Goal: Task Accomplishment & Management: Manage account settings

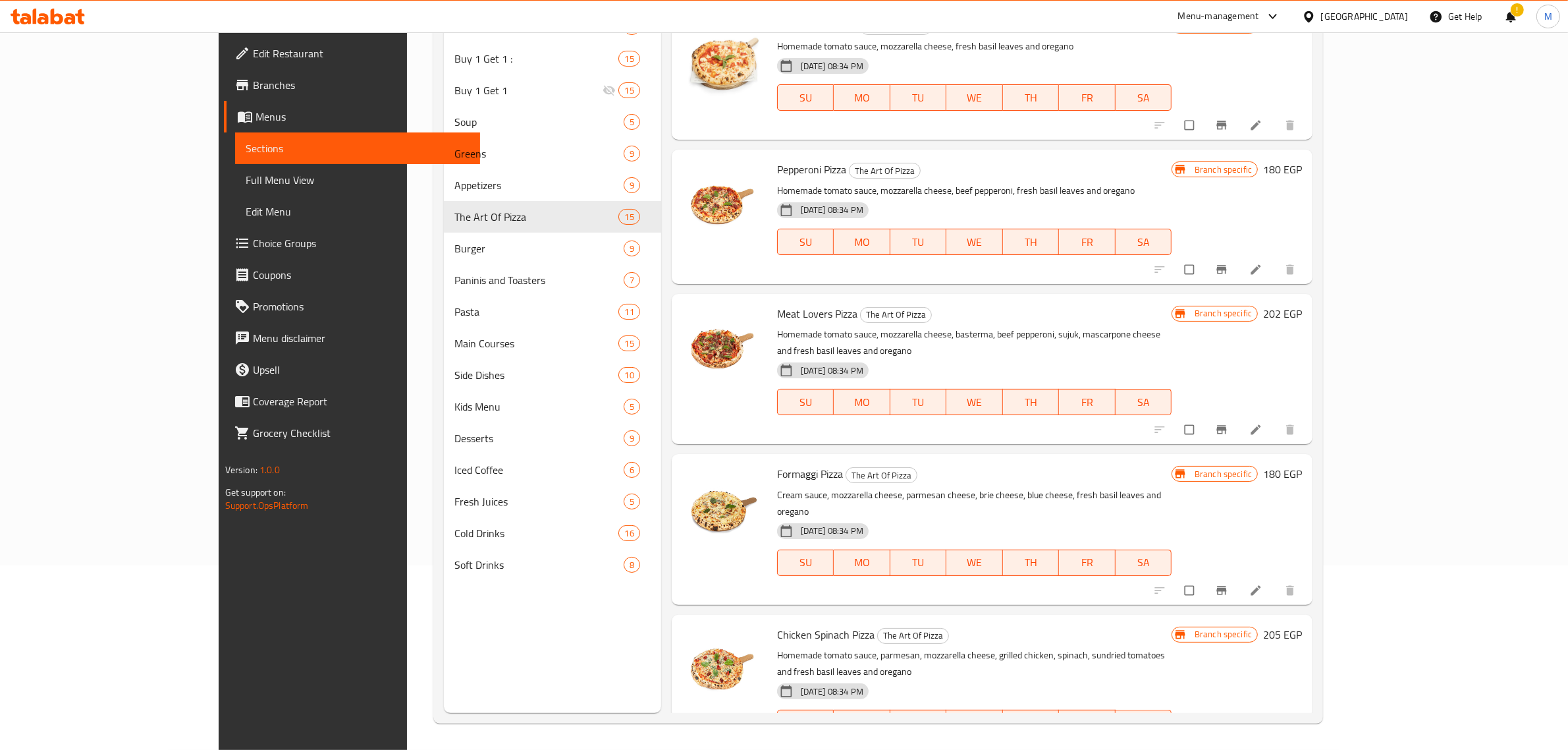
scroll to position [1440, 0]
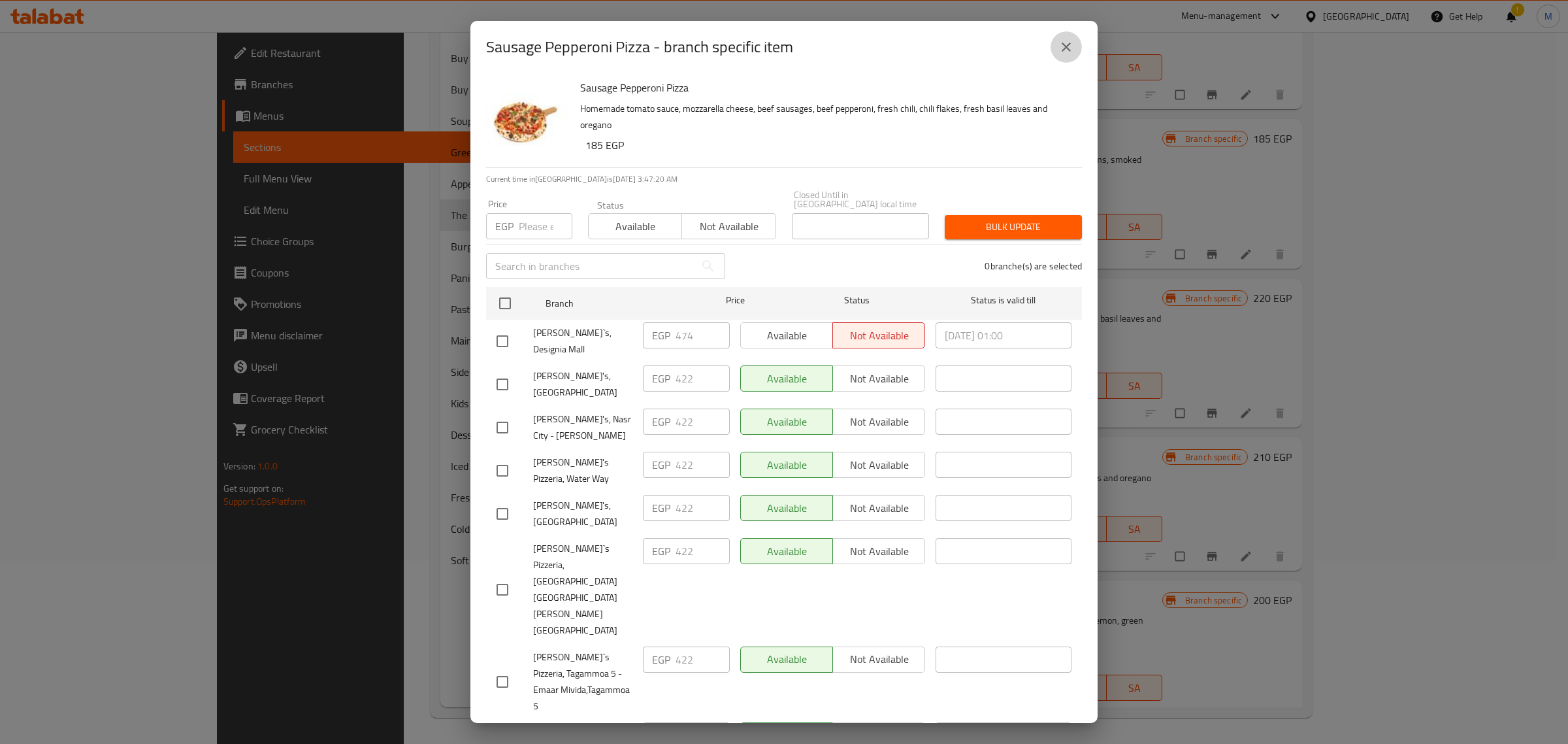
click at [1066, 63] on button "close" at bounding box center [1066, 47] width 32 height 32
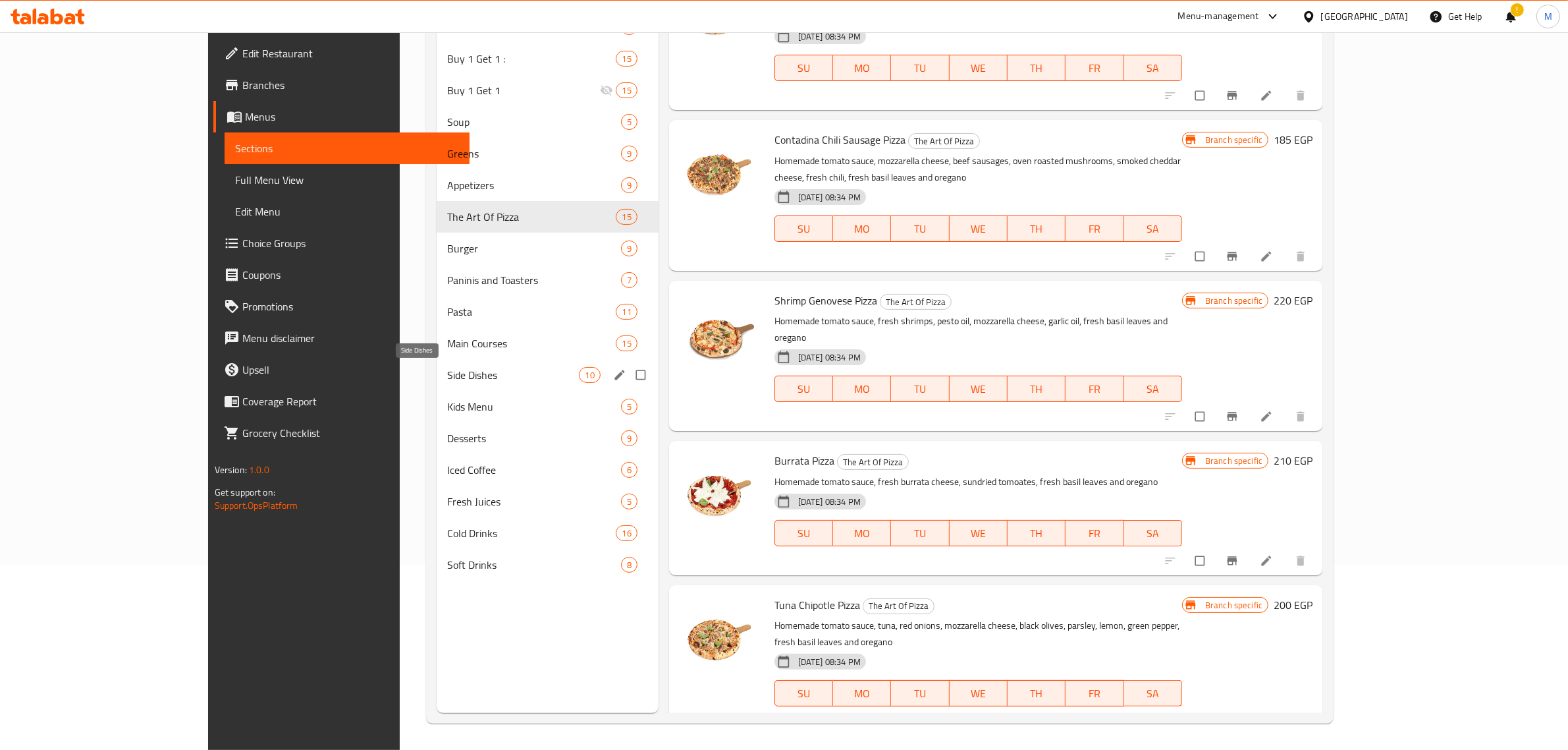
click at [447, 367] on span "Side Dishes" at bounding box center [513, 375] width 132 height 16
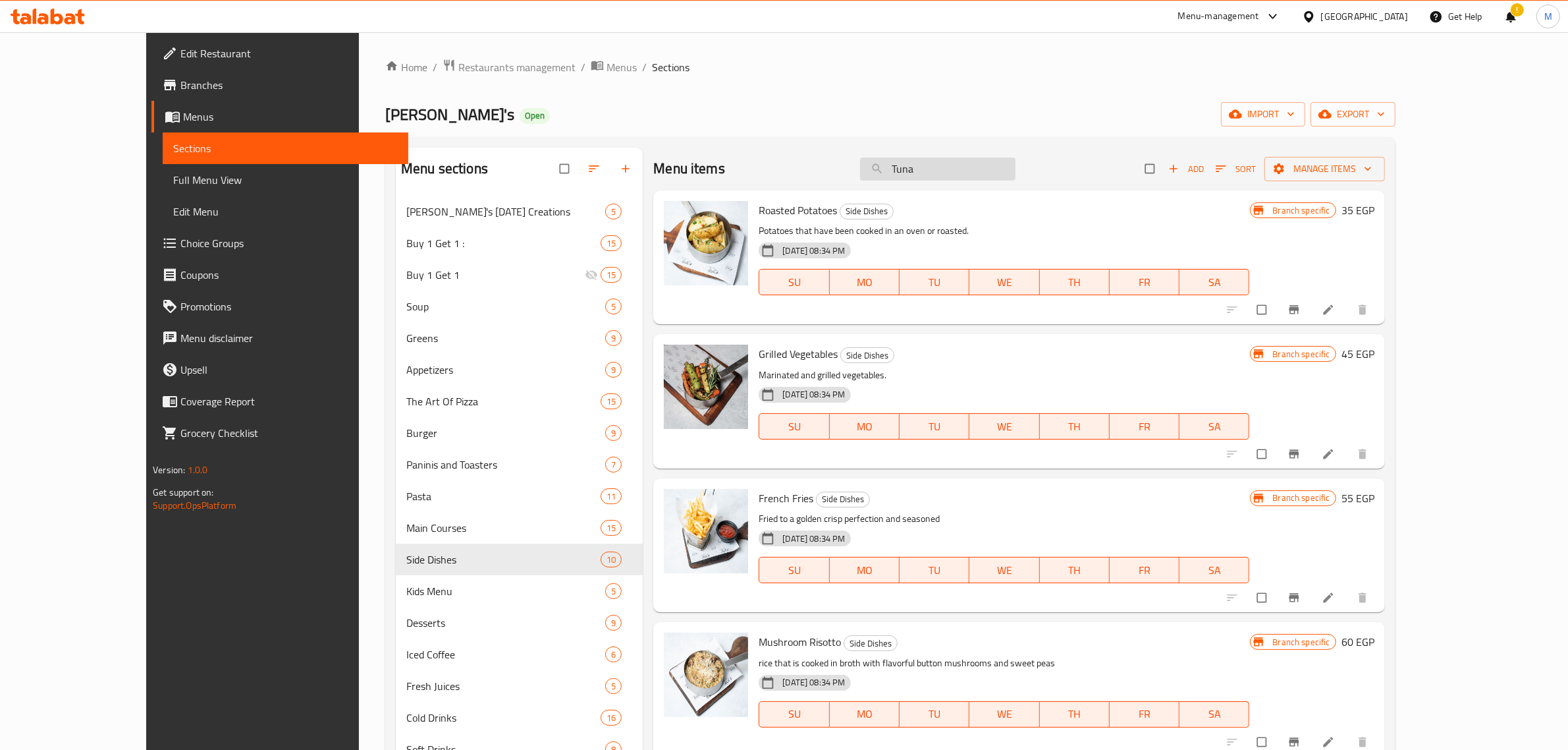
click at [985, 178] on input "Tuna" at bounding box center [937, 169] width 155 height 23
paste input "French Fries"
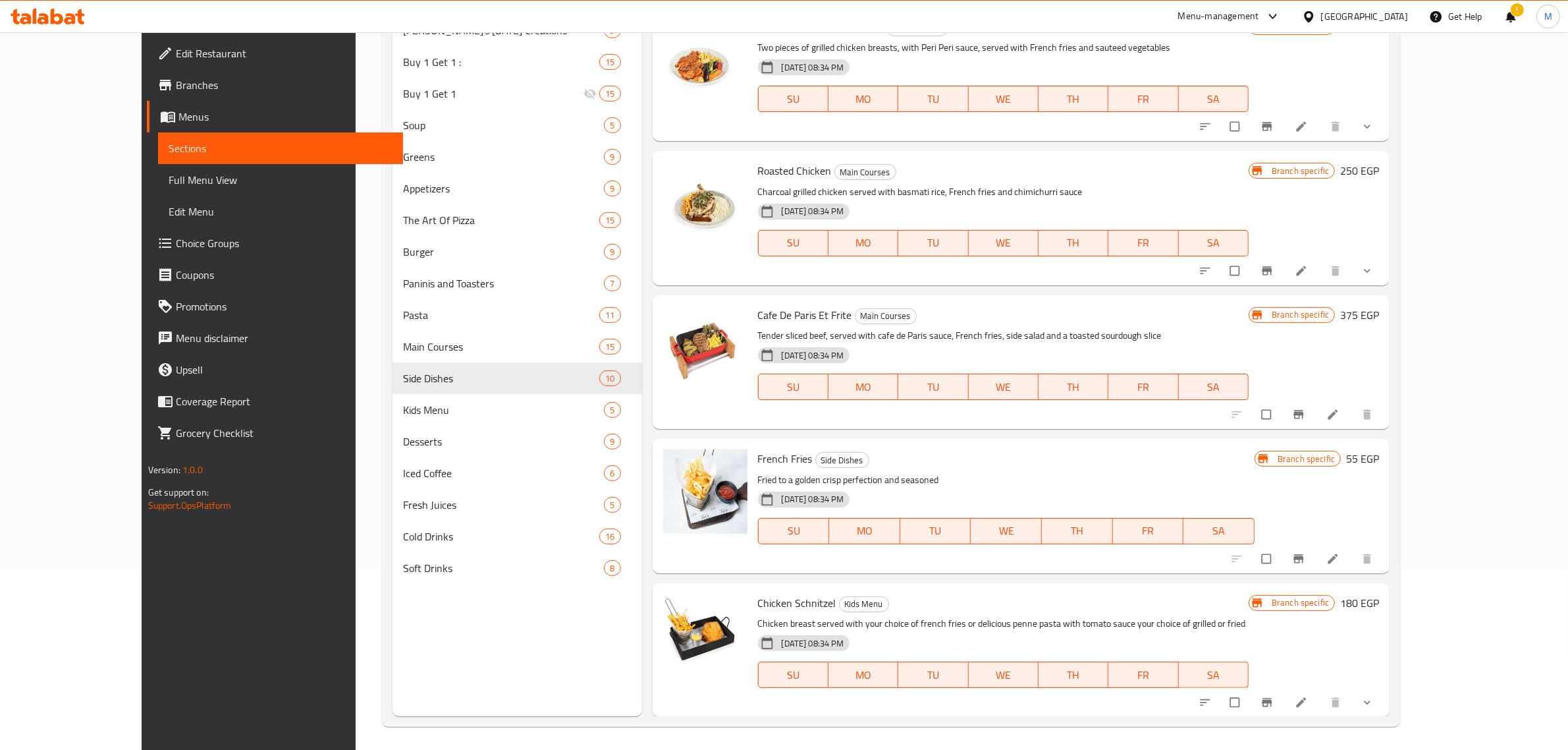
scroll to position [185, 0]
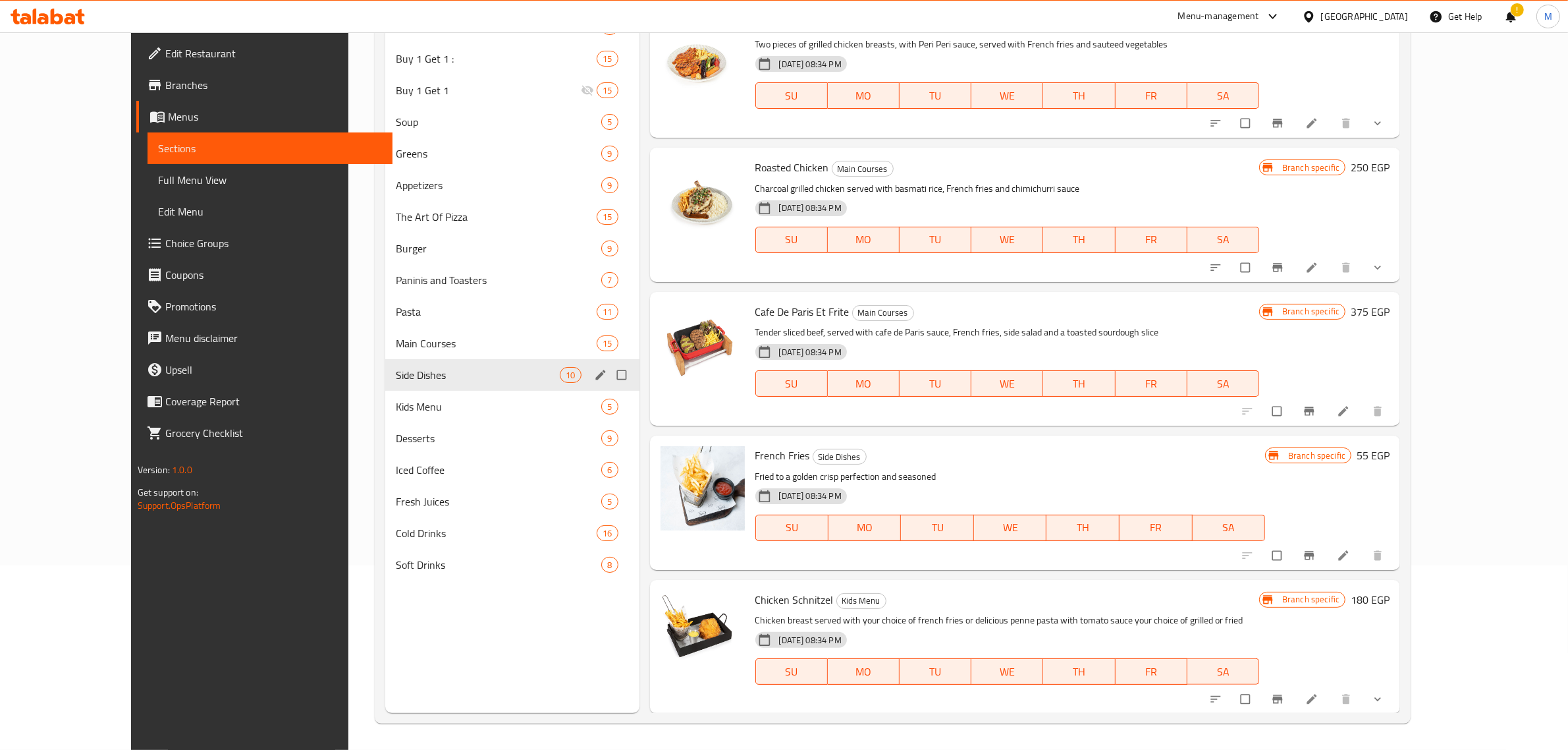
type input "French Fries"
click at [484, 377] on span "Side Dishes" at bounding box center [478, 375] width 164 height 16
click at [446, 357] on div "Main Courses 15" at bounding box center [511, 344] width 253 height 32
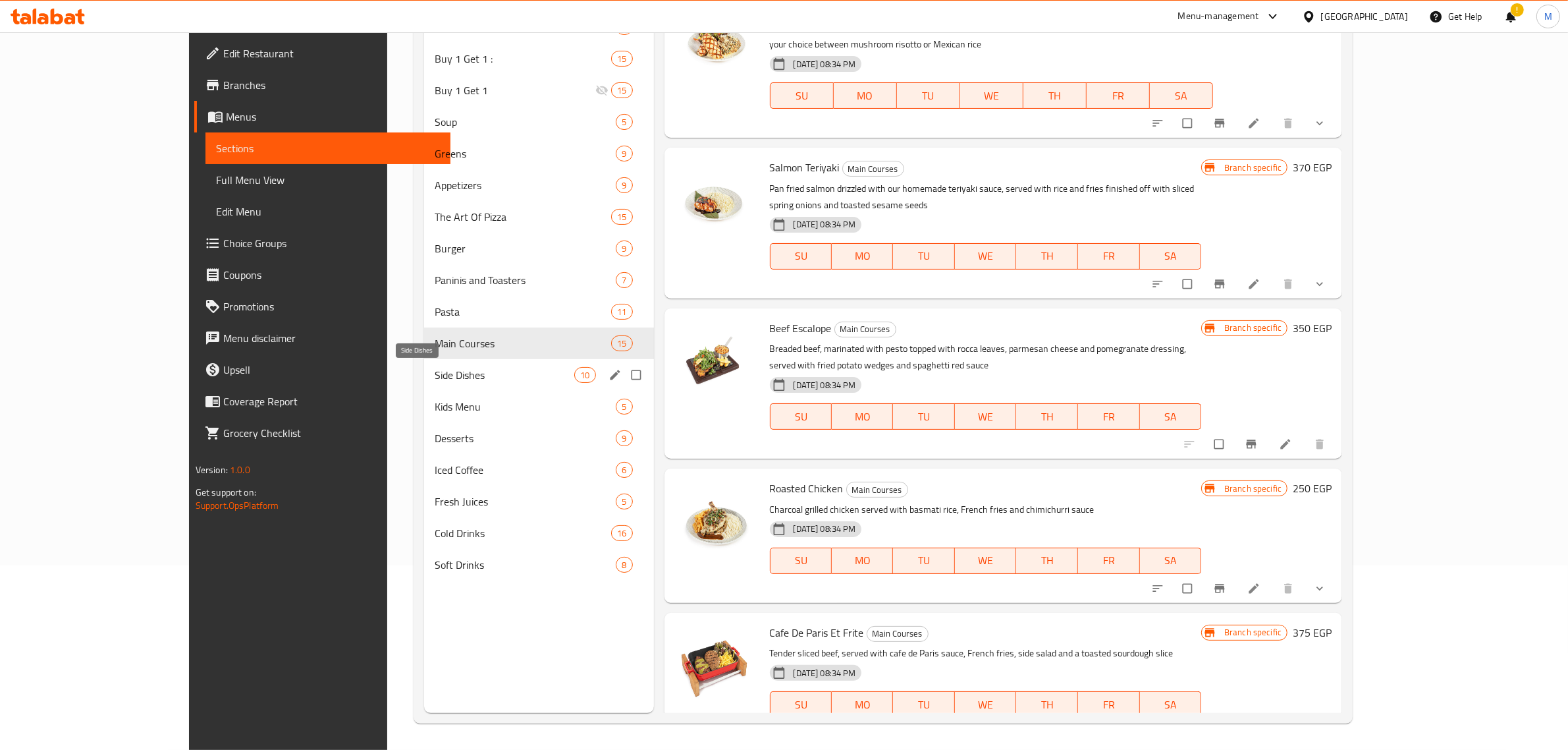
click at [435, 367] on span "Side Dishes" at bounding box center [504, 375] width 140 height 16
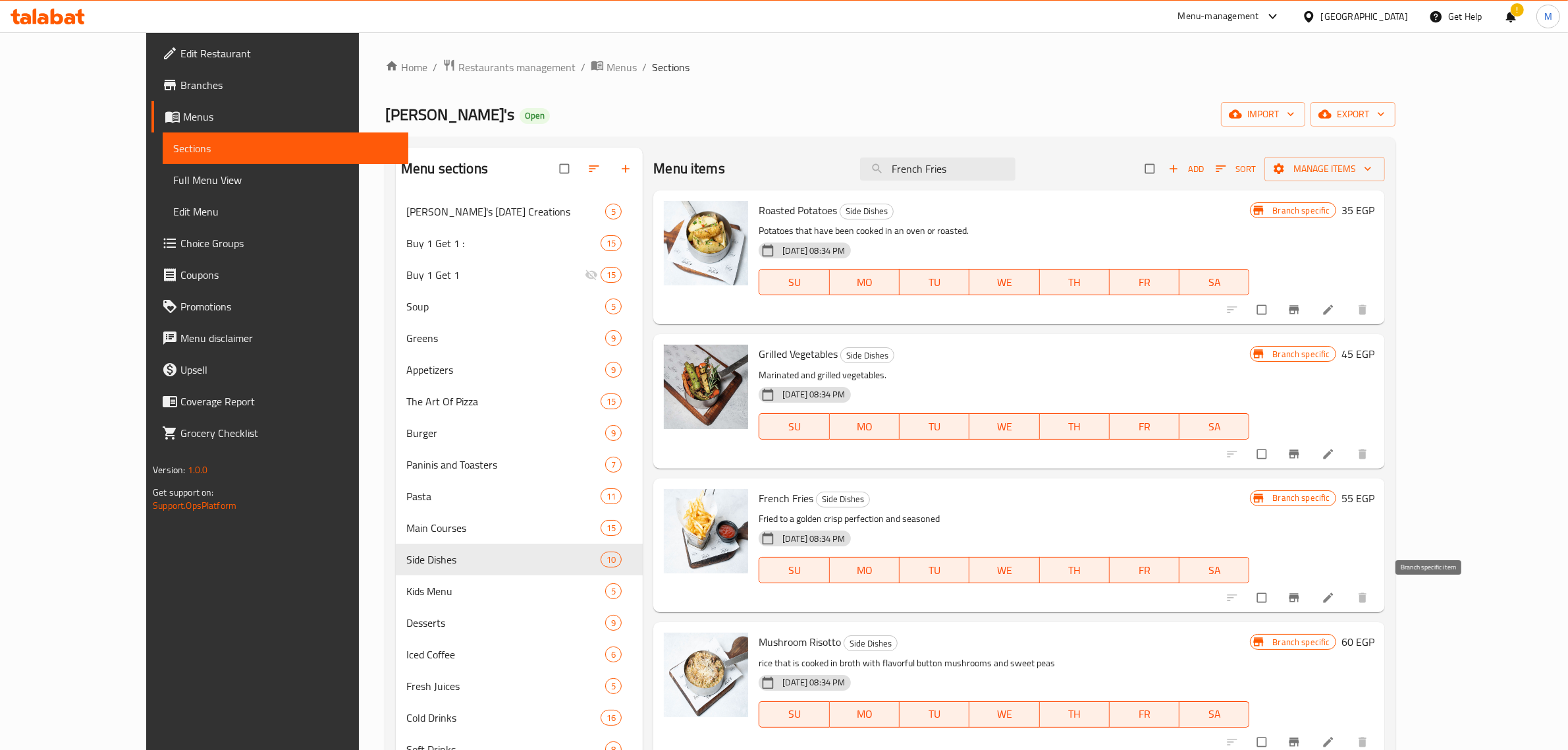
click at [1299, 600] on icon "Branch-specific-item" at bounding box center [1293, 598] width 10 height 9
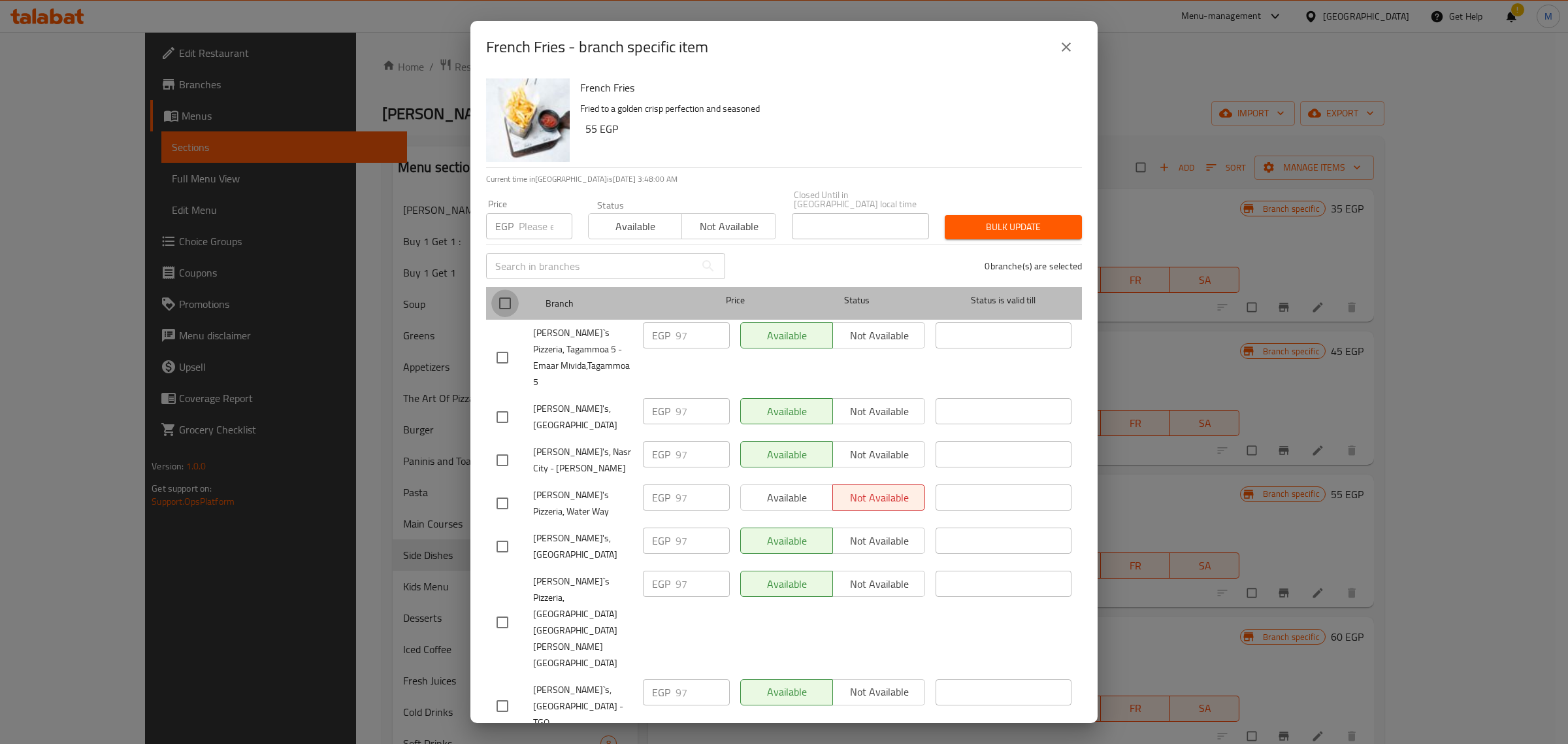
click at [503, 301] on input "checkbox" at bounding box center [505, 303] width 28 height 28
checkbox input "true"
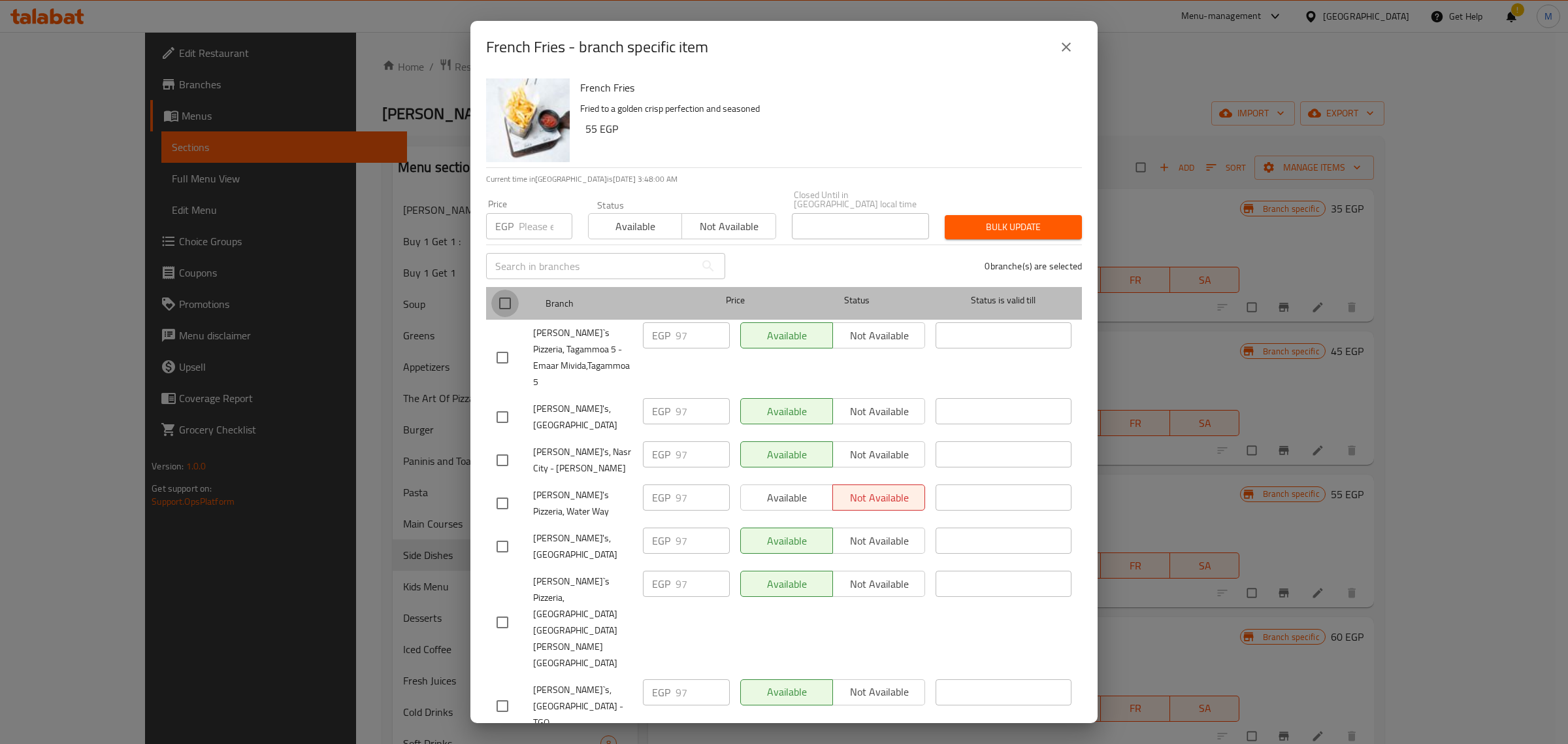
checkbox input "true"
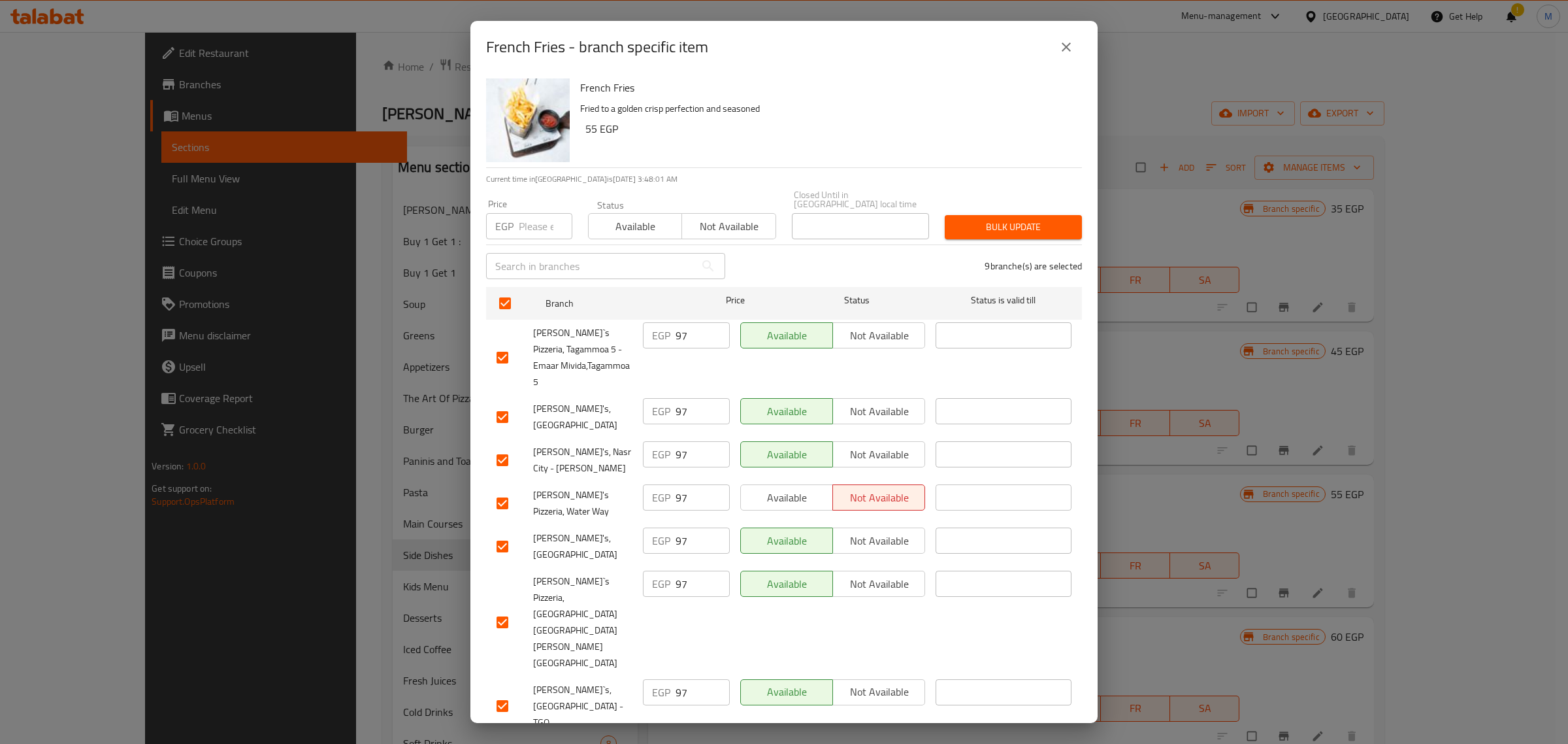
checkbox input "false"
click at [532, 236] on div "Price EGP Price" at bounding box center [529, 219] width 102 height 56
drag, startPoint x: 533, startPoint y: 230, endPoint x: 542, endPoint y: 242, distance: 15.0
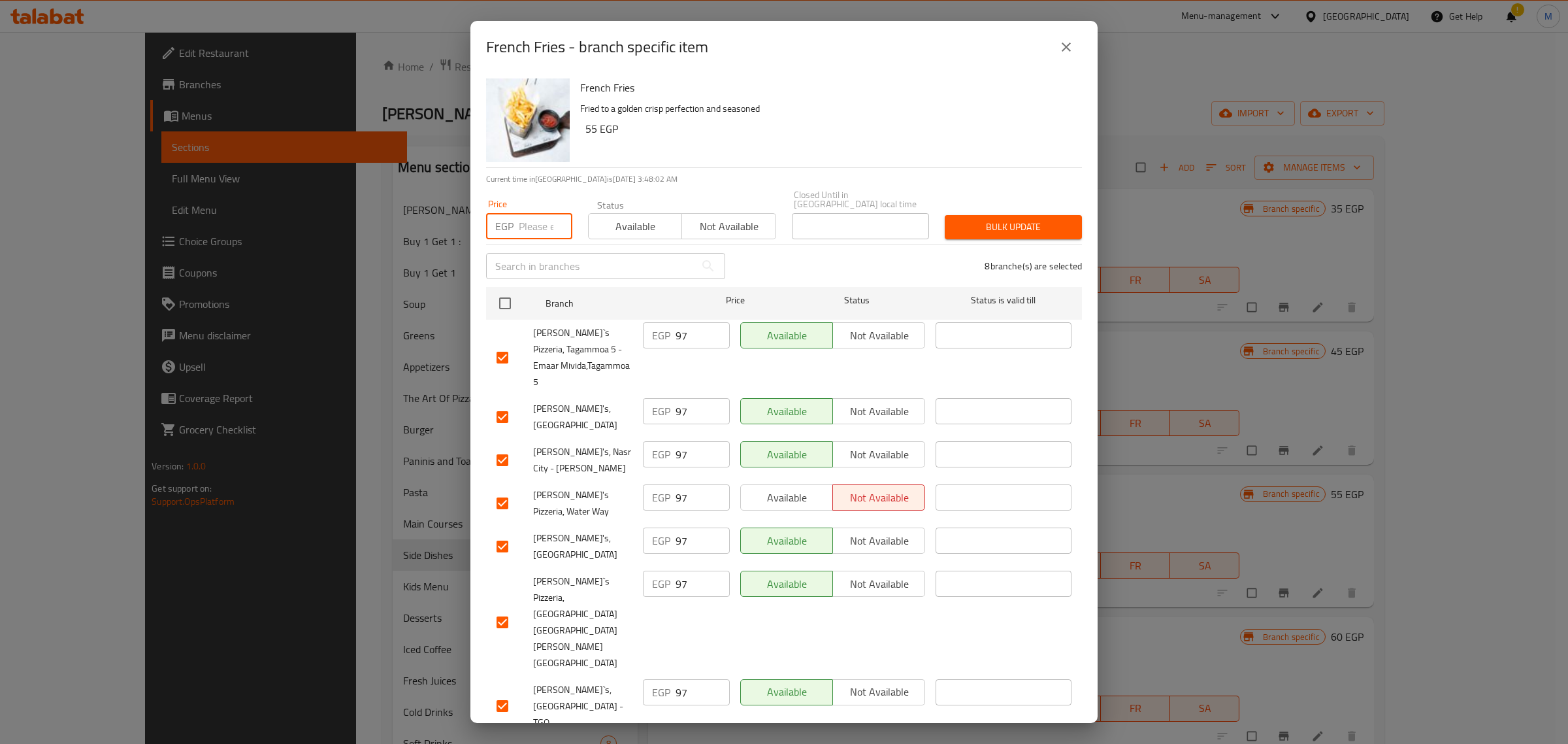
click at [532, 230] on input "number" at bounding box center [545, 226] width 54 height 26
paste input "103"
type input "103"
click at [975, 219] on span "Bulk update" at bounding box center [1013, 227] width 116 height 16
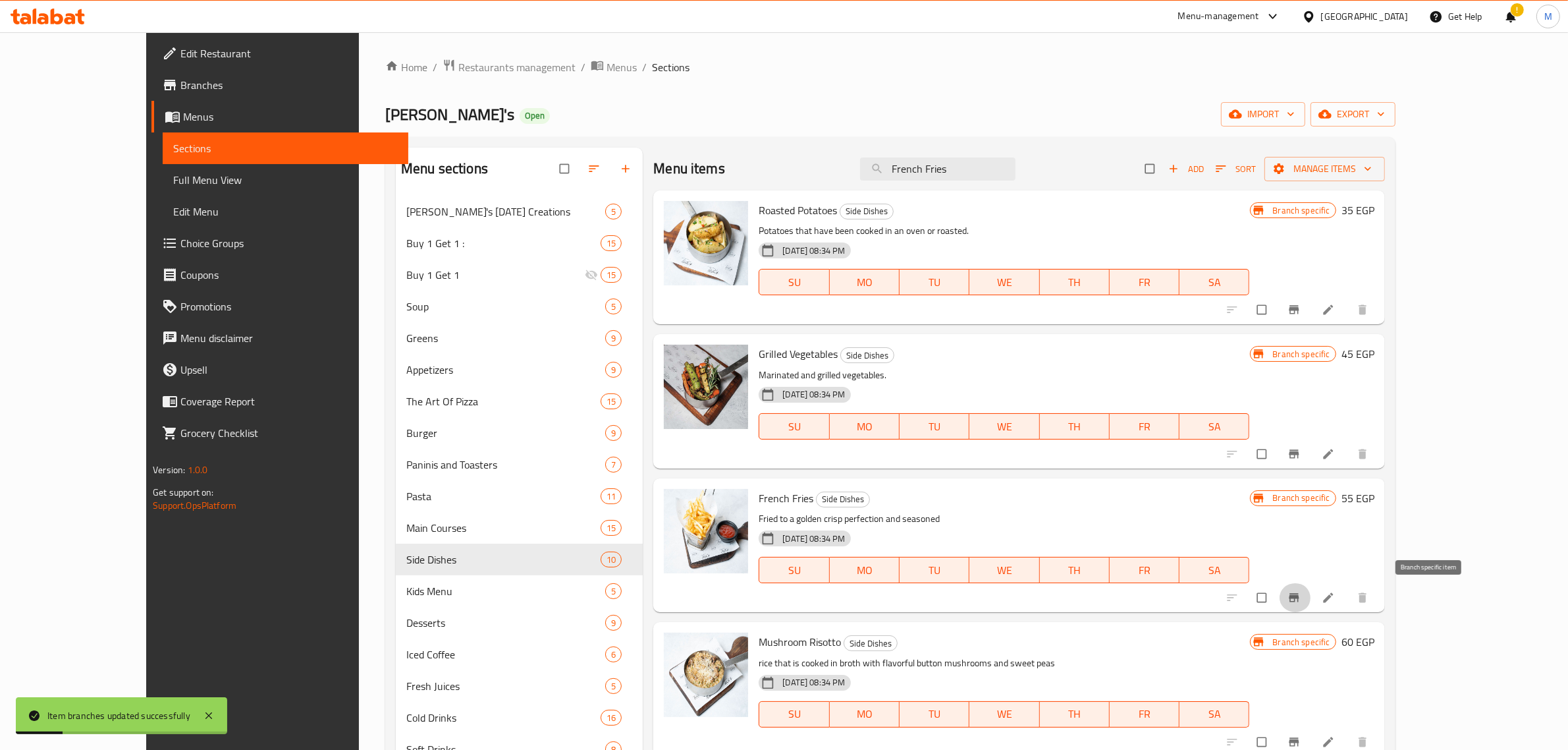
click at [1299, 598] on icon "Branch-specific-item" at bounding box center [1293, 598] width 10 height 9
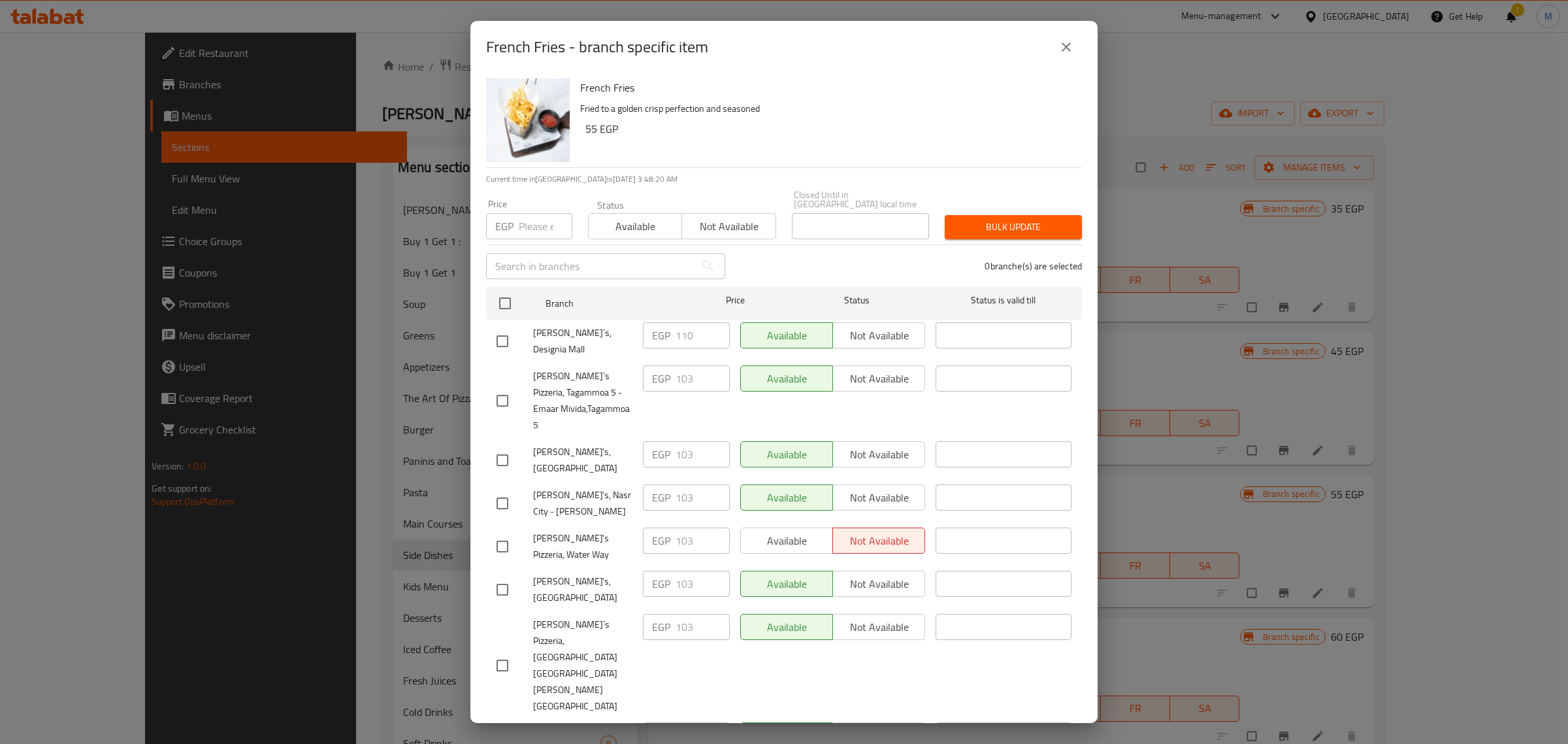
click at [506, 336] on input "checkbox" at bounding box center [502, 341] width 28 height 28
checkbox input "true"
click at [528, 225] on input "number" at bounding box center [545, 226] width 54 height 26
paste input "114"
type input "114"
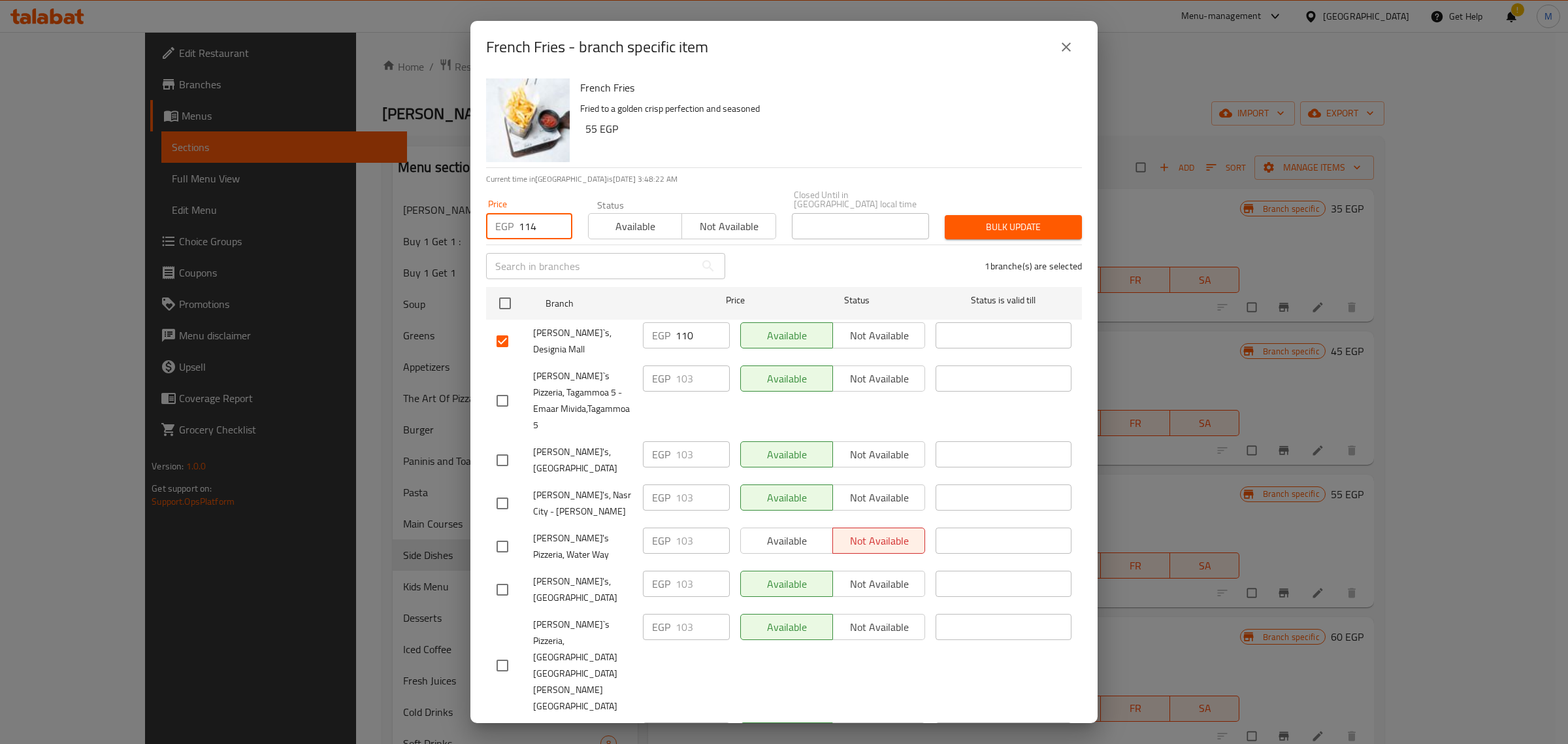
click at [982, 219] on span "Bulk update" at bounding box center [1013, 227] width 116 height 16
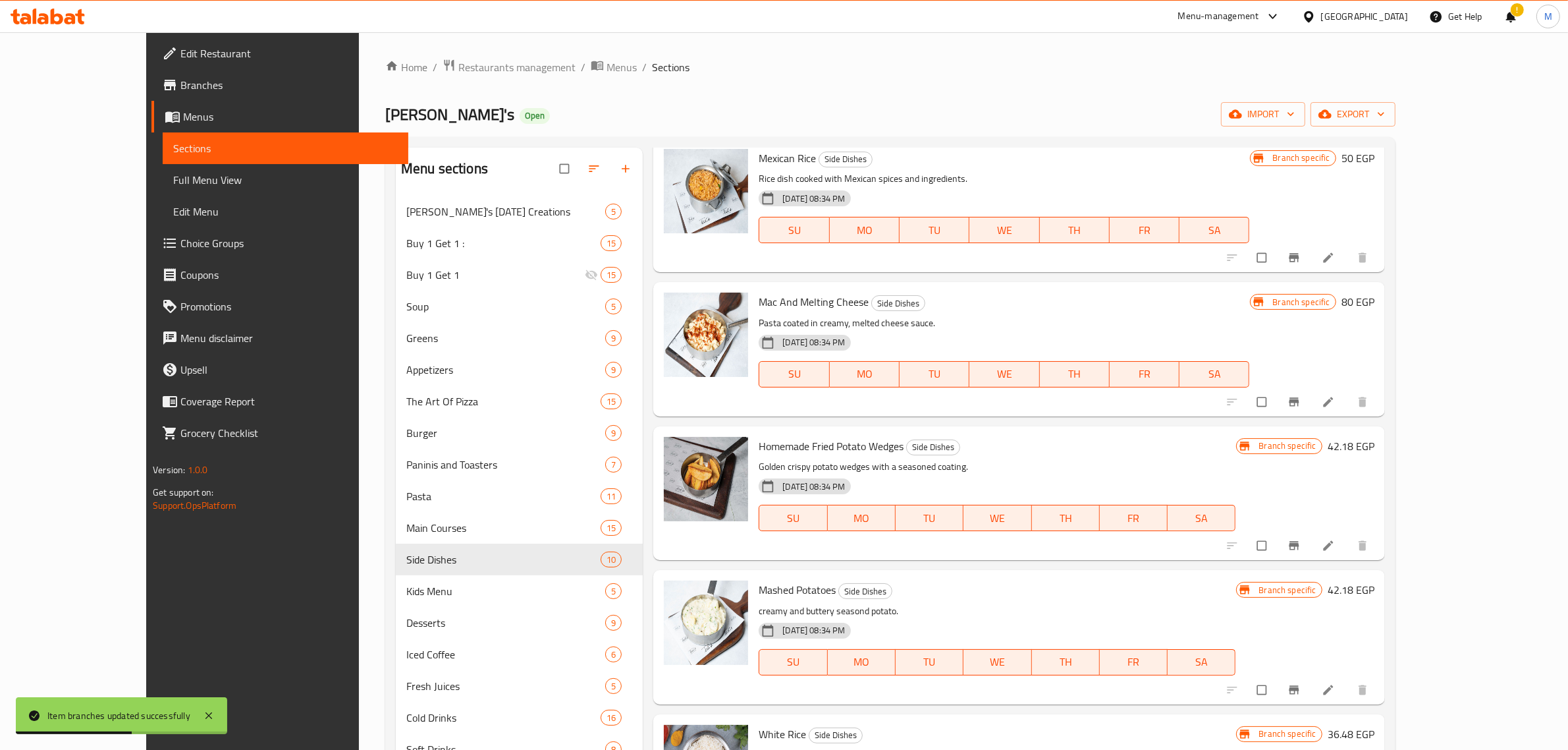
scroll to position [659, 0]
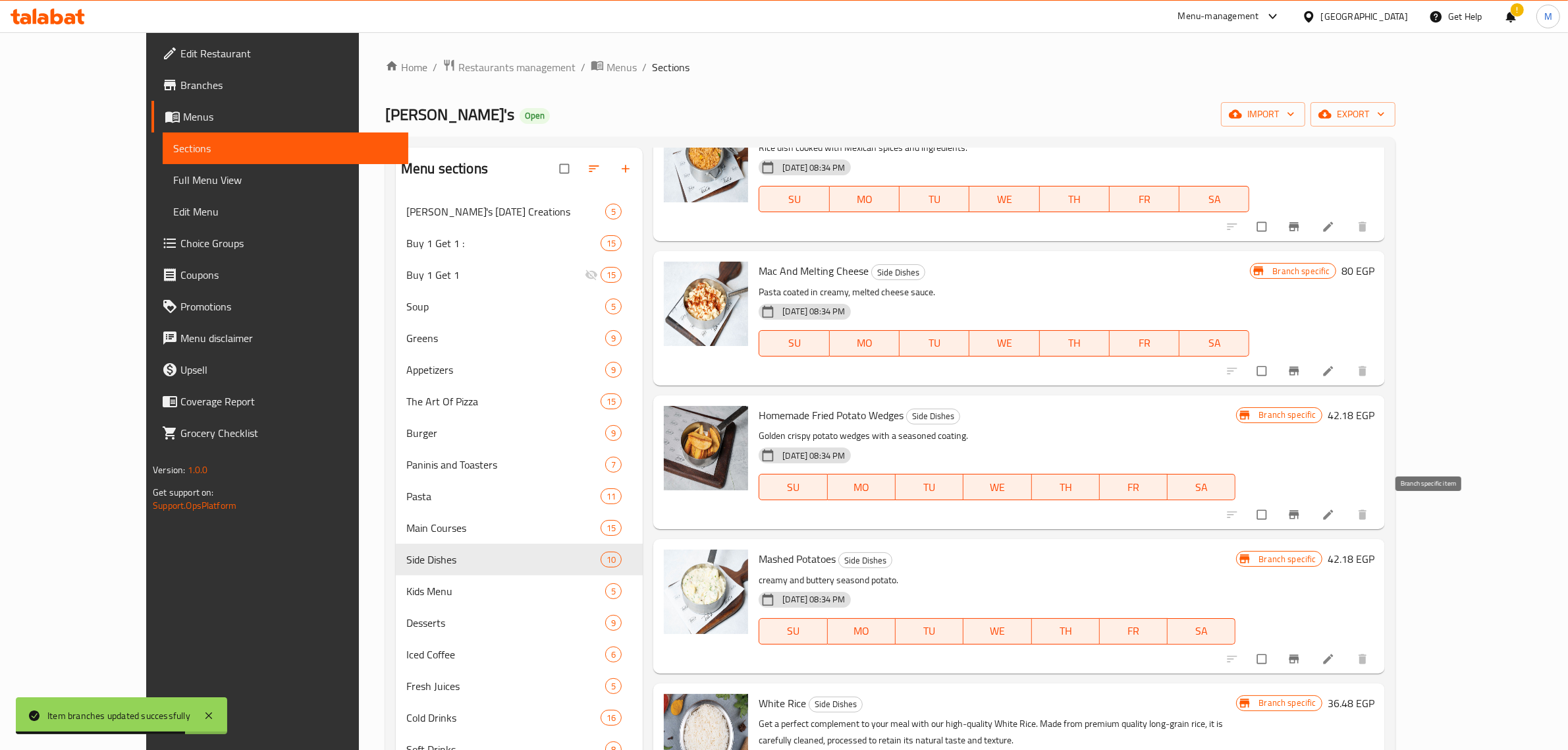
click at [1301, 517] on icon "Branch-specific-item" at bounding box center [1294, 514] width 13 height 13
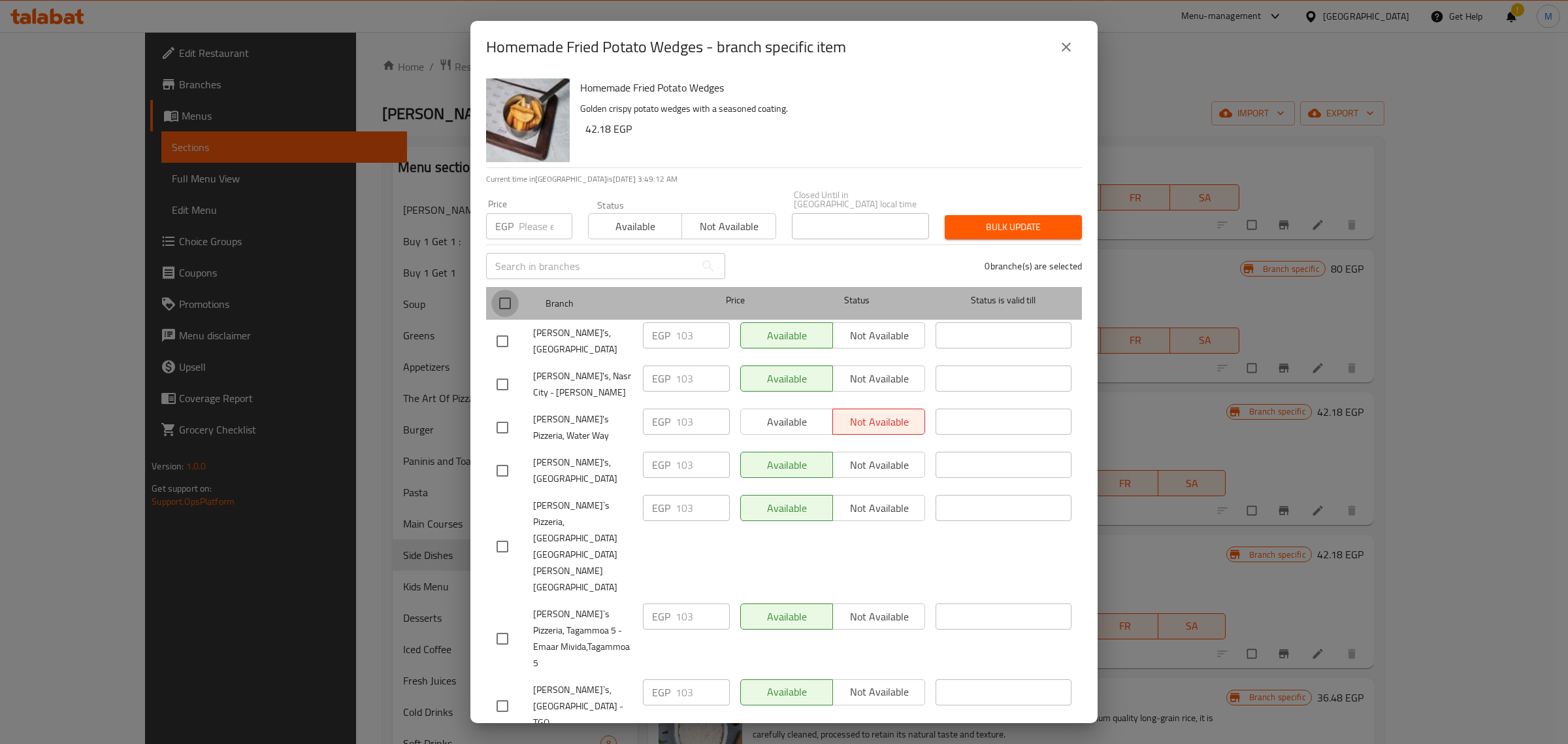
drag, startPoint x: 501, startPoint y: 301, endPoint x: 526, endPoint y: 255, distance: 52.4
click at [501, 299] on input "checkbox" at bounding box center [505, 303] width 28 height 28
checkbox input "true"
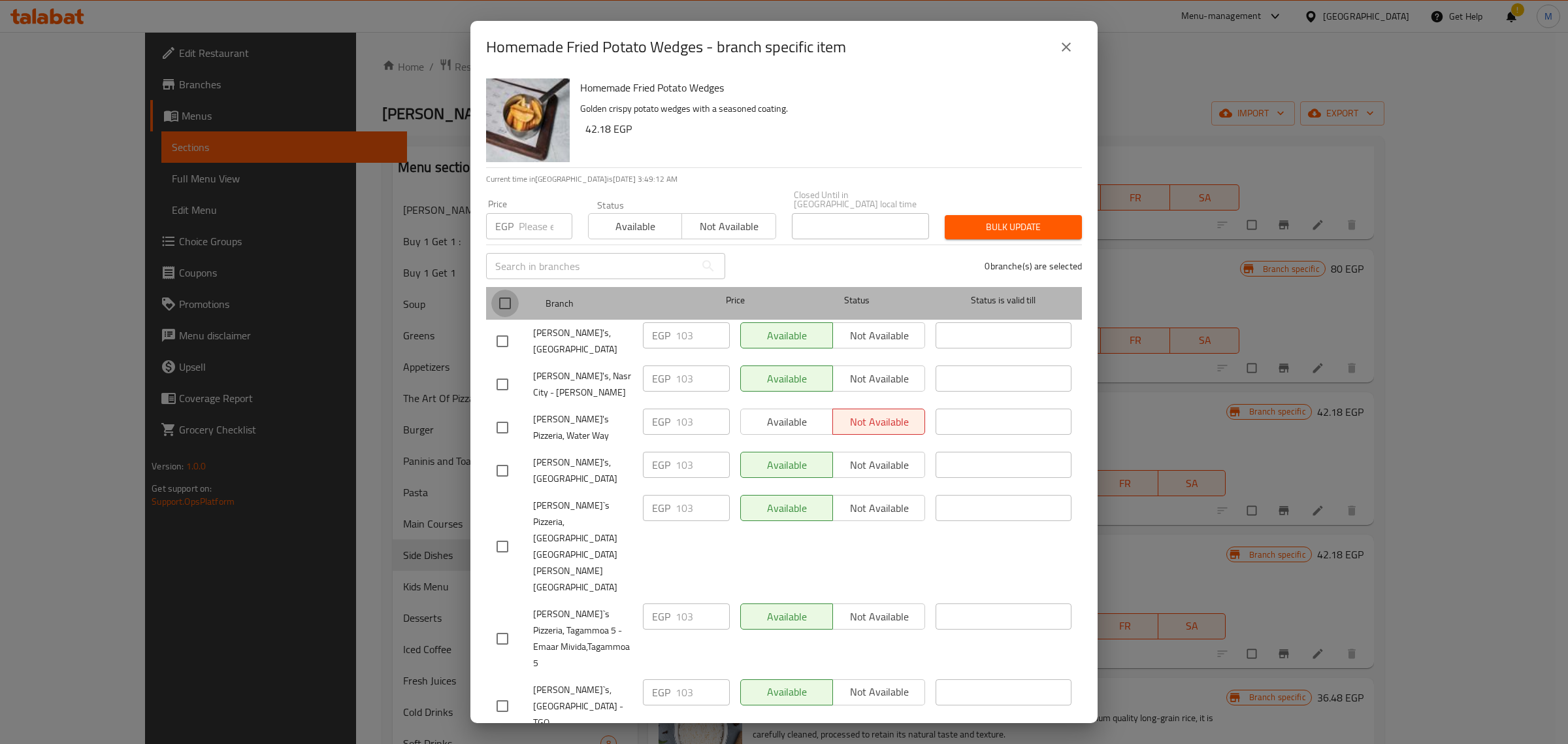
checkbox input "true"
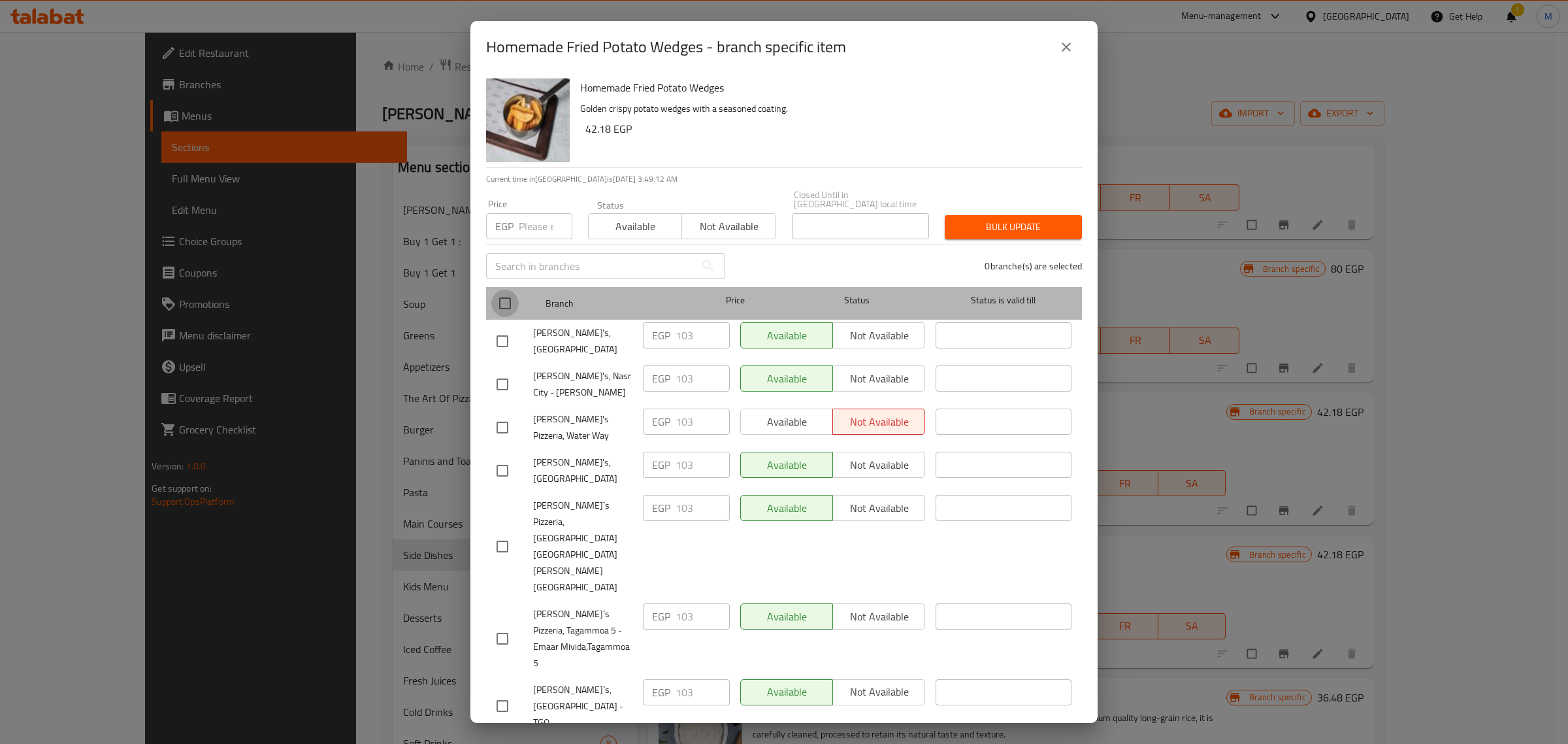
checkbox input "true"
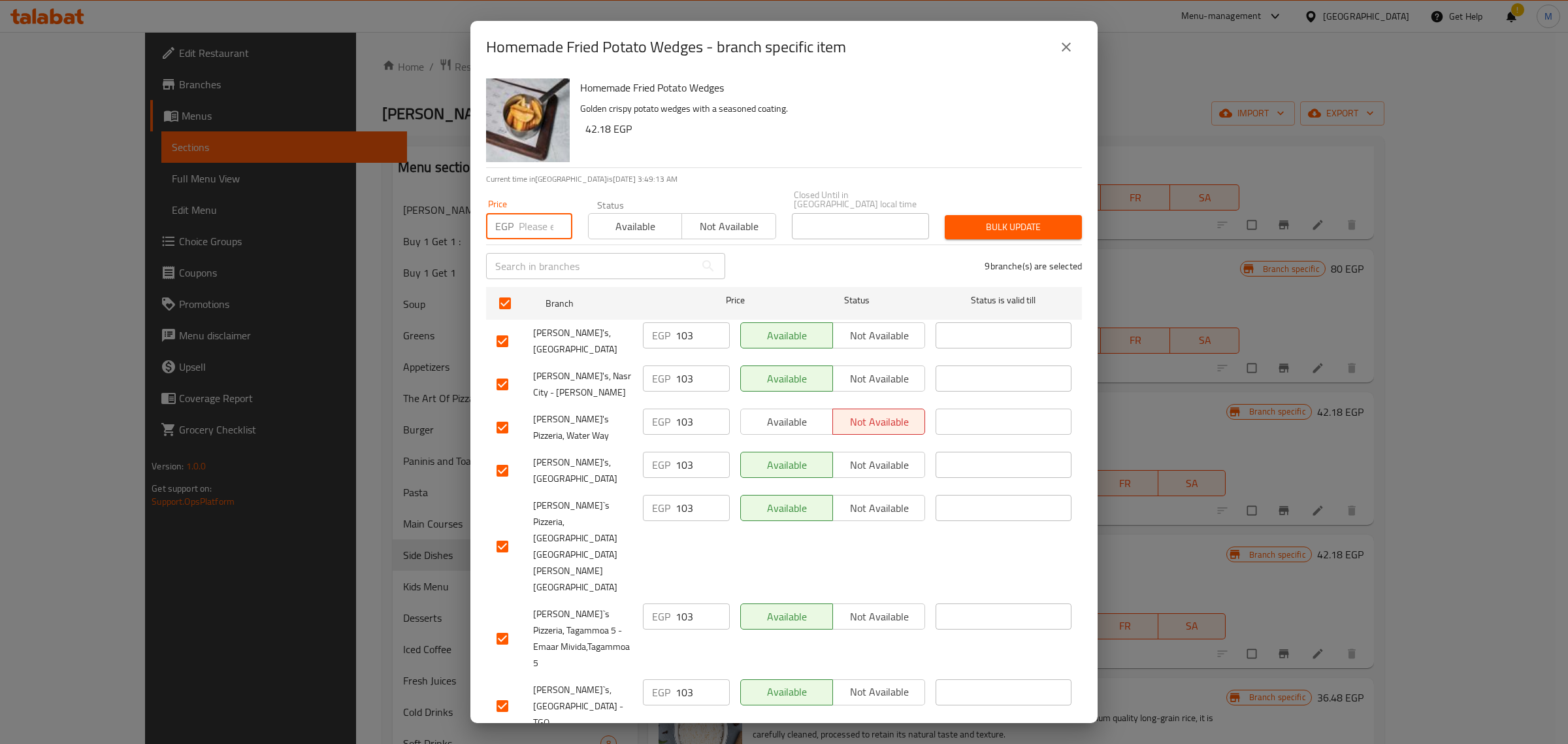
click at [530, 219] on input "number" at bounding box center [545, 226] width 54 height 26
paste input "109"
type input "109"
checkbox input "false"
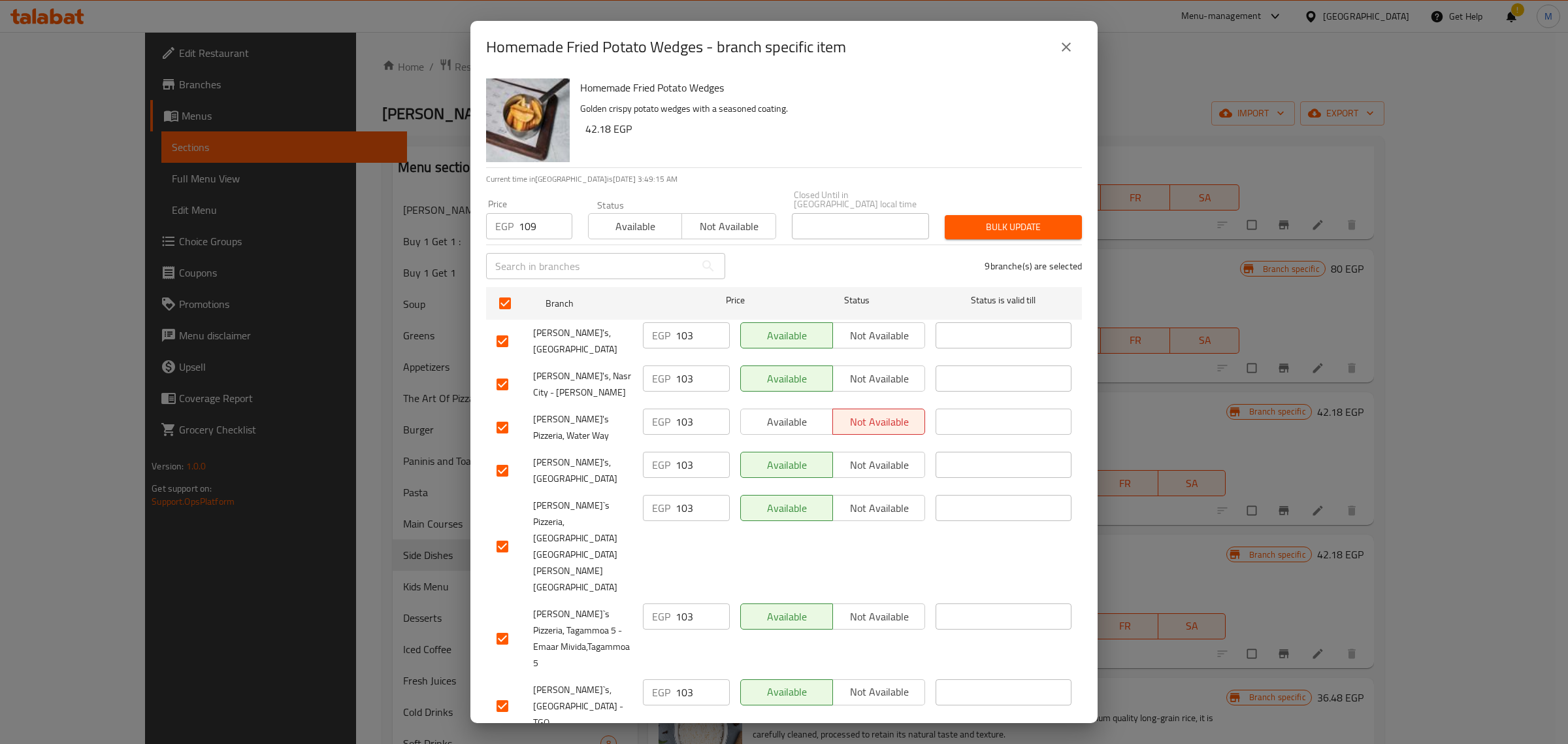
checkbox input "false"
click at [1000, 227] on span "Bulk update" at bounding box center [1013, 227] width 116 height 16
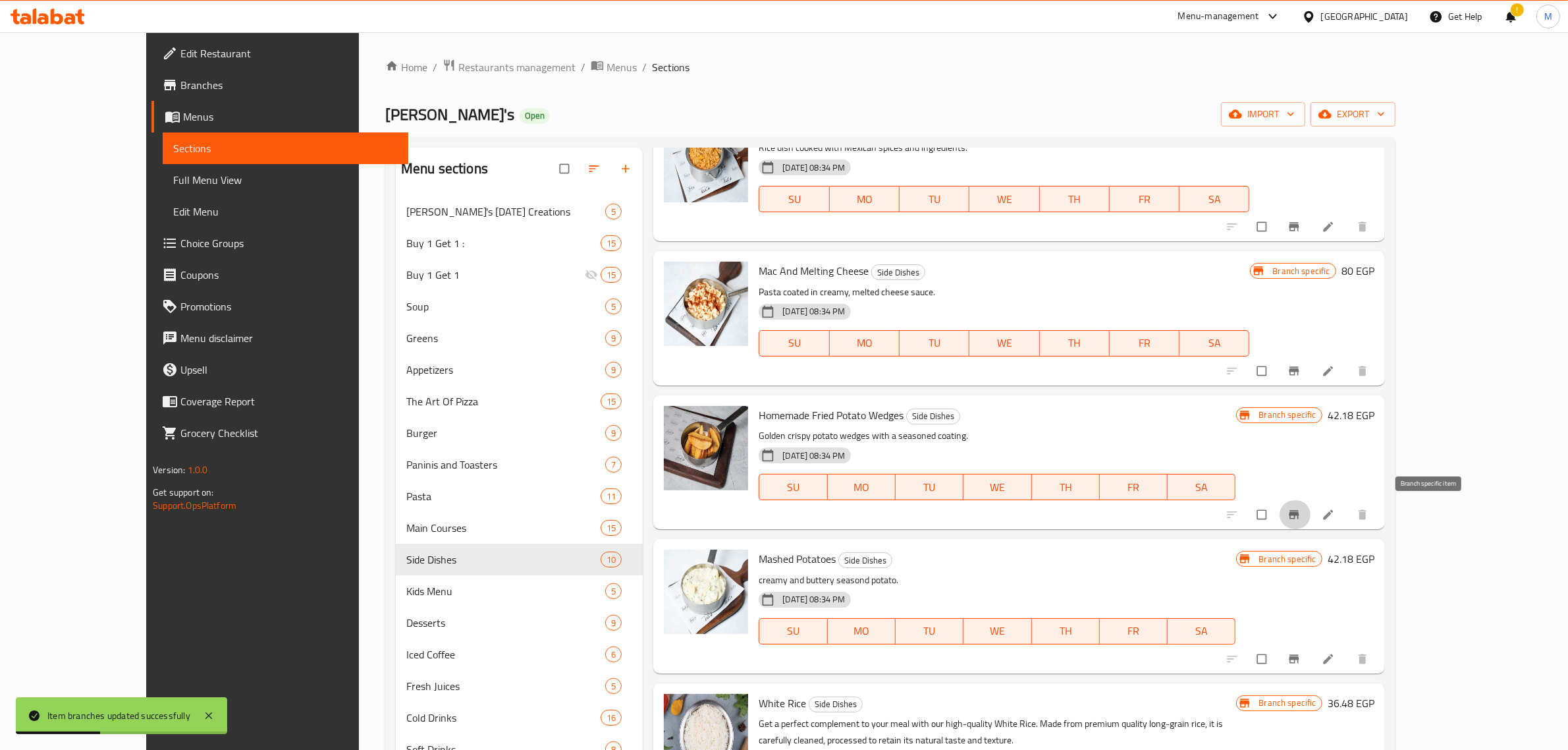
click at [1311, 512] on button "Branch-specific-item" at bounding box center [1295, 514] width 32 height 29
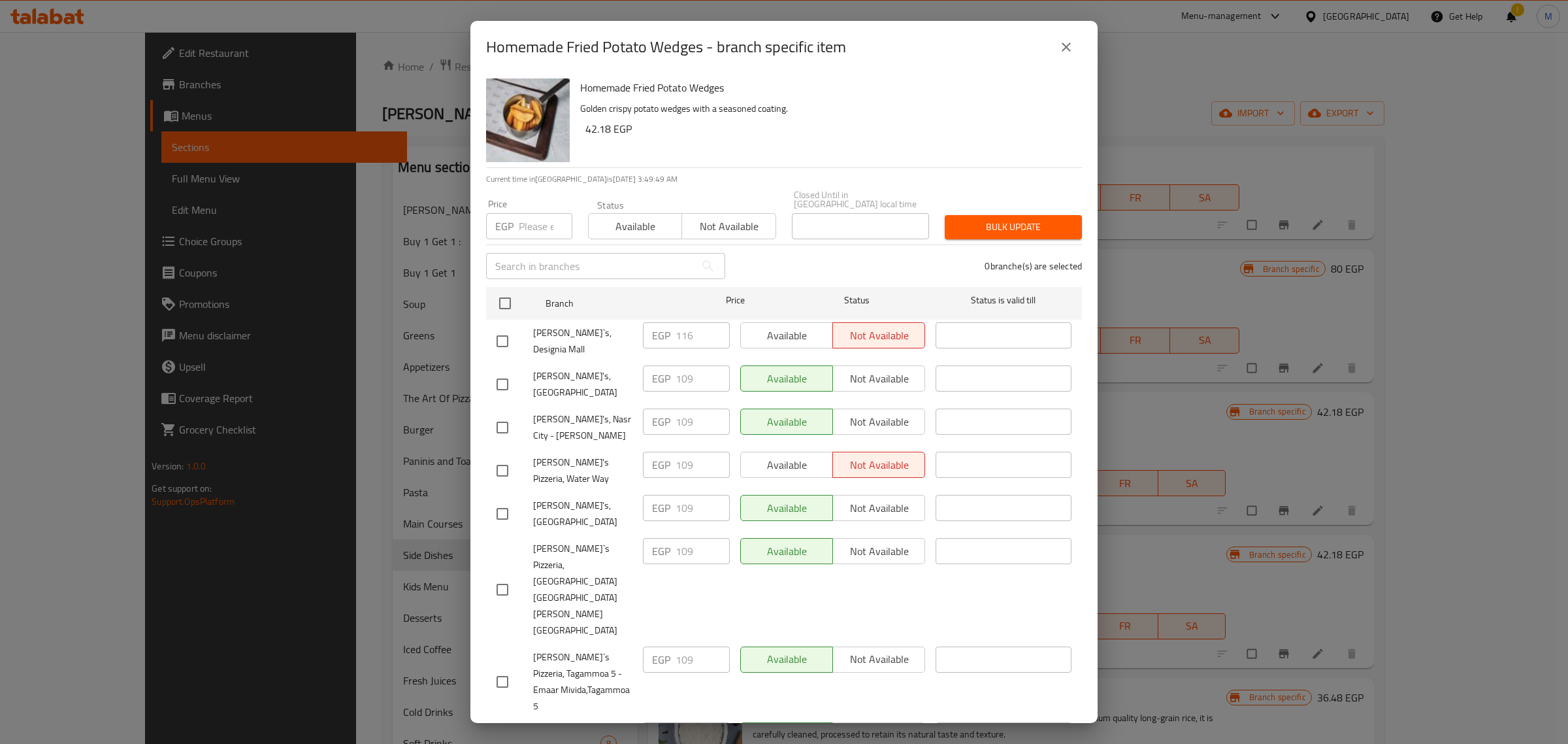
click at [503, 332] on input "checkbox" at bounding box center [502, 341] width 28 height 28
checkbox input "true"
click at [527, 219] on input "number" at bounding box center [545, 226] width 54 height 26
paste input "122"
type input "122"
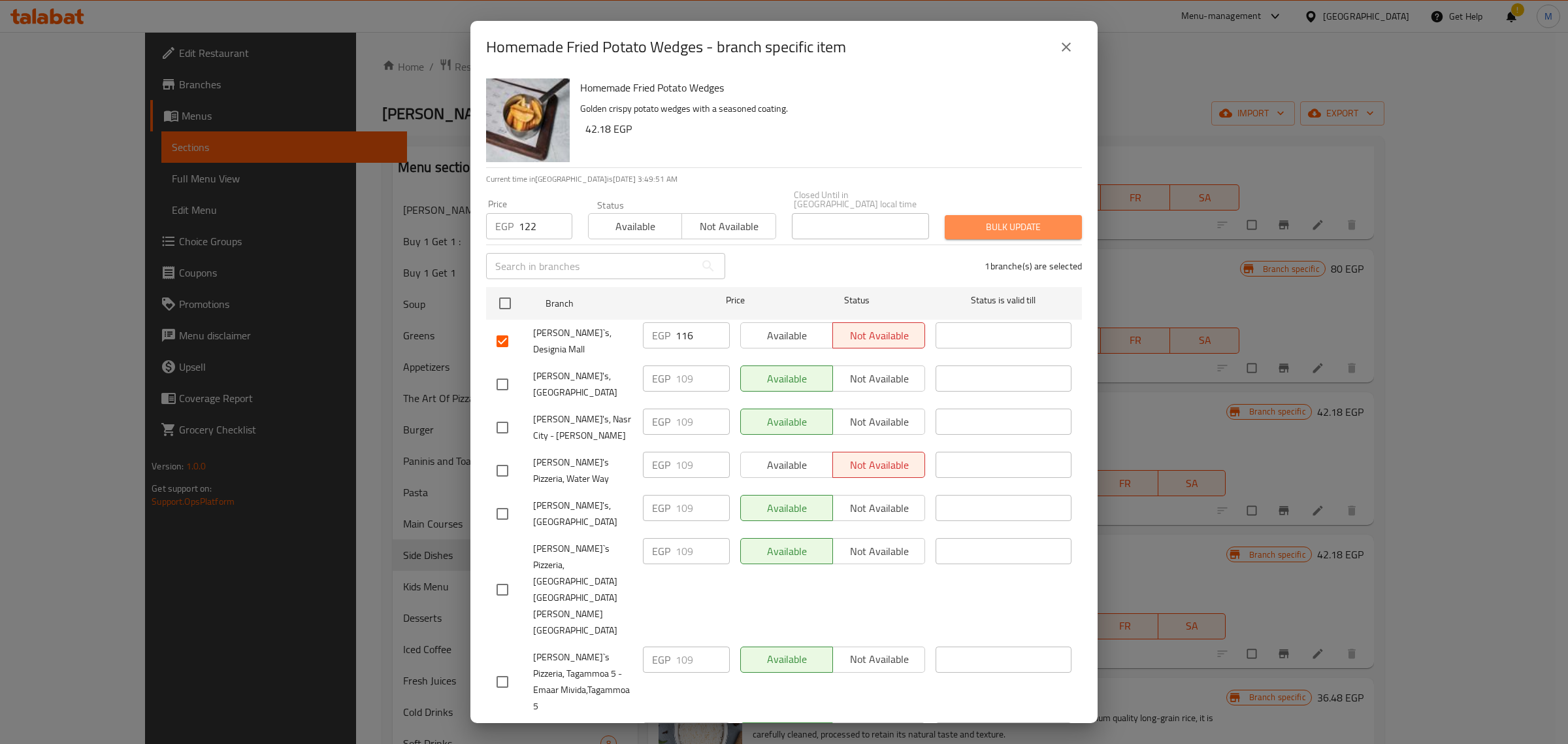
click at [1006, 227] on span "Bulk update" at bounding box center [1013, 227] width 116 height 16
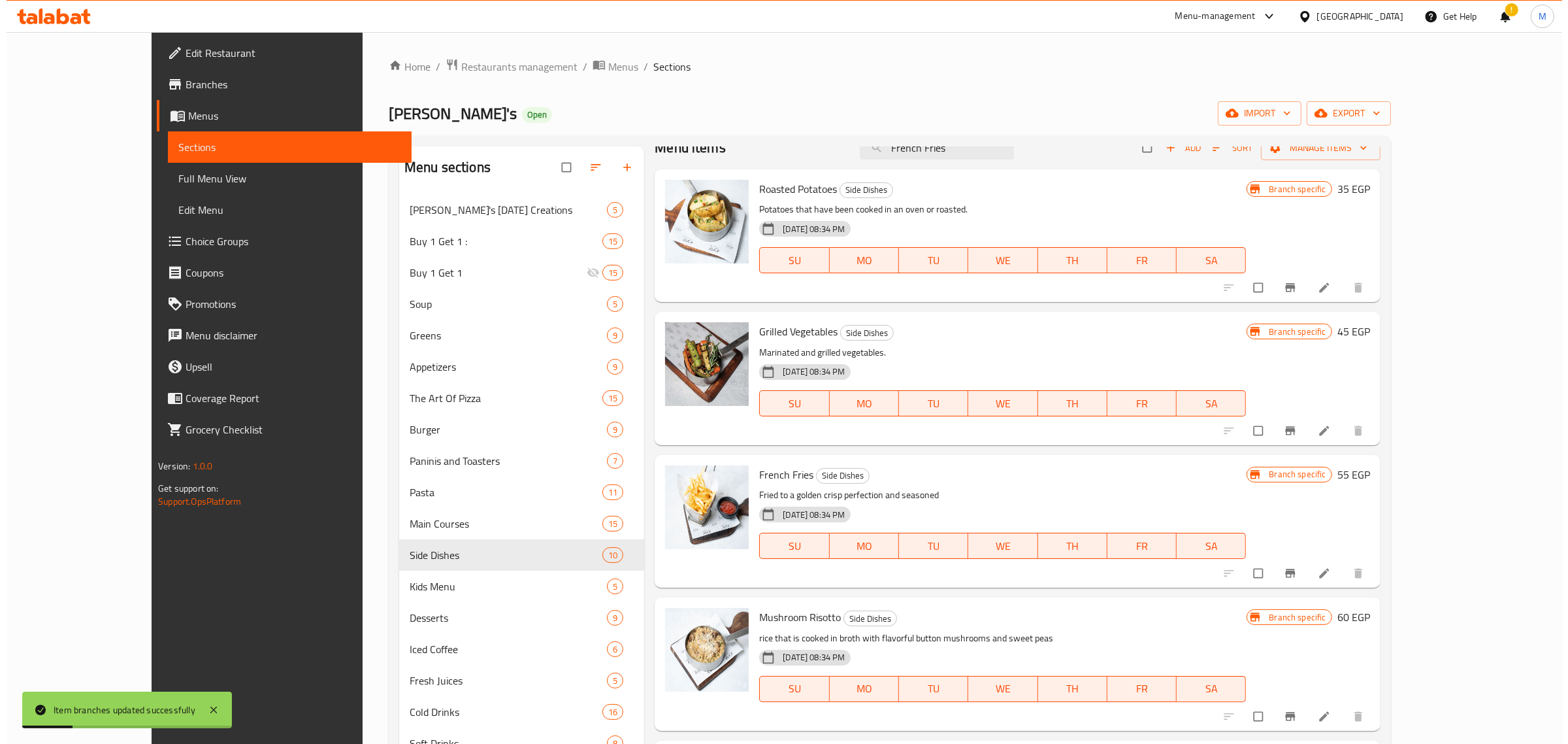
scroll to position [0, 0]
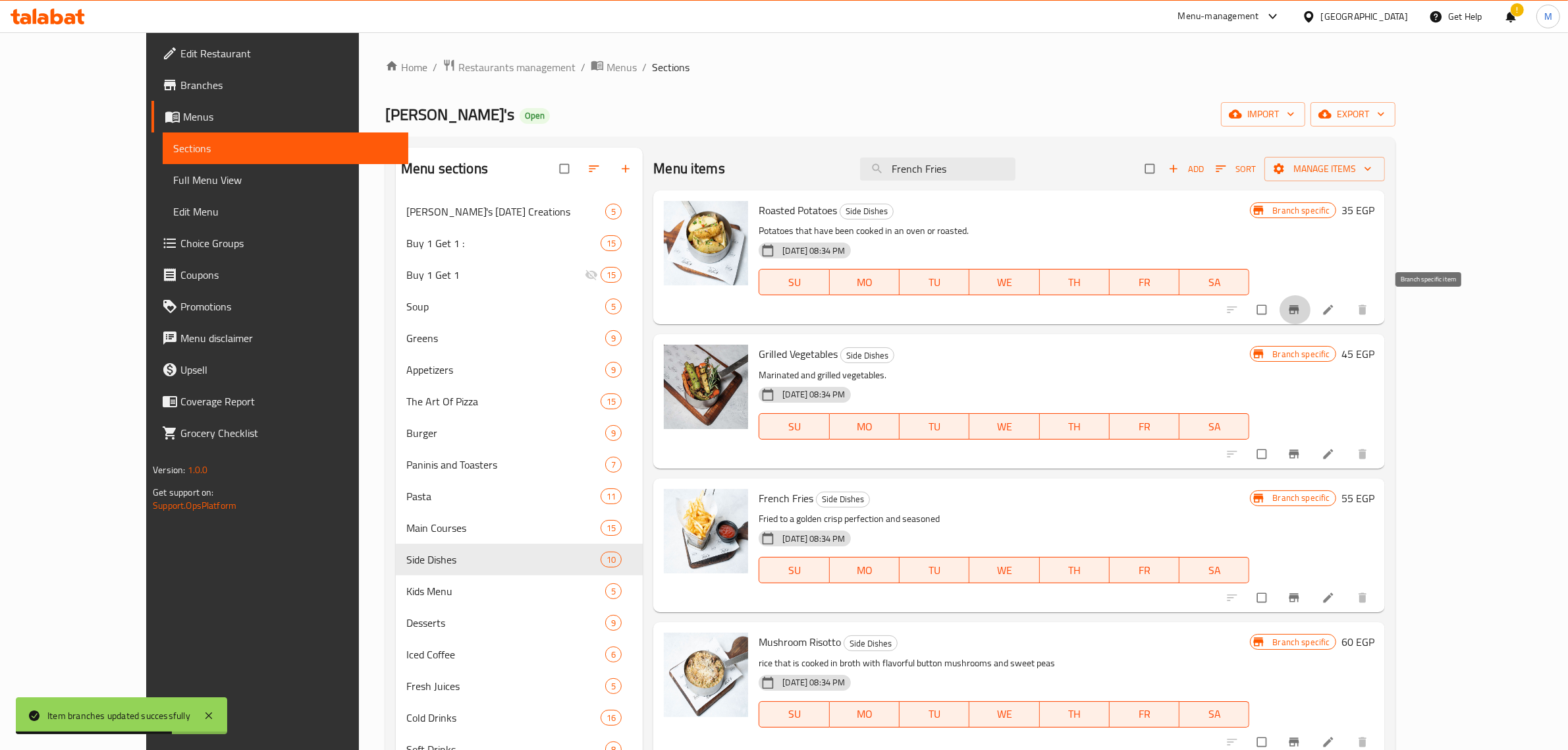
click at [1299, 310] on icon "Branch-specific-item" at bounding box center [1293, 310] width 10 height 9
click at [1299, 313] on icon "Branch-specific-item" at bounding box center [1293, 310] width 10 height 9
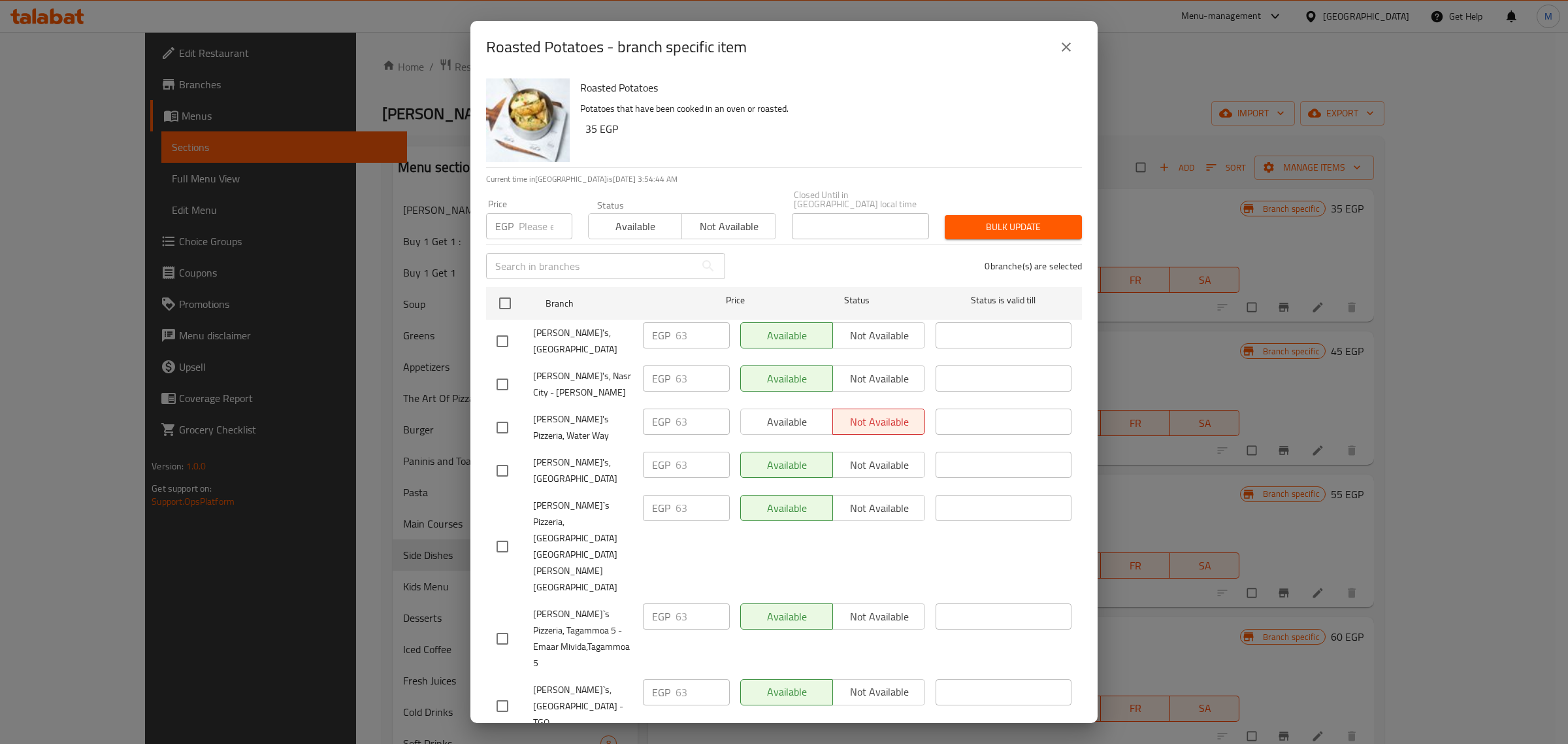
click at [1061, 48] on icon "close" at bounding box center [1066, 47] width 16 height 16
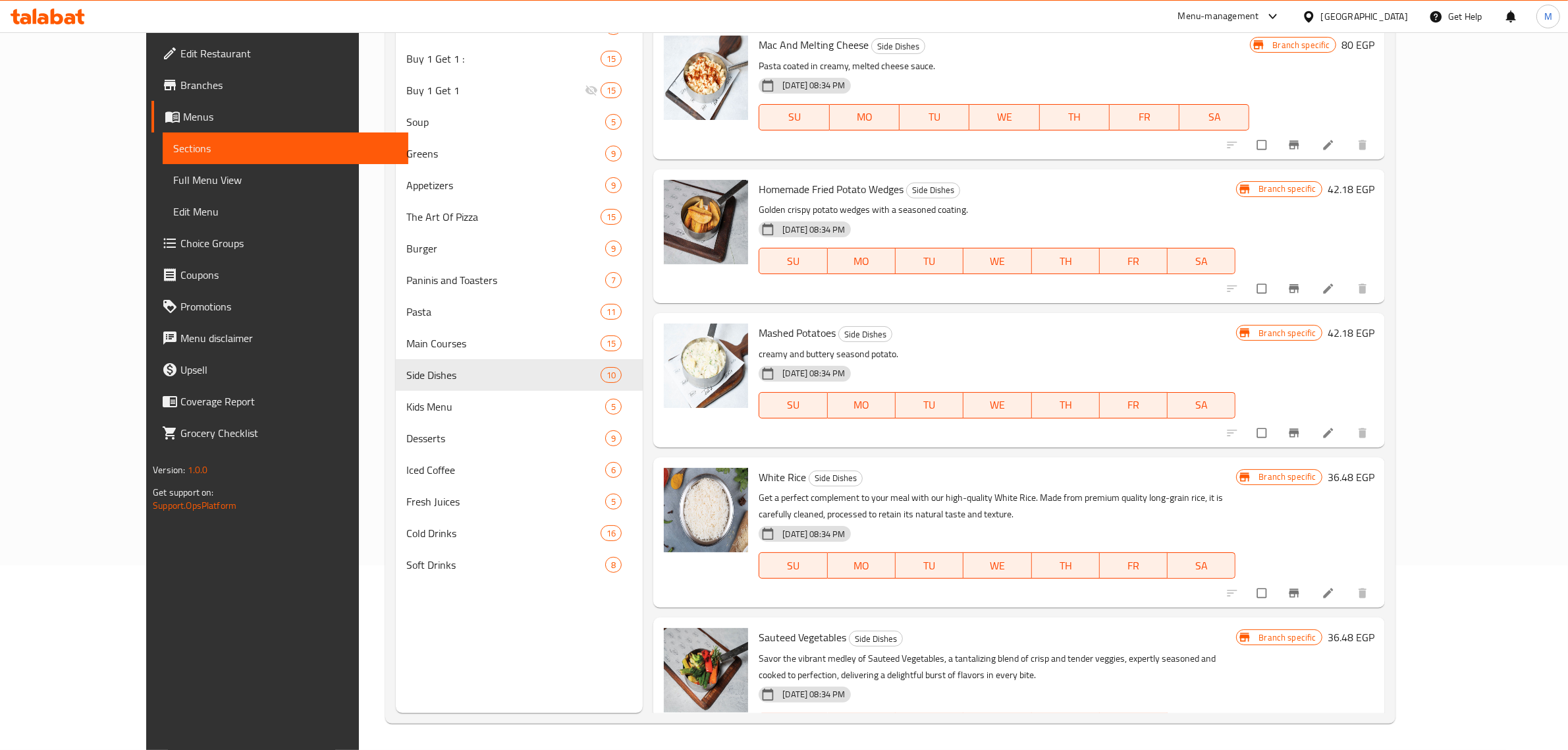
scroll to position [672, 0]
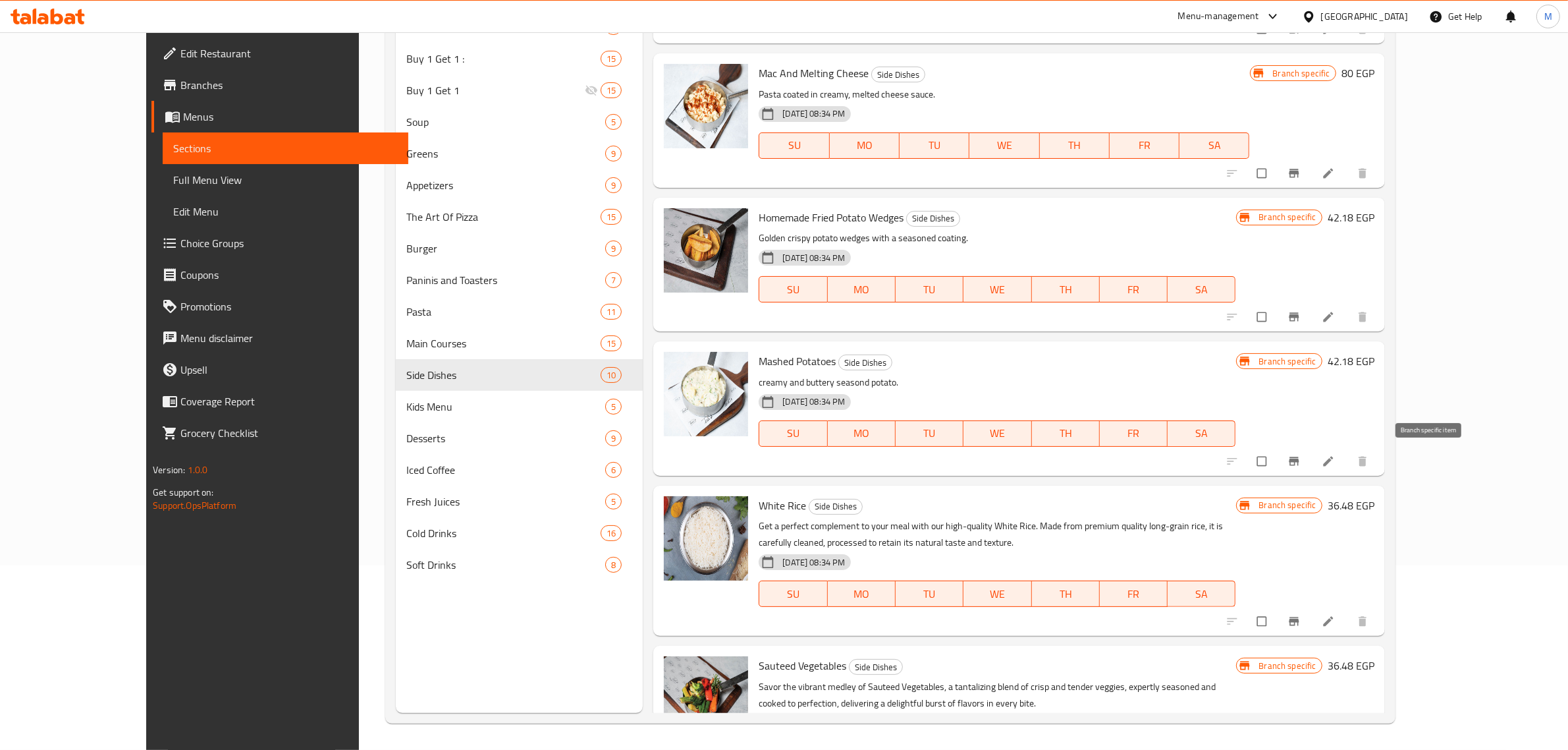
click at [1301, 458] on icon "Branch-specific-item" at bounding box center [1294, 461] width 13 height 13
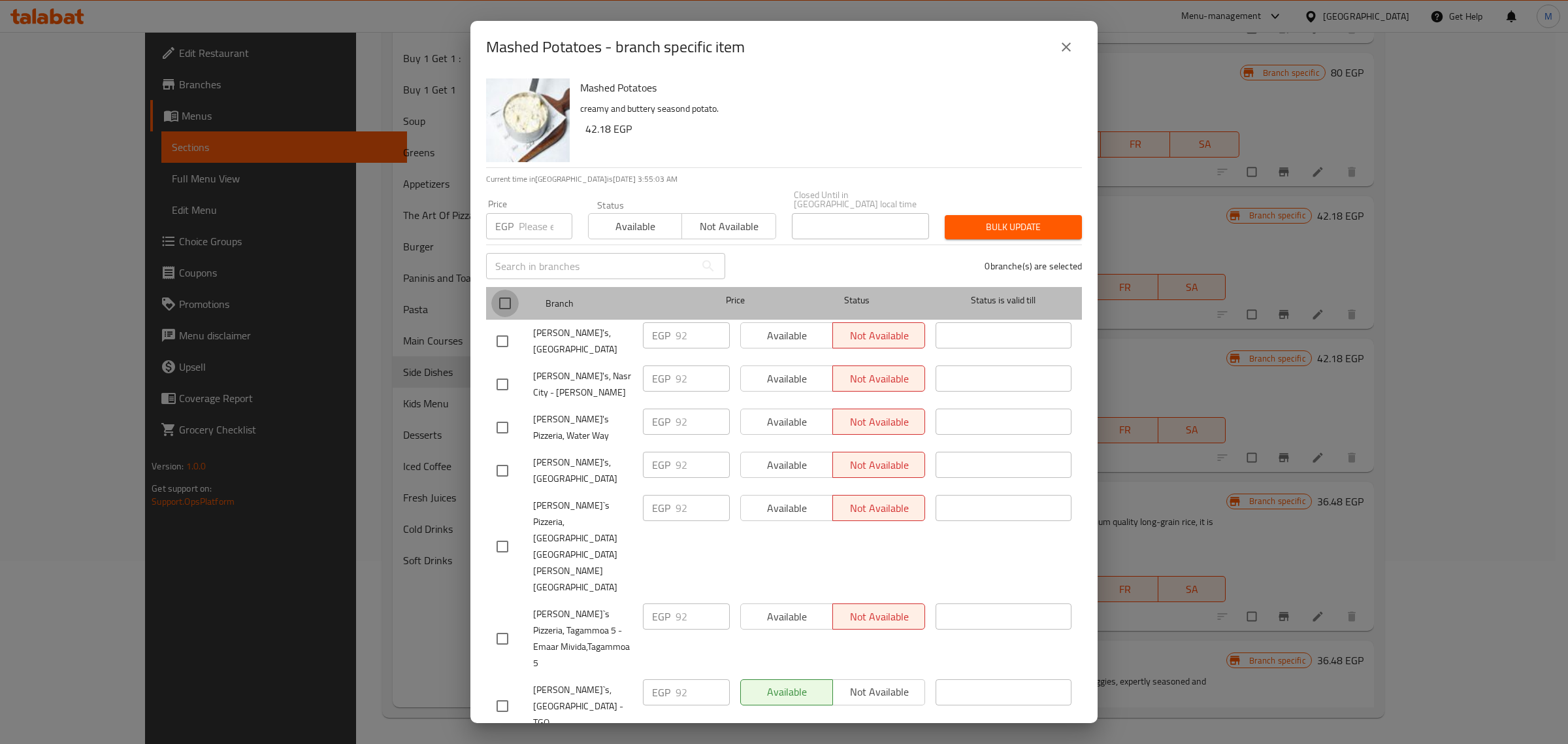
click at [499, 301] on input "checkbox" at bounding box center [505, 303] width 28 height 28
checkbox input "true"
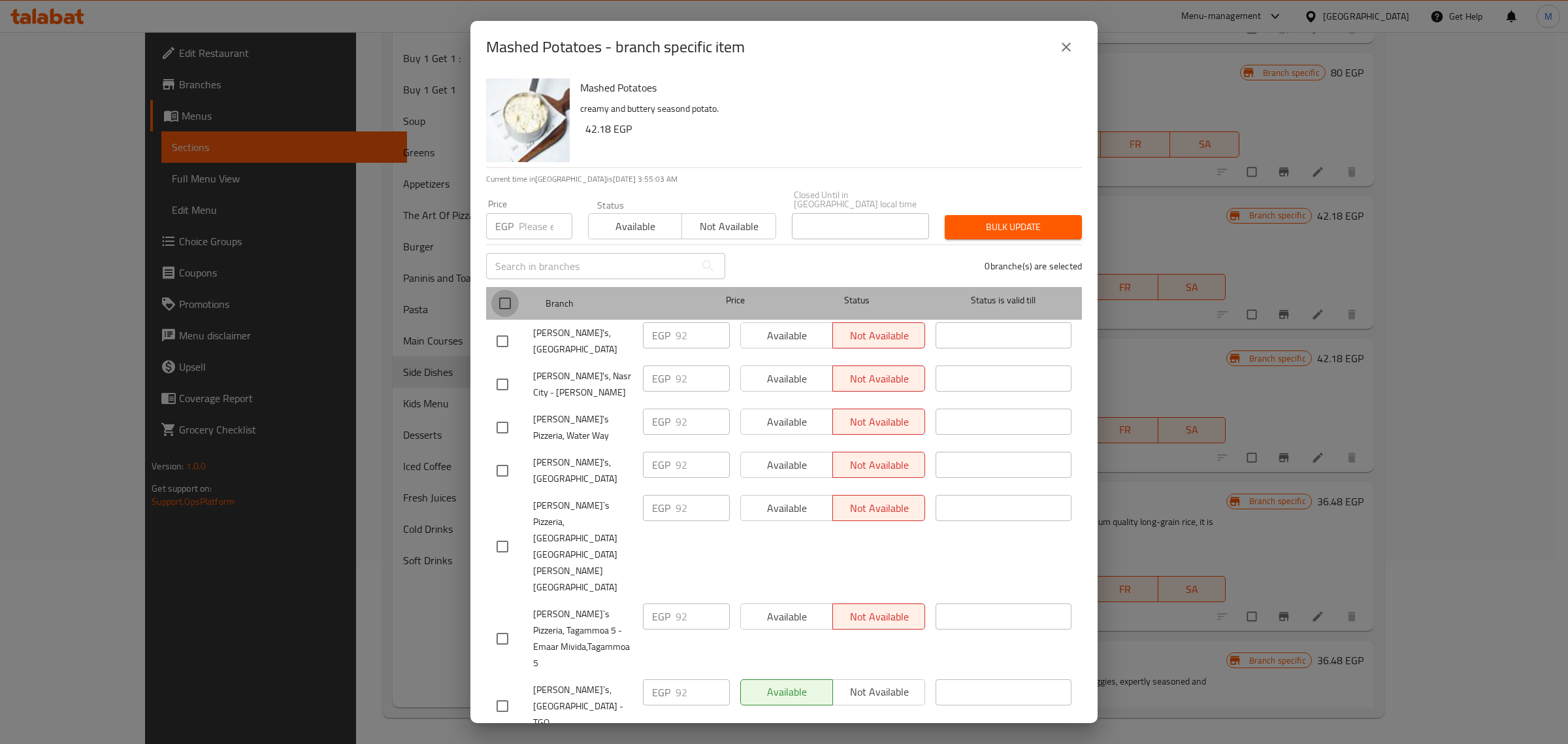
checkbox input "true"
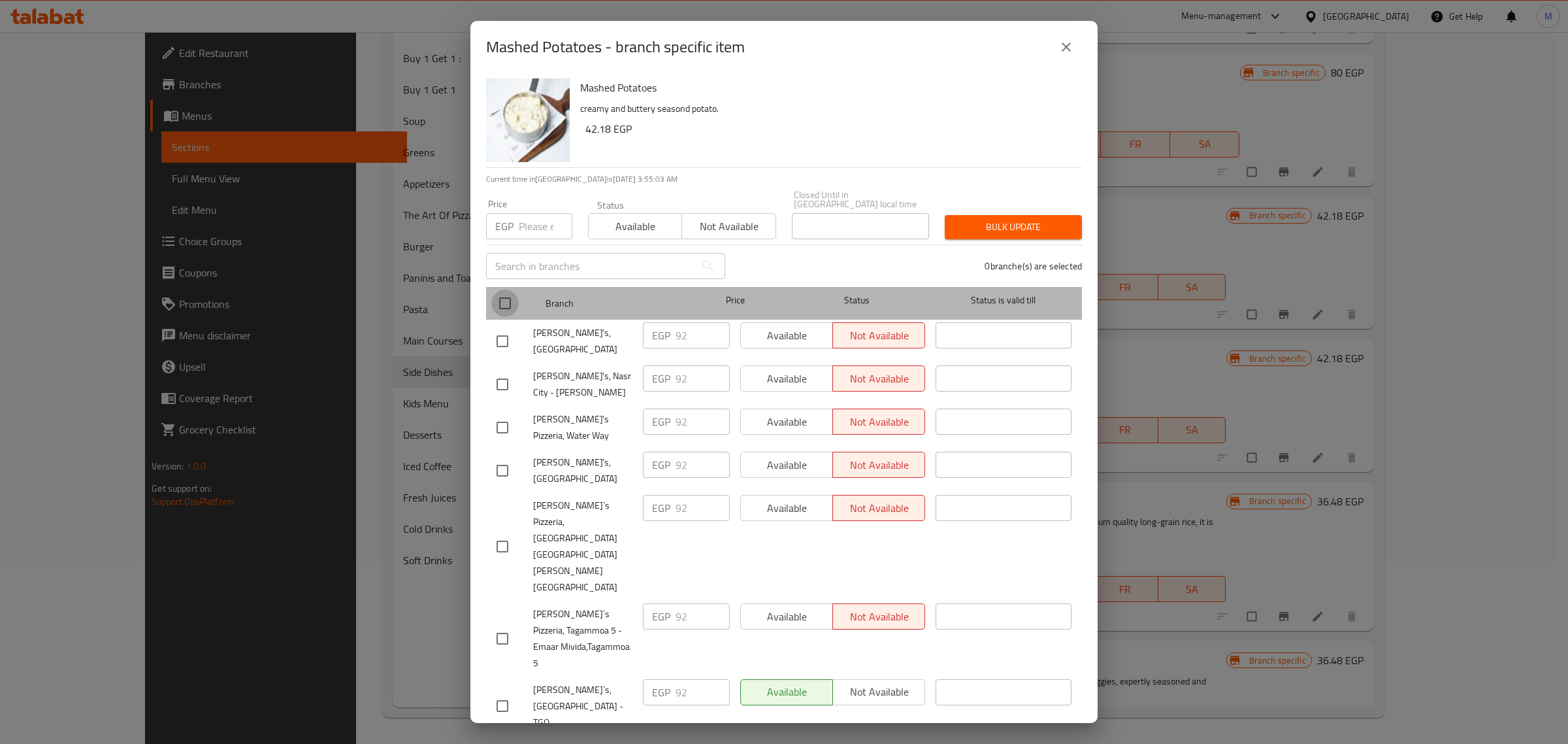
checkbox input "true"
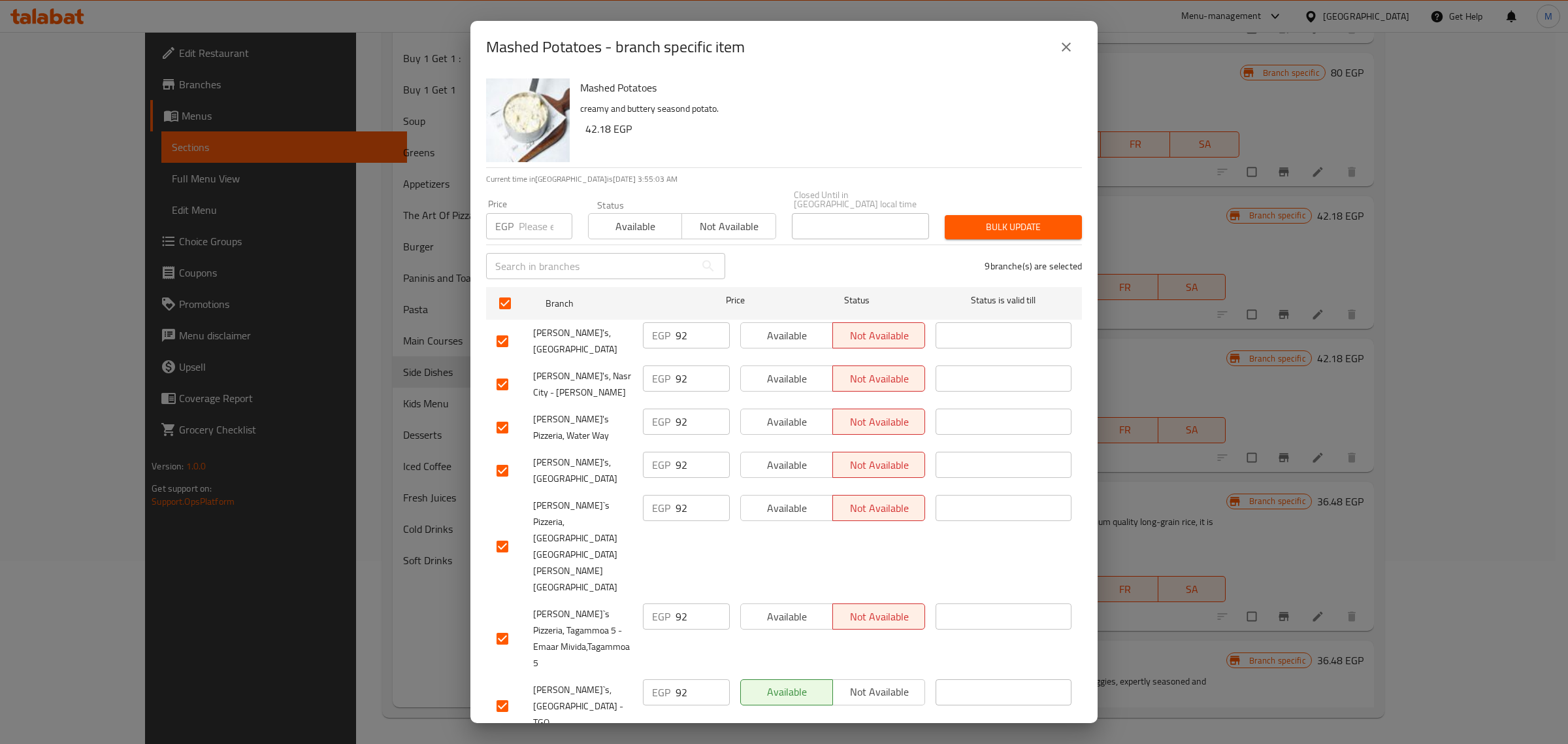
click at [533, 225] on input "number" at bounding box center [545, 226] width 54 height 26
paste input "97"
type input "97"
checkbox input "false"
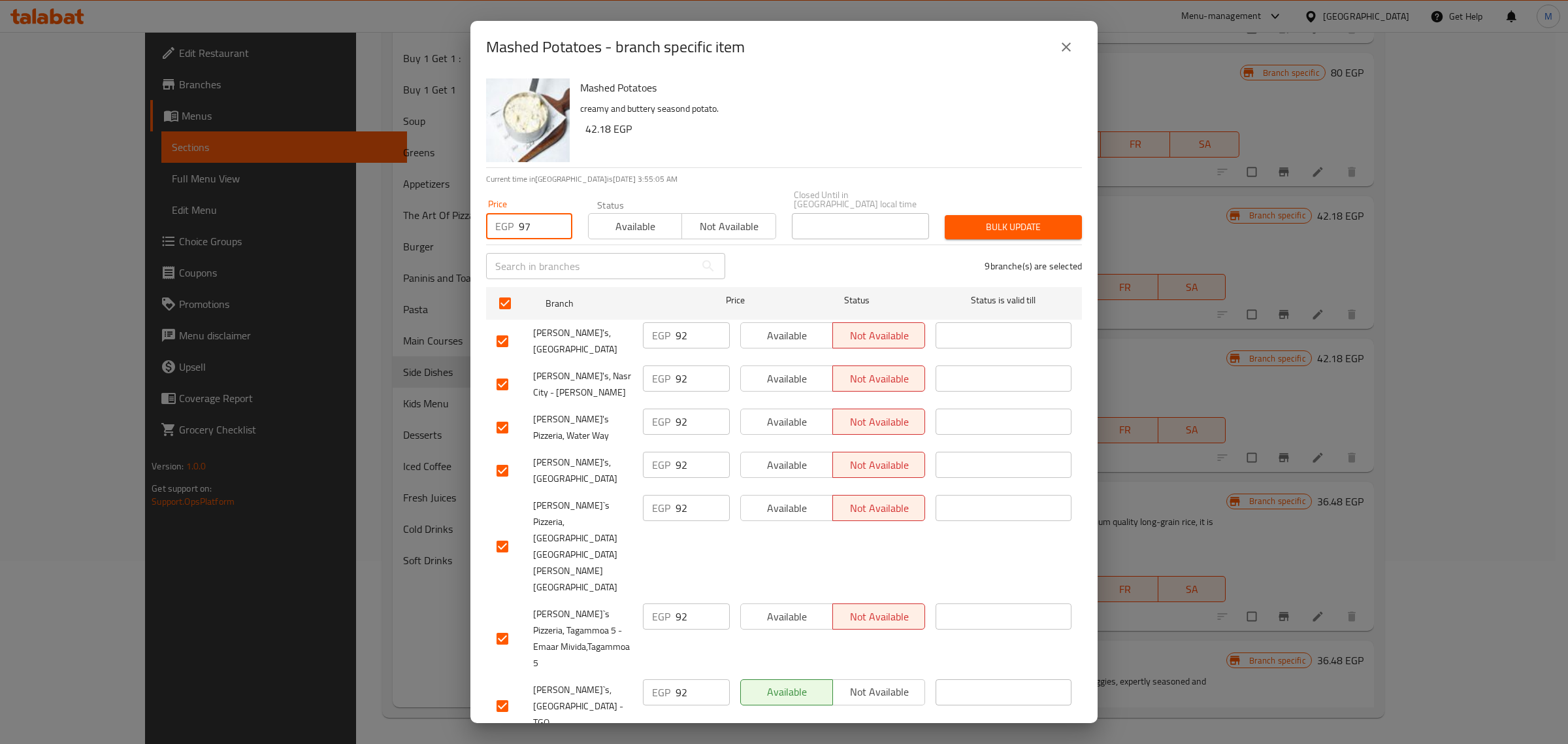
checkbox input "false"
click at [1014, 223] on span "Bulk update" at bounding box center [1013, 227] width 116 height 16
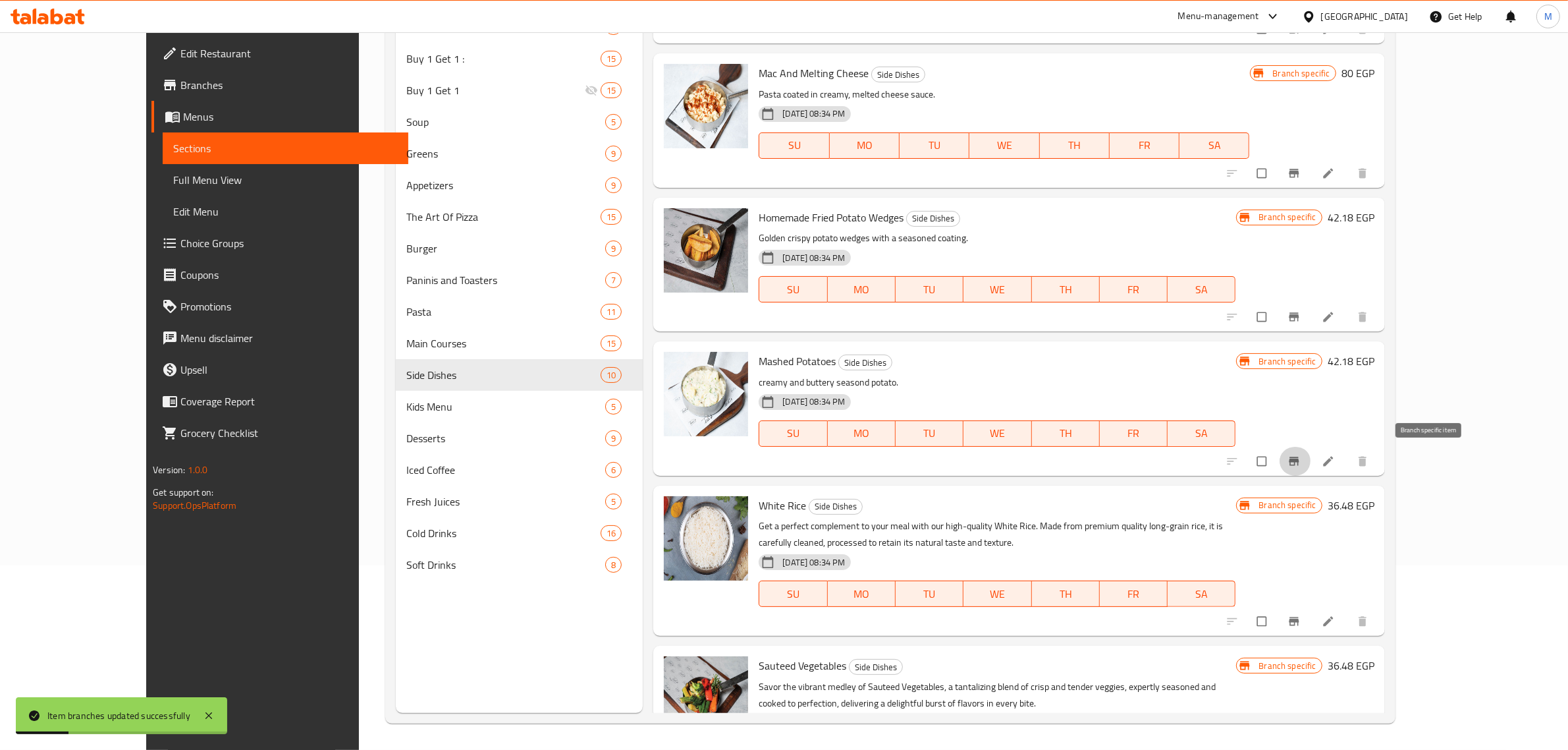
click at [1303, 460] on span "Branch-specific-item" at bounding box center [1295, 461] width 16 height 13
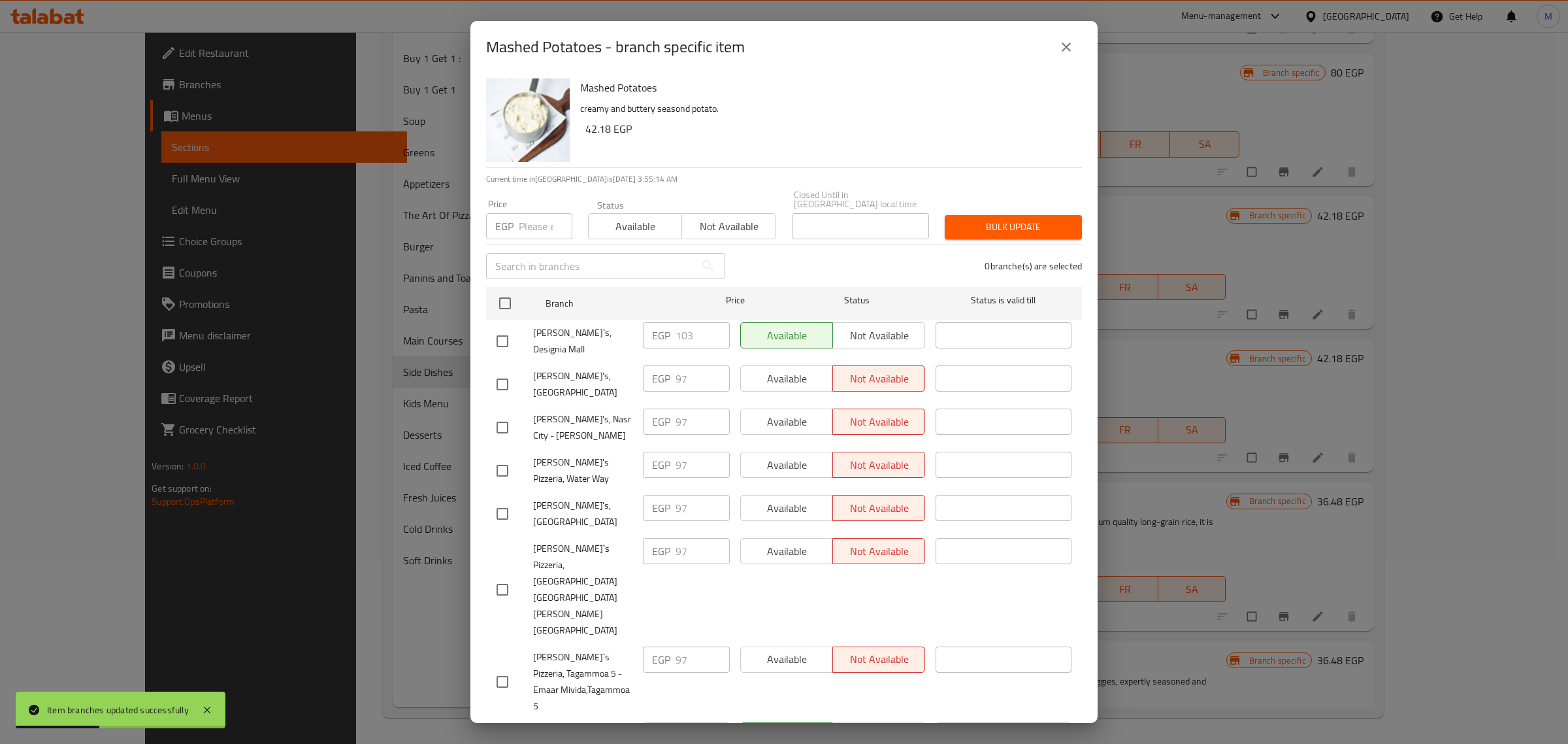
click at [498, 330] on input "checkbox" at bounding box center [502, 341] width 28 height 28
checkbox input "true"
drag, startPoint x: 536, startPoint y: 229, endPoint x: 544, endPoint y: 240, distance: 13.6
click at [534, 229] on input "number" at bounding box center [545, 226] width 54 height 26
paste input "110"
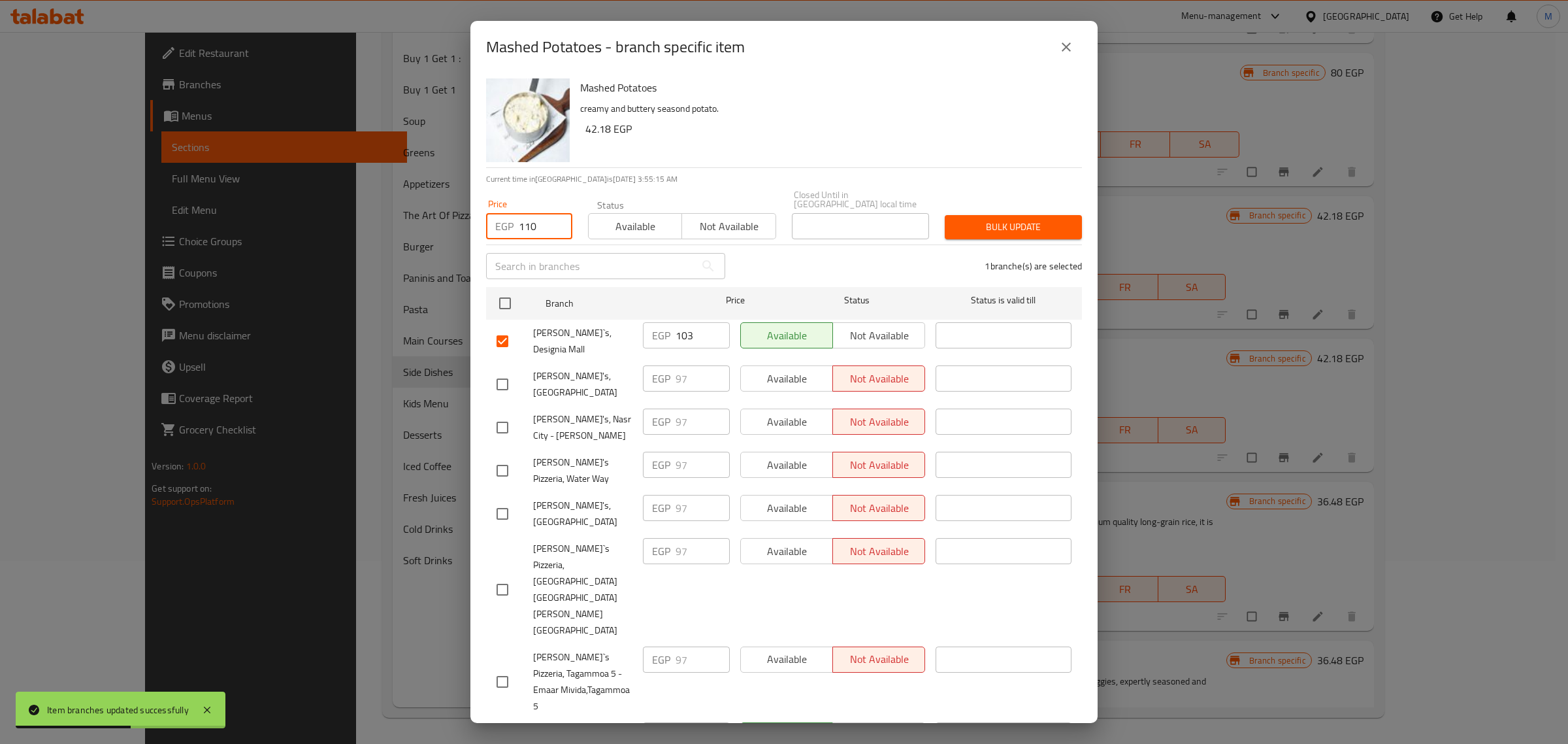
type input "110"
click at [1032, 220] on span "Bulk update" at bounding box center [1013, 227] width 116 height 16
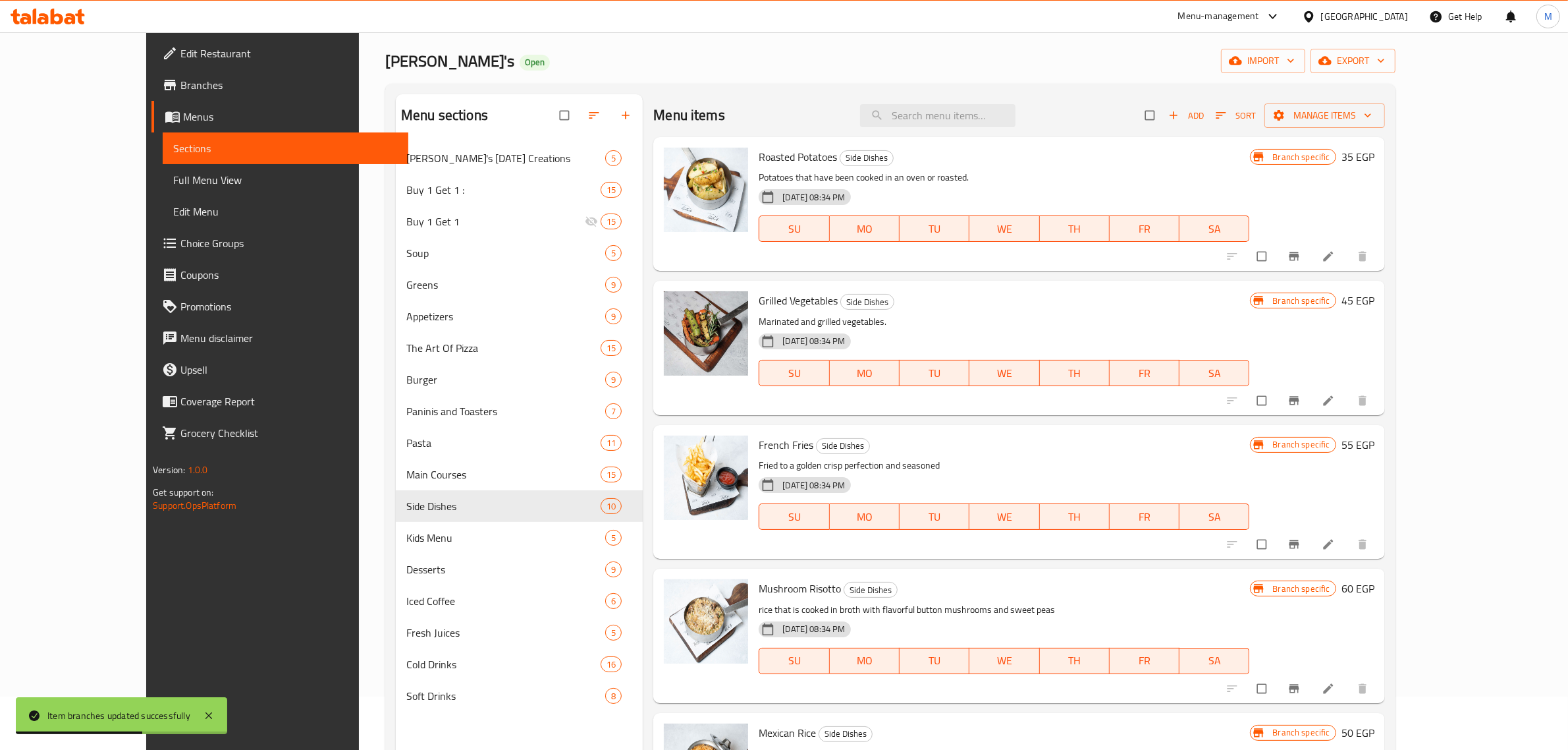
scroll to position [21, 0]
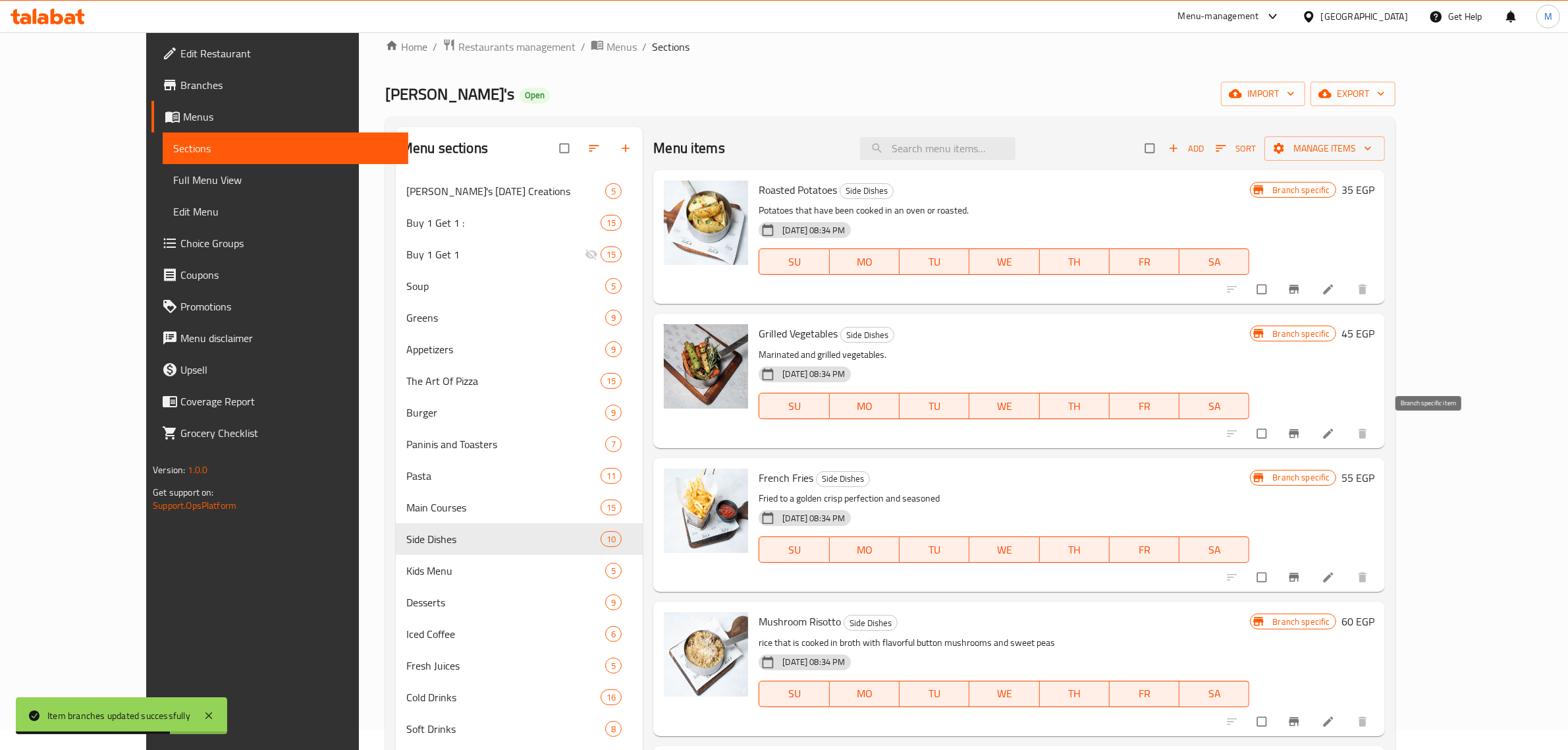
click at [1301, 432] on icon "Branch-specific-item" at bounding box center [1294, 434] width 13 height 13
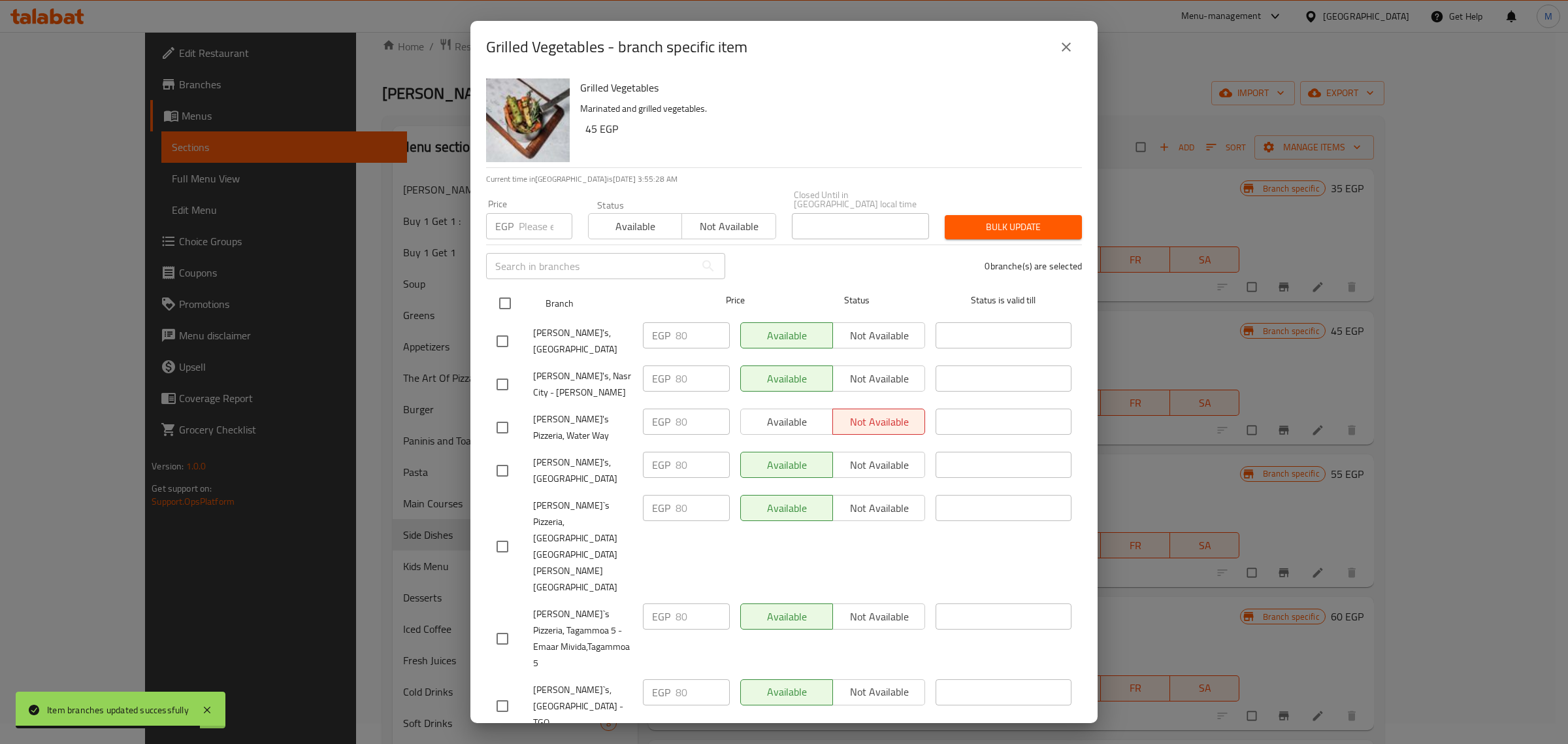
click at [510, 301] on input "checkbox" at bounding box center [505, 303] width 28 height 28
checkbox input "true"
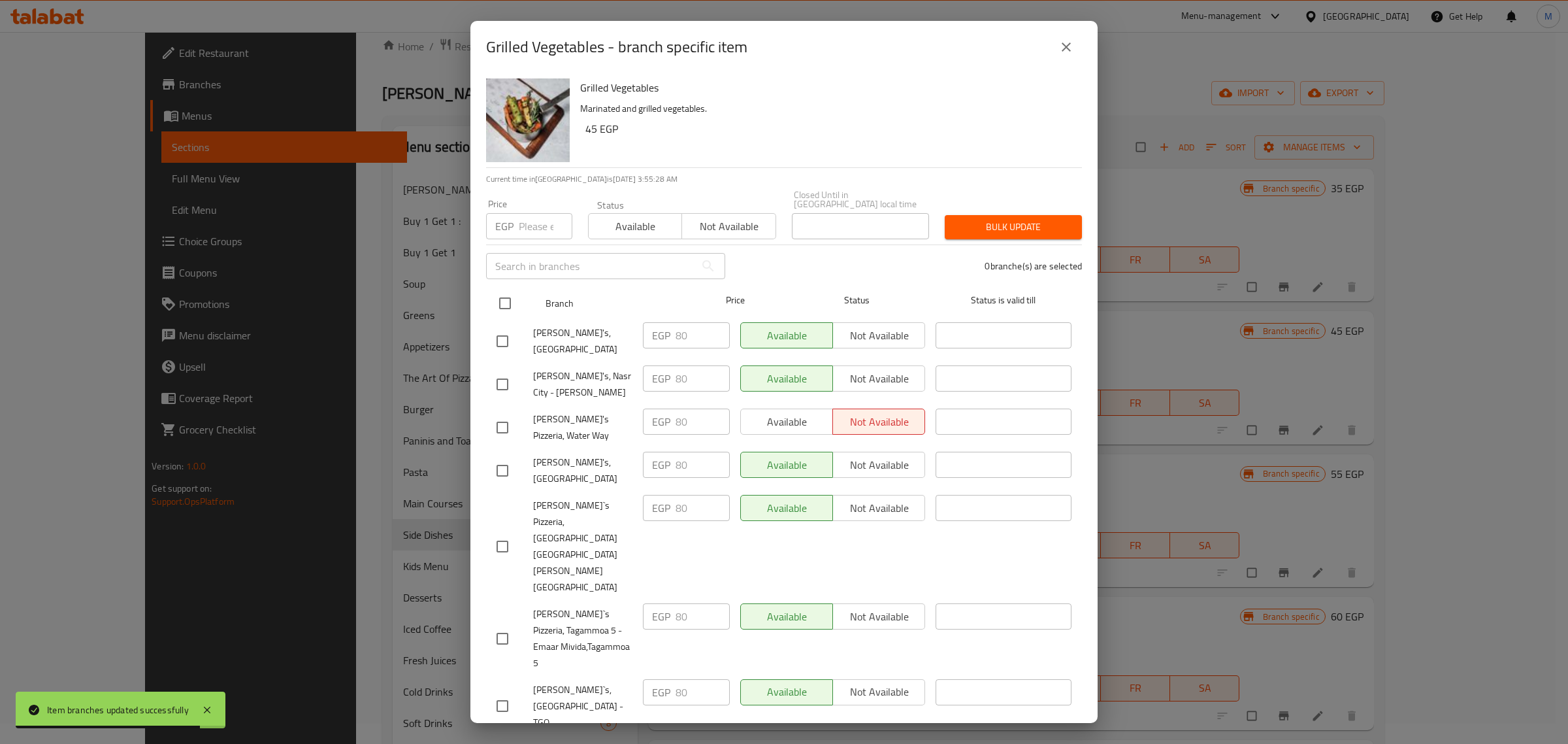
checkbox input "true"
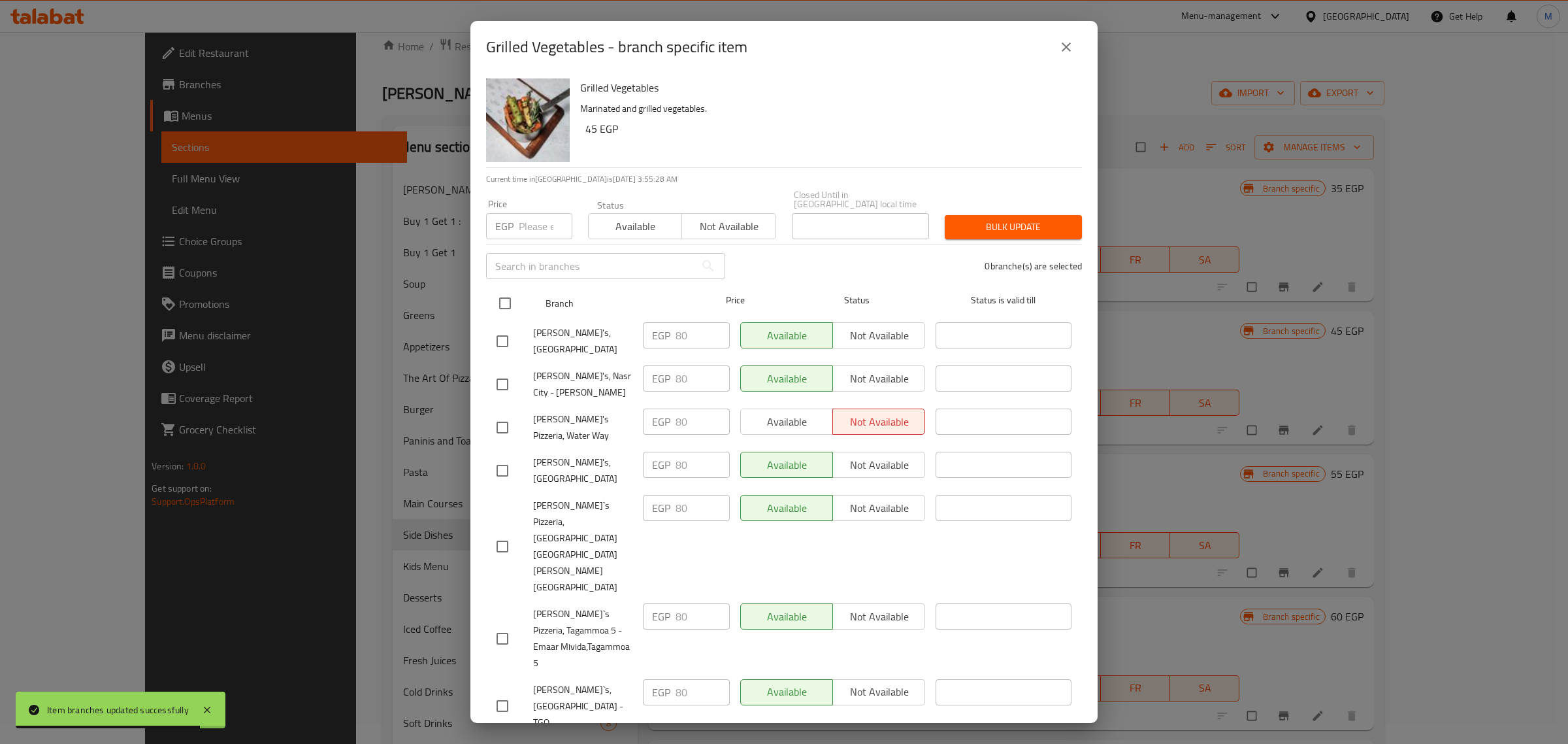
checkbox input "true"
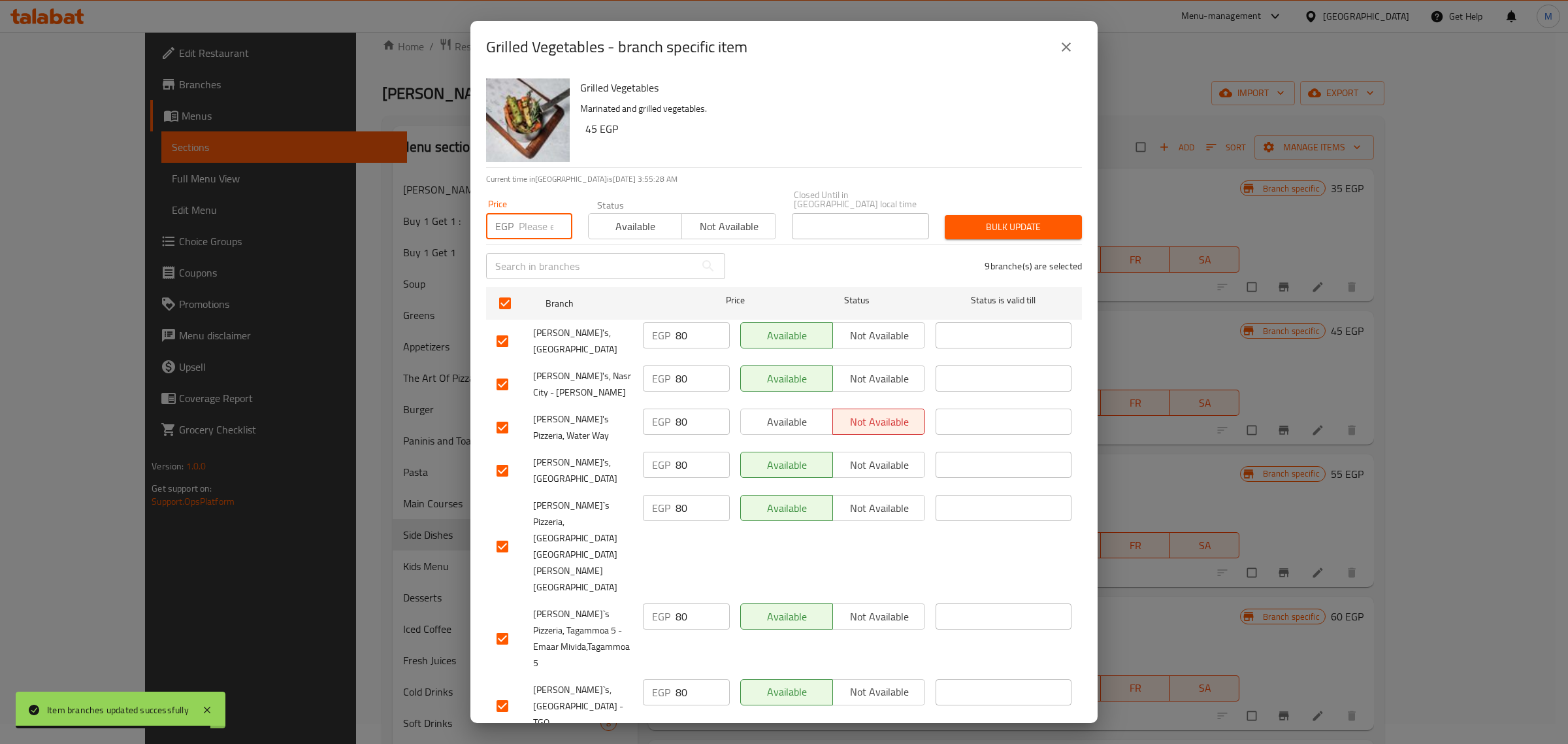
drag, startPoint x: 532, startPoint y: 230, endPoint x: 539, endPoint y: 239, distance: 11.4
click at [531, 230] on input "number" at bounding box center [545, 226] width 54 height 26
paste input "86"
type input "86"
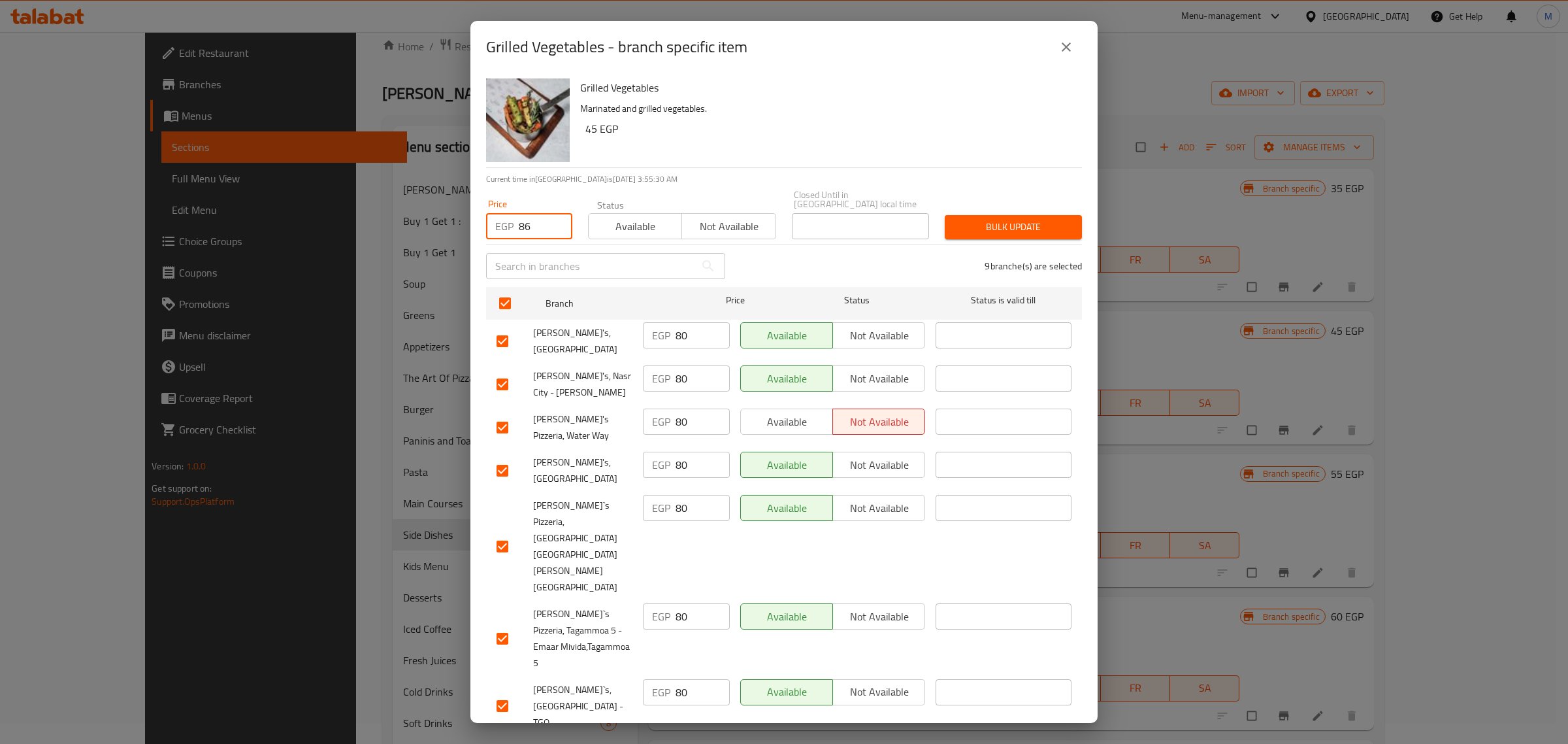
checkbox input "false"
click at [1008, 227] on span "Bulk update" at bounding box center [1013, 227] width 116 height 16
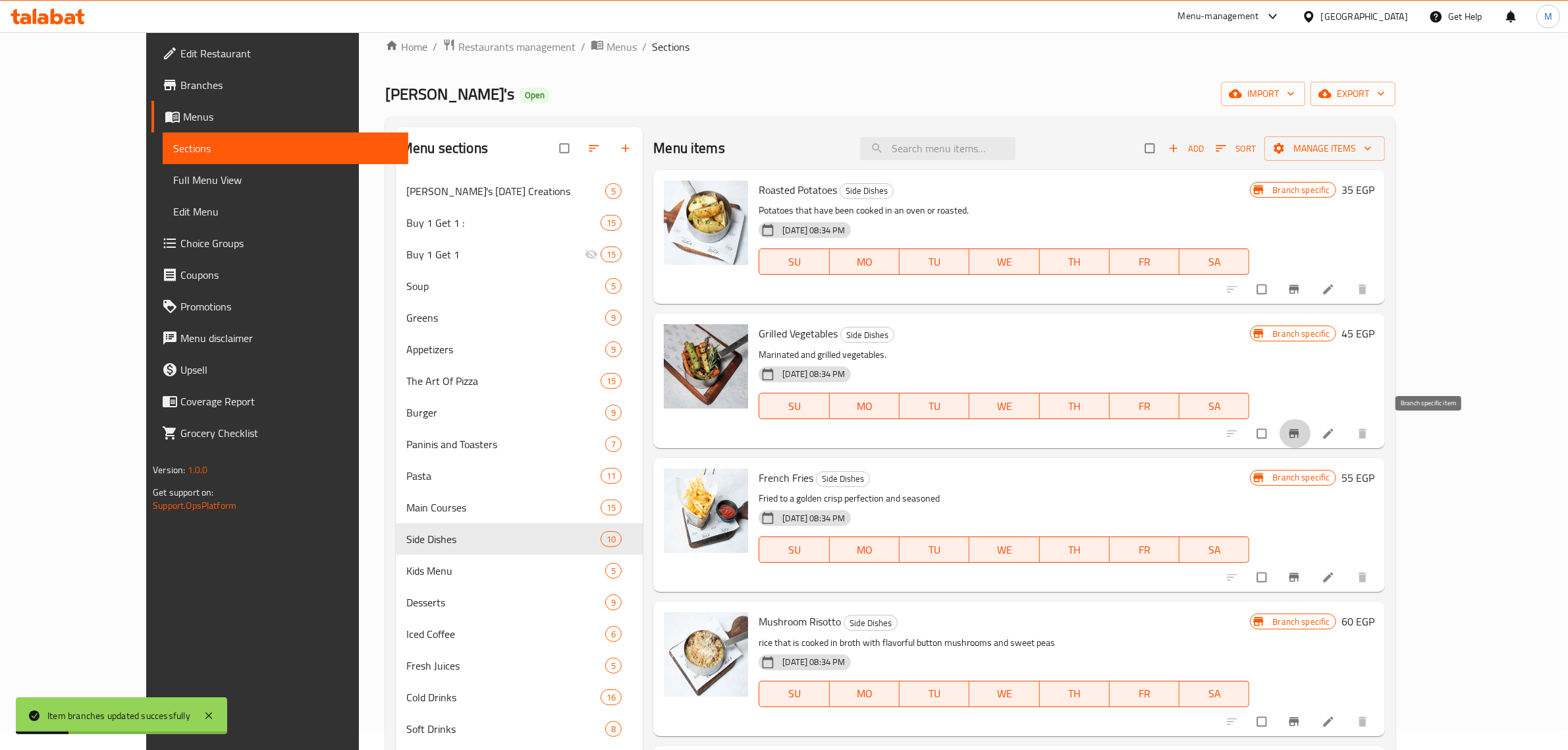
click at [1301, 435] on icon "Branch-specific-item" at bounding box center [1294, 434] width 13 height 13
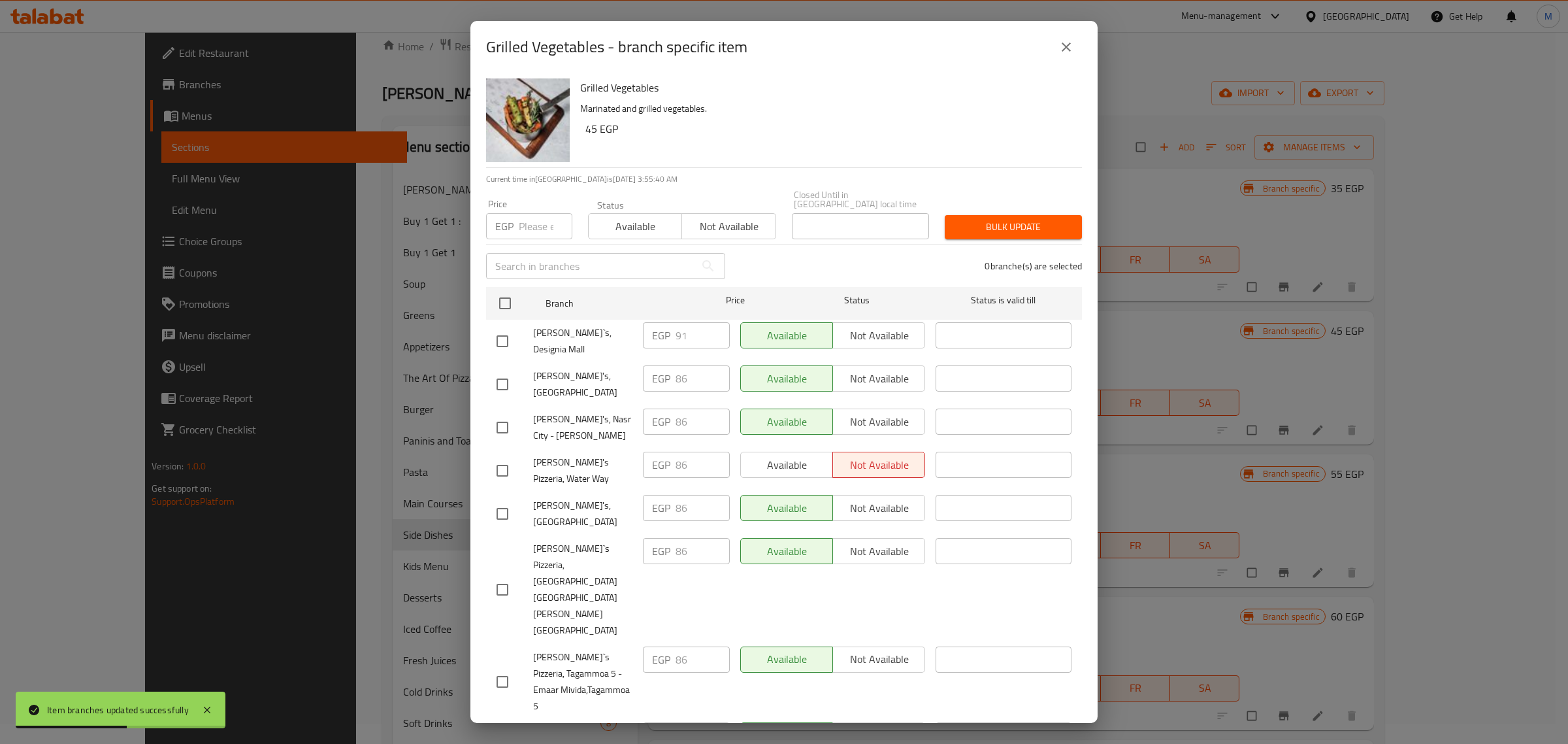
click at [509, 335] on input "checkbox" at bounding box center [502, 341] width 28 height 28
checkbox input "true"
click at [541, 230] on input "number" at bounding box center [545, 226] width 54 height 26
paste input "96"
type input "96"
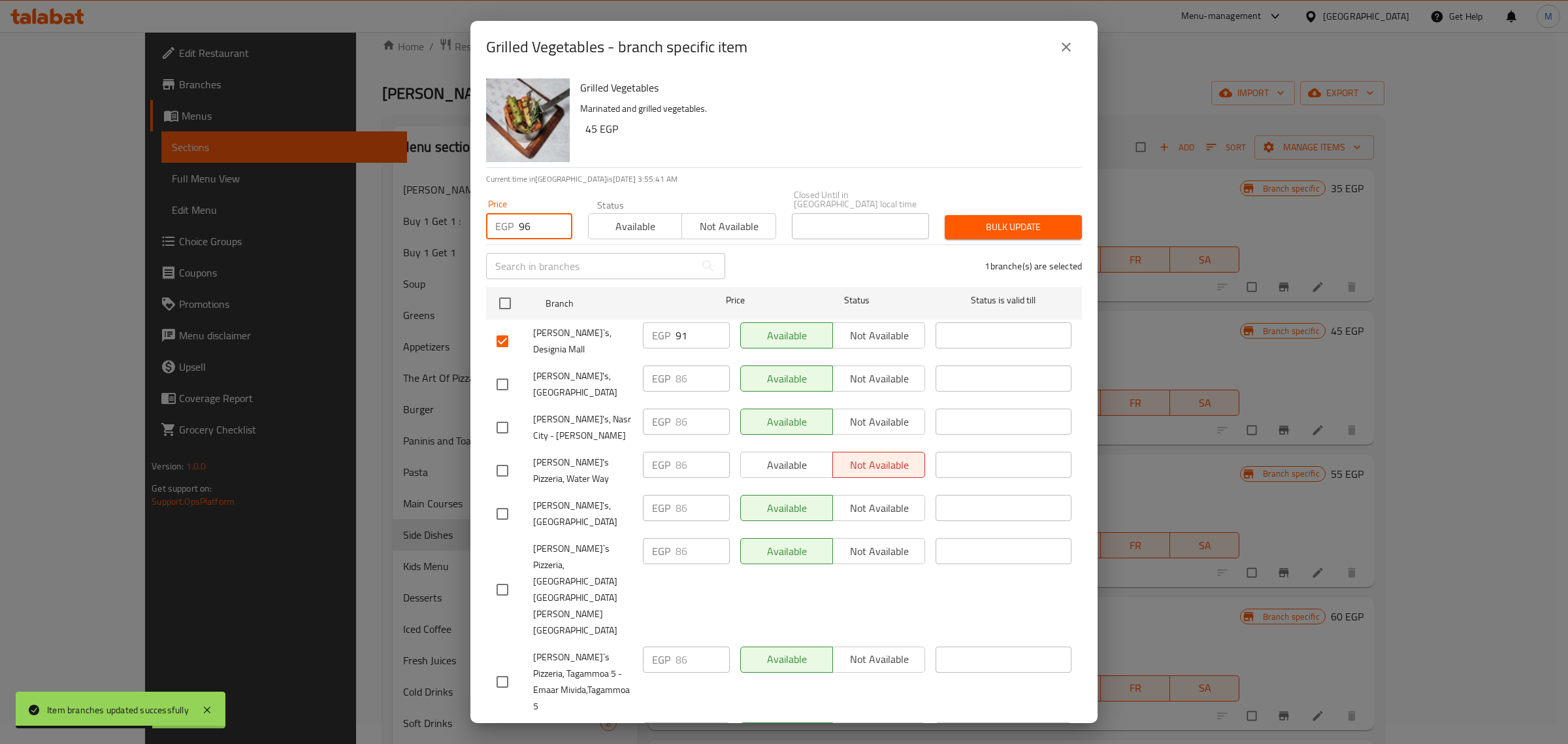
click at [964, 232] on button "Bulk update" at bounding box center [1013, 227] width 137 height 24
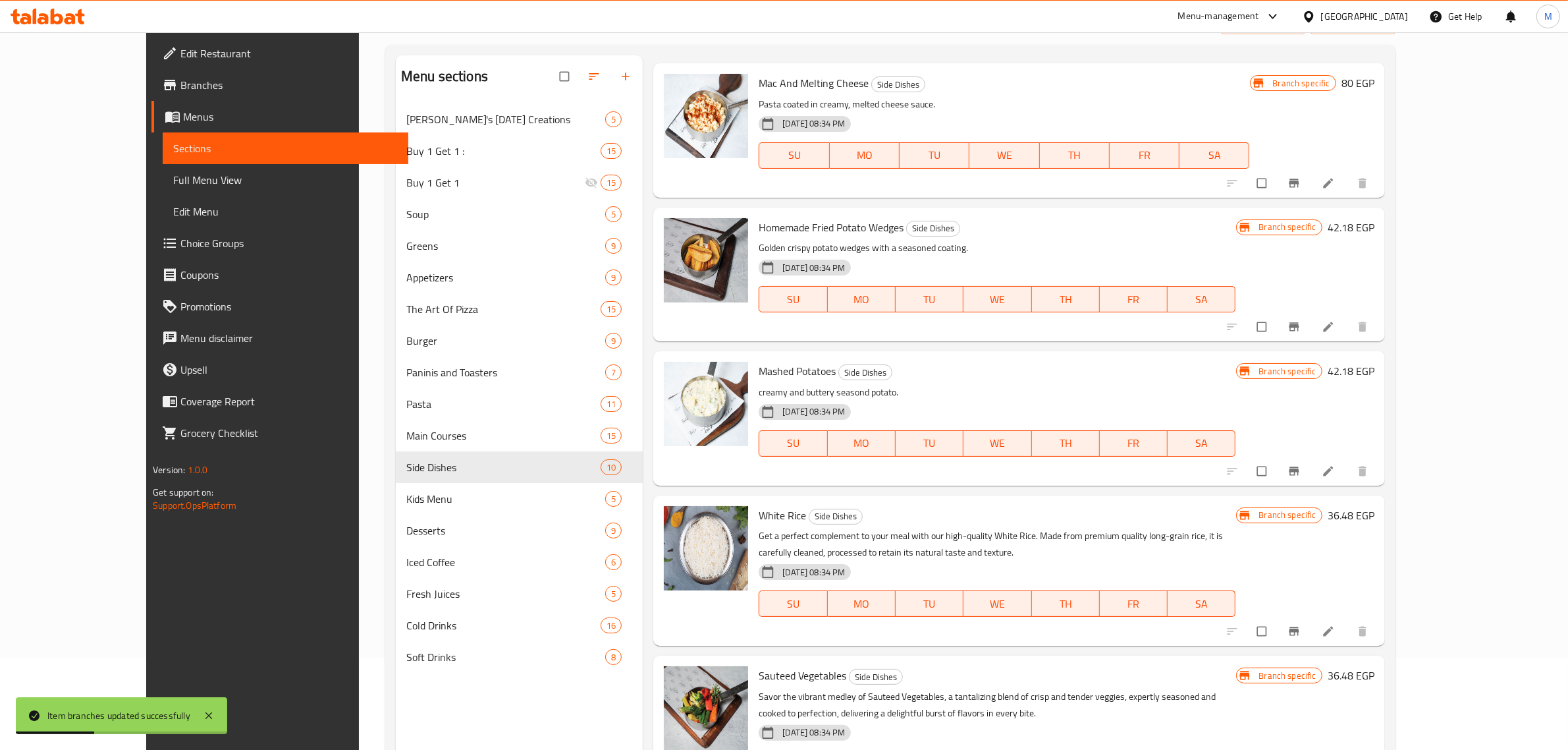
scroll to position [185, 0]
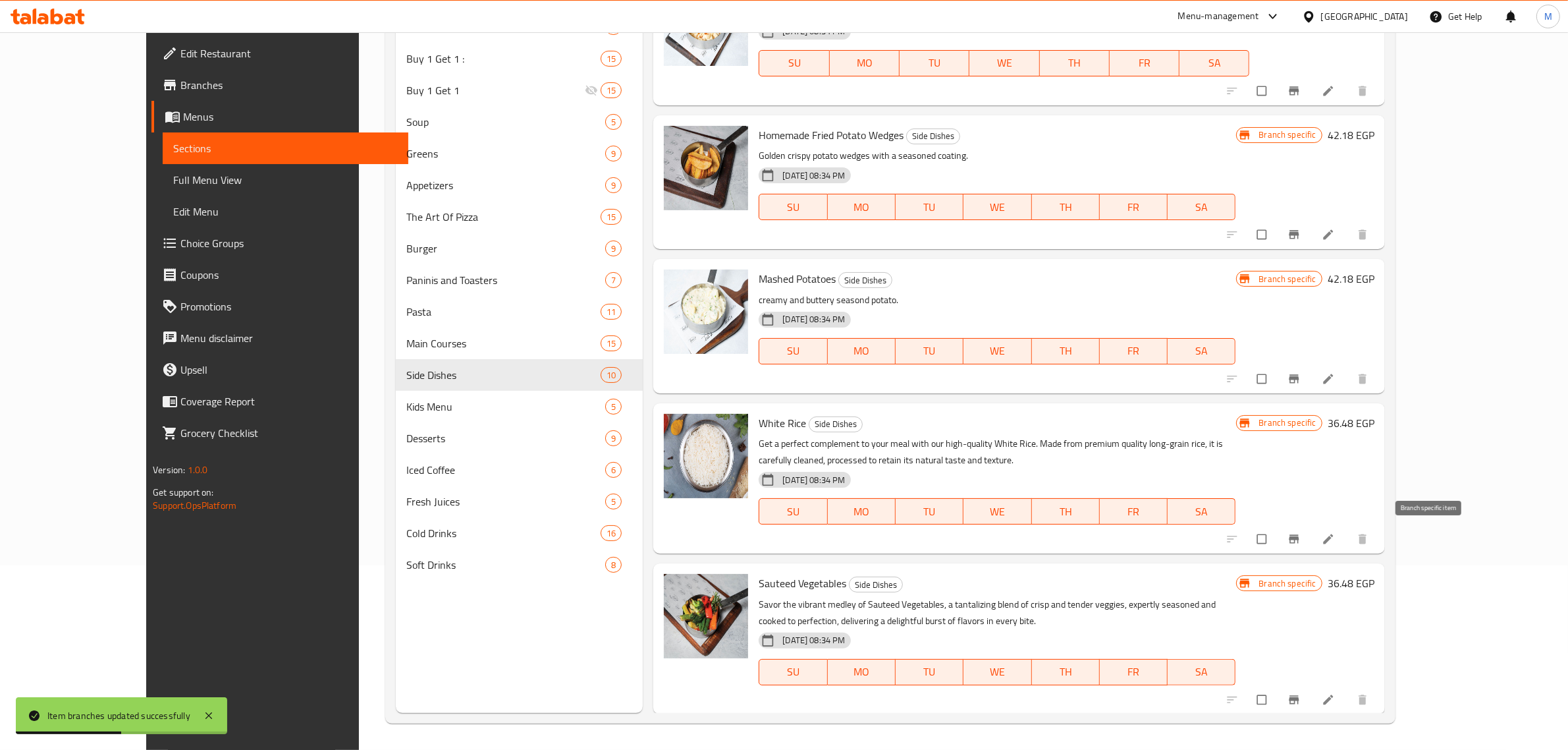
click at [1299, 537] on icon "Branch-specific-item" at bounding box center [1293, 538] width 10 height 9
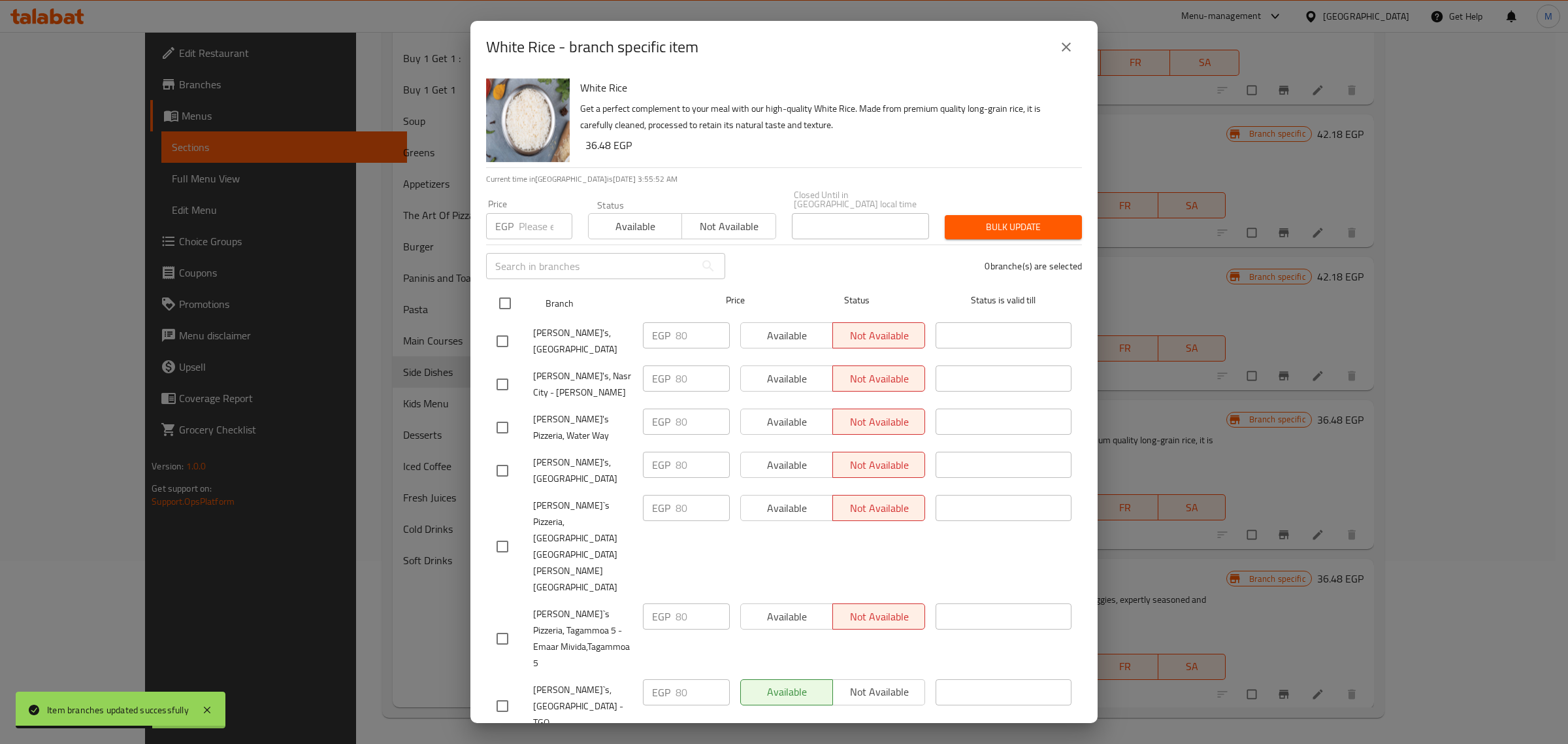
click at [503, 294] on input "checkbox" at bounding box center [505, 303] width 28 height 28
checkbox input "true"
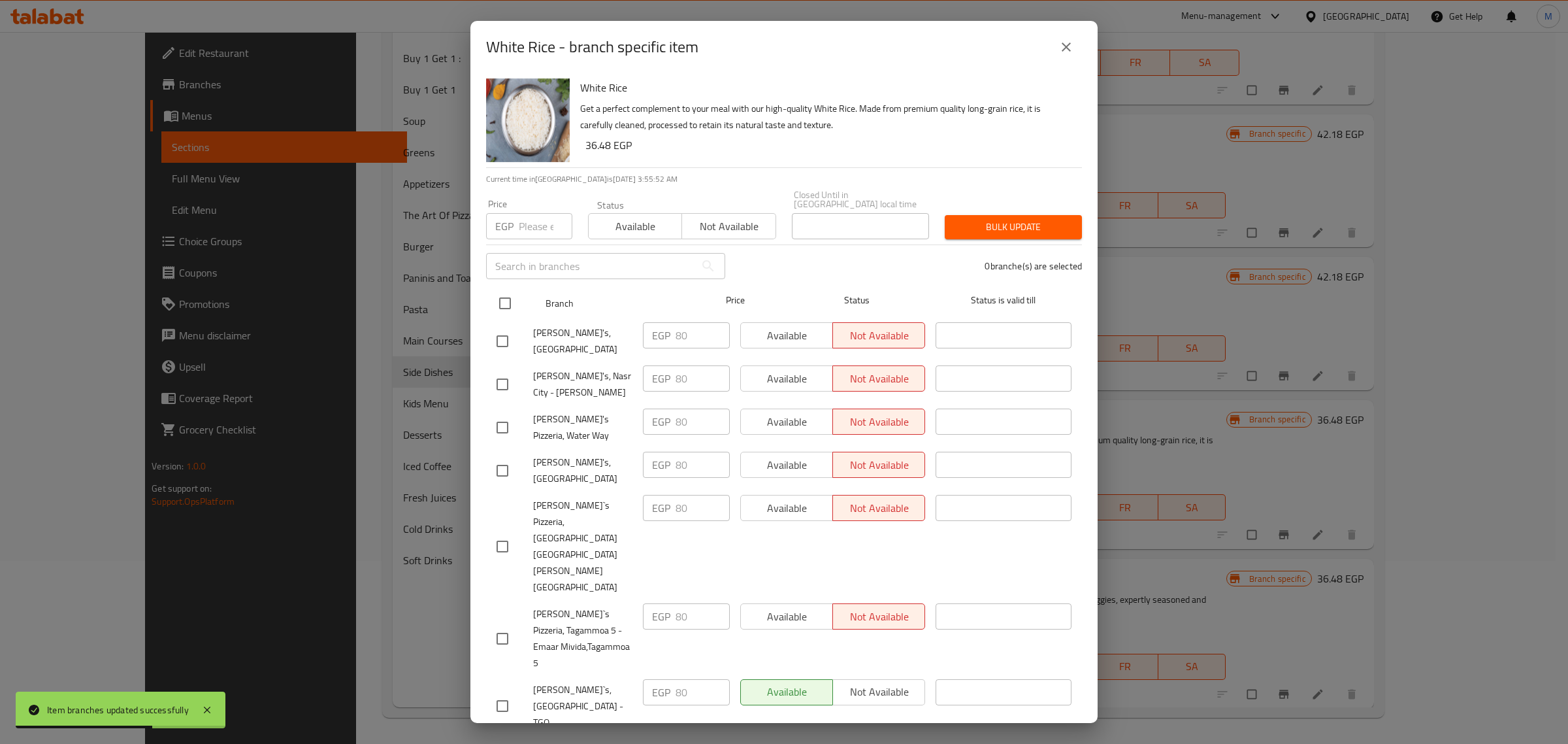
checkbox input "true"
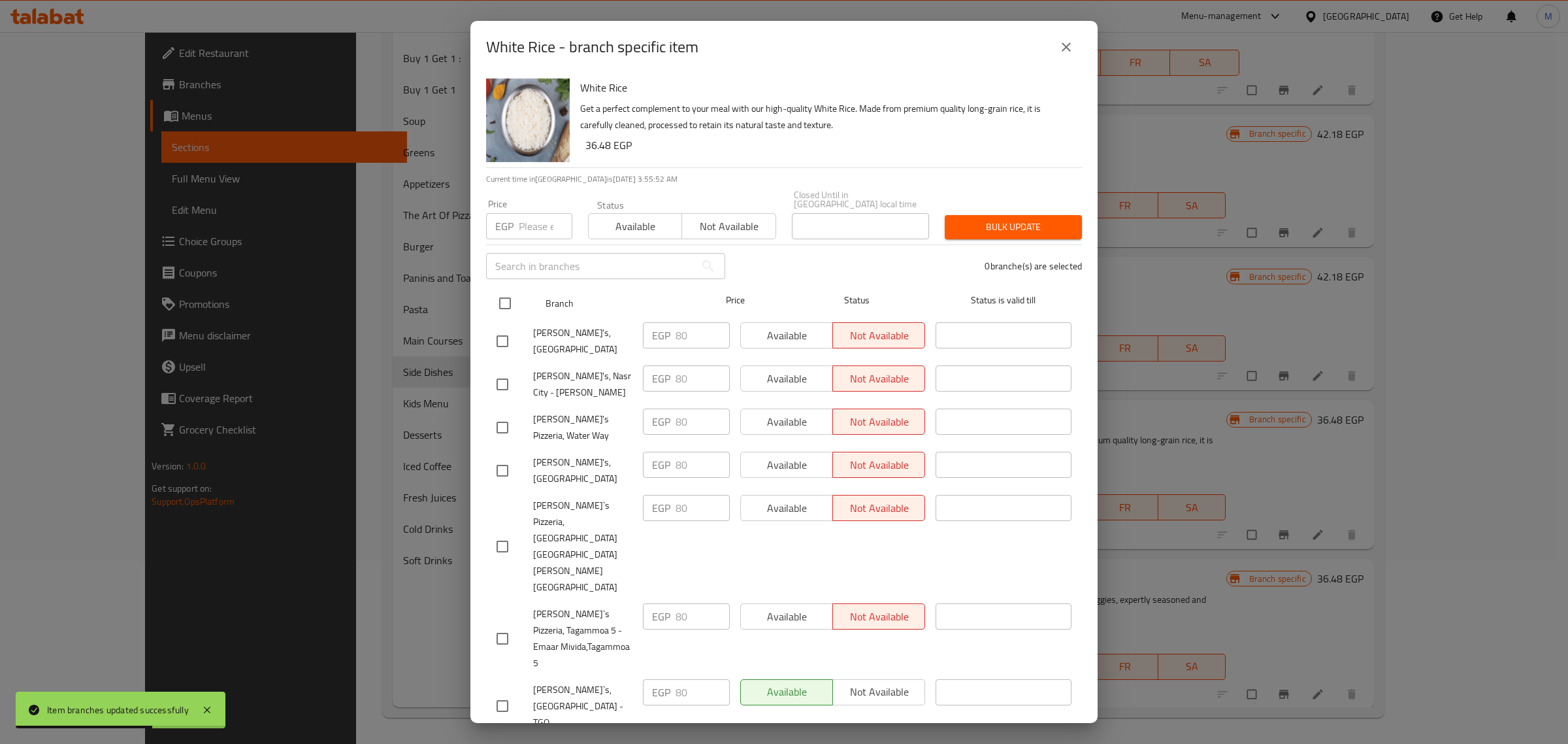
checkbox input "true"
click at [549, 220] on input "number" at bounding box center [545, 226] width 54 height 26
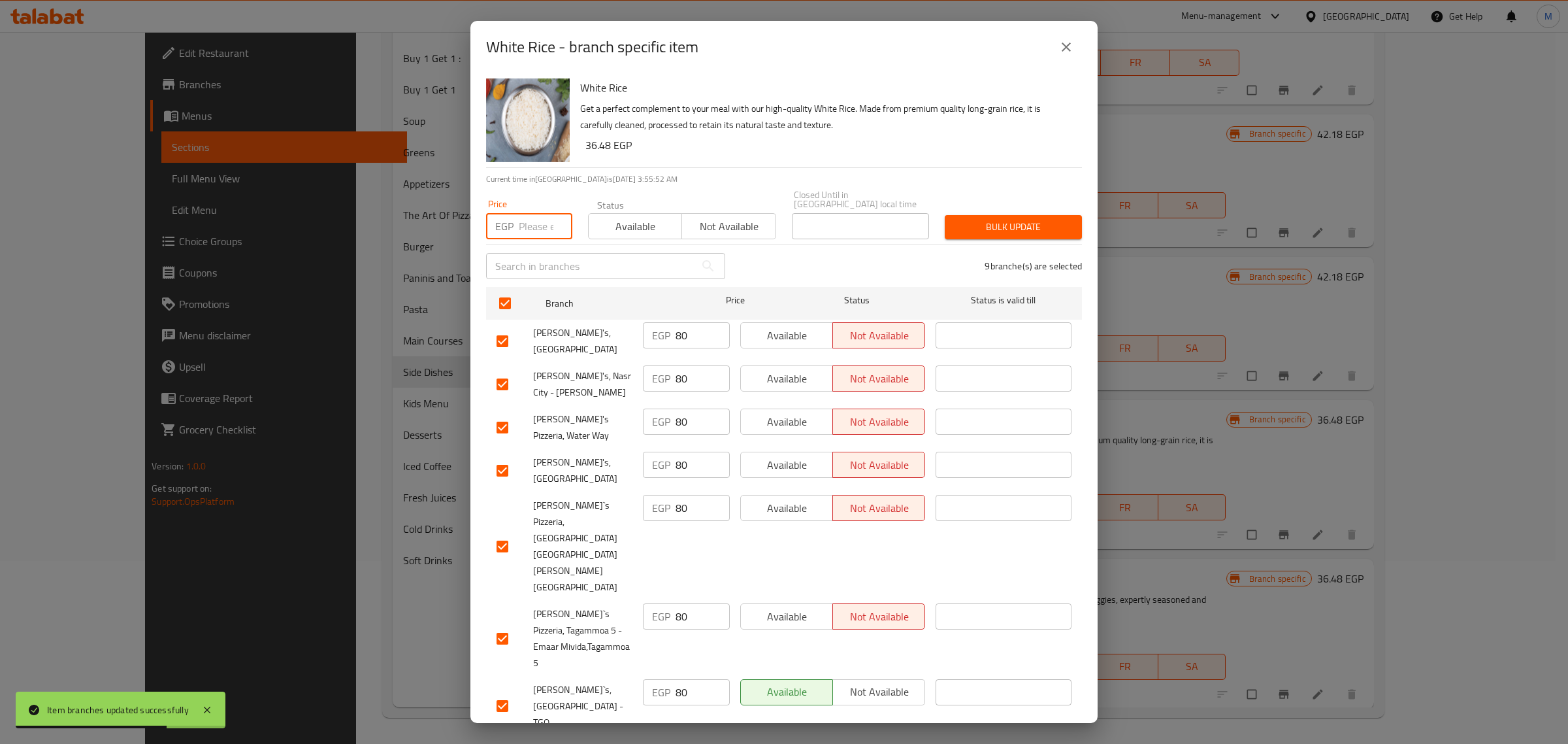
paste input "86"
type input "86"
checkbox input "false"
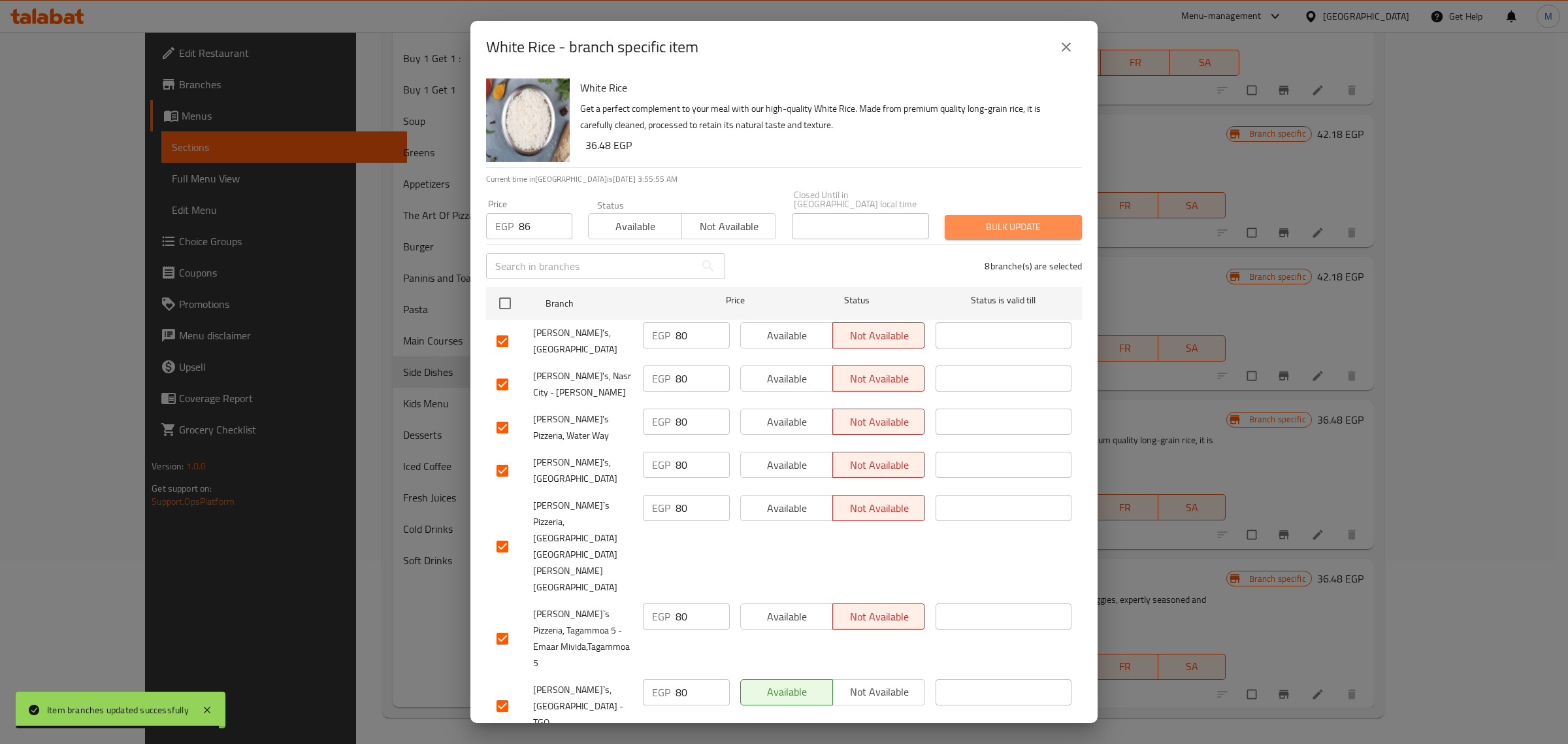
click at [958, 230] on span "Bulk update" at bounding box center [1013, 227] width 116 height 16
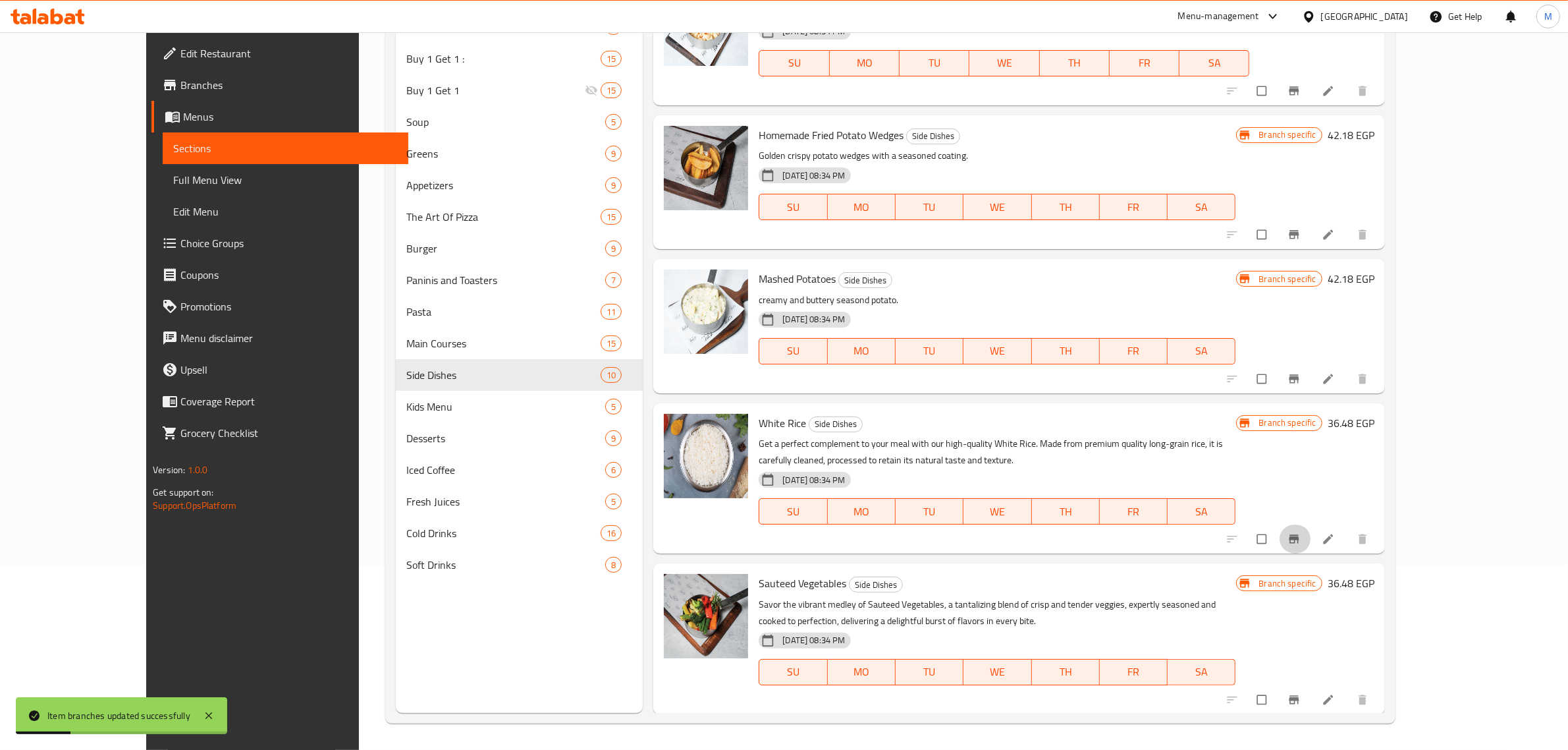
click at [1303, 535] on span "Branch-specific-item" at bounding box center [1295, 539] width 16 height 13
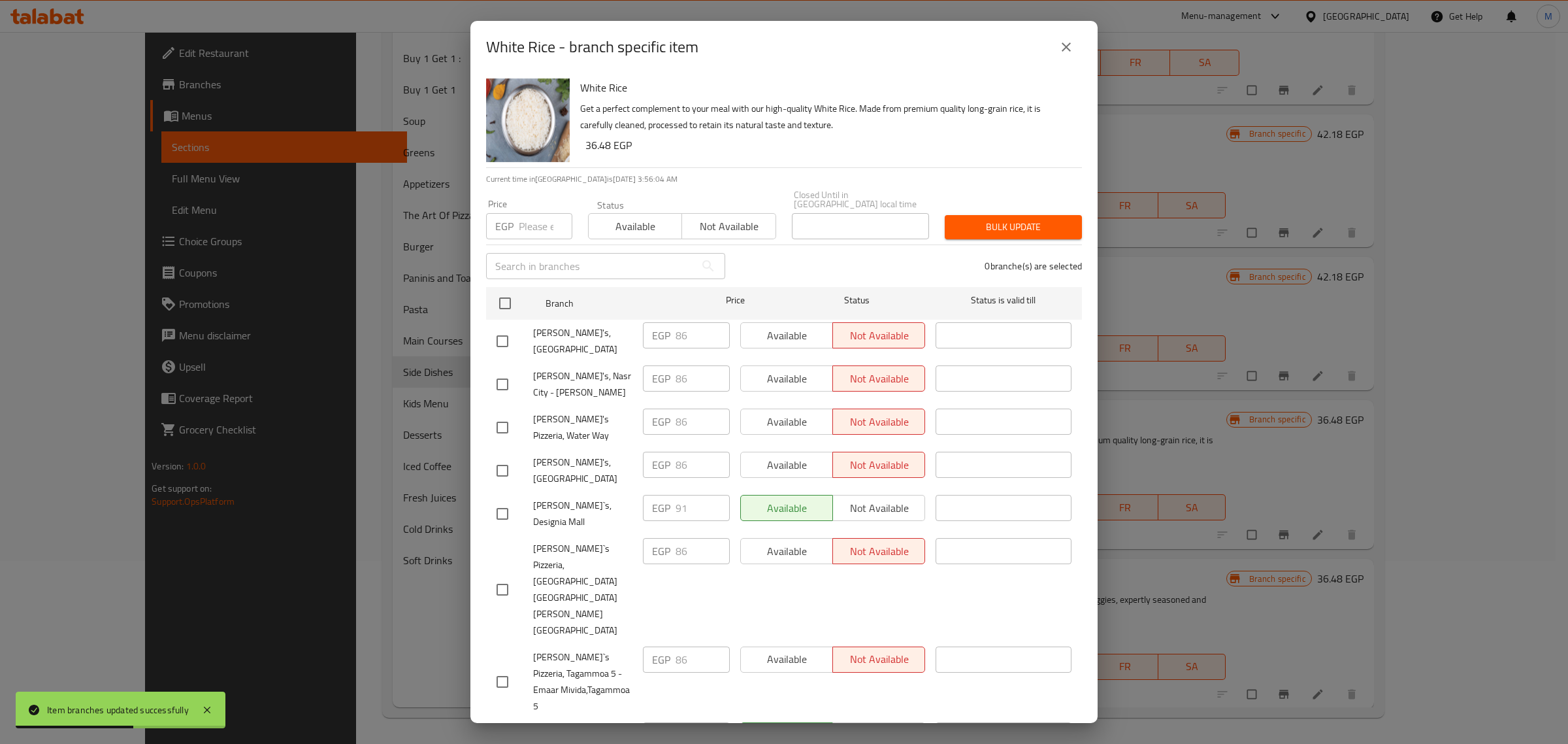
click at [497, 500] on input "checkbox" at bounding box center [502, 514] width 28 height 28
checkbox input "true"
click at [519, 220] on input "number" at bounding box center [545, 226] width 54 height 26
paste input "96"
type input "96"
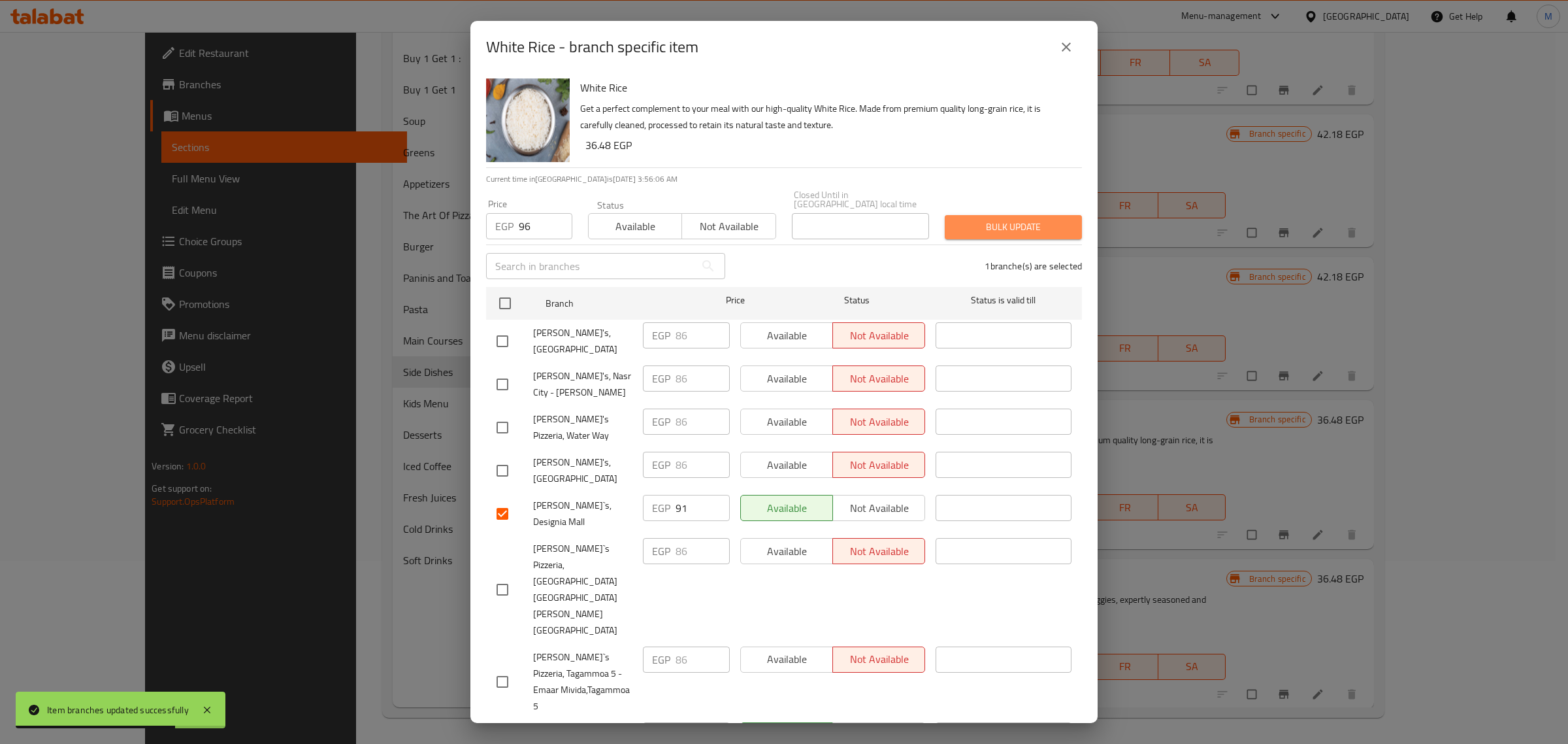
click at [972, 226] on span "Bulk update" at bounding box center [1013, 227] width 116 height 16
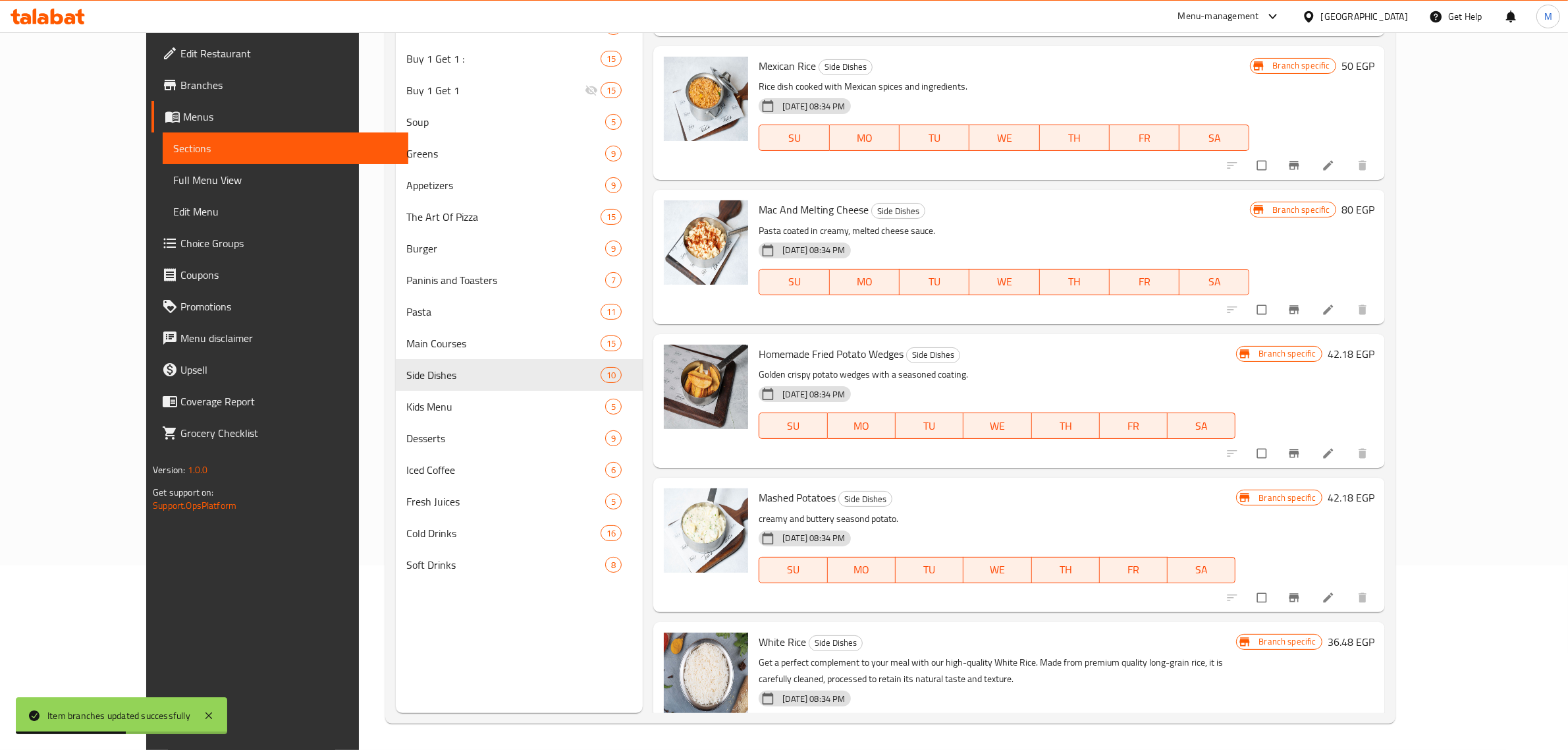
scroll to position [507, 0]
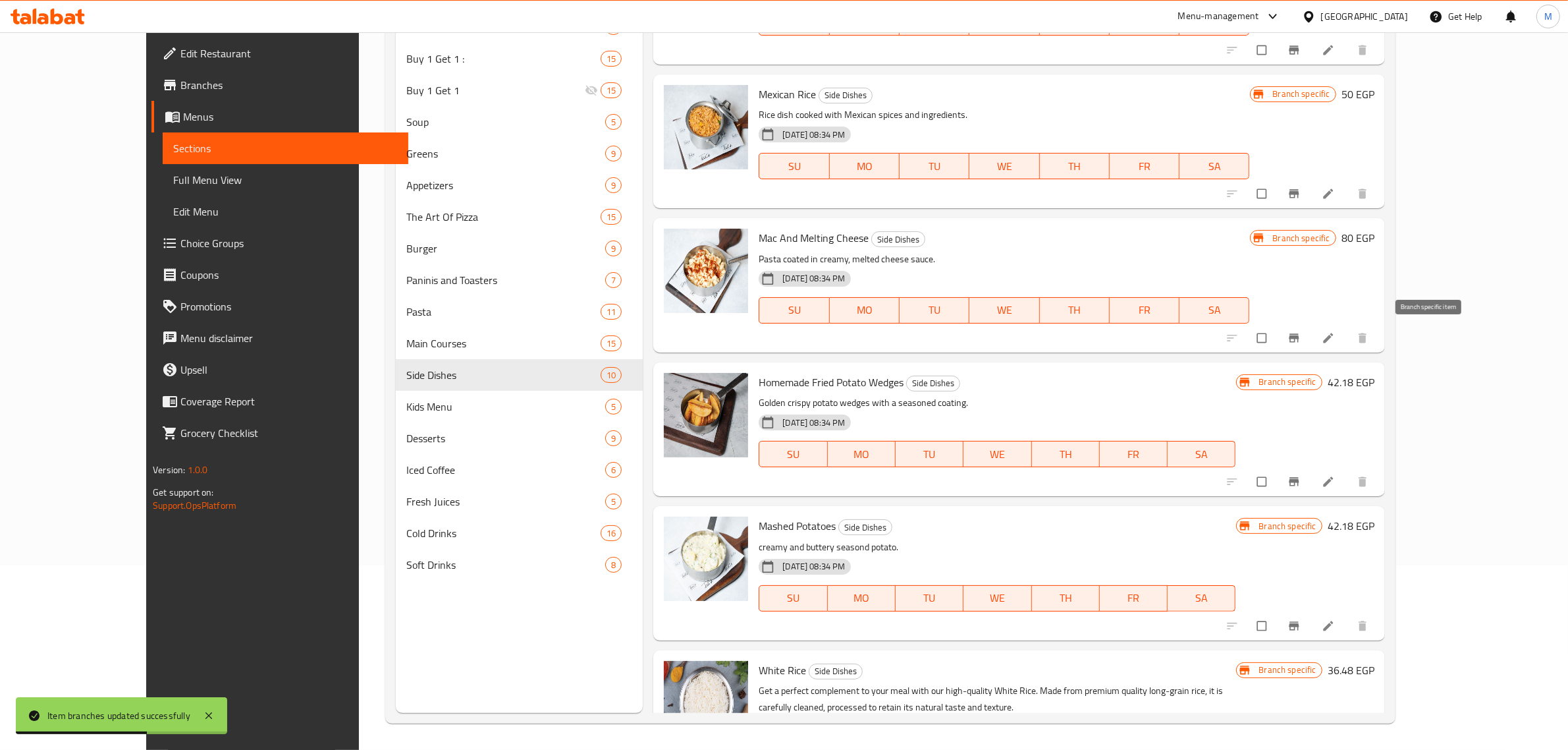
click at [1299, 341] on icon "Branch-specific-item" at bounding box center [1293, 338] width 10 height 9
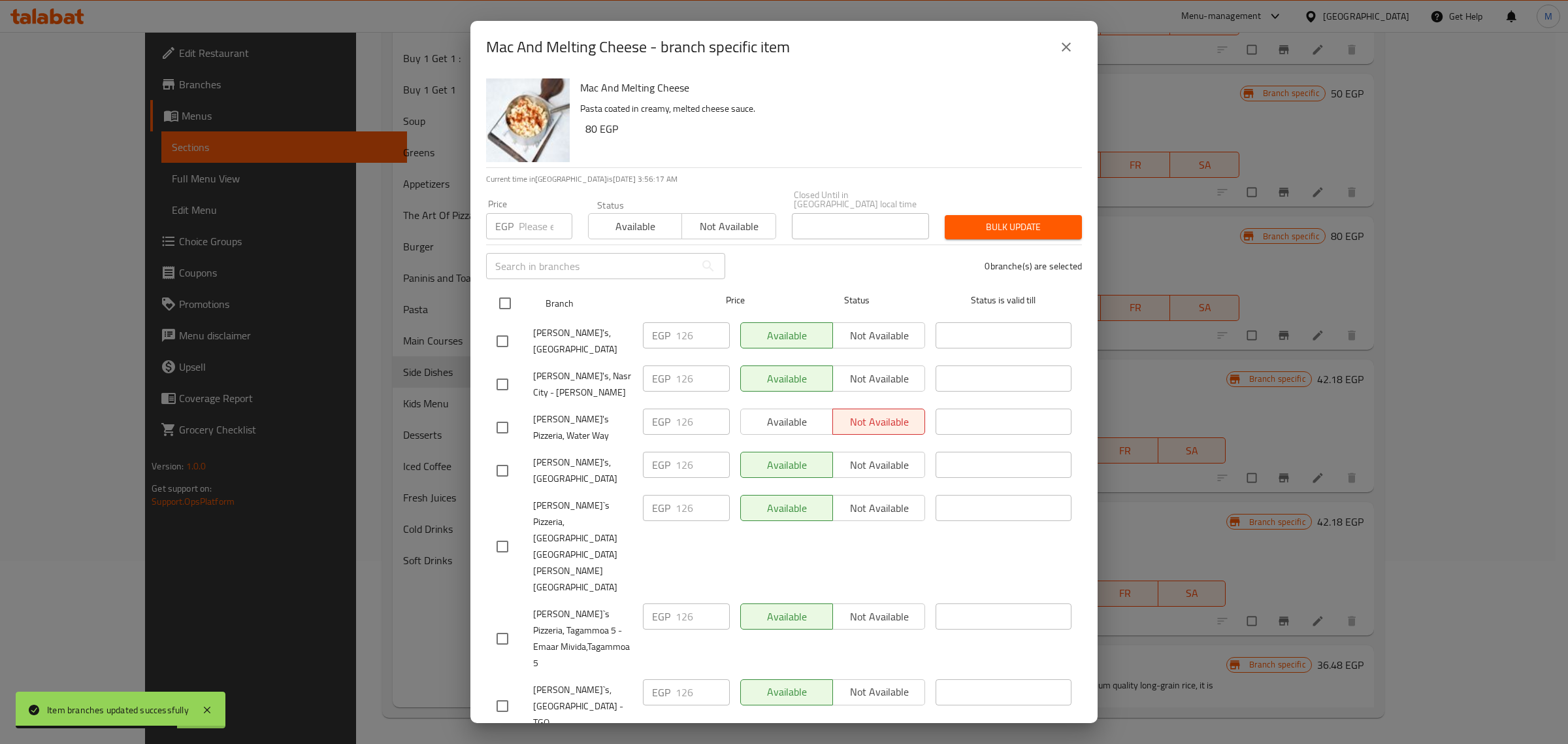
click at [500, 303] on input "checkbox" at bounding box center [505, 303] width 28 height 28
checkbox input "true"
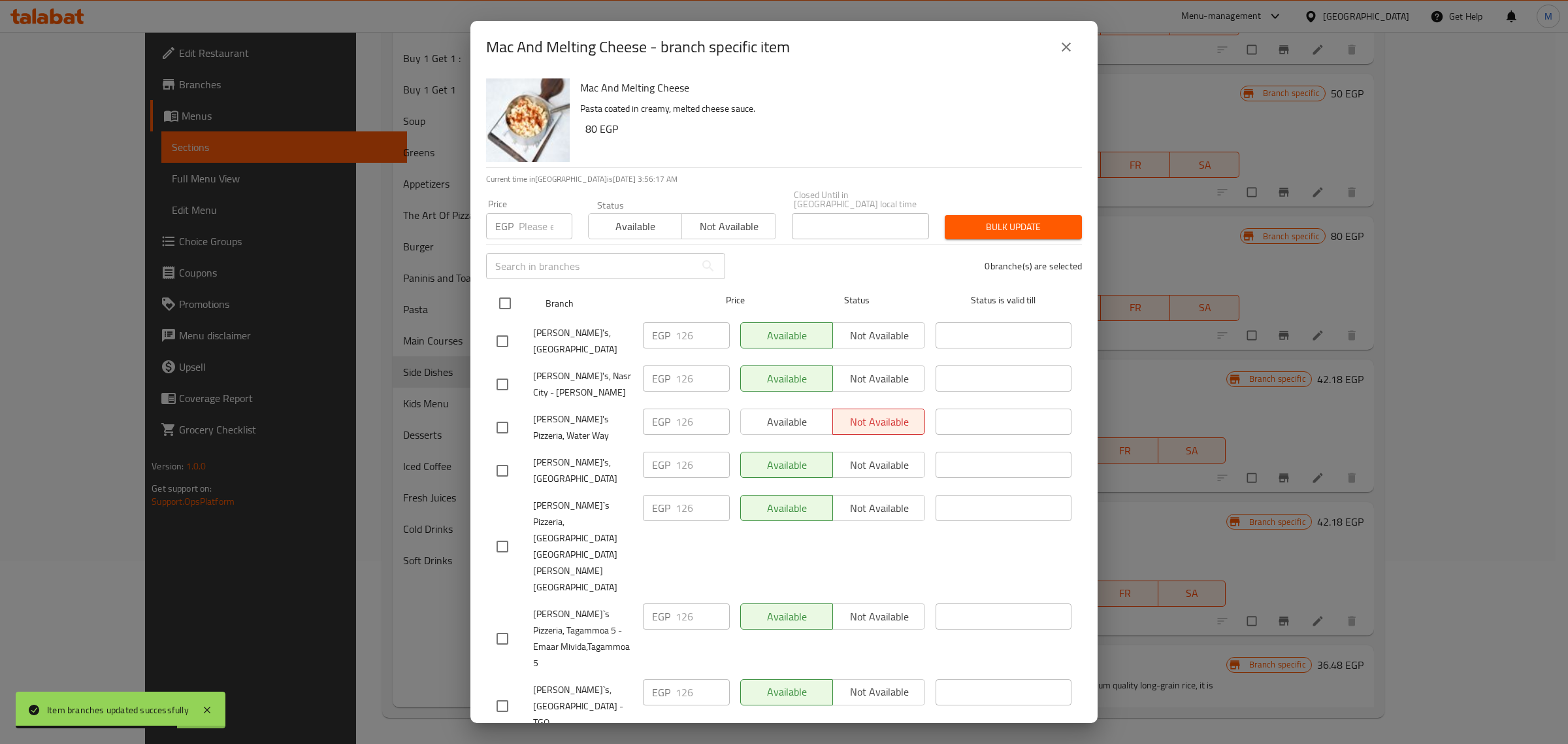
checkbox input "true"
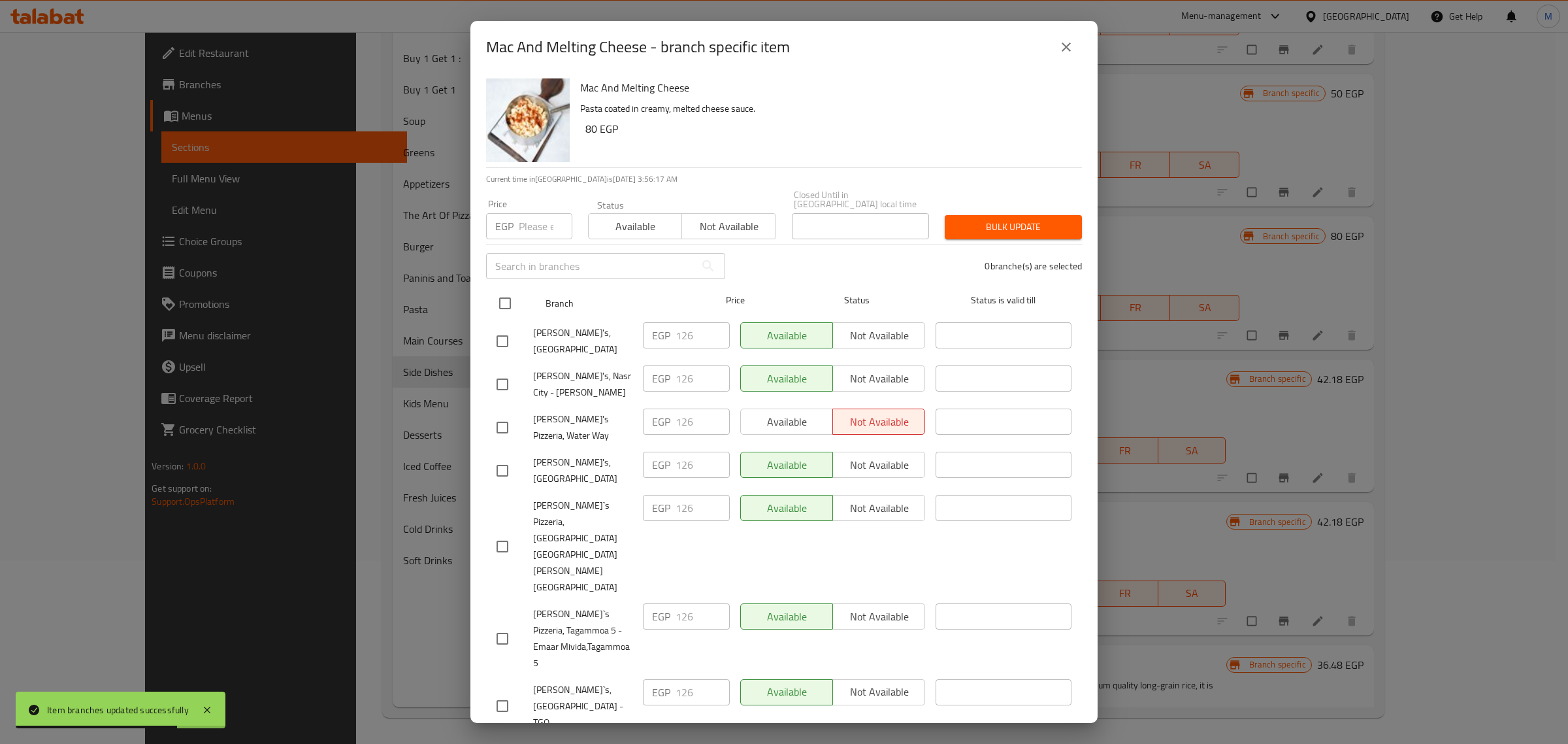
checkbox input "true"
click at [530, 227] on input "number" at bounding box center [545, 226] width 54 height 26
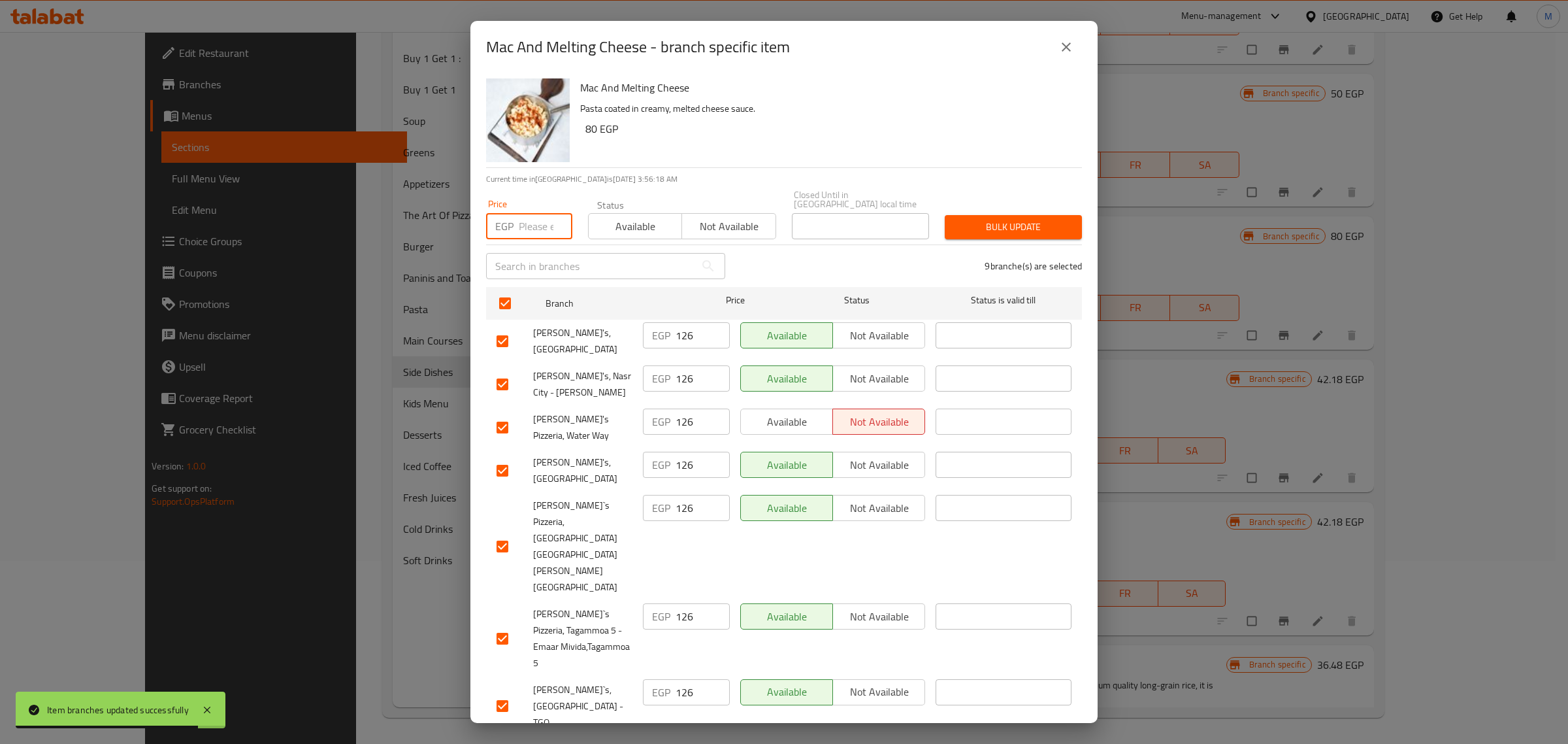
paste input "137"
type input "137"
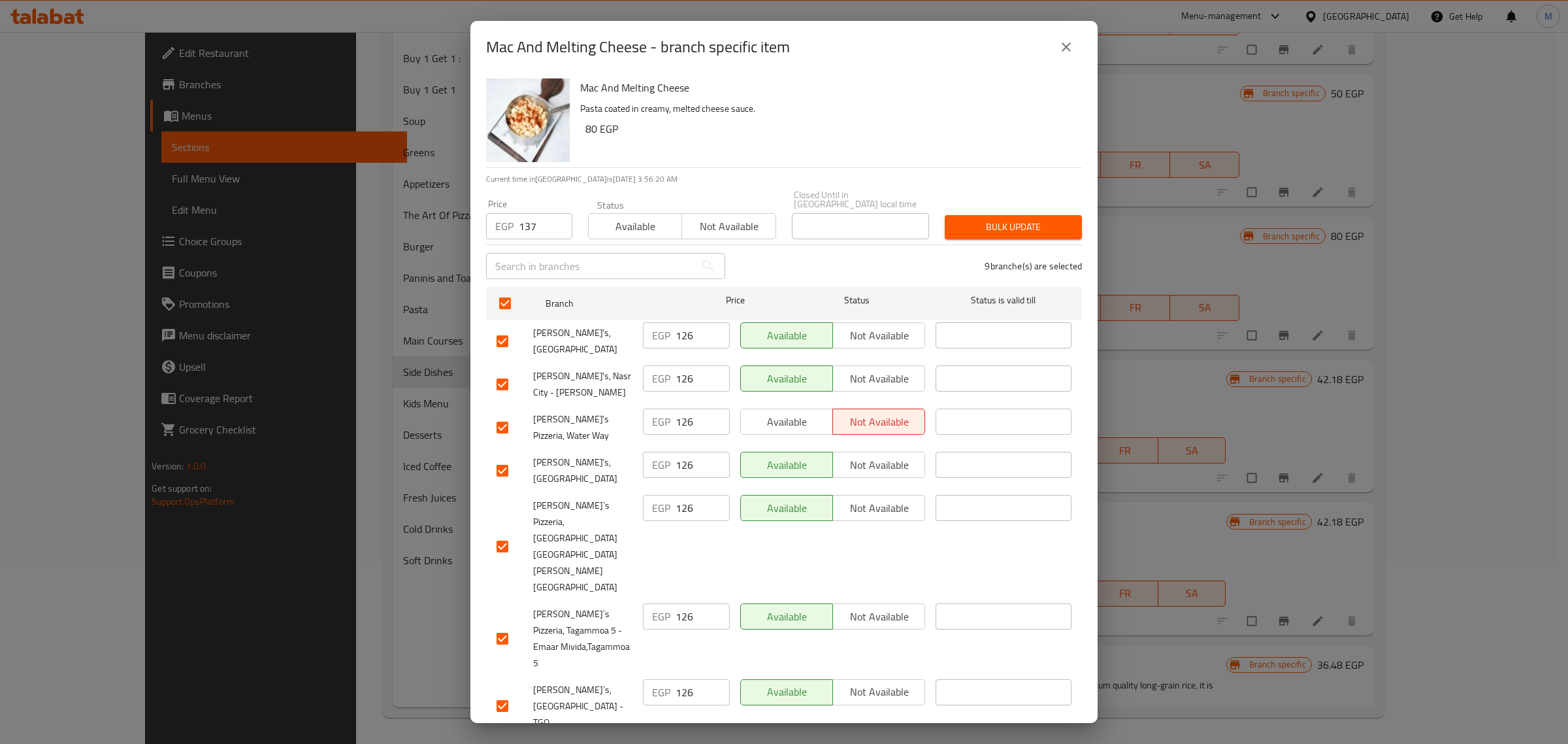
checkbox input "false"
click at [992, 229] on span "Bulk update" at bounding box center [1013, 227] width 116 height 16
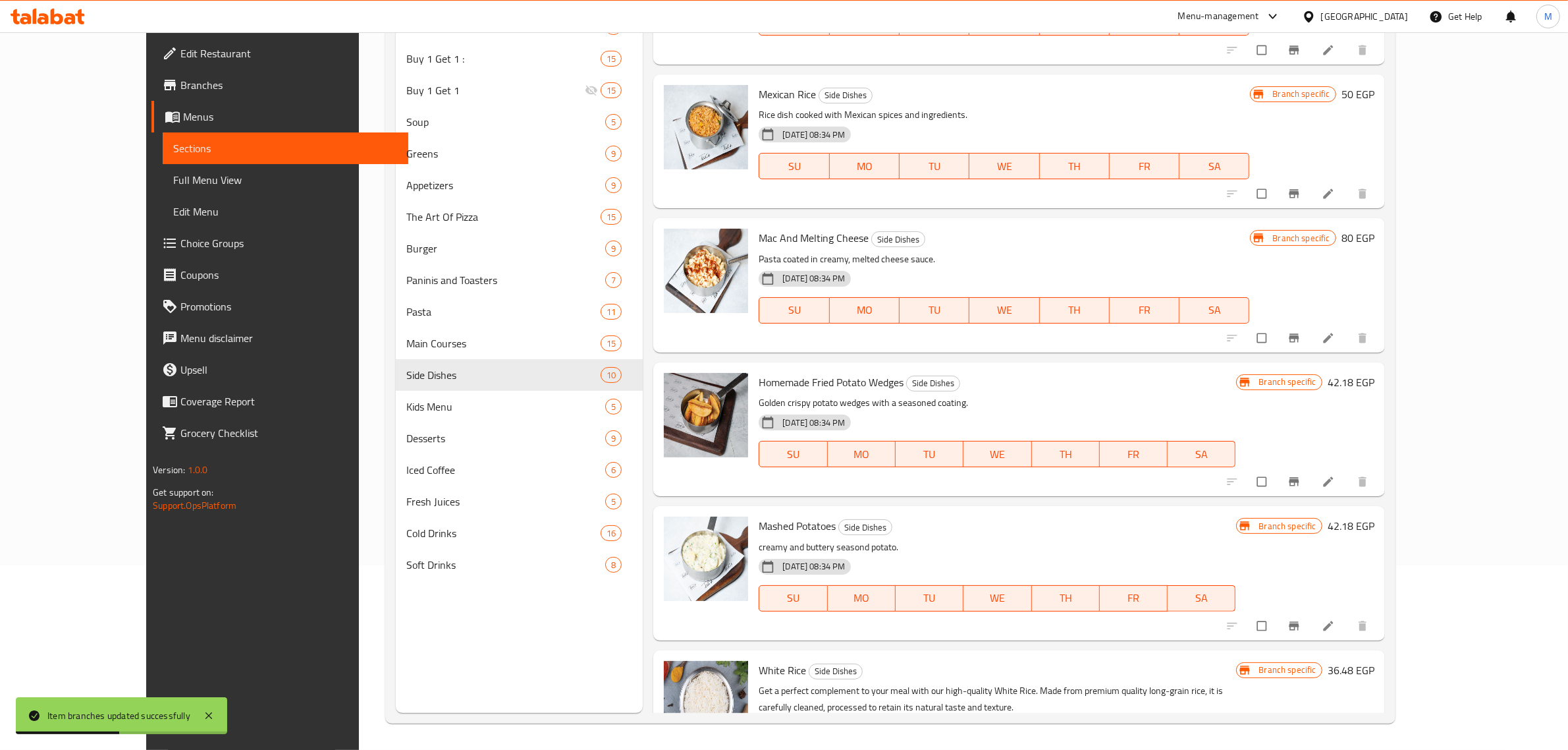
click at [1311, 340] on button "Branch-specific-item" at bounding box center [1295, 338] width 32 height 29
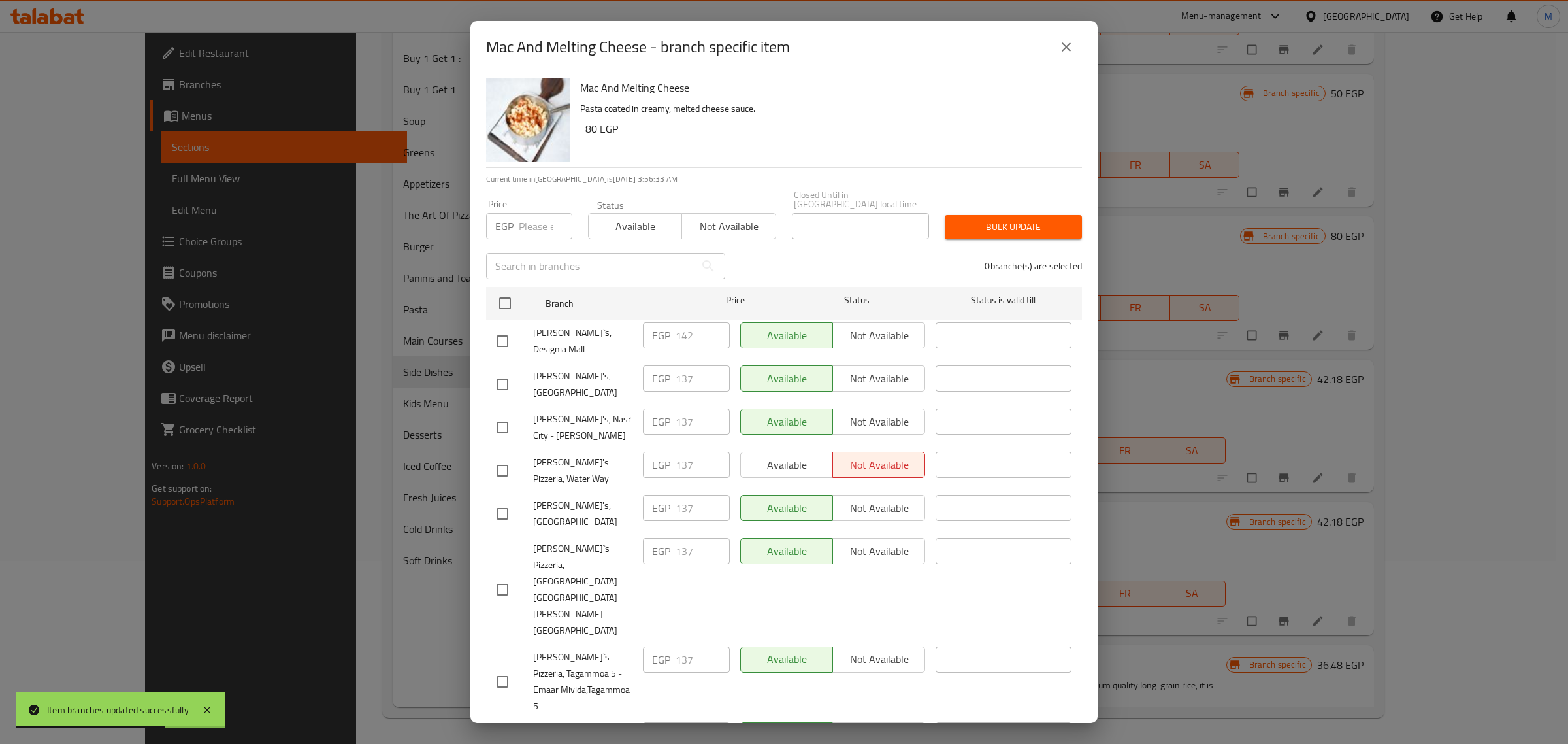
click at [503, 338] on input "checkbox" at bounding box center [502, 341] width 28 height 28
checkbox input "true"
click at [526, 220] on input "number" at bounding box center [545, 226] width 54 height 26
paste input "154"
type input "154"
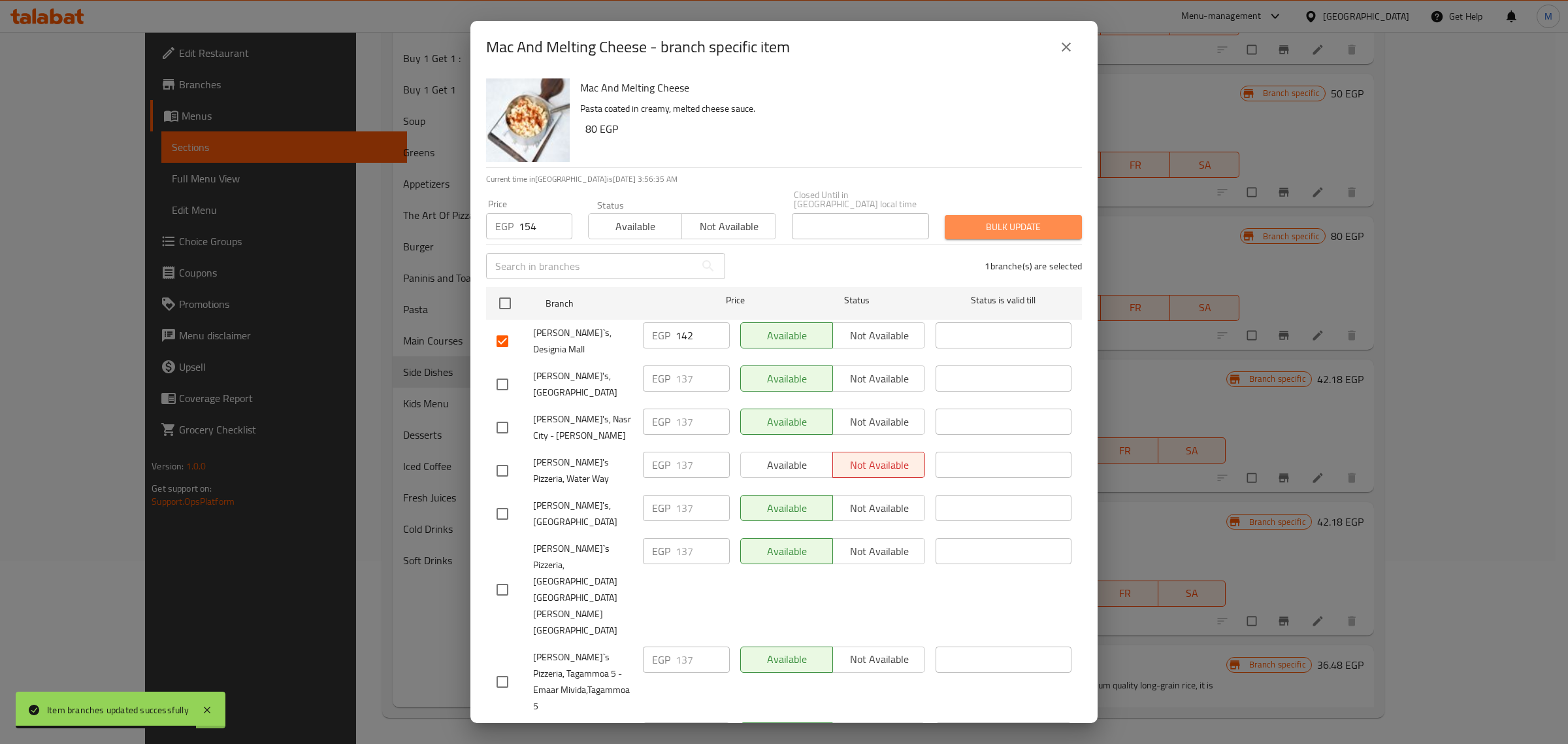
click at [974, 215] on button "Bulk update" at bounding box center [1013, 227] width 137 height 24
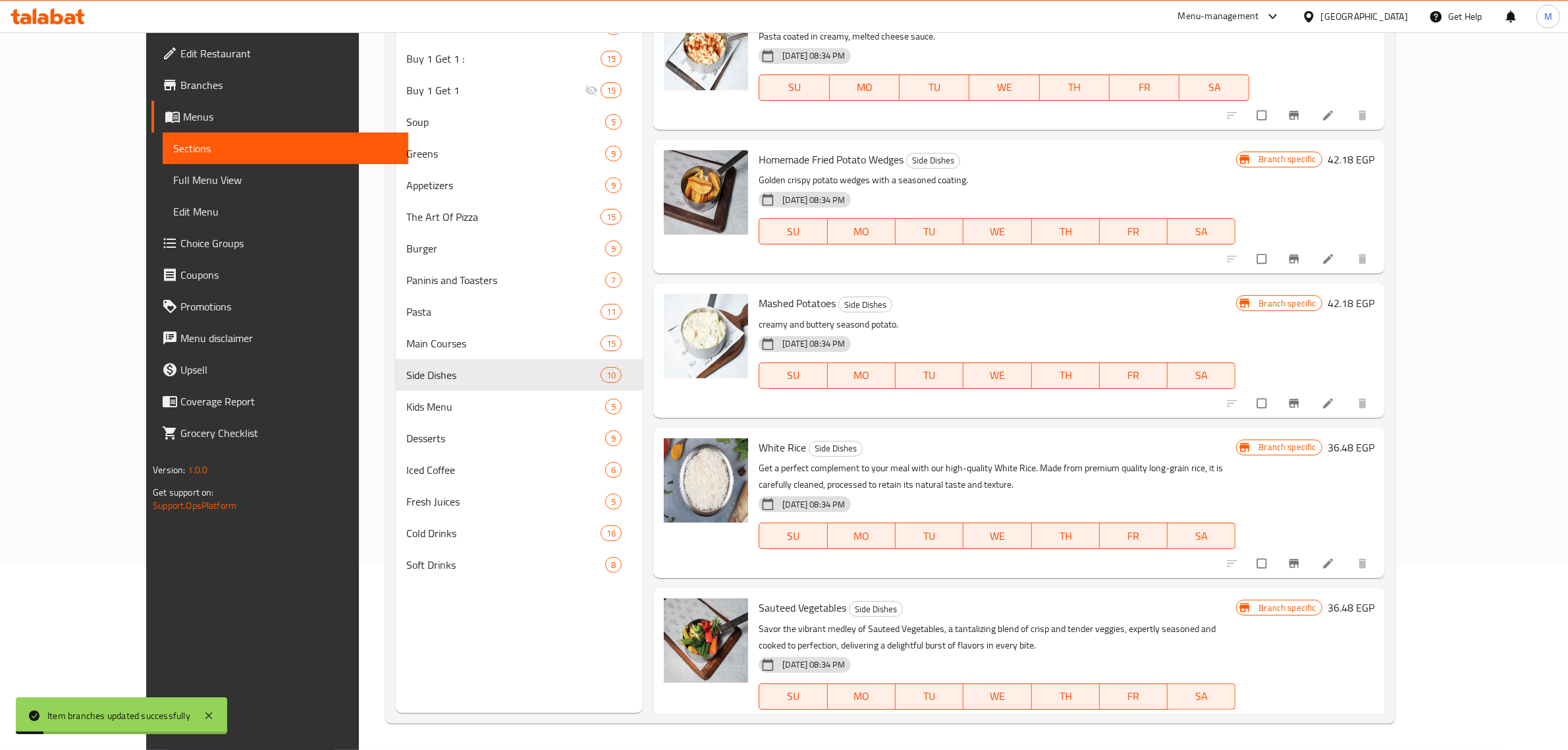
scroll to position [755, 0]
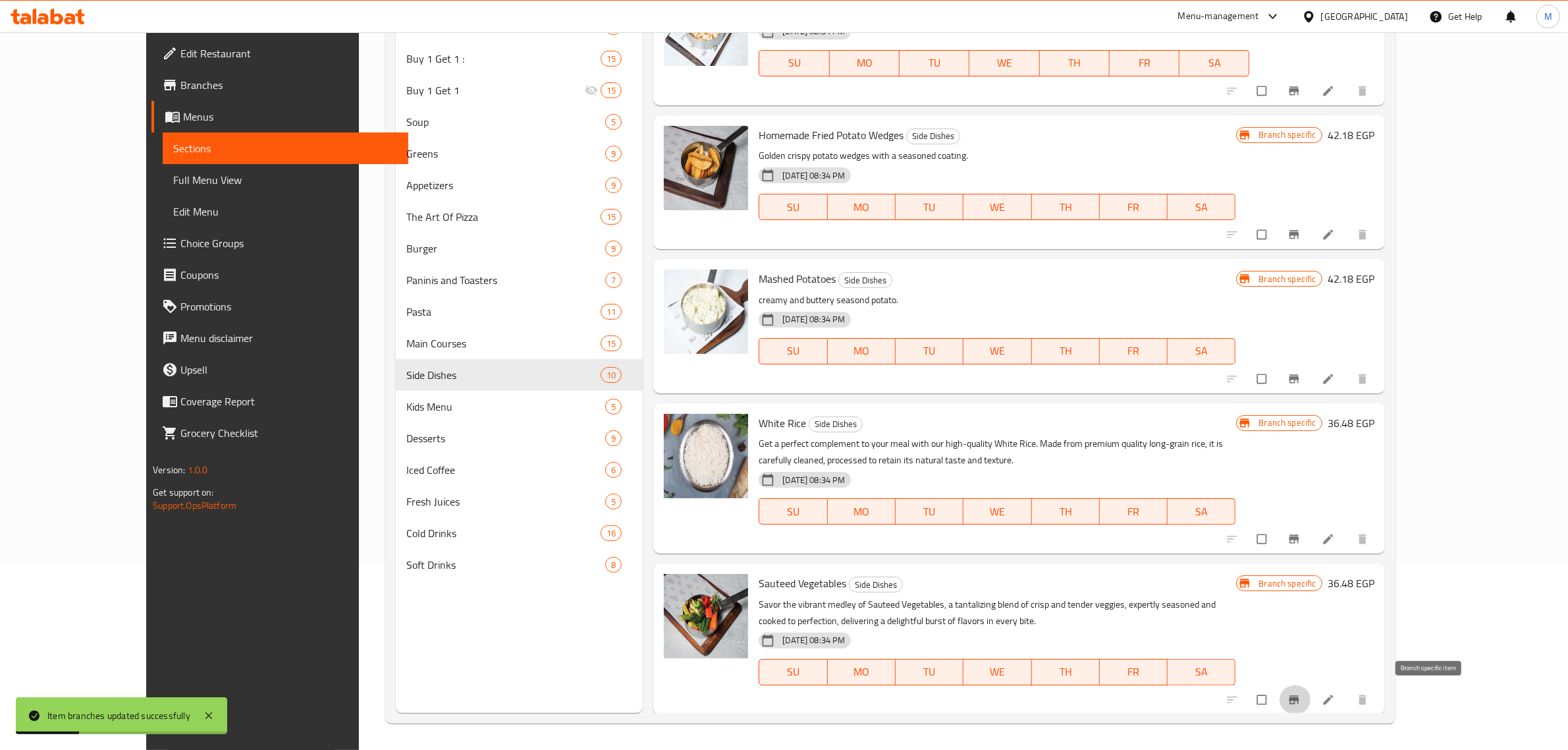
click at [1301, 695] on icon "Branch-specific-item" at bounding box center [1294, 700] width 13 height 13
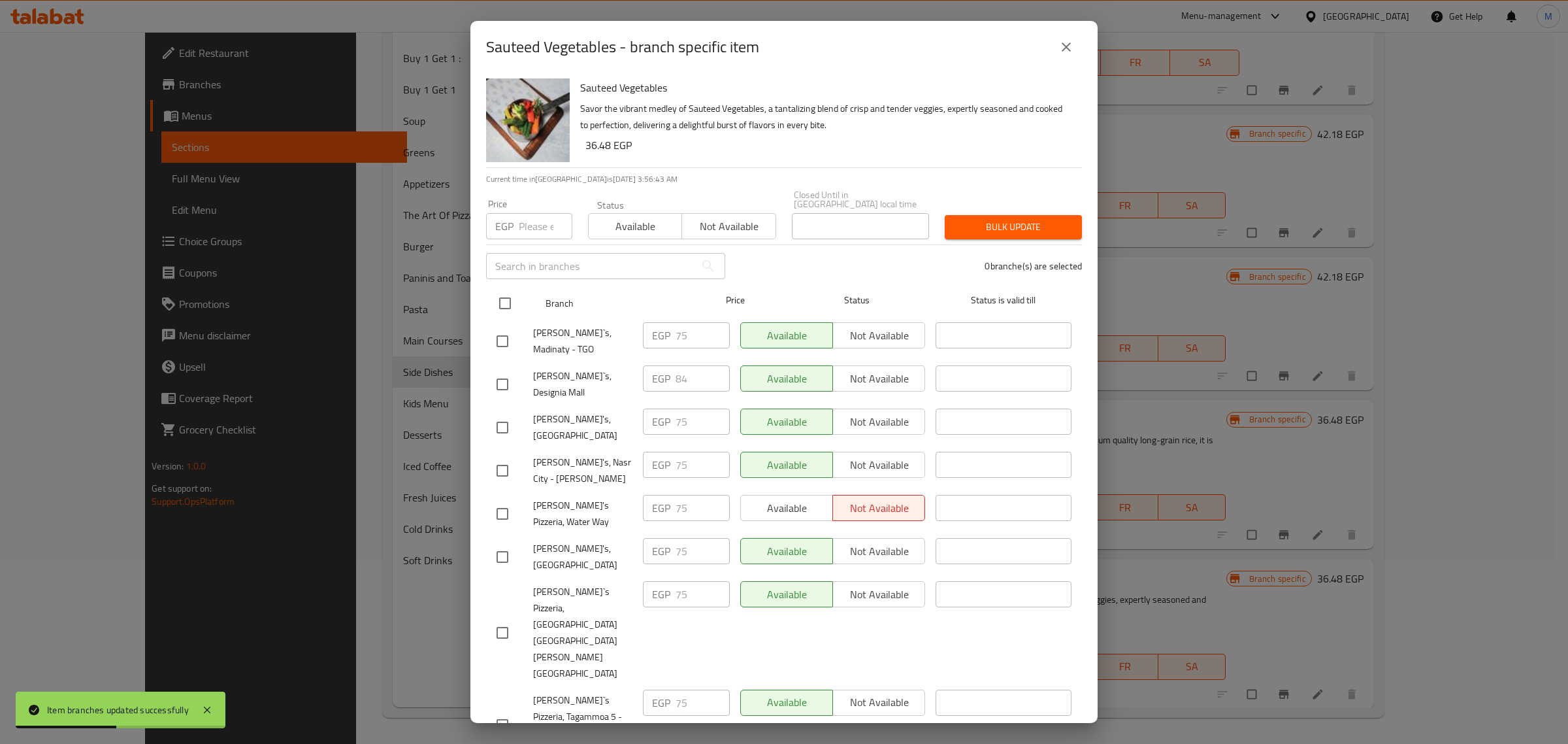
click at [503, 302] on input "checkbox" at bounding box center [505, 303] width 28 height 28
checkbox input "true"
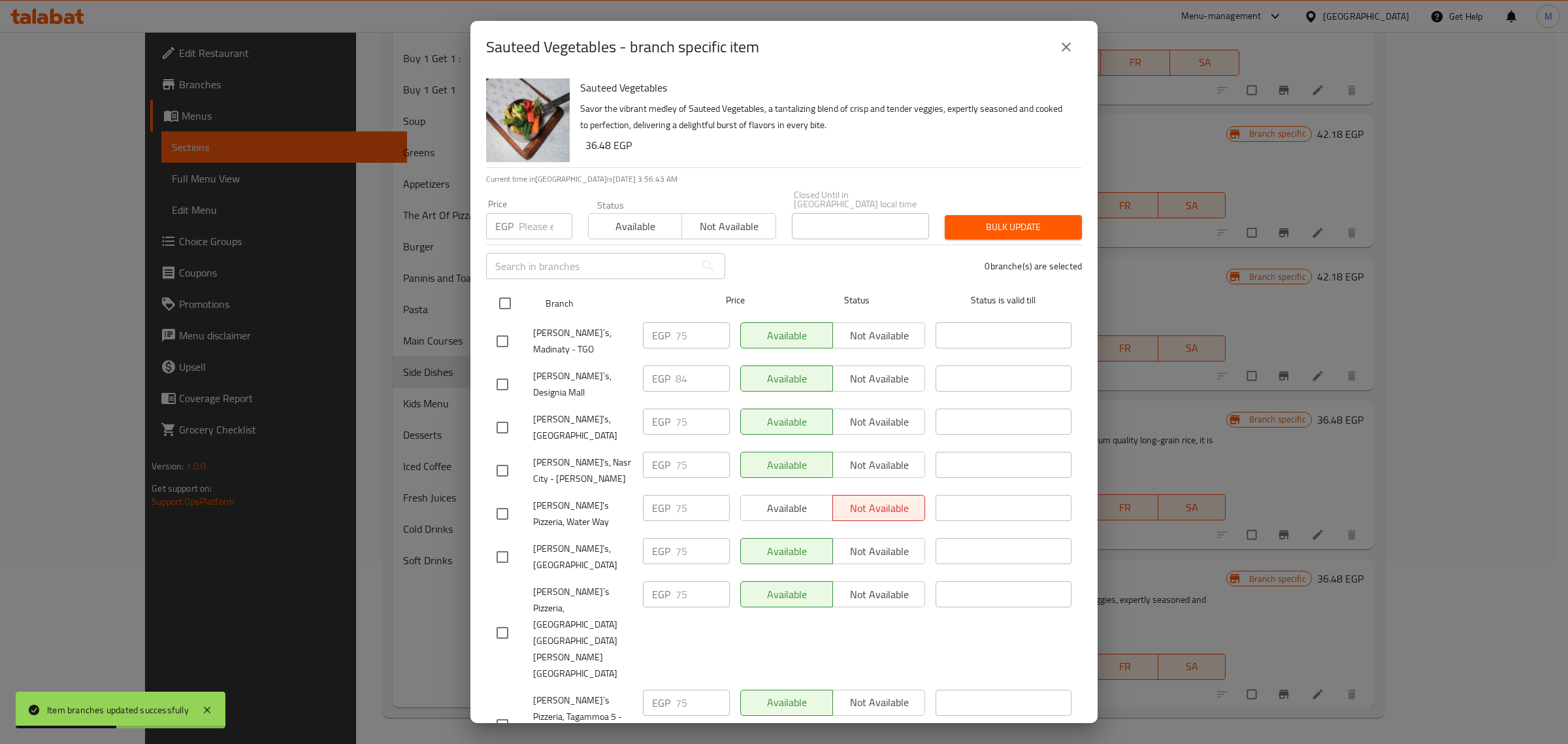
checkbox input "true"
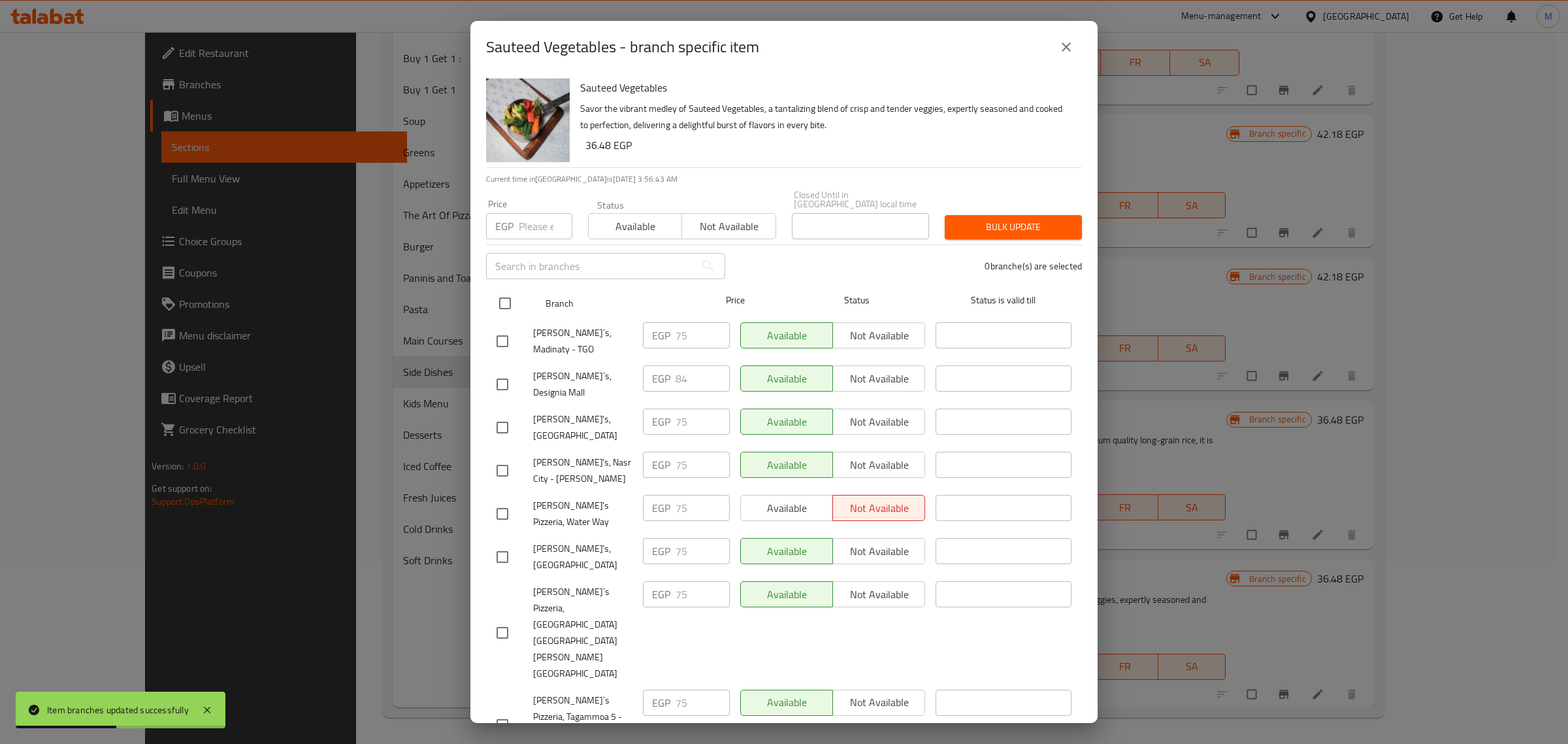
checkbox input "true"
click at [530, 227] on input "number" at bounding box center [545, 226] width 54 height 26
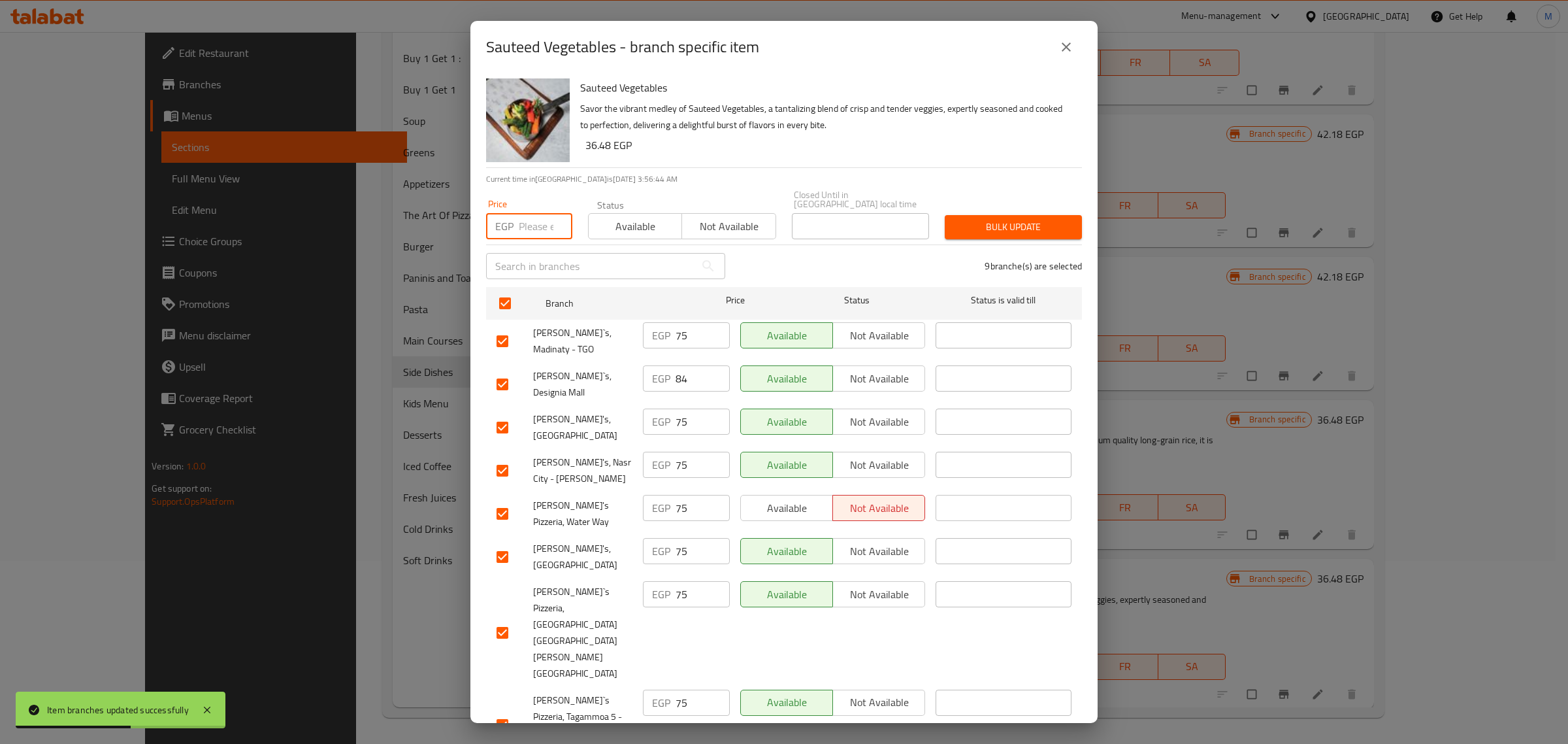
paste input "86"
type input "86"
click at [494, 370] on input "checkbox" at bounding box center [502, 384] width 28 height 28
checkbox input "false"
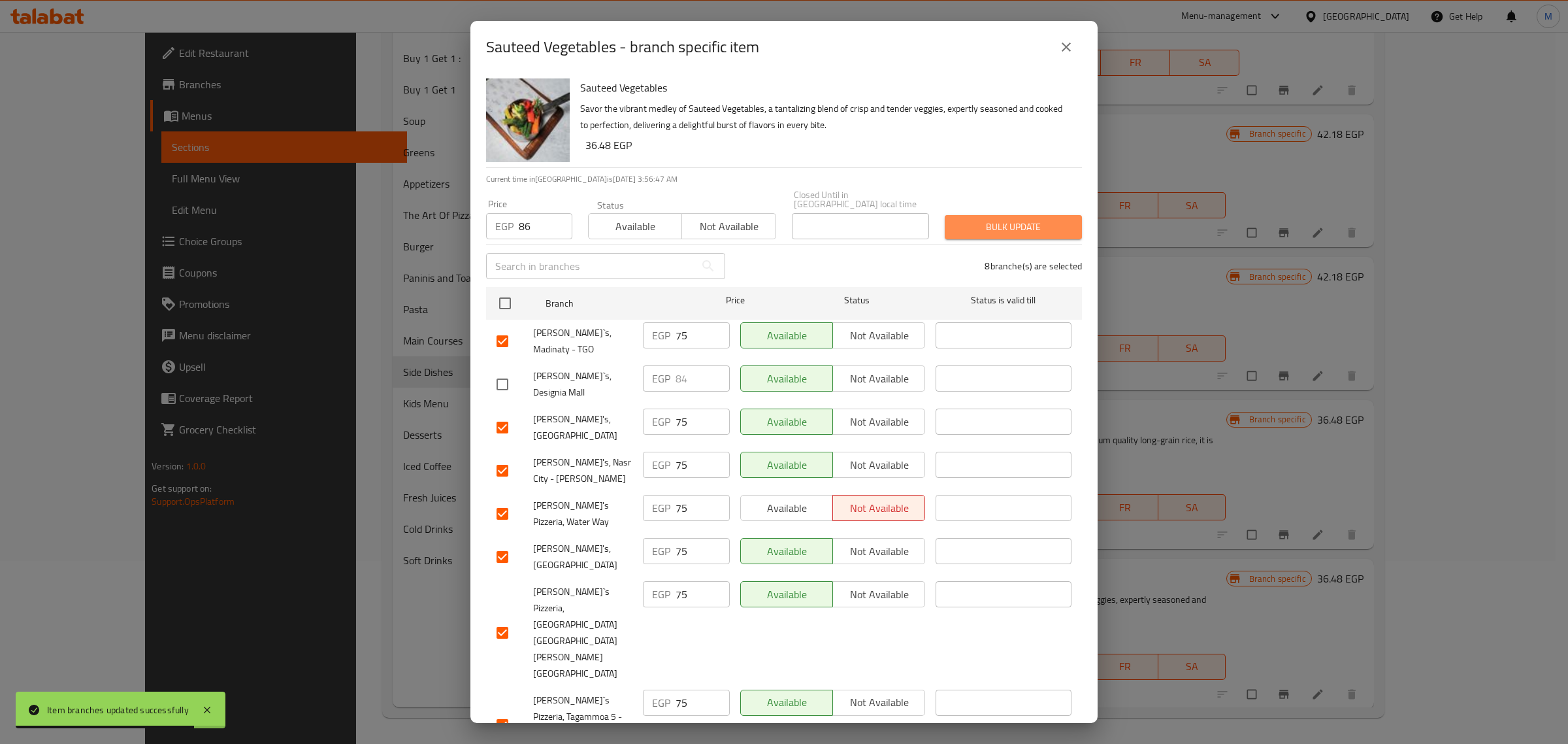
click at [1017, 227] on span "Bulk update" at bounding box center [1013, 227] width 116 height 16
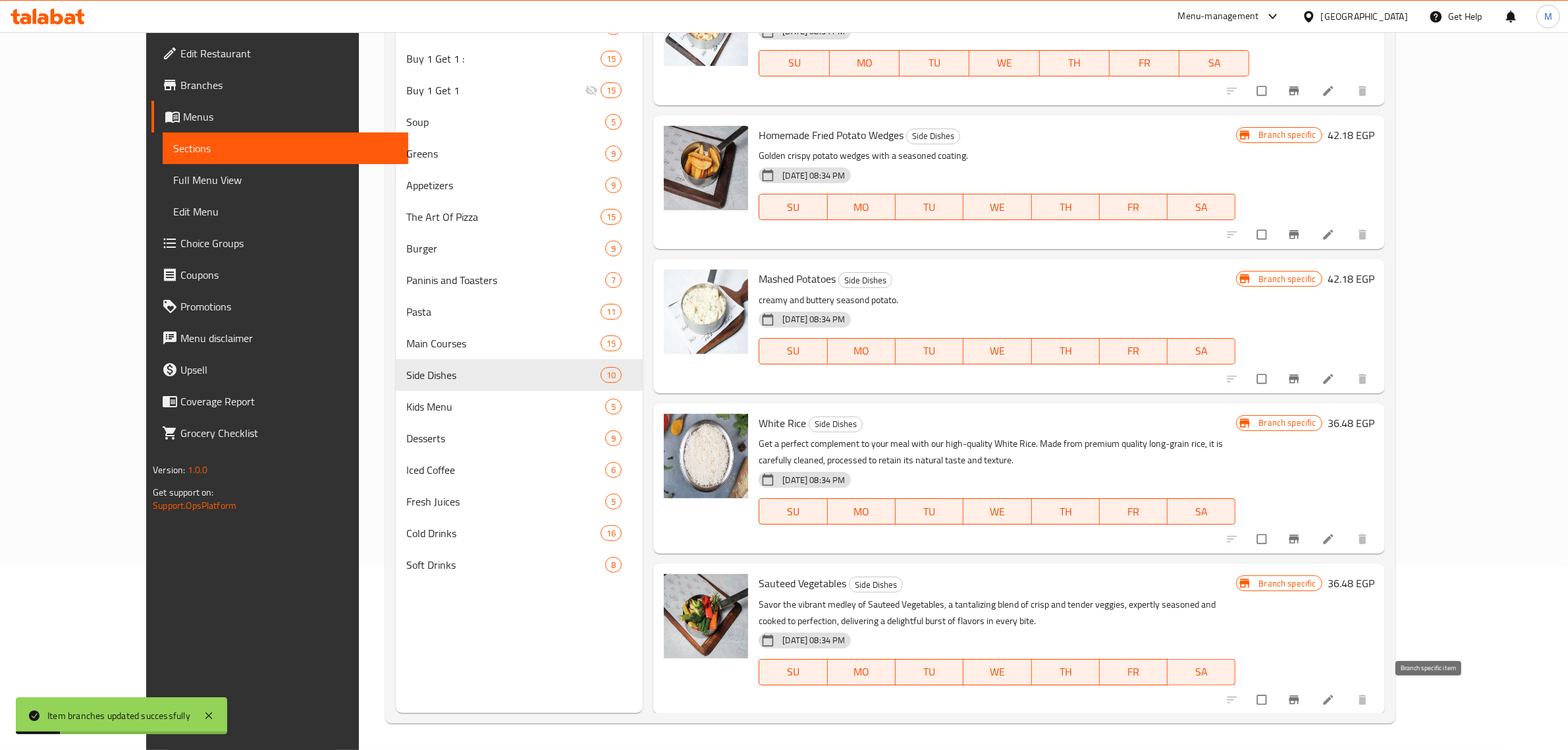
click at [1311, 695] on button "Branch-specific-item" at bounding box center [1295, 700] width 32 height 29
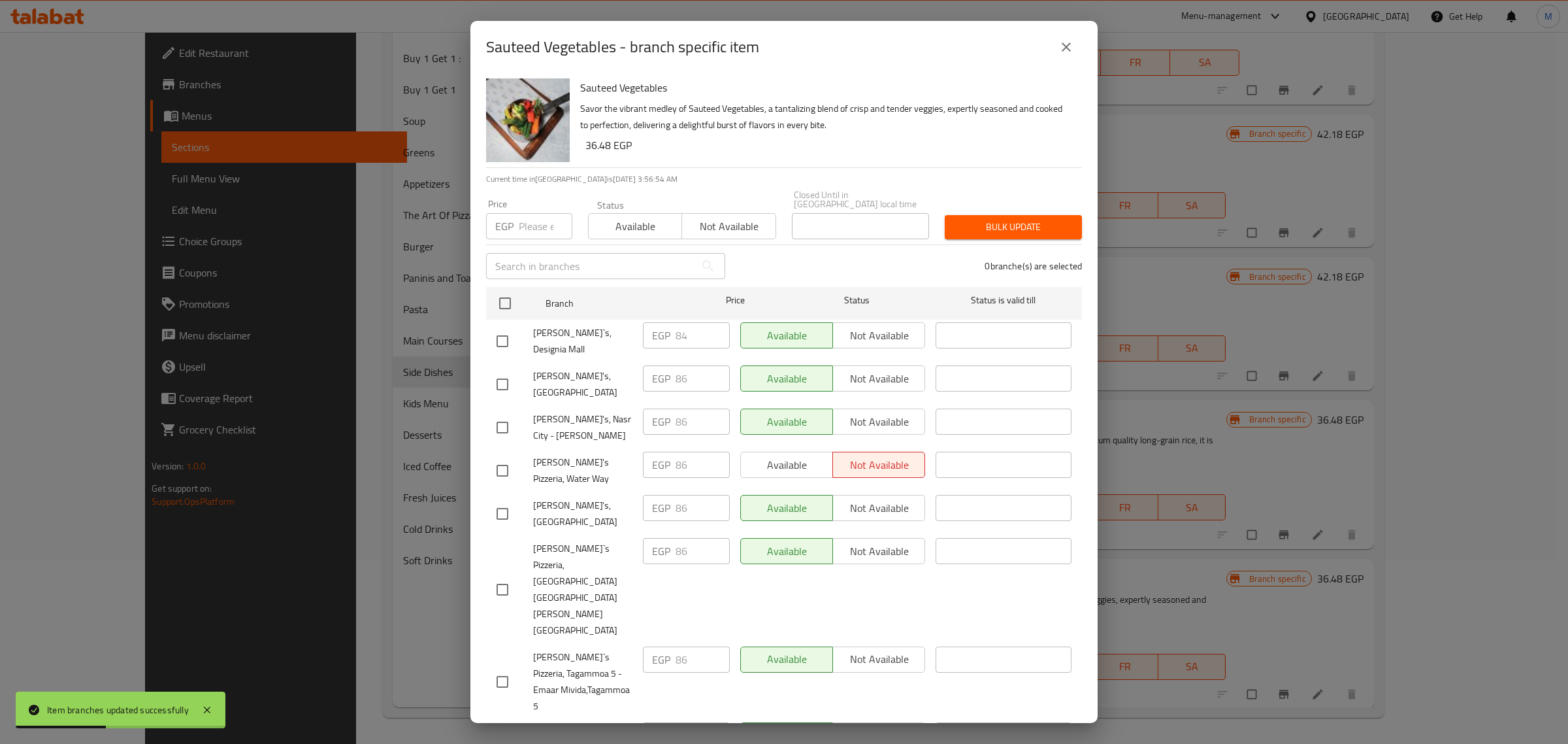
click at [506, 336] on input "checkbox" at bounding box center [502, 341] width 28 height 28
checkbox input "true"
click at [533, 227] on input "number" at bounding box center [545, 226] width 54 height 26
paste input "96"
type input "96"
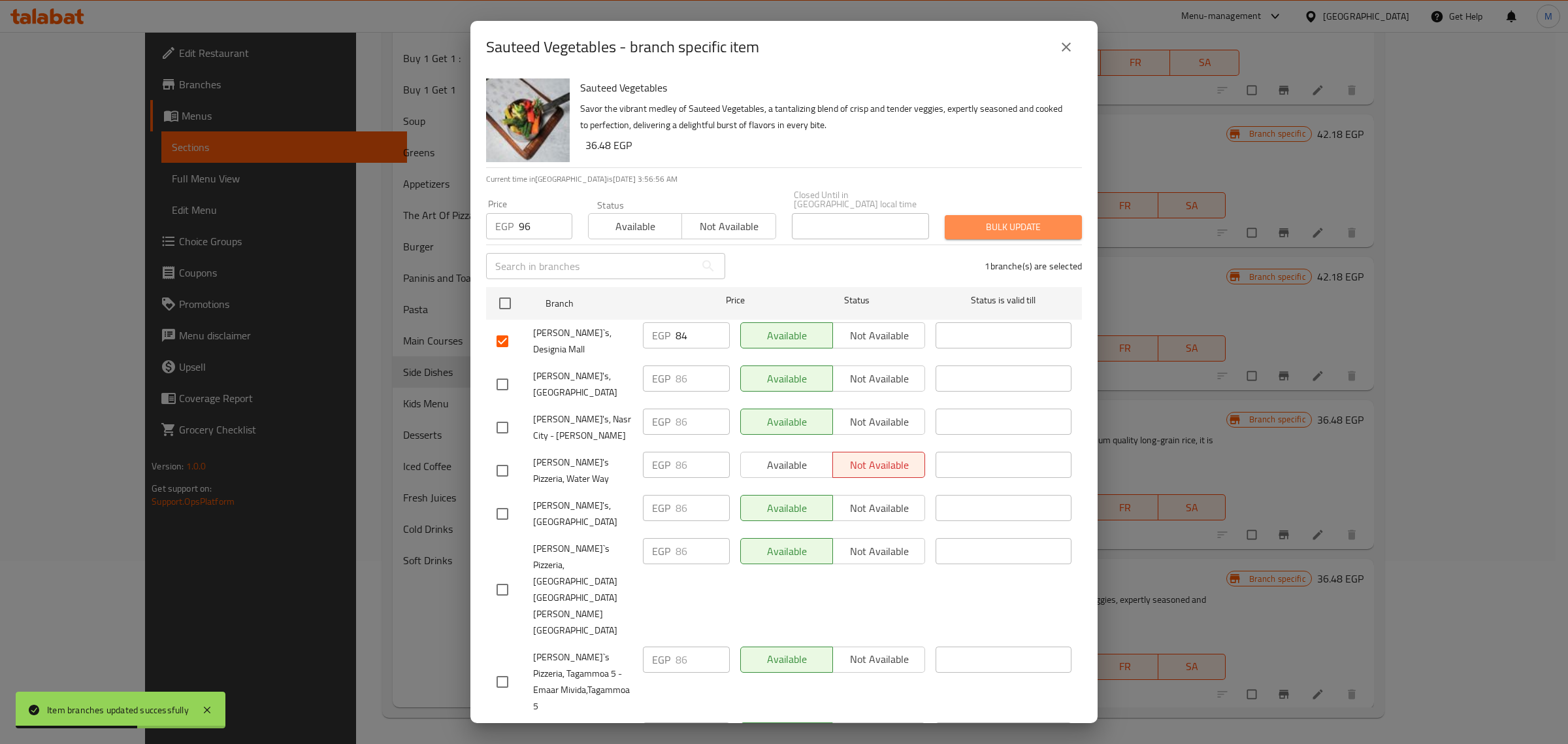
drag, startPoint x: 992, startPoint y: 222, endPoint x: 965, endPoint y: 223, distance: 27.0
click at [990, 221] on span "Bulk update" at bounding box center [1013, 227] width 116 height 16
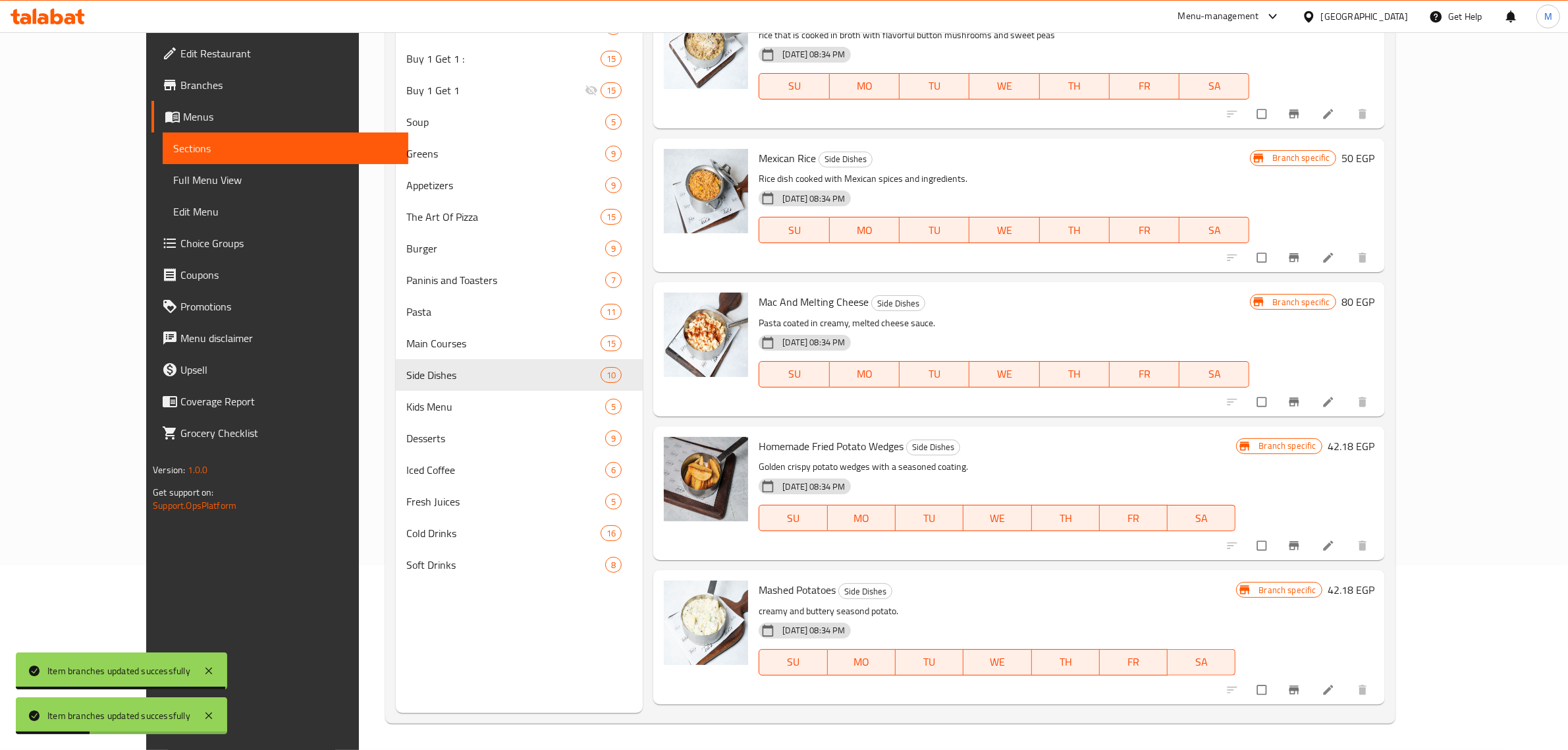
scroll to position [343, 0]
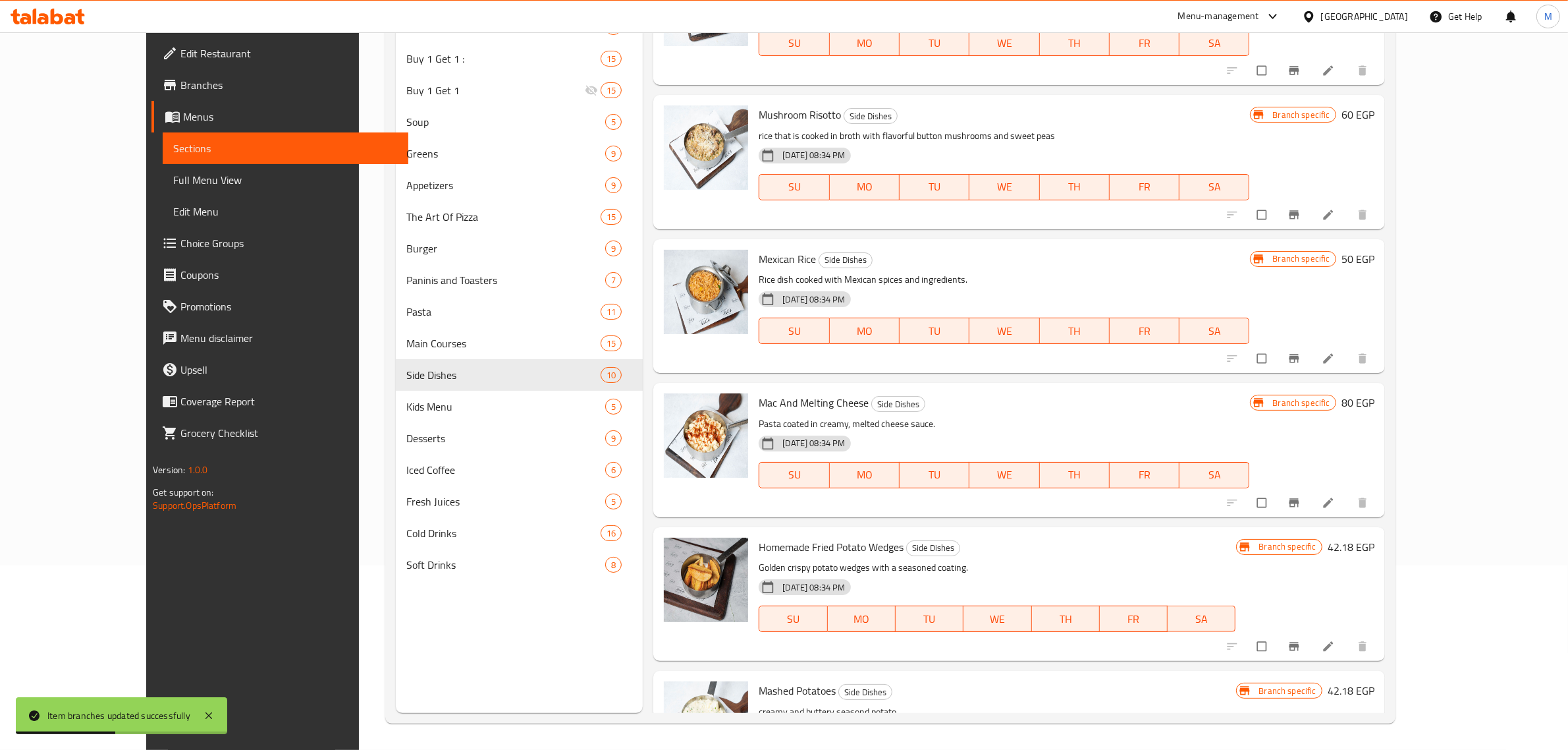
click at [1311, 353] on button "Branch-specific-item" at bounding box center [1295, 359] width 32 height 29
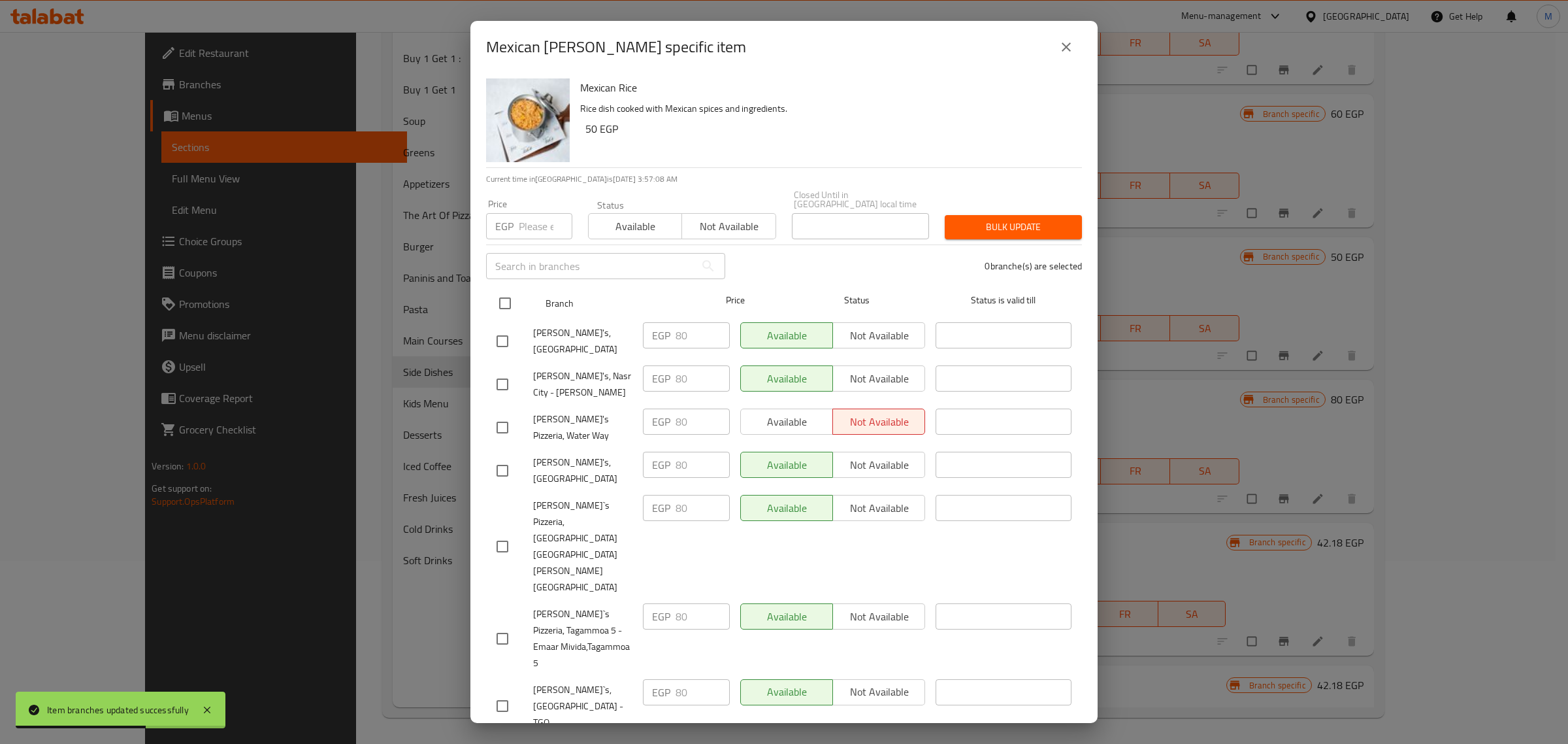
click at [501, 302] on input "checkbox" at bounding box center [505, 303] width 28 height 28
checkbox input "true"
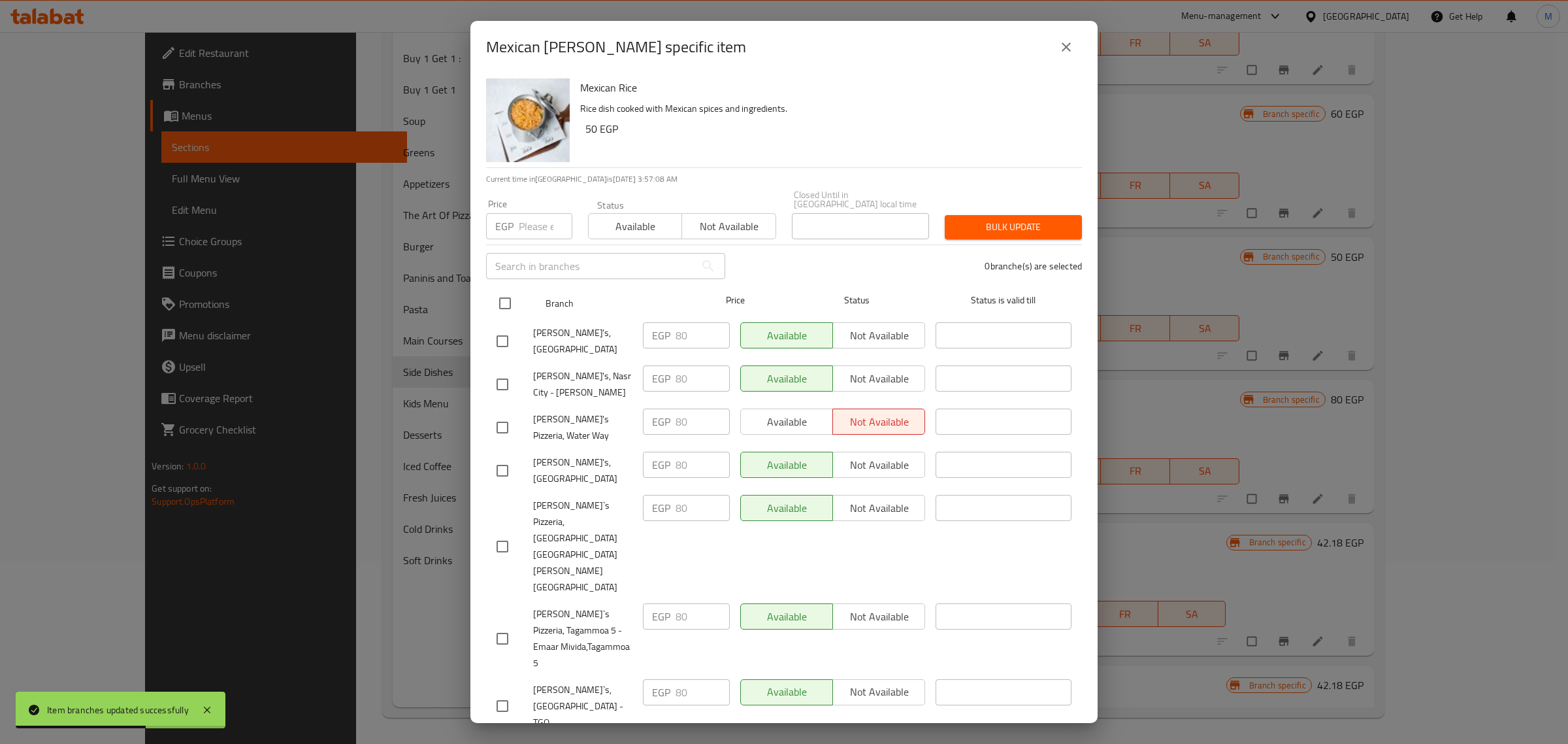
checkbox input "true"
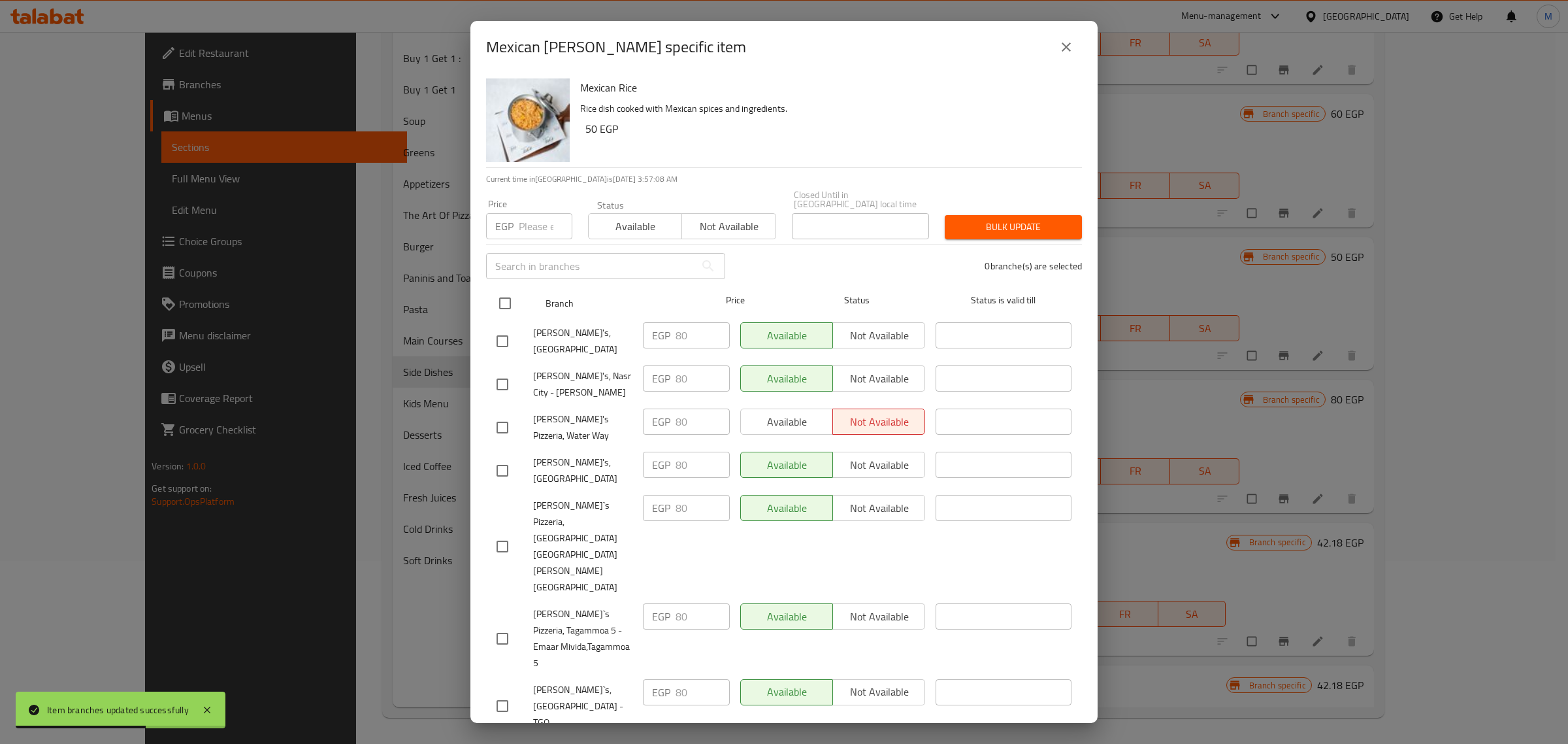
checkbox input "true"
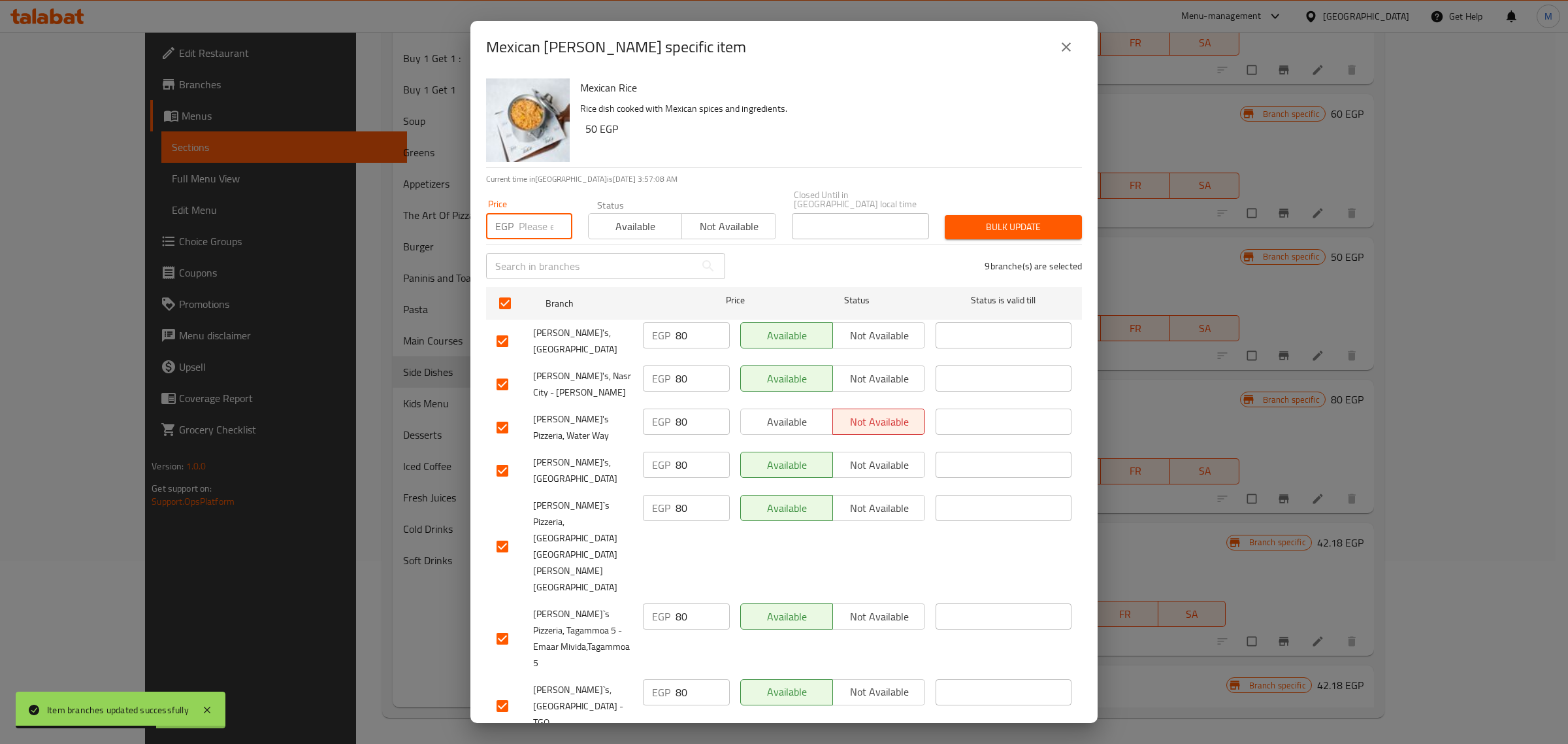
click at [524, 226] on input "number" at bounding box center [545, 226] width 54 height 26
paste input "86"
type input "86"
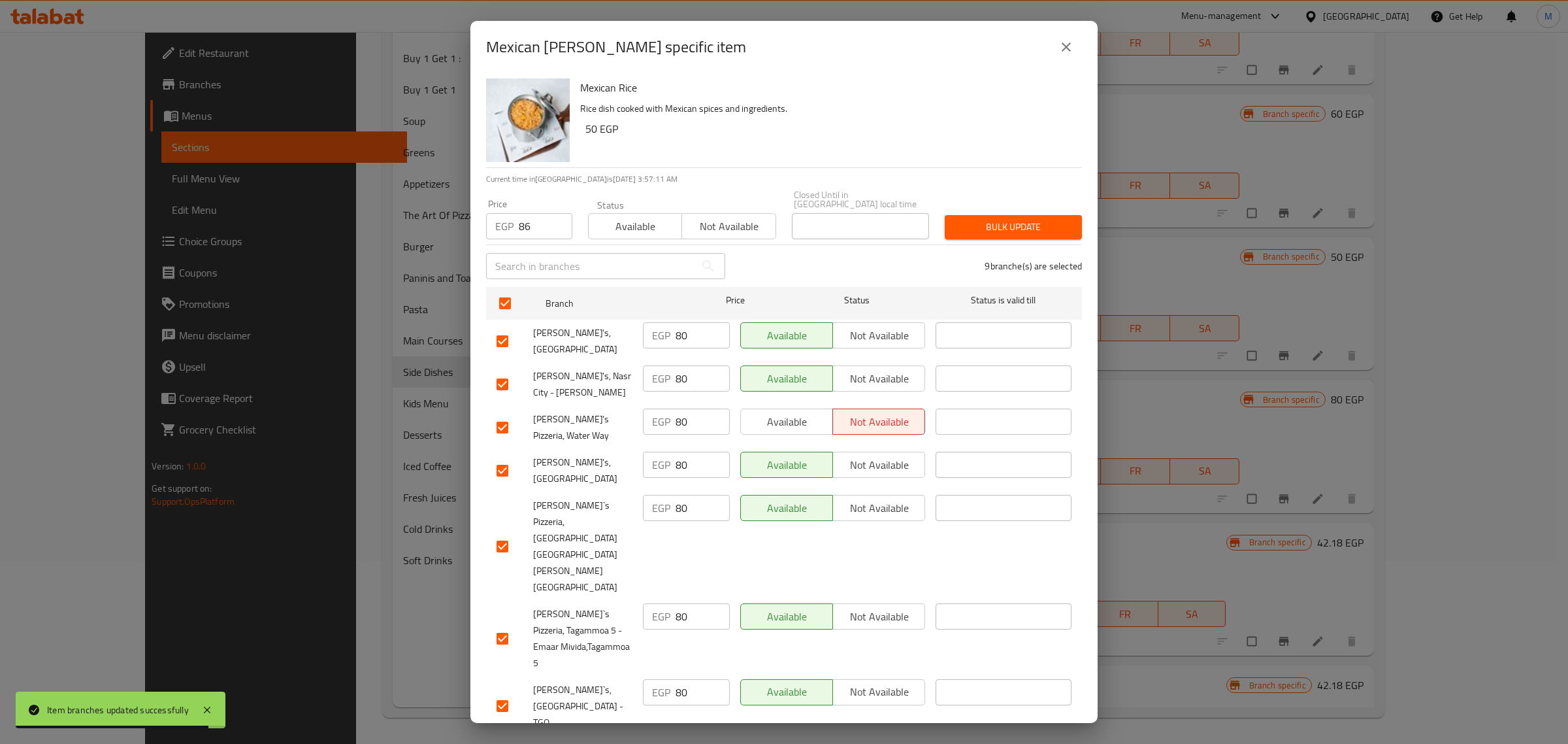
checkbox input "false"
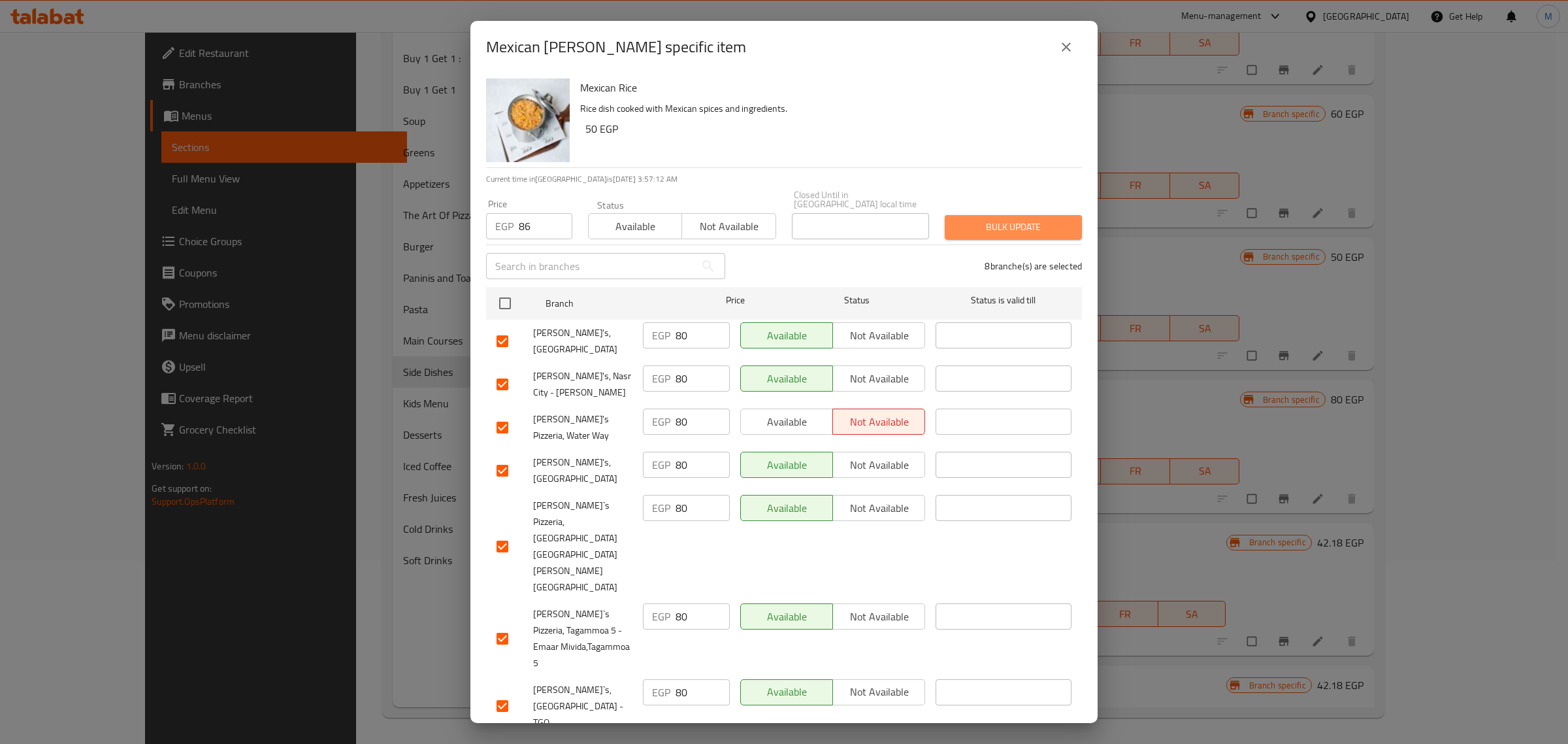
click at [1010, 223] on span "Bulk update" at bounding box center [1013, 227] width 116 height 16
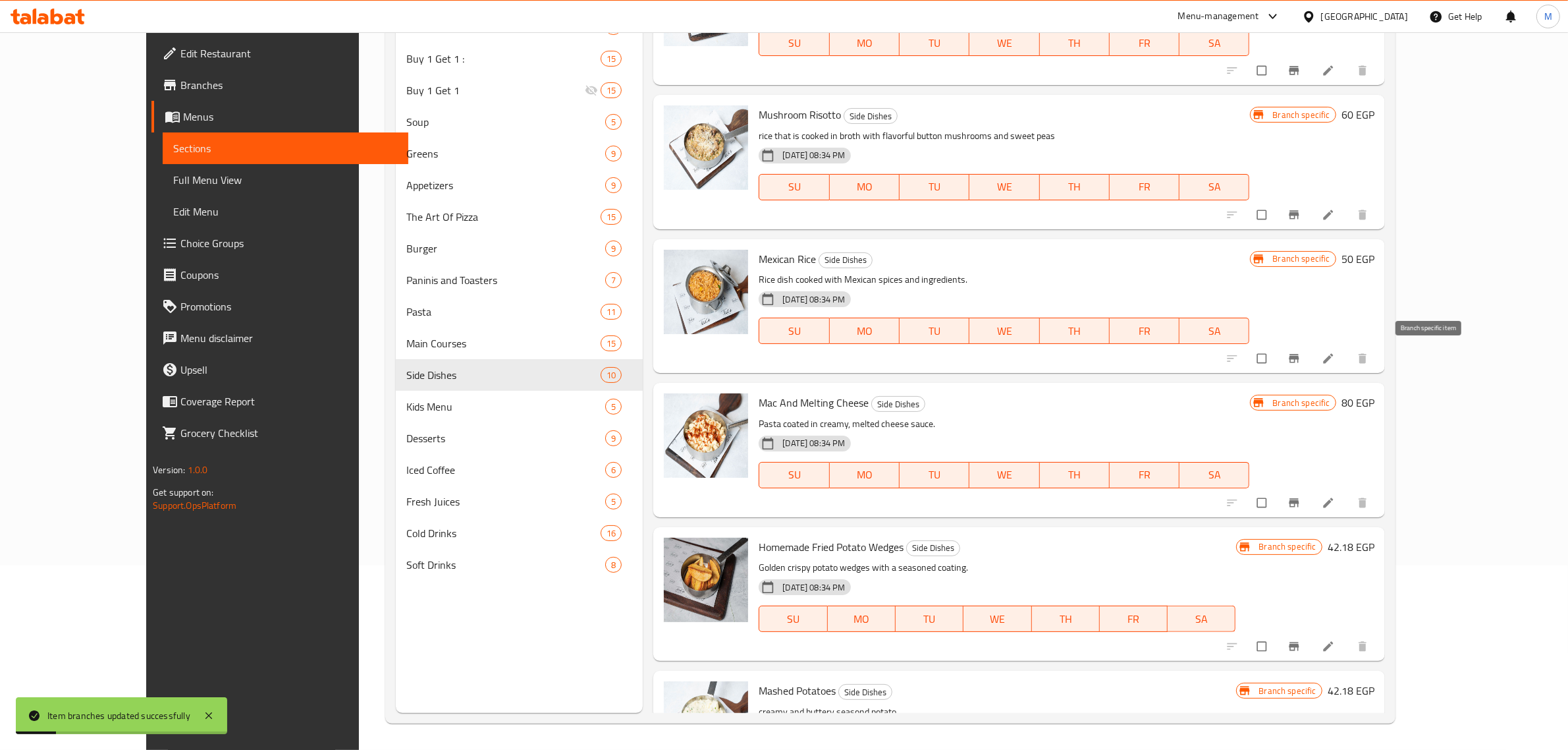
click at [1301, 357] on icon "Branch-specific-item" at bounding box center [1294, 358] width 13 height 13
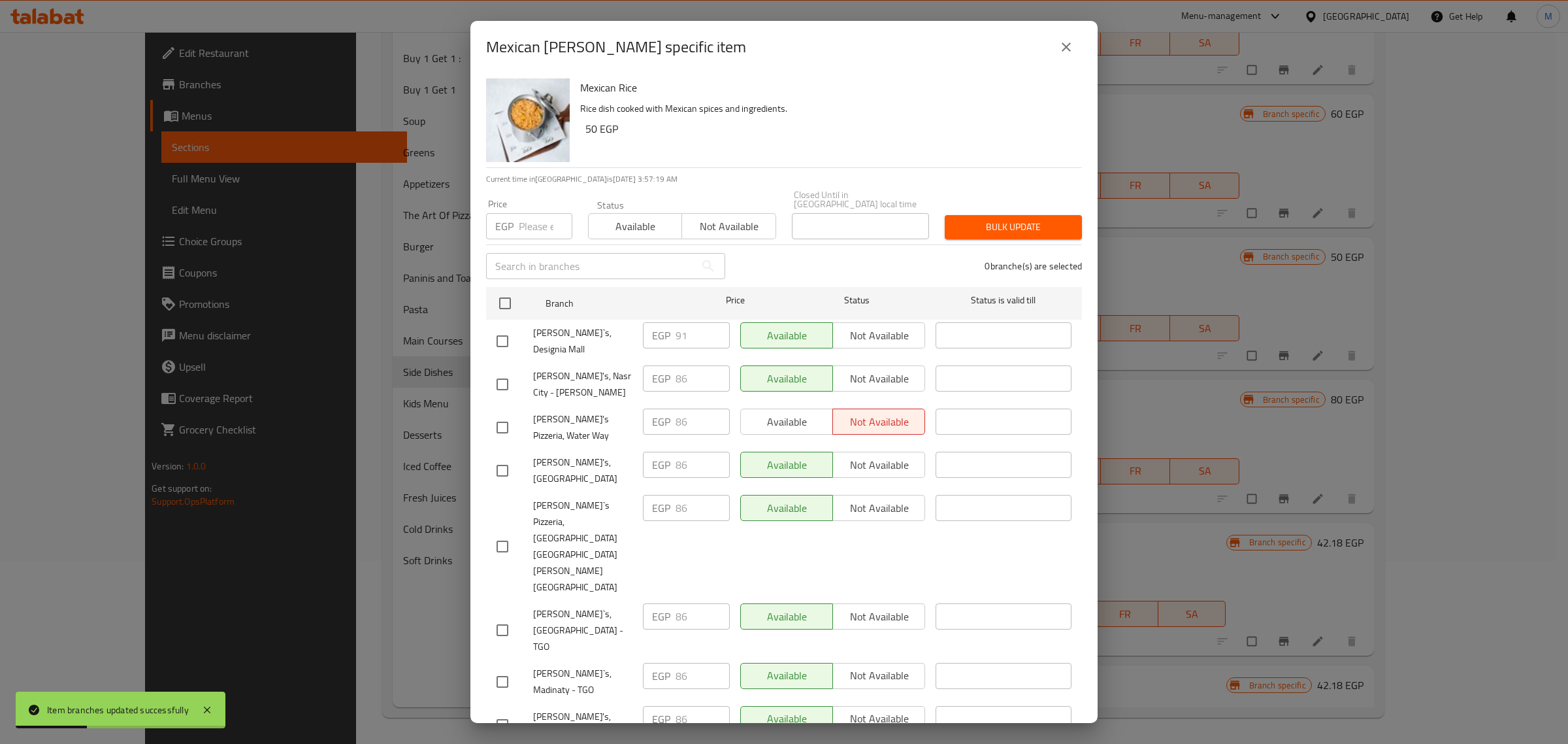
click at [494, 335] on input "checkbox" at bounding box center [502, 341] width 28 height 28
checkbox input "true"
click at [526, 245] on div "​" at bounding box center [606, 266] width 255 height 42
click at [537, 213] on input "number" at bounding box center [545, 226] width 54 height 26
paste input "96"
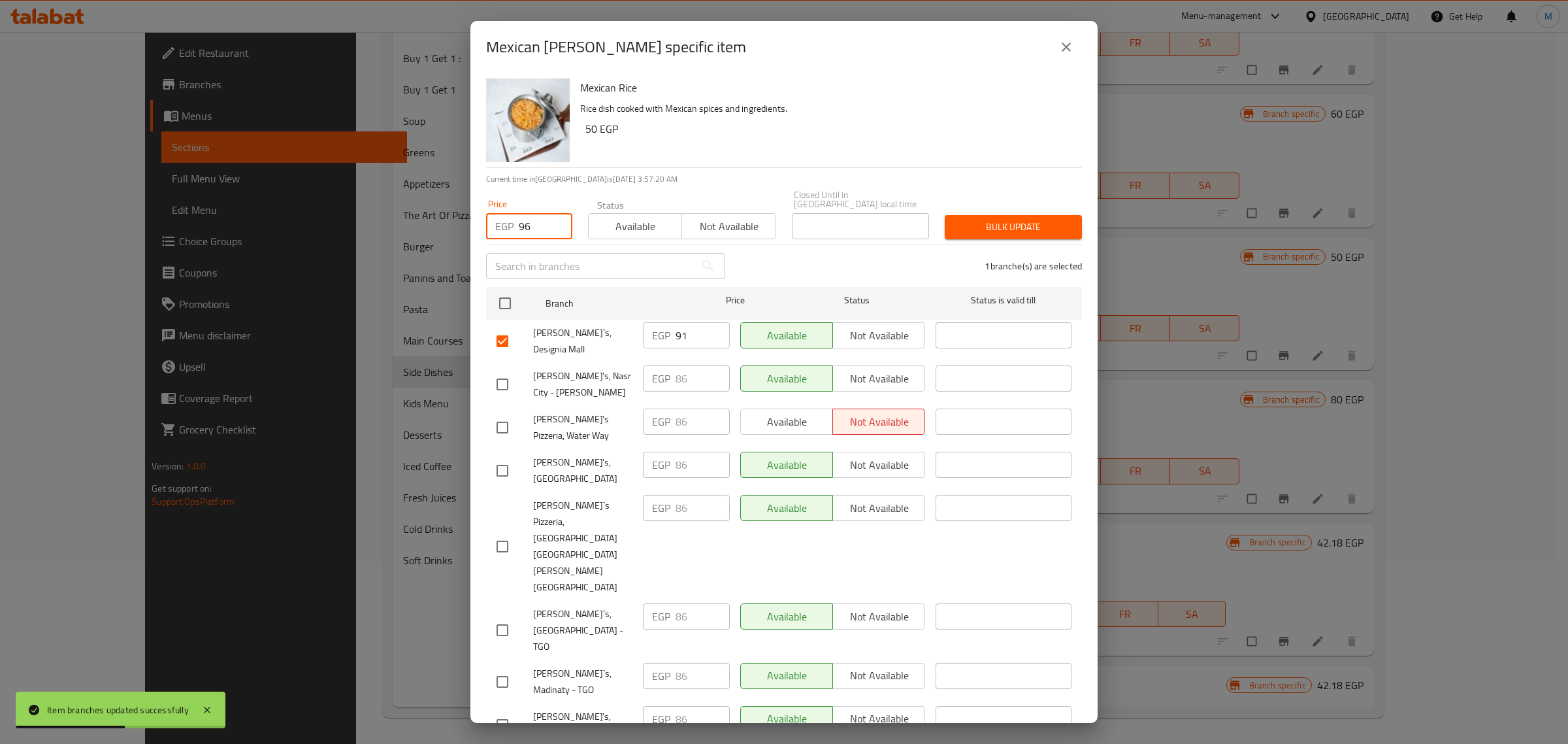
type input "96"
click at [1017, 219] on span "Bulk update" at bounding box center [1013, 227] width 116 height 16
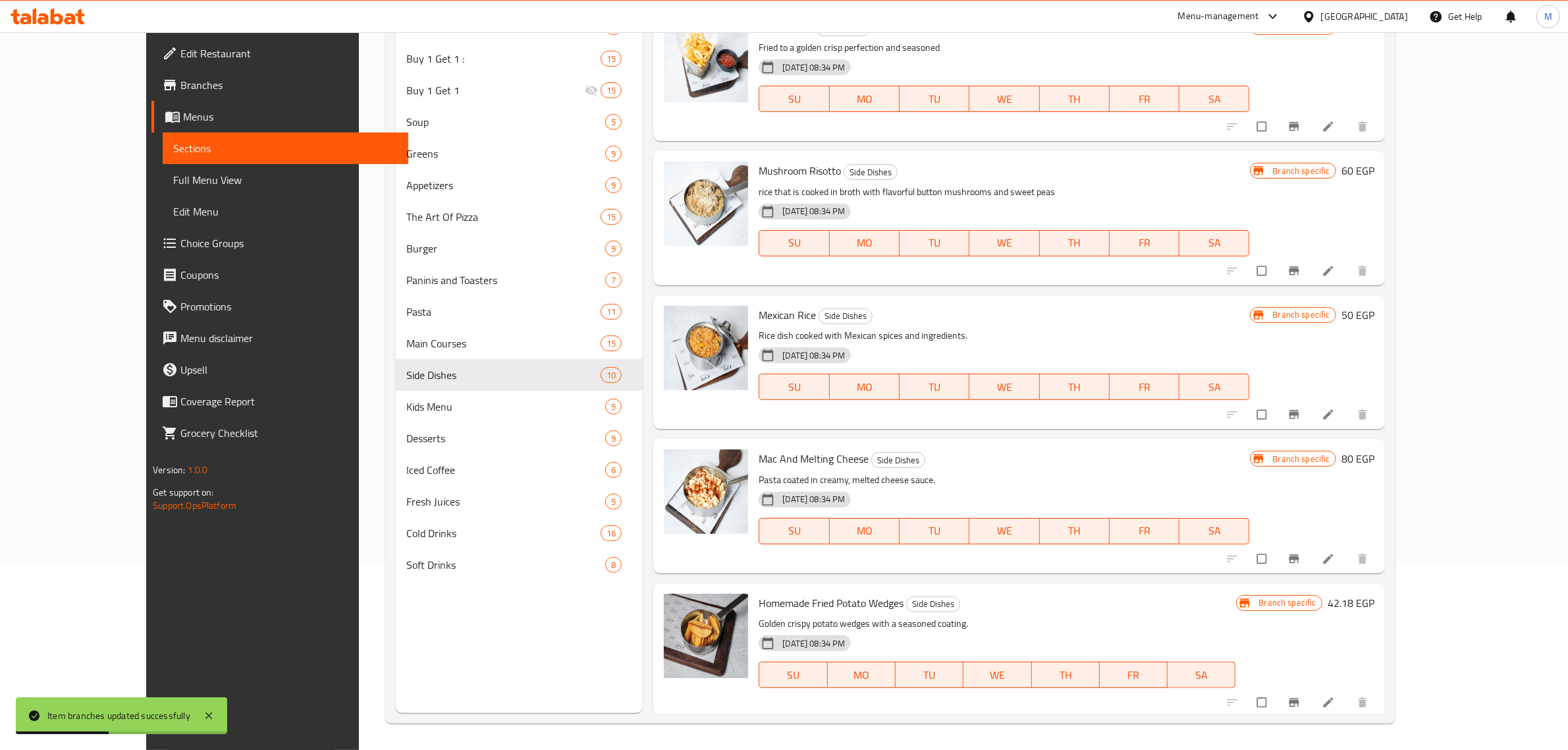
scroll to position [260, 0]
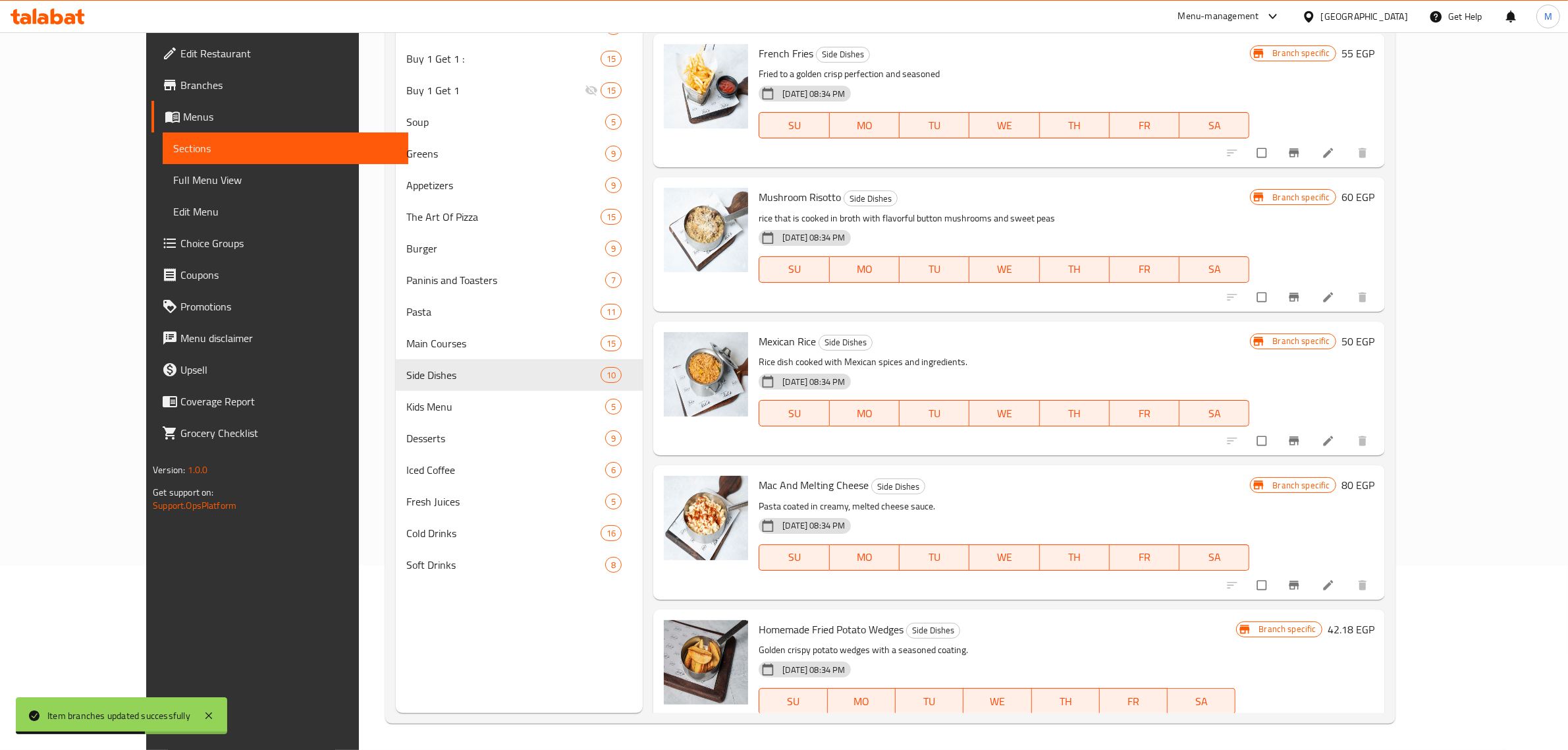
click at [1301, 293] on icon "Branch-specific-item" at bounding box center [1294, 297] width 13 height 13
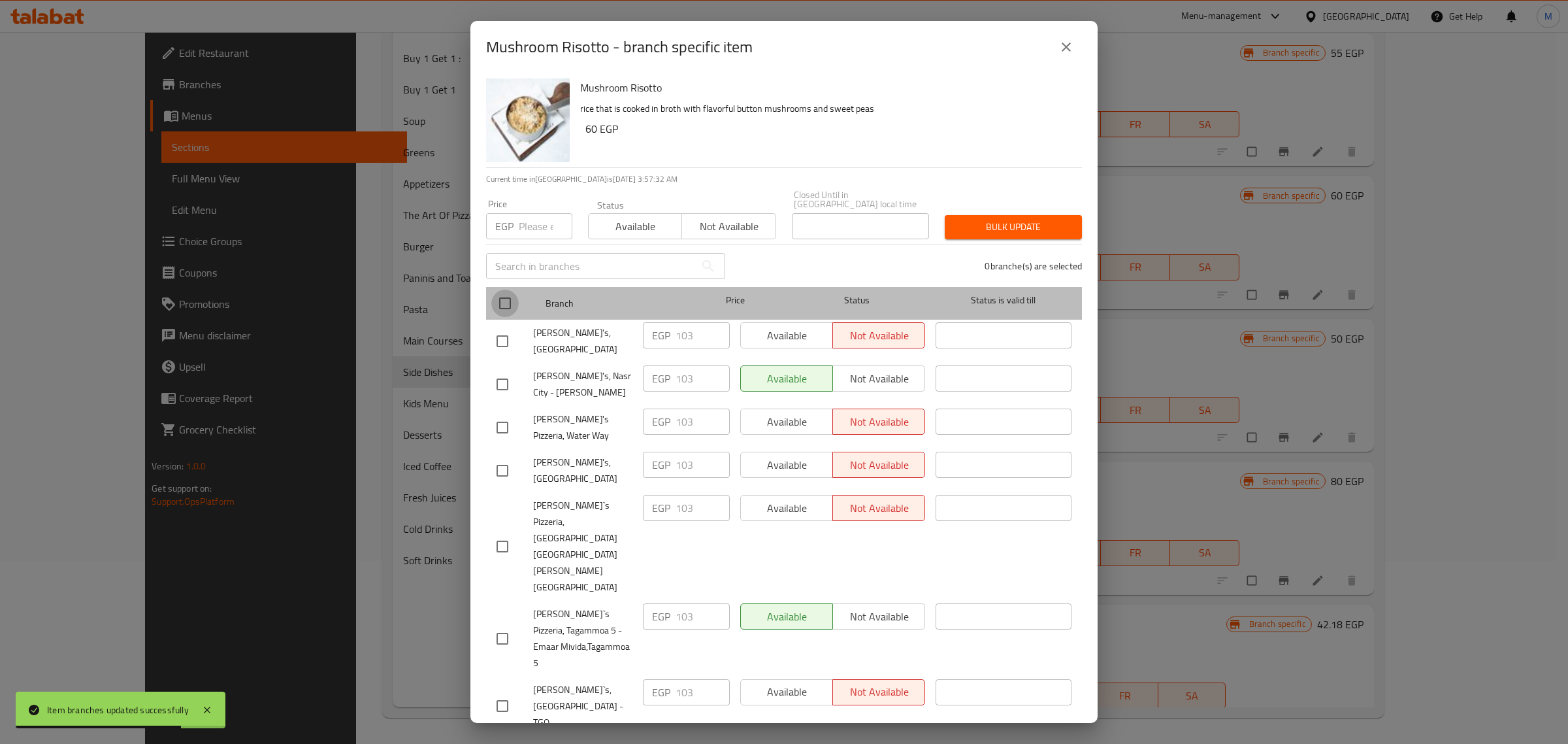
click at [516, 295] on input "checkbox" at bounding box center [505, 303] width 28 height 28
checkbox input "true"
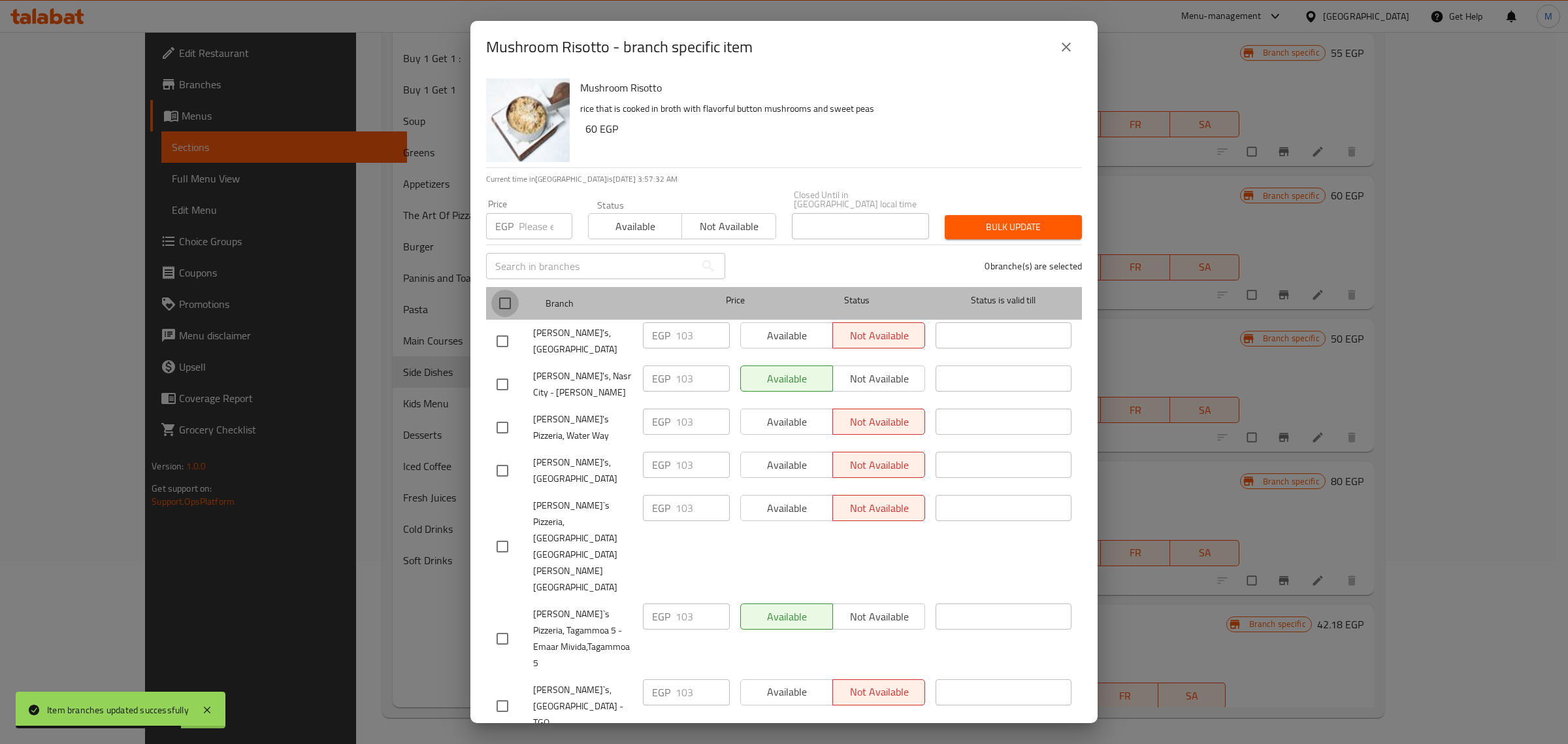
checkbox input "true"
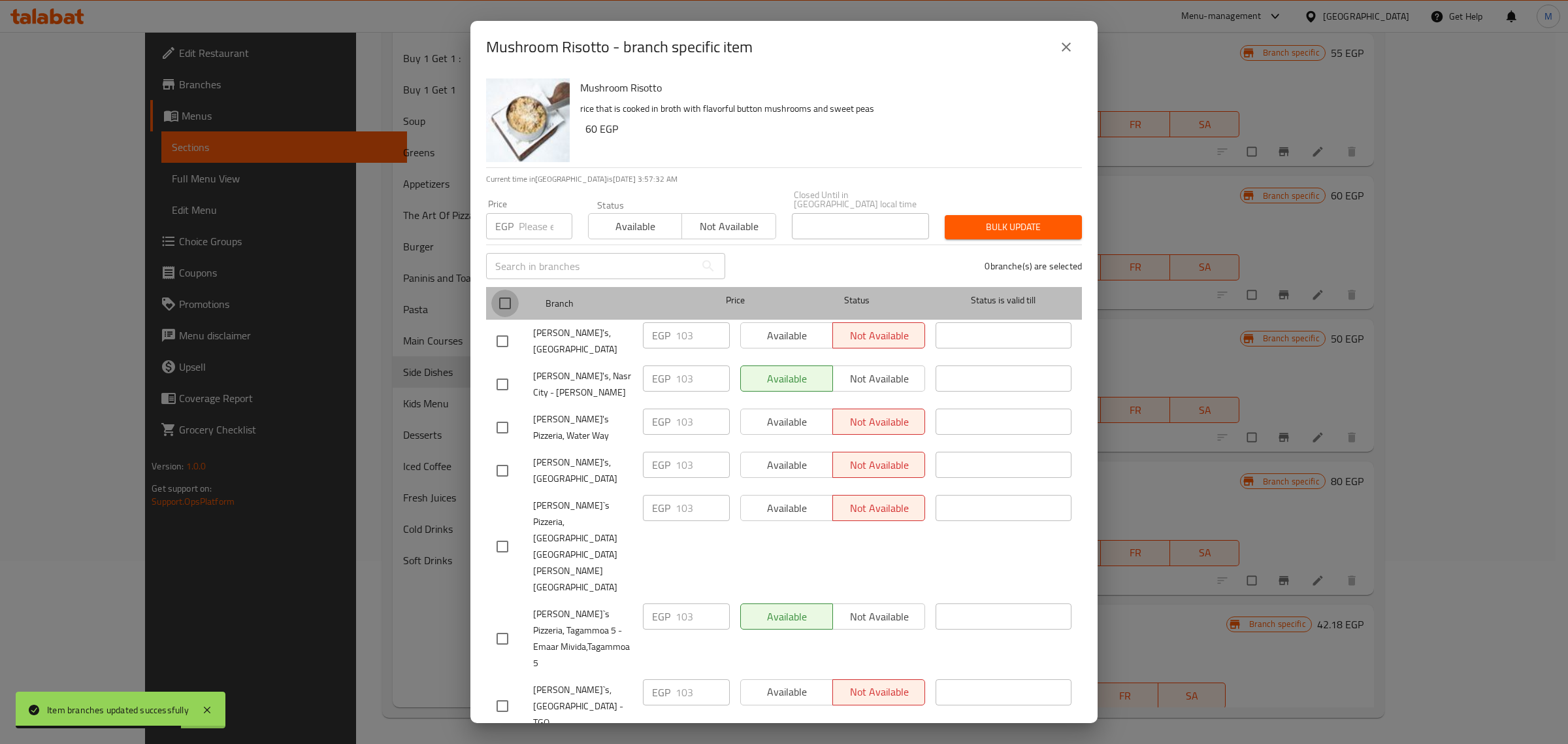
checkbox input "true"
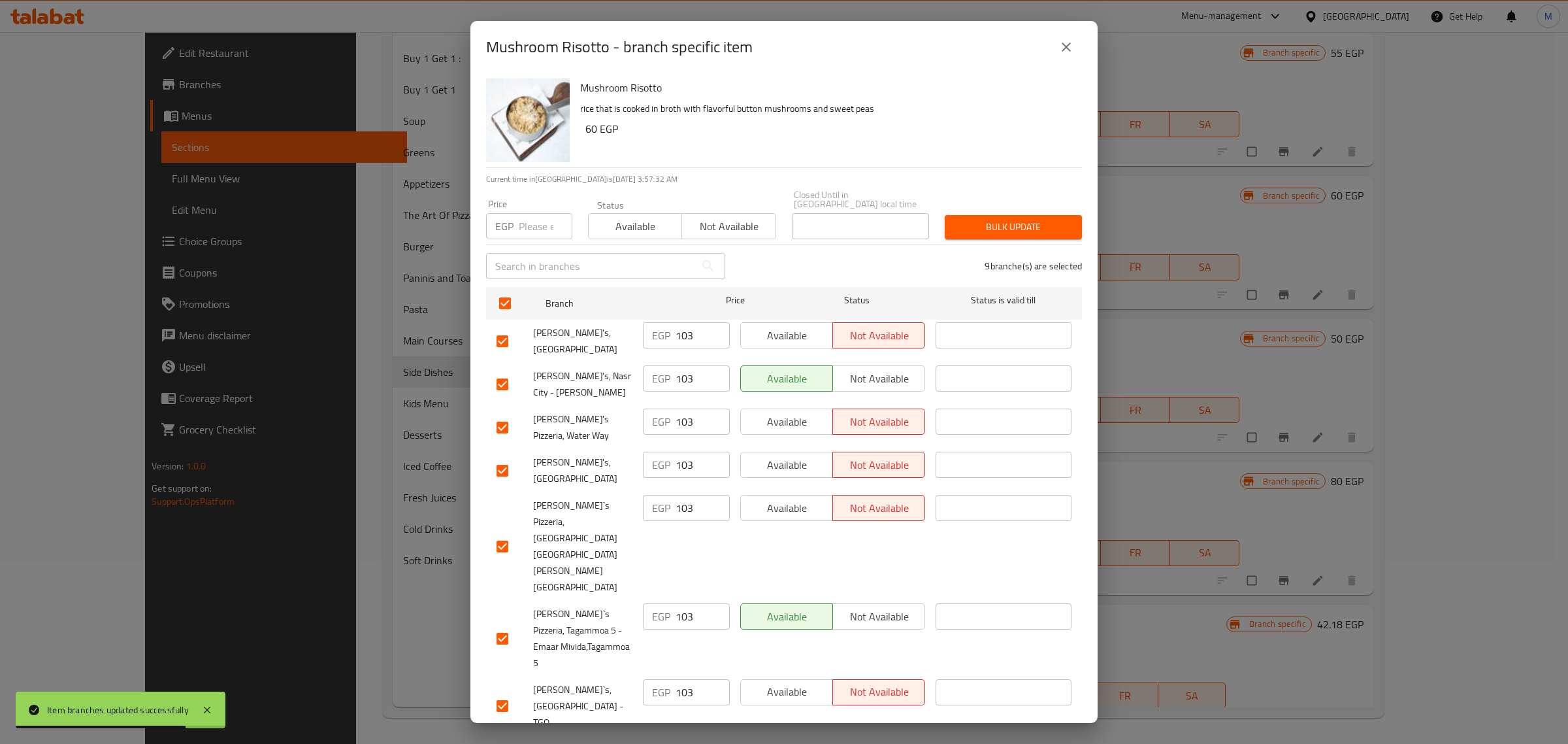
click at [536, 215] on input "number" at bounding box center [545, 226] width 54 height 26
paste input "109"
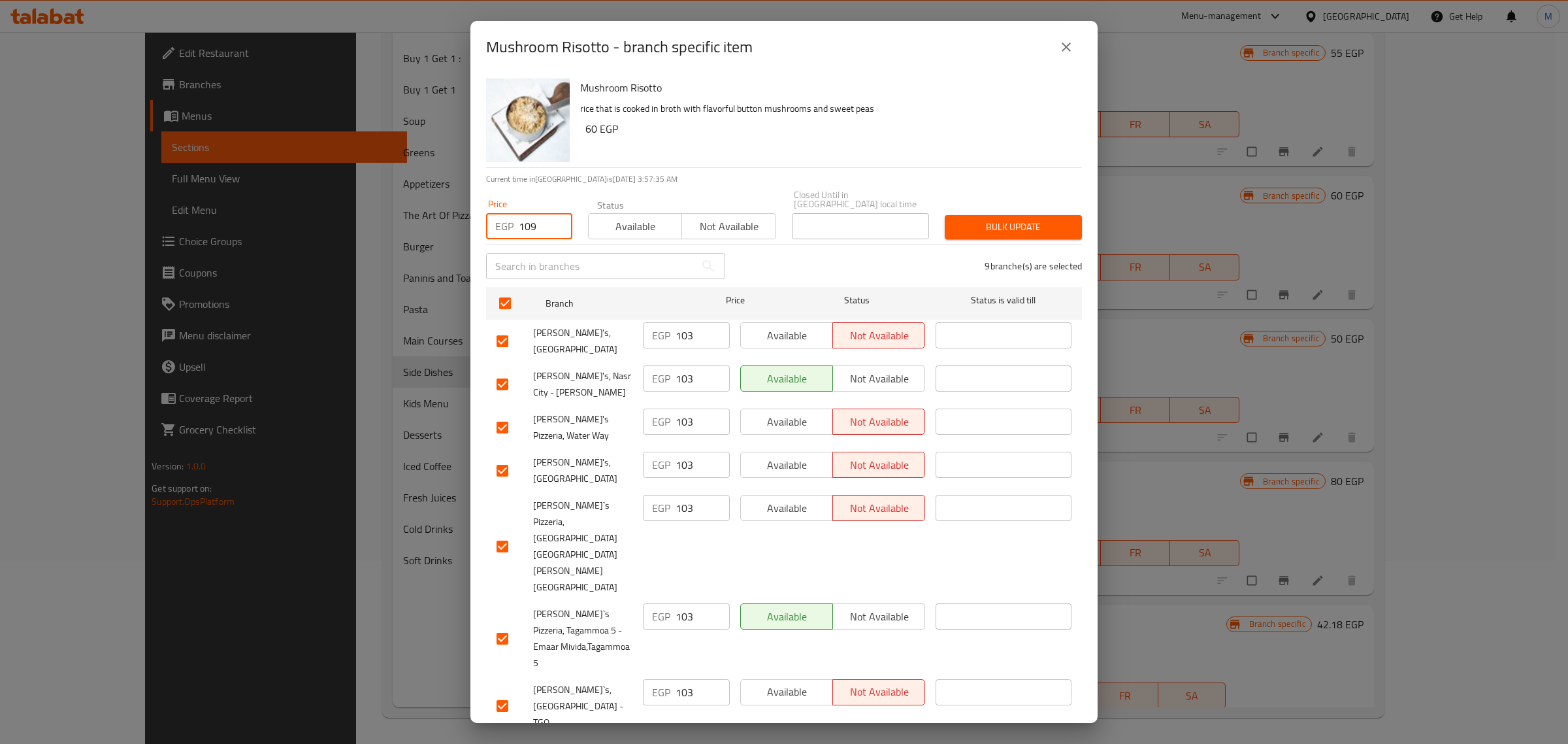
type input "109"
checkbox input "false"
click at [987, 226] on span "Bulk update" at bounding box center [1013, 227] width 116 height 16
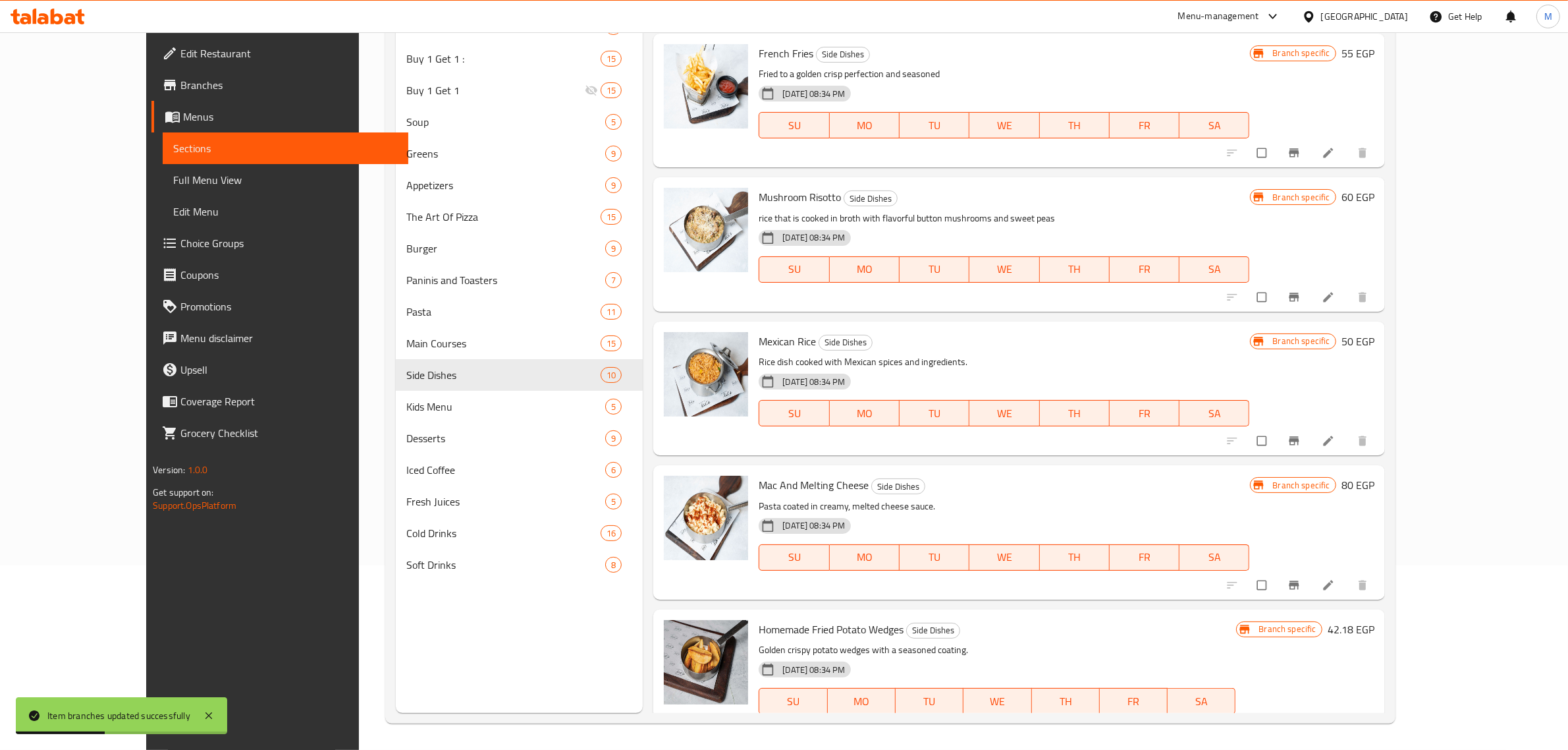
click at [1301, 298] on icon "Branch-specific-item" at bounding box center [1294, 297] width 13 height 13
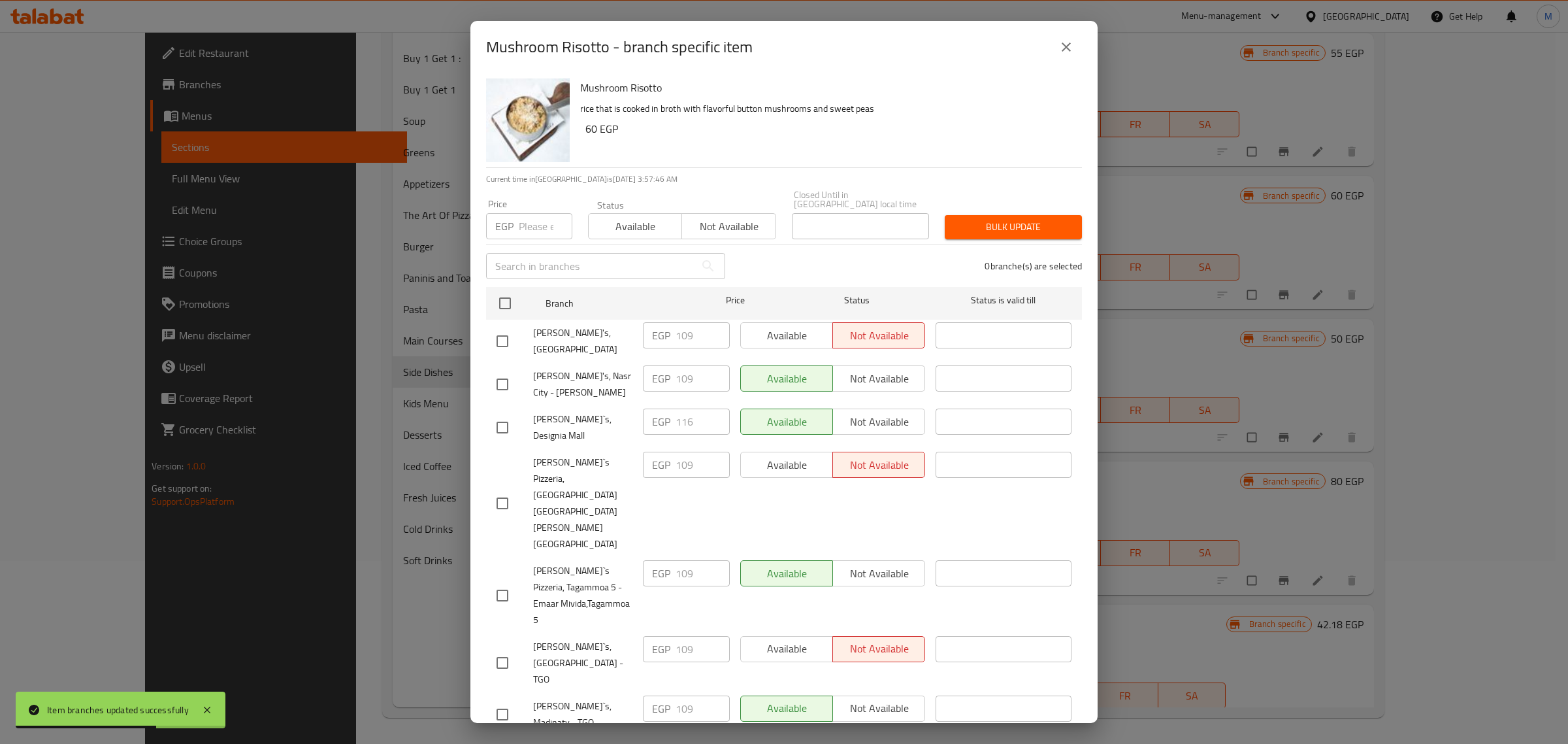
click at [501, 420] on input "checkbox" at bounding box center [502, 427] width 28 height 28
checkbox input "true"
drag, startPoint x: 530, startPoint y: 223, endPoint x: 540, endPoint y: 232, distance: 13.5
click at [531, 223] on input "number" at bounding box center [545, 226] width 54 height 26
paste input "122"
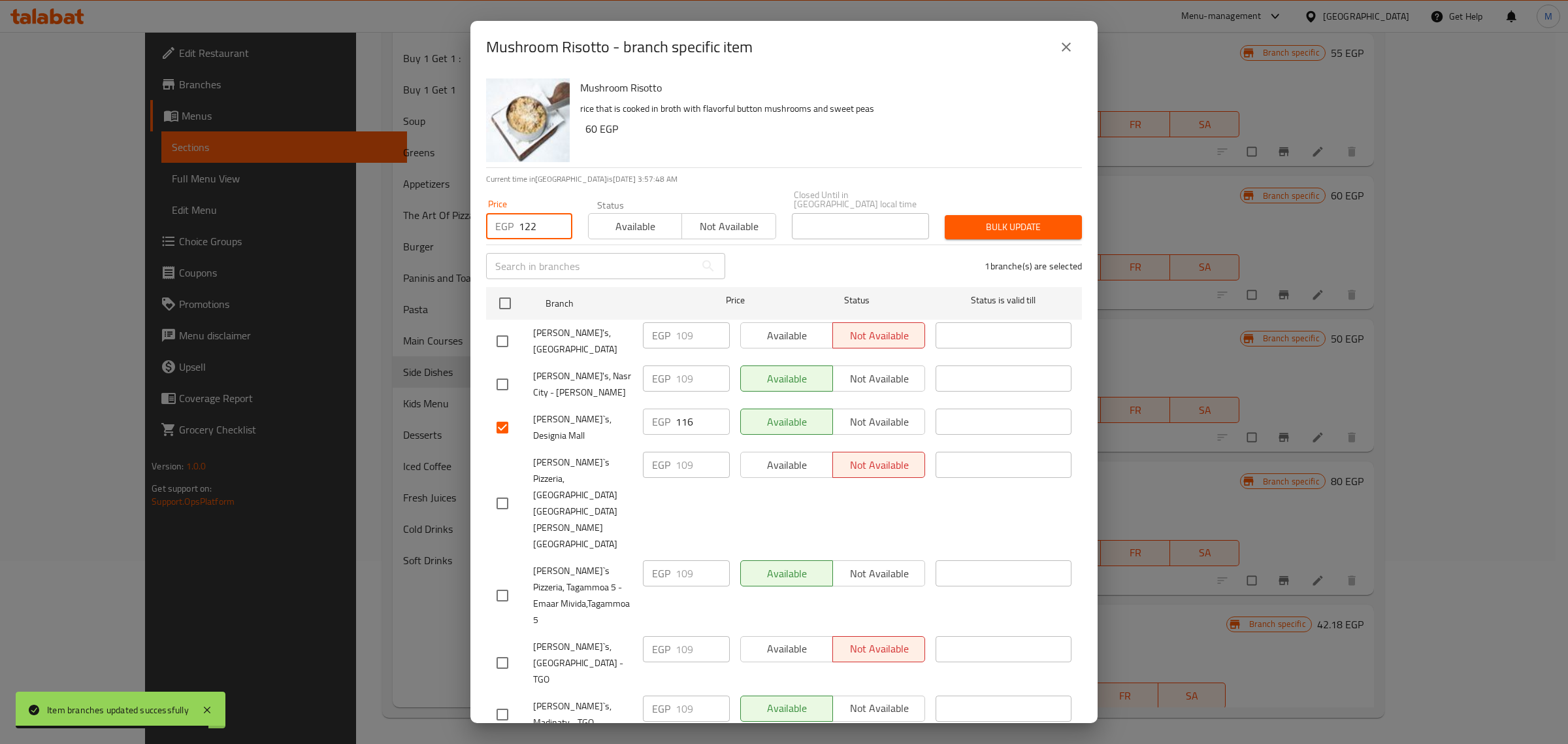
type input "122"
click at [1040, 222] on span "Bulk update" at bounding box center [1013, 227] width 116 height 16
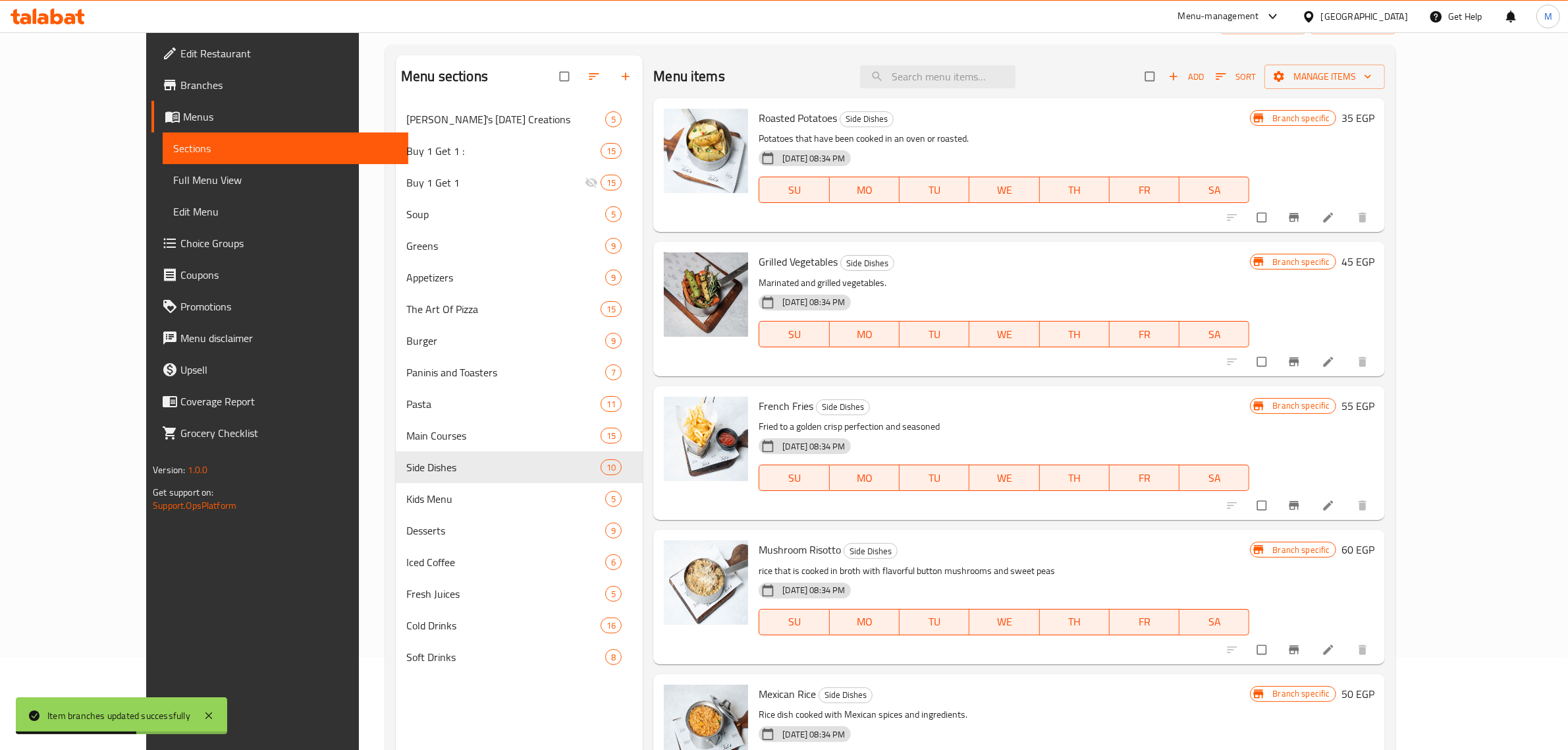
scroll to position [0, 0]
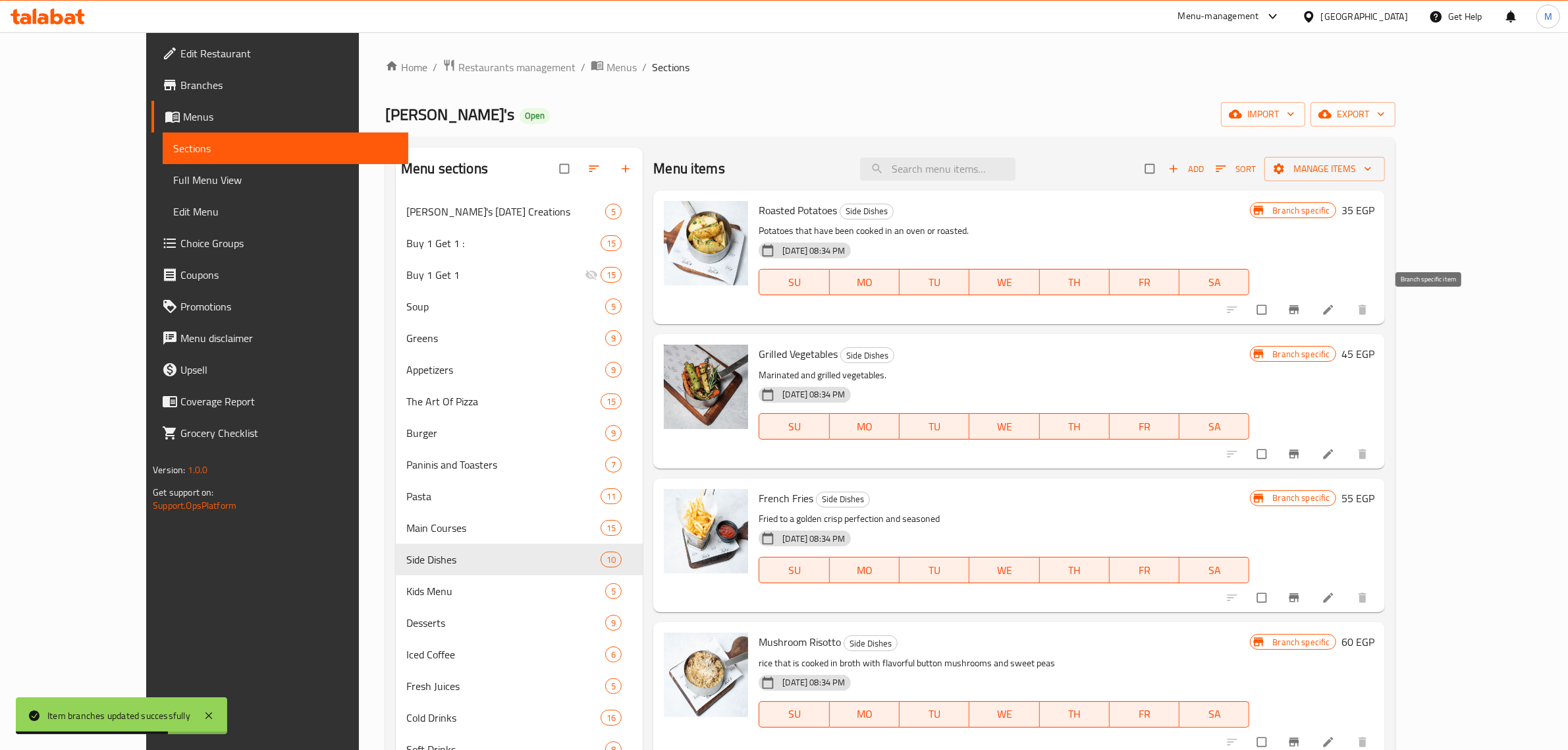
click at [1311, 317] on button "Branch-specific-item" at bounding box center [1295, 310] width 32 height 29
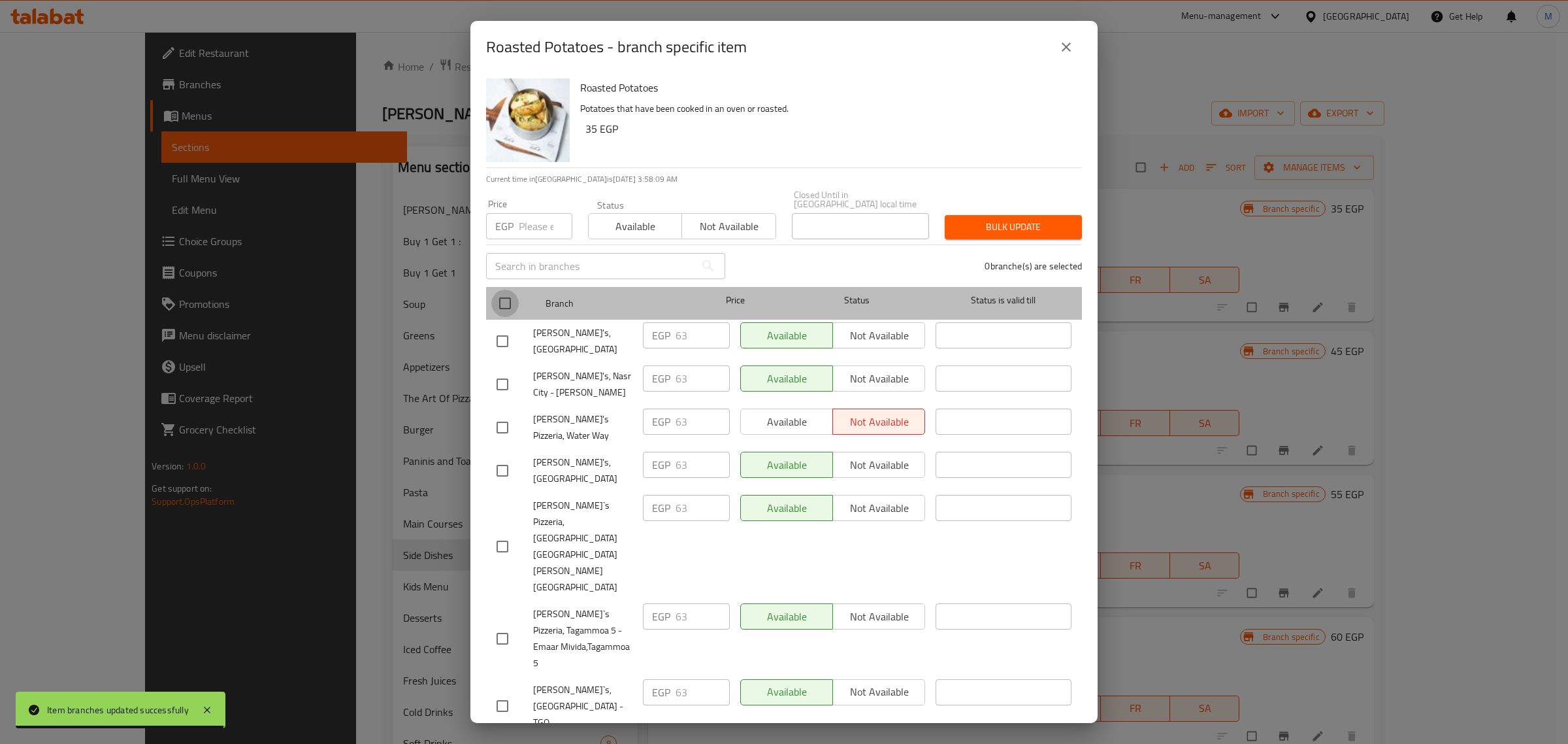
click at [501, 301] on input "checkbox" at bounding box center [505, 303] width 28 height 28
checkbox input "true"
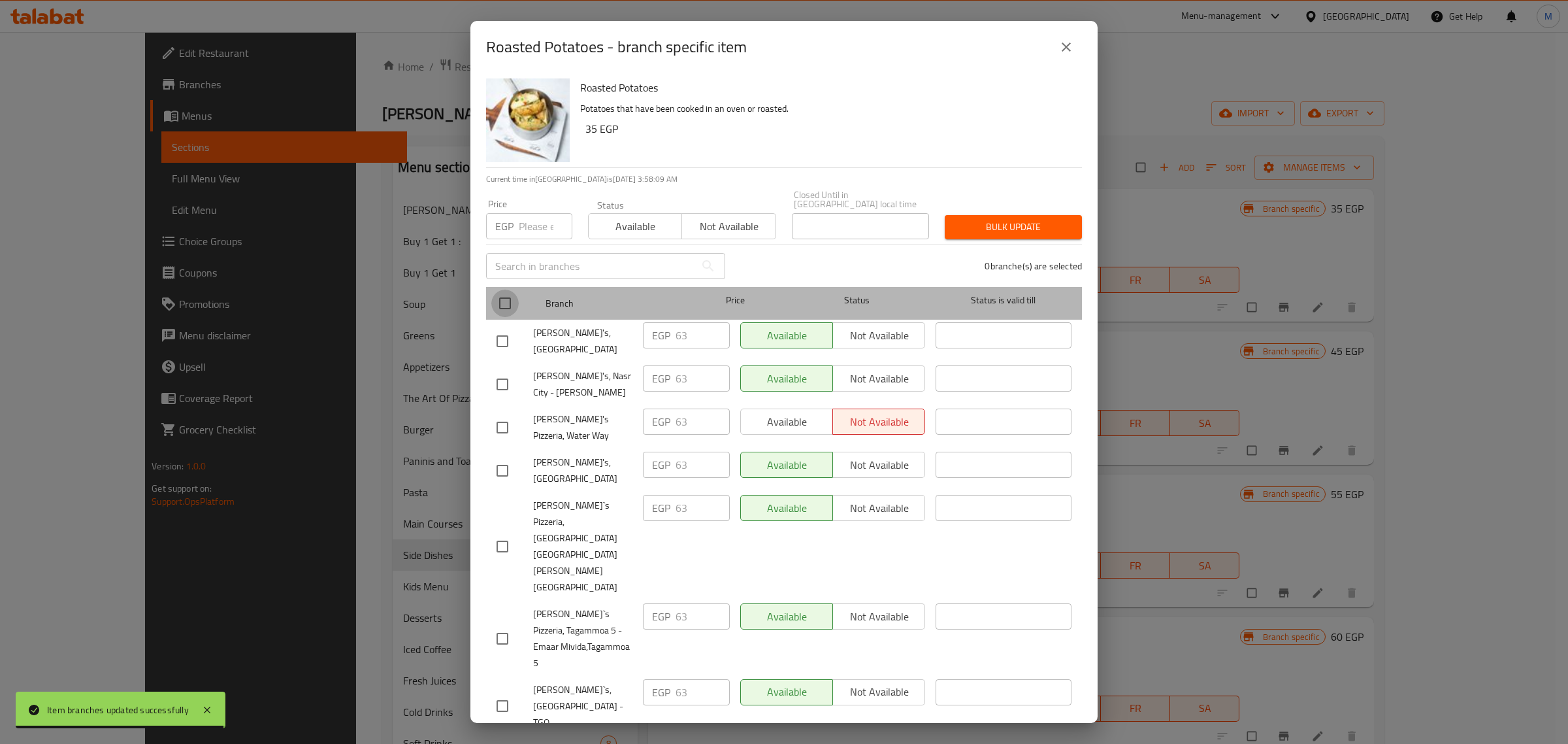
checkbox input "true"
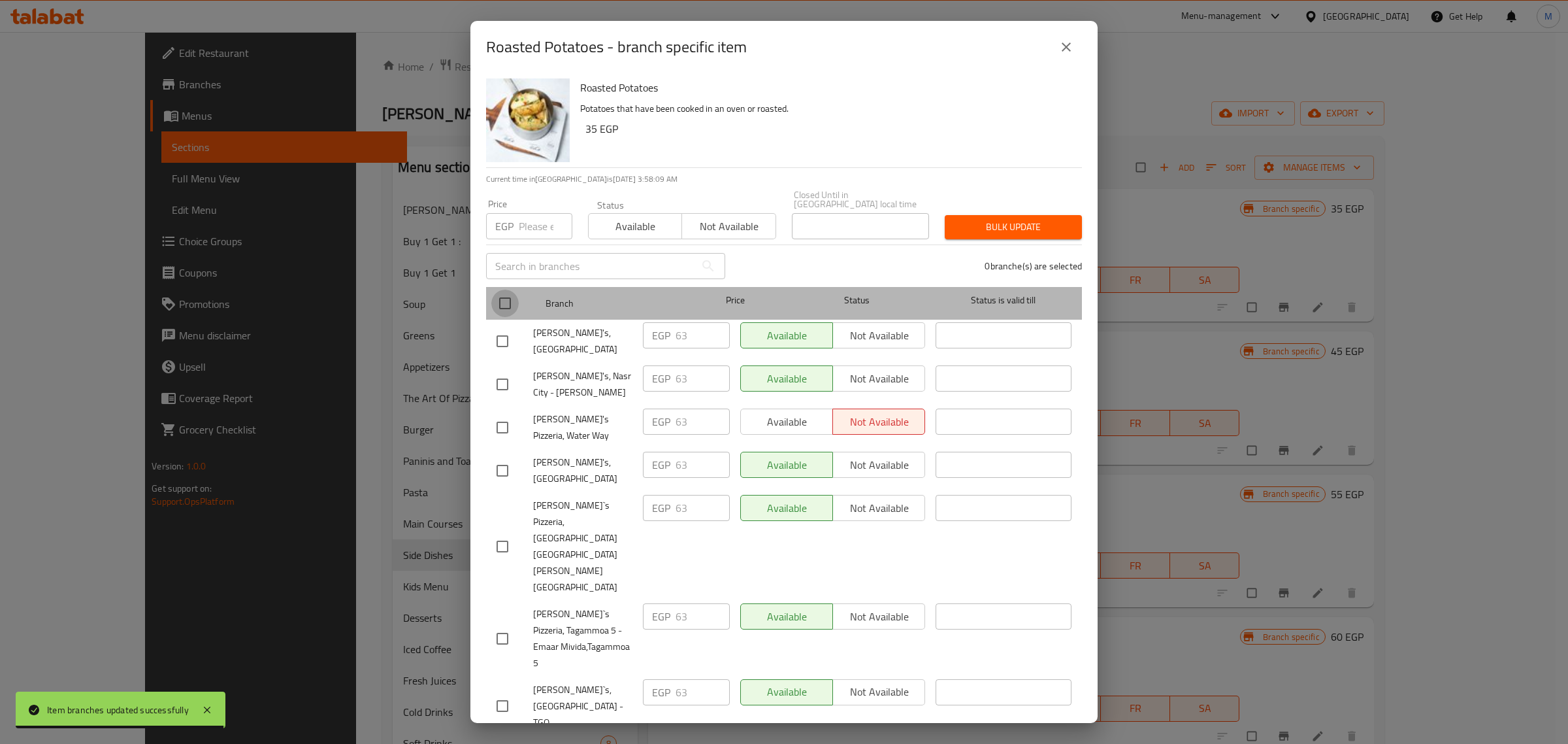
checkbox input "true"
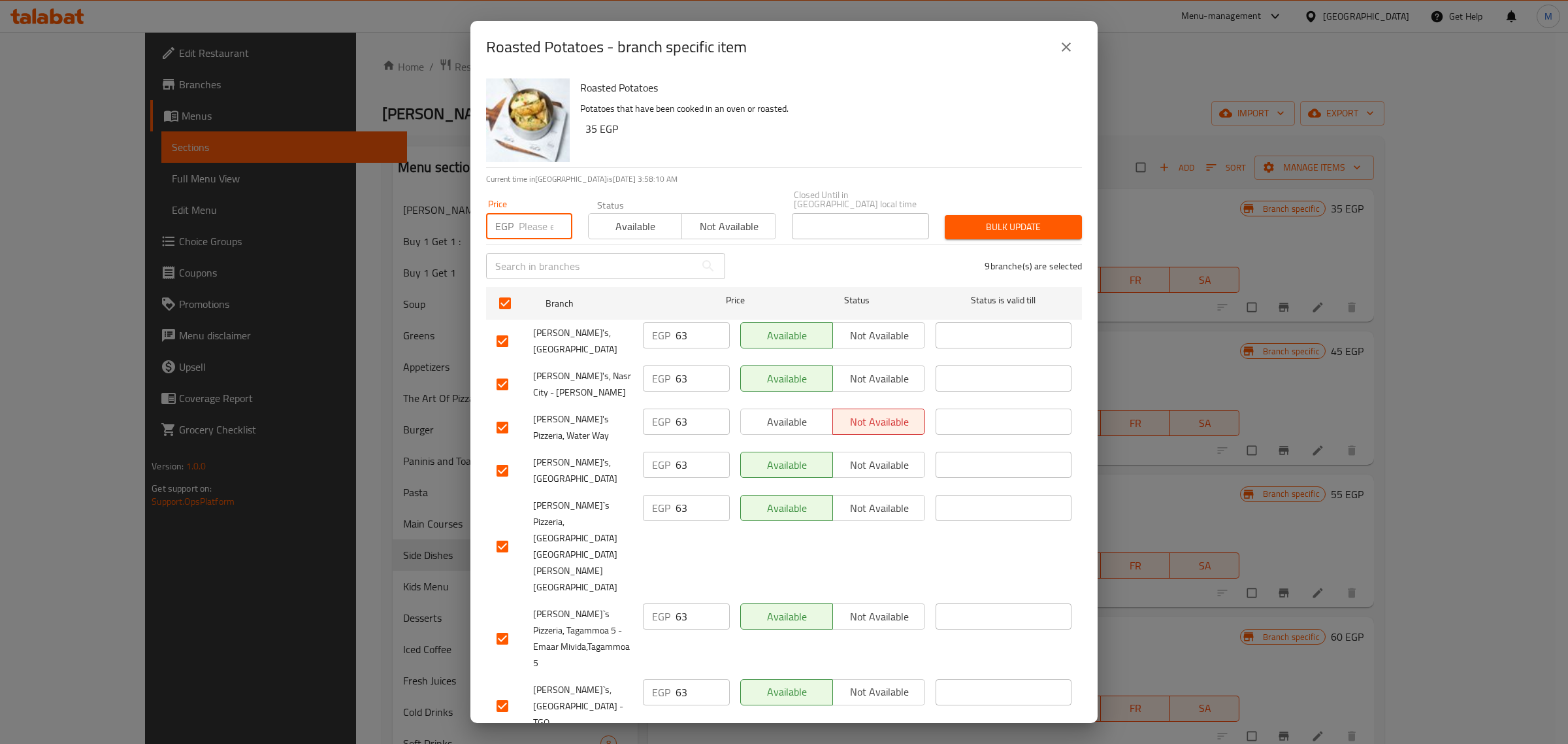
click at [534, 227] on input "number" at bounding box center [545, 226] width 54 height 26
paste input "69"
type input "69"
checkbox input "false"
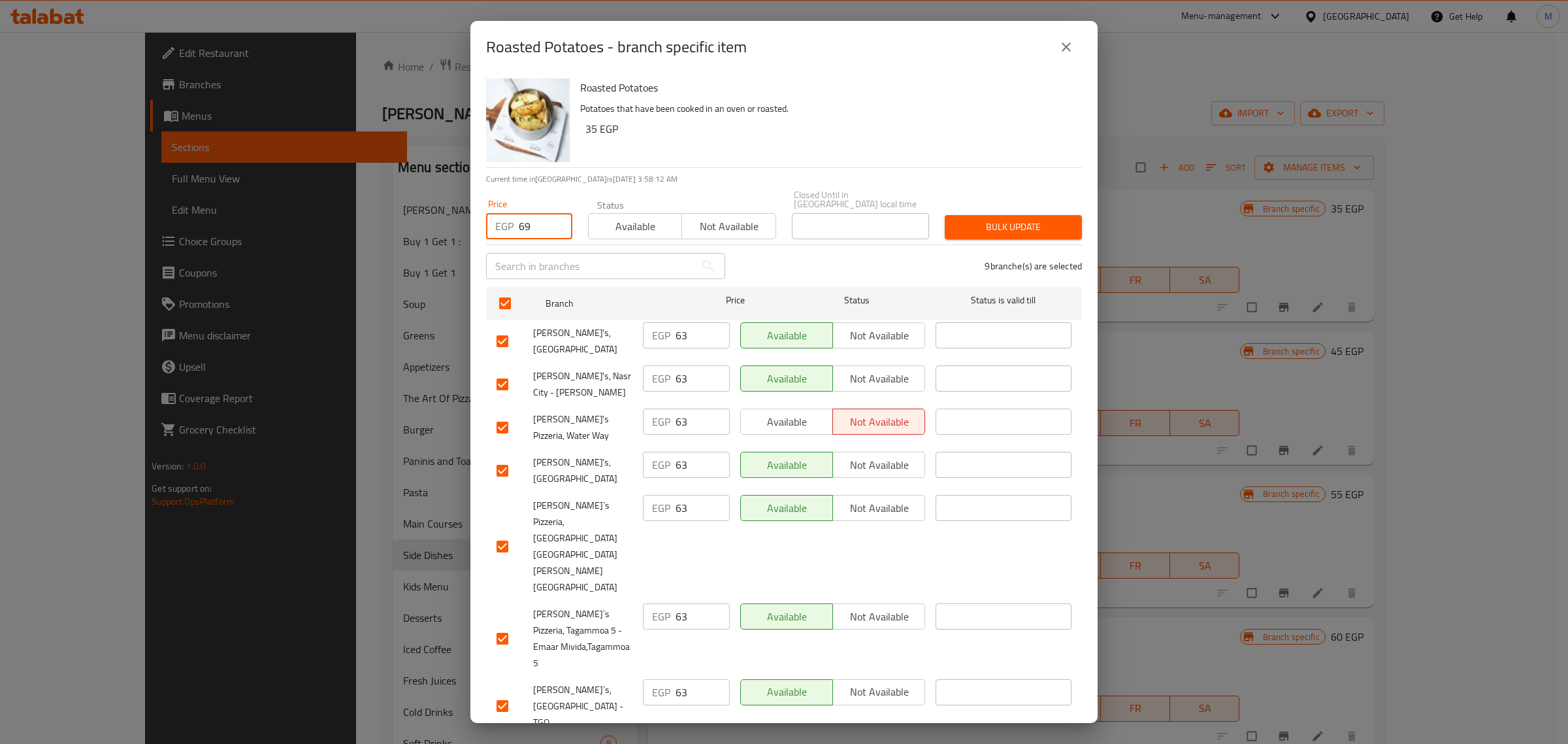
checkbox input "false"
click at [1042, 221] on span "Bulk update" at bounding box center [1013, 227] width 116 height 16
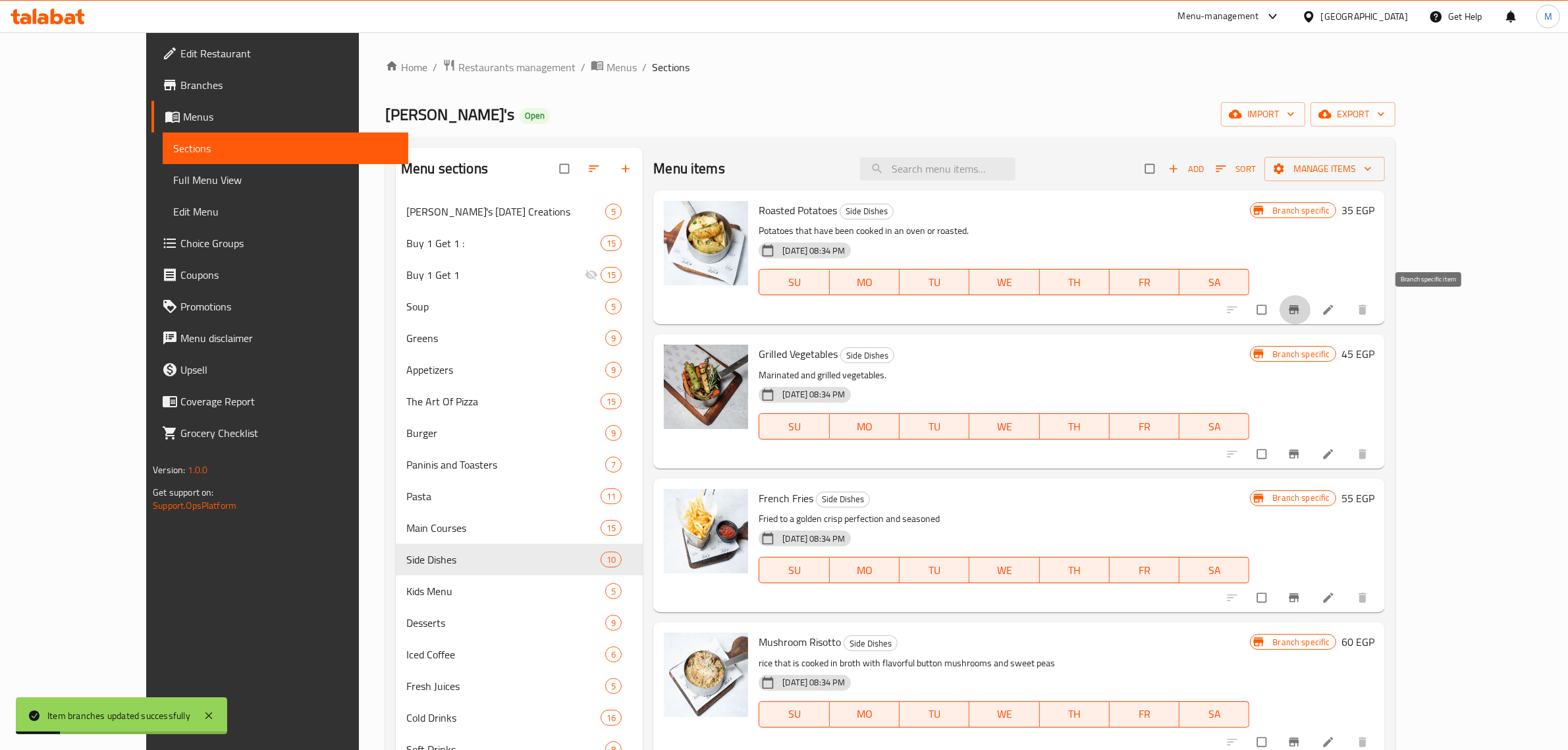
click at [1301, 313] on icon "Branch-specific-item" at bounding box center [1294, 310] width 13 height 13
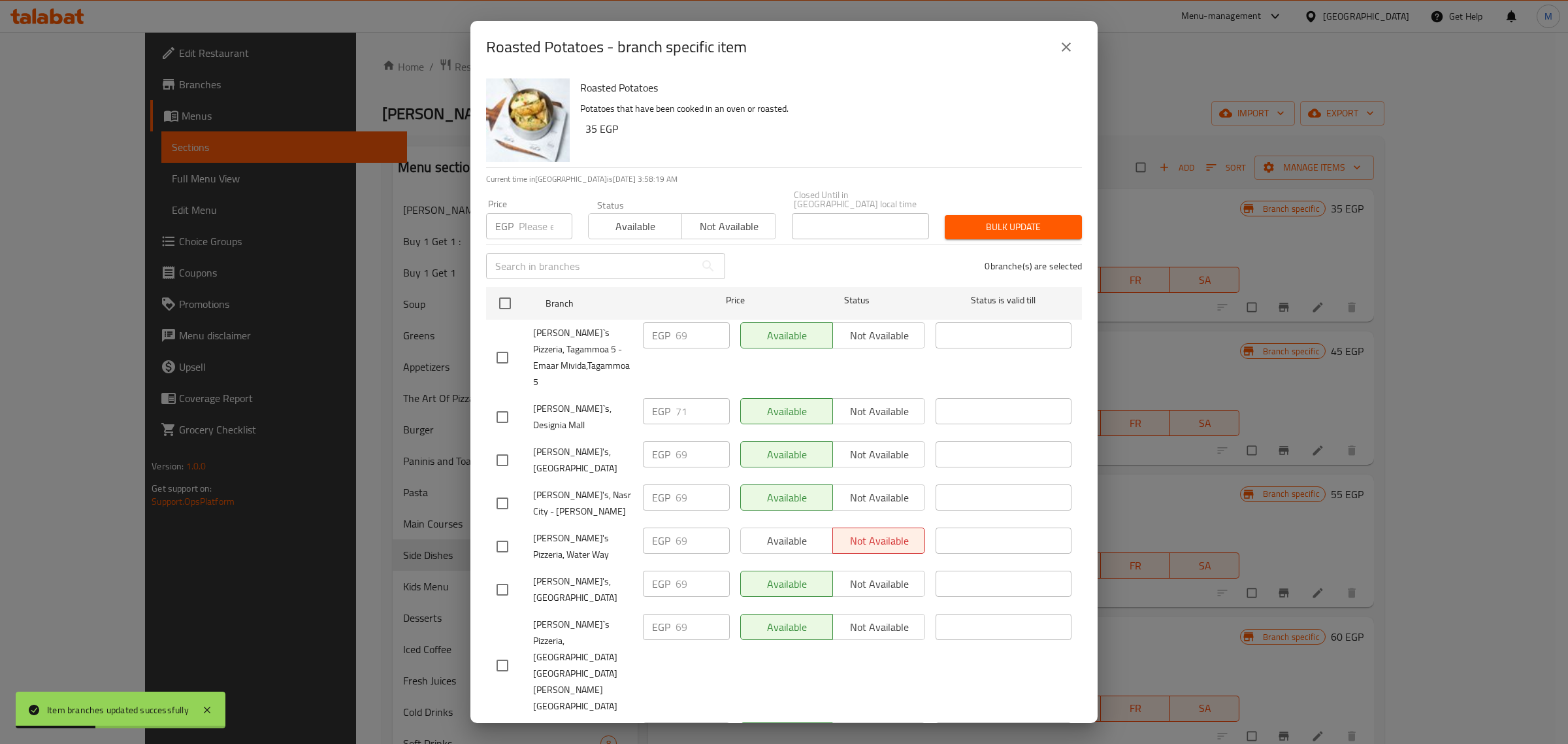
click at [498, 403] on input "checkbox" at bounding box center [502, 417] width 28 height 28
checkbox input "true"
click at [536, 221] on input "number" at bounding box center [545, 226] width 54 height 26
paste input "78"
type input "78"
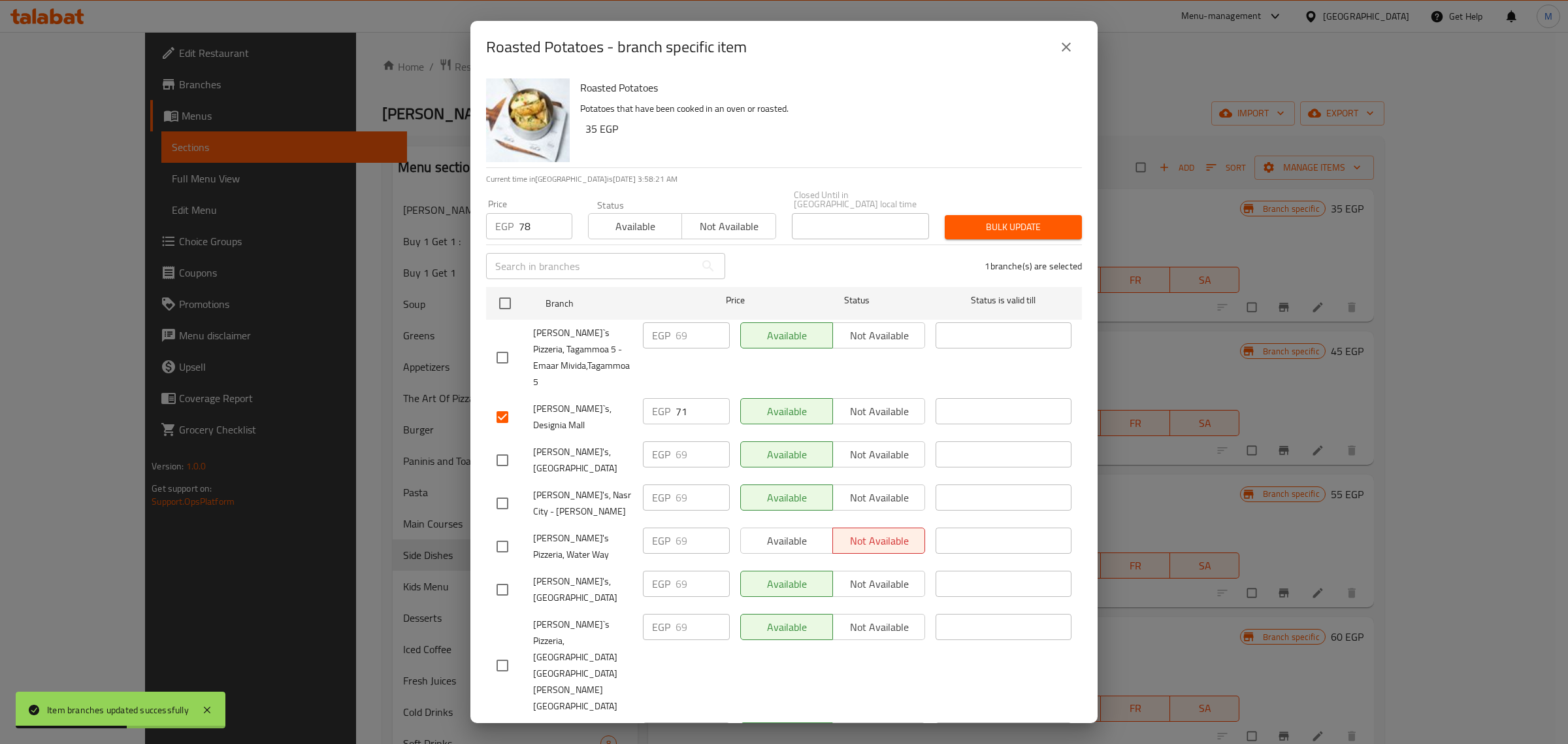
click at [986, 219] on span "Bulk update" at bounding box center [1013, 227] width 116 height 16
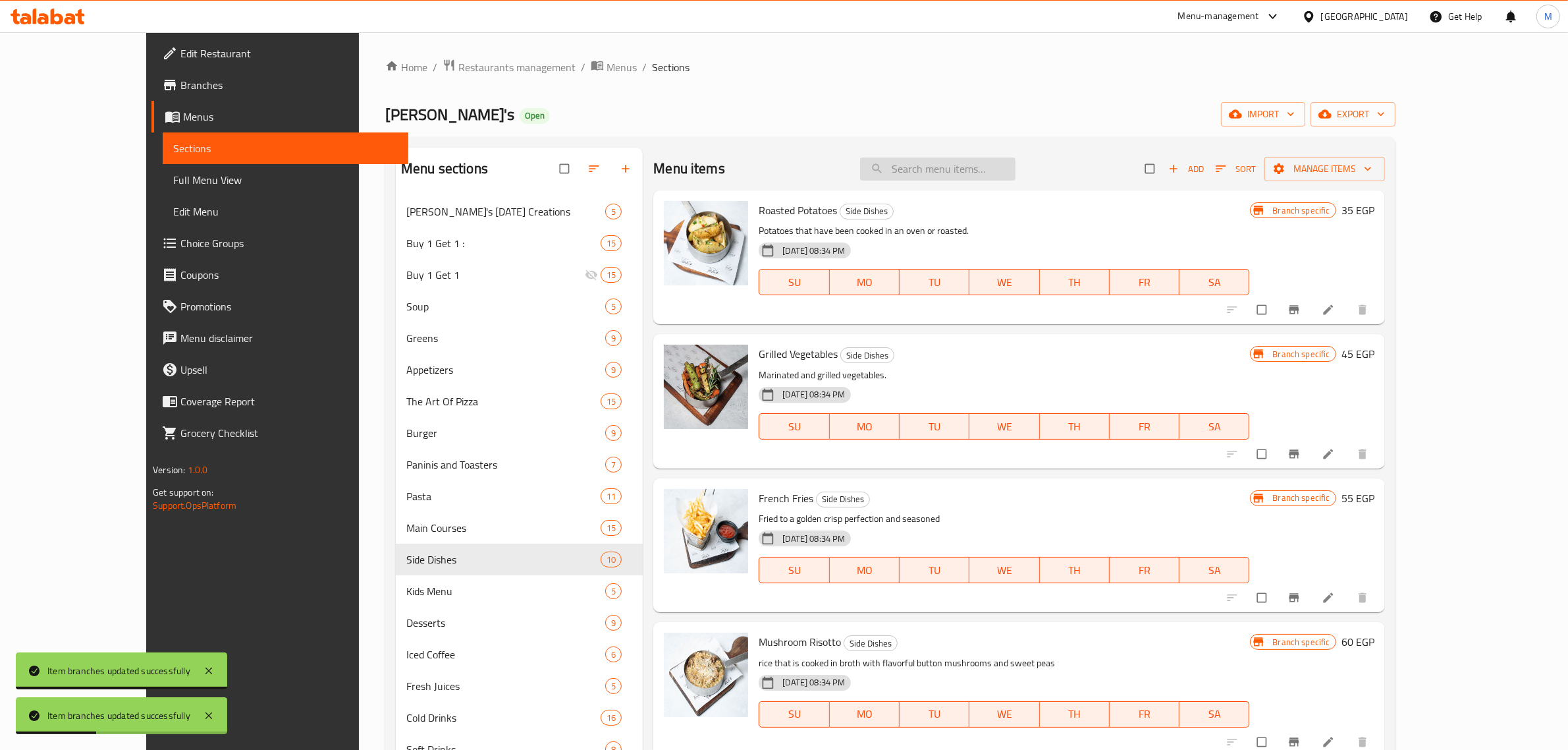
click at [986, 170] on input "search" at bounding box center [937, 169] width 155 height 23
paste input "Roasted Vegetables Side"
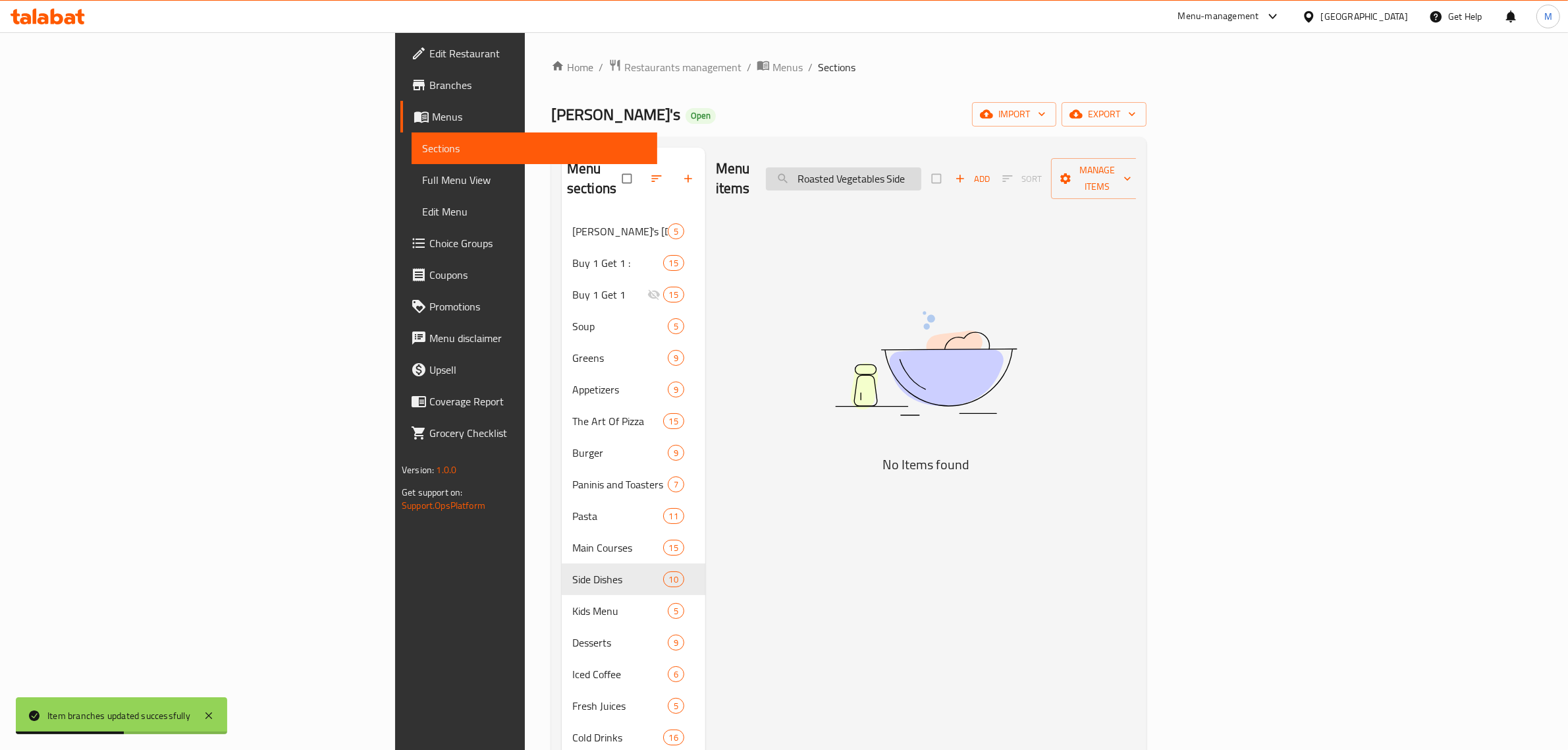
click at [921, 169] on input "Roasted Vegetables Side" at bounding box center [843, 179] width 155 height 23
drag, startPoint x: 1047, startPoint y: 169, endPoint x: 1067, endPoint y: 235, distance: 69.0
click at [921, 169] on input "Roasted Vegetables Side" at bounding box center [843, 179] width 155 height 23
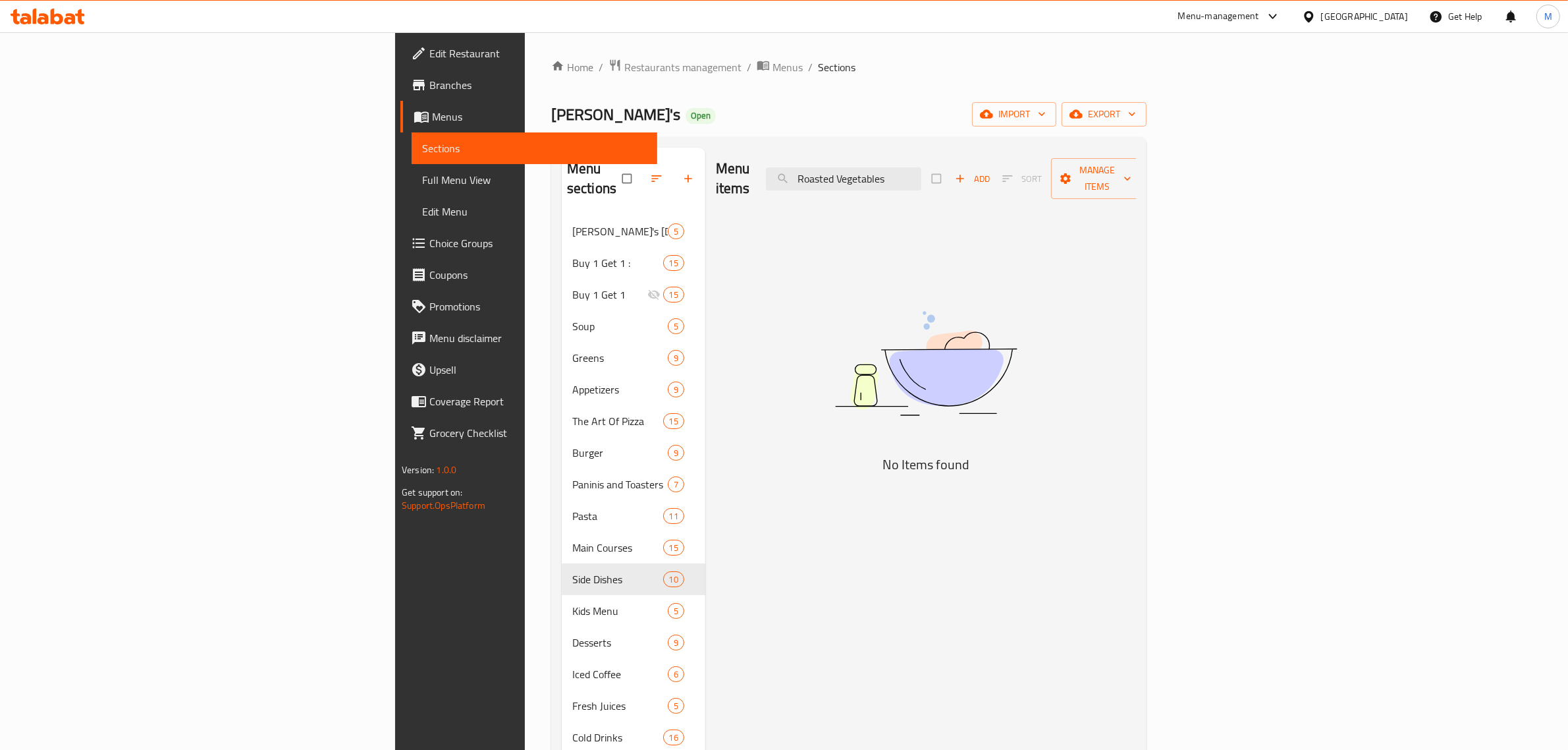
type input "Roasted Vegetables"
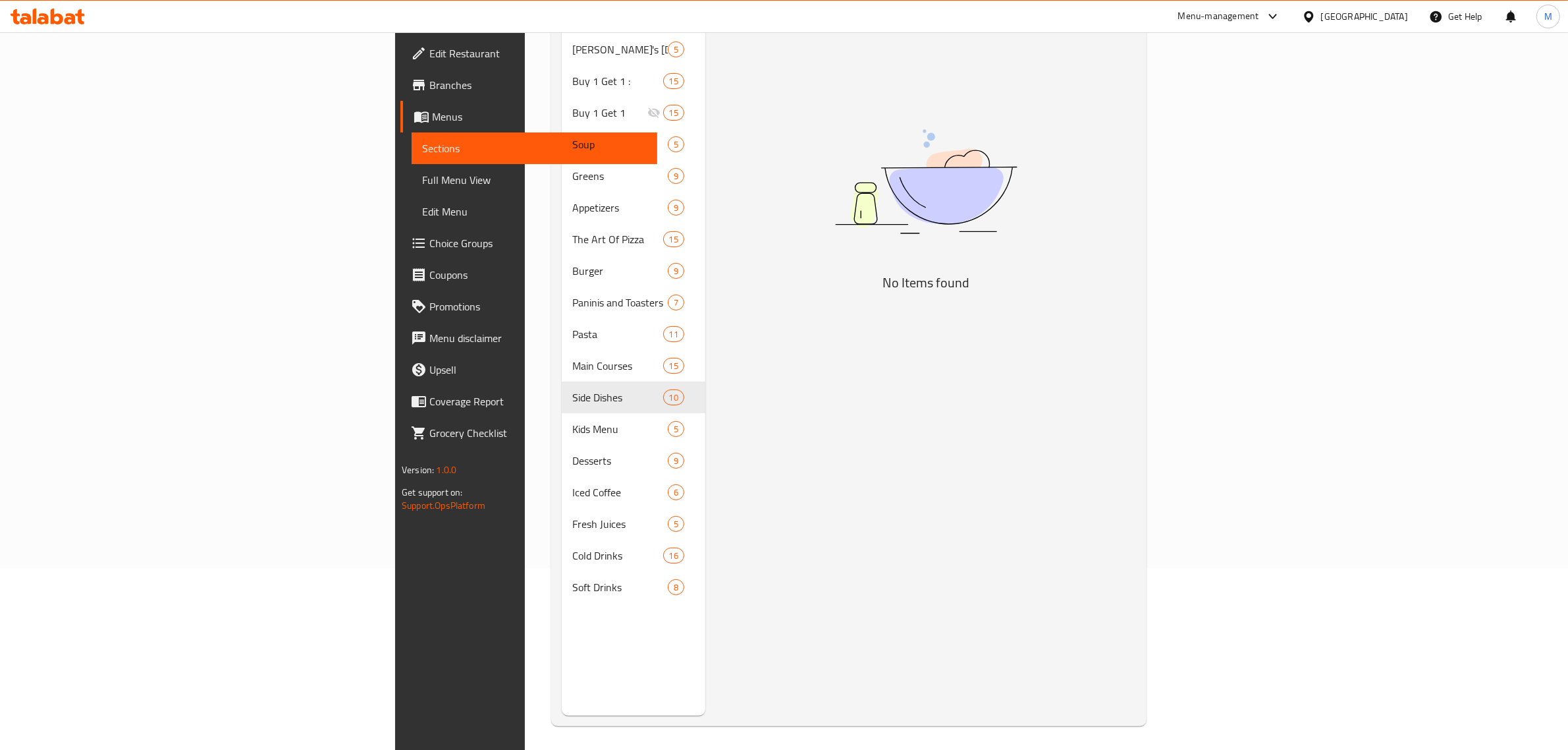
scroll to position [185, 0]
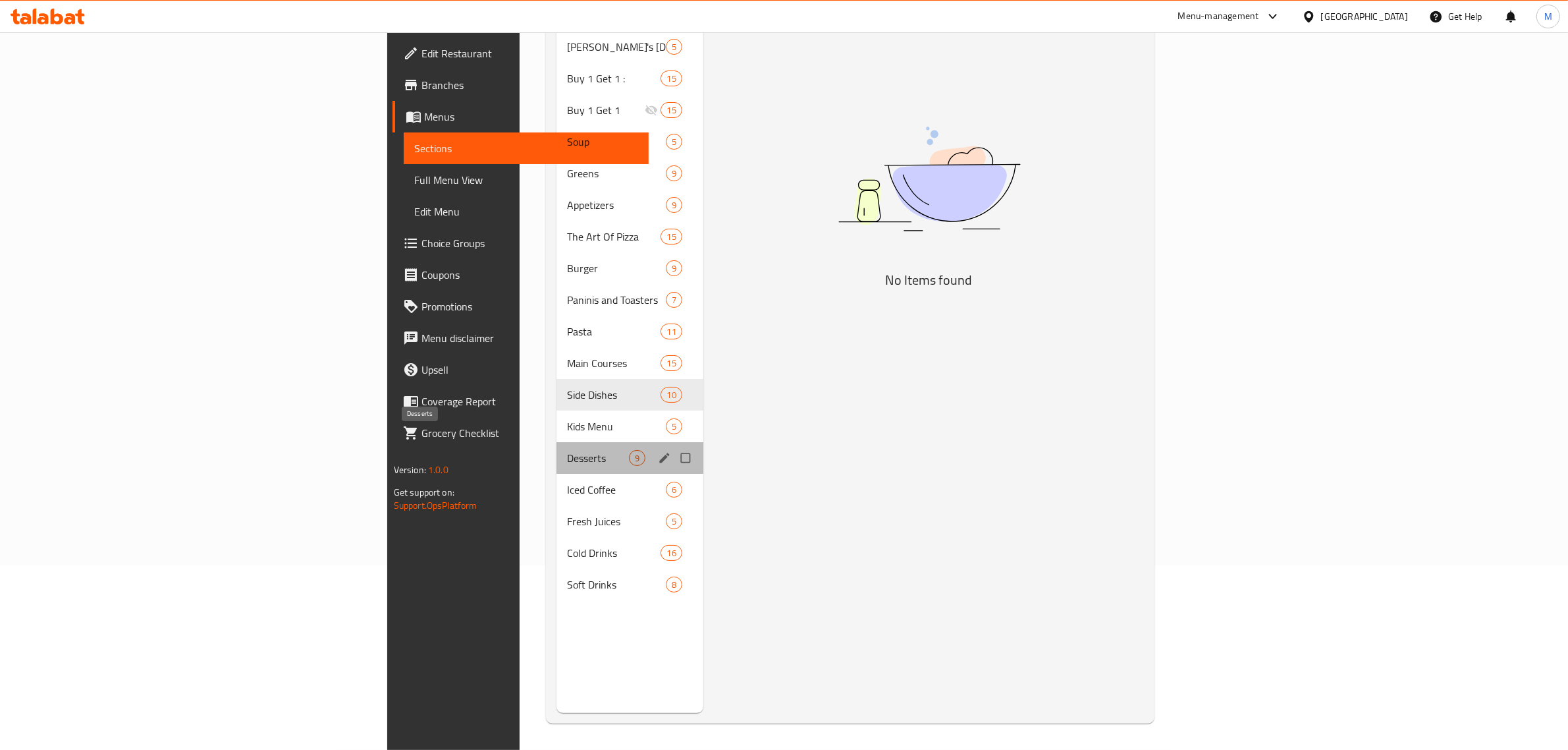
click at [567, 450] on span "Desserts" at bounding box center [598, 458] width 62 height 16
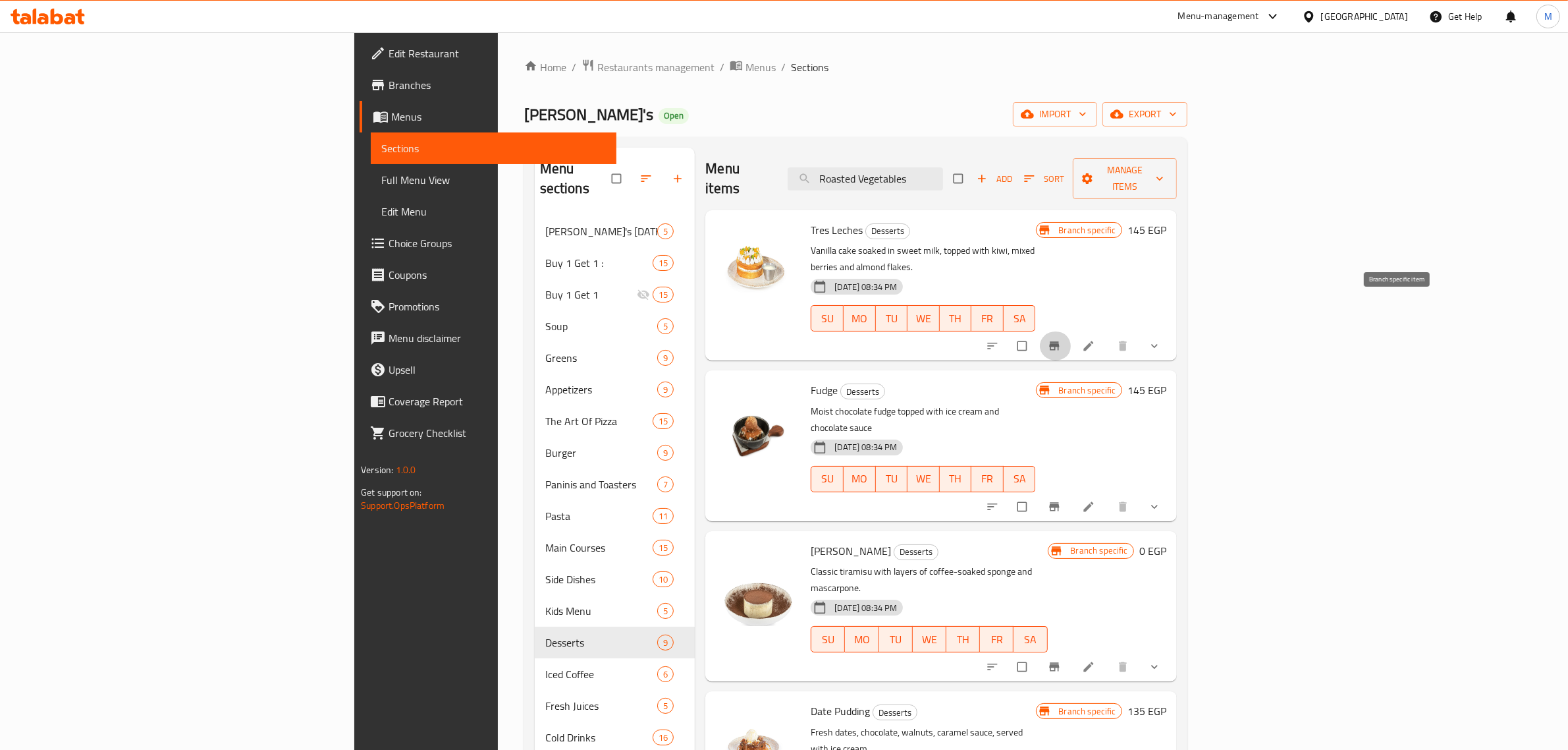
click at [1061, 340] on icon "Branch-specific-item" at bounding box center [1054, 346] width 13 height 13
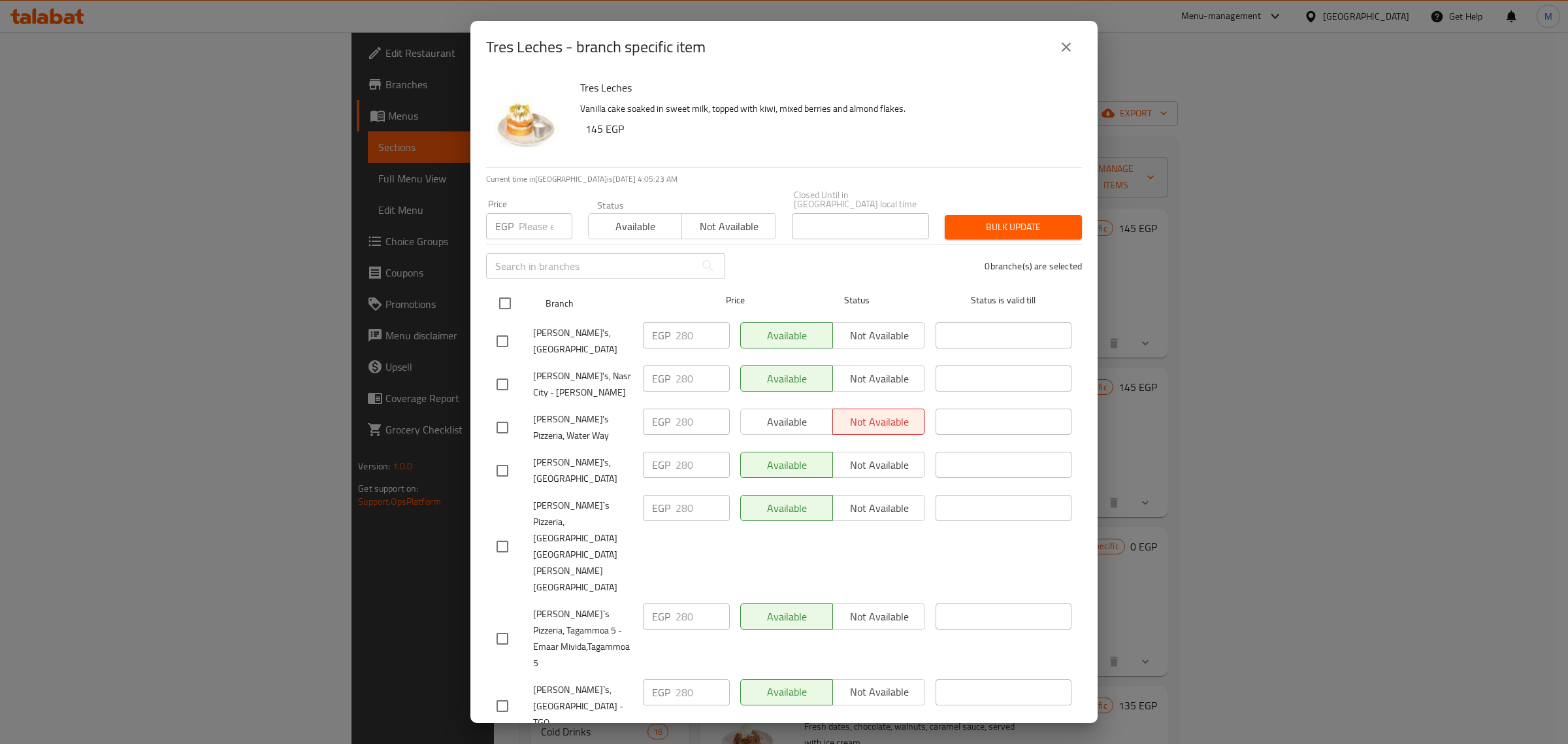
click at [503, 302] on input "checkbox" at bounding box center [505, 303] width 28 height 28
checkbox input "true"
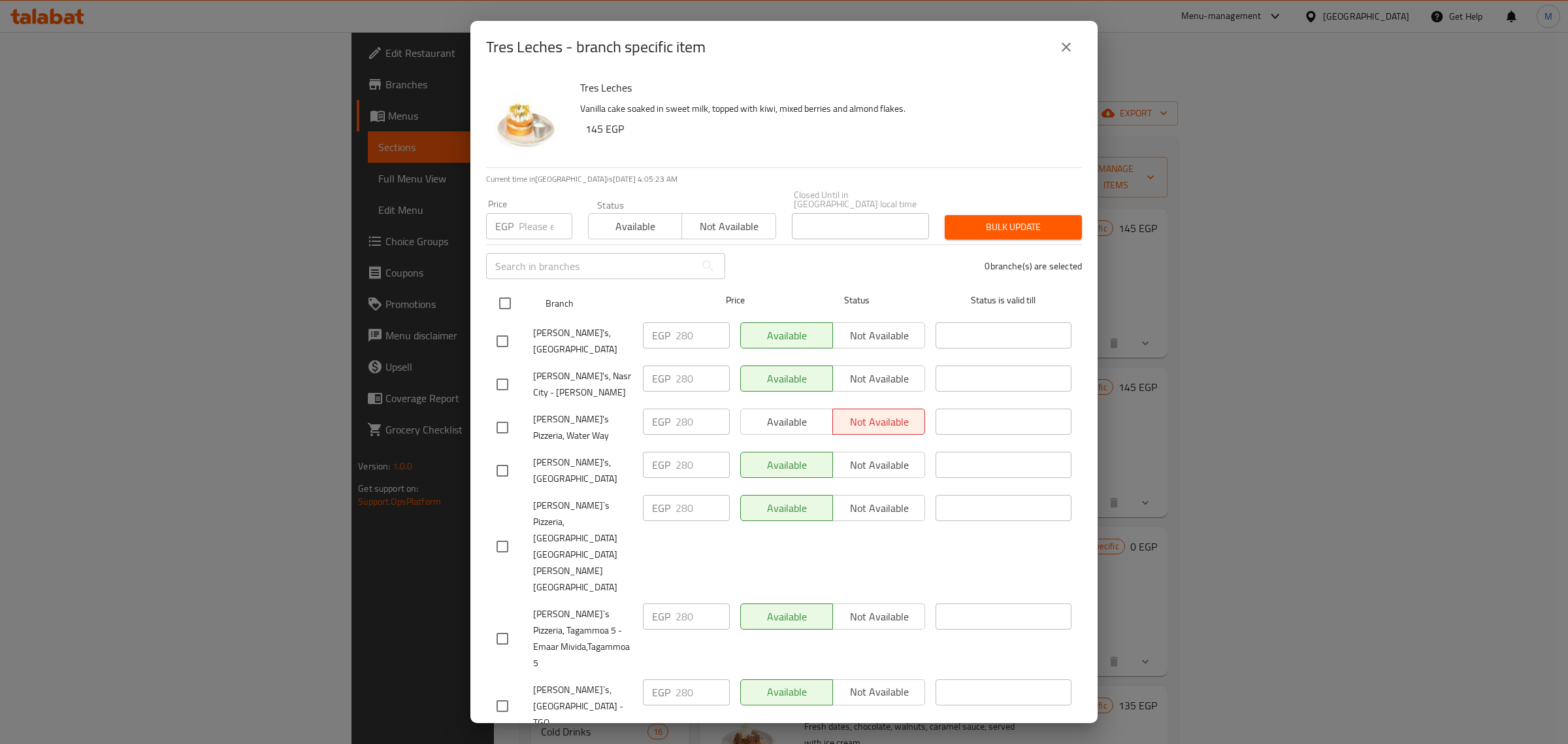
checkbox input "true"
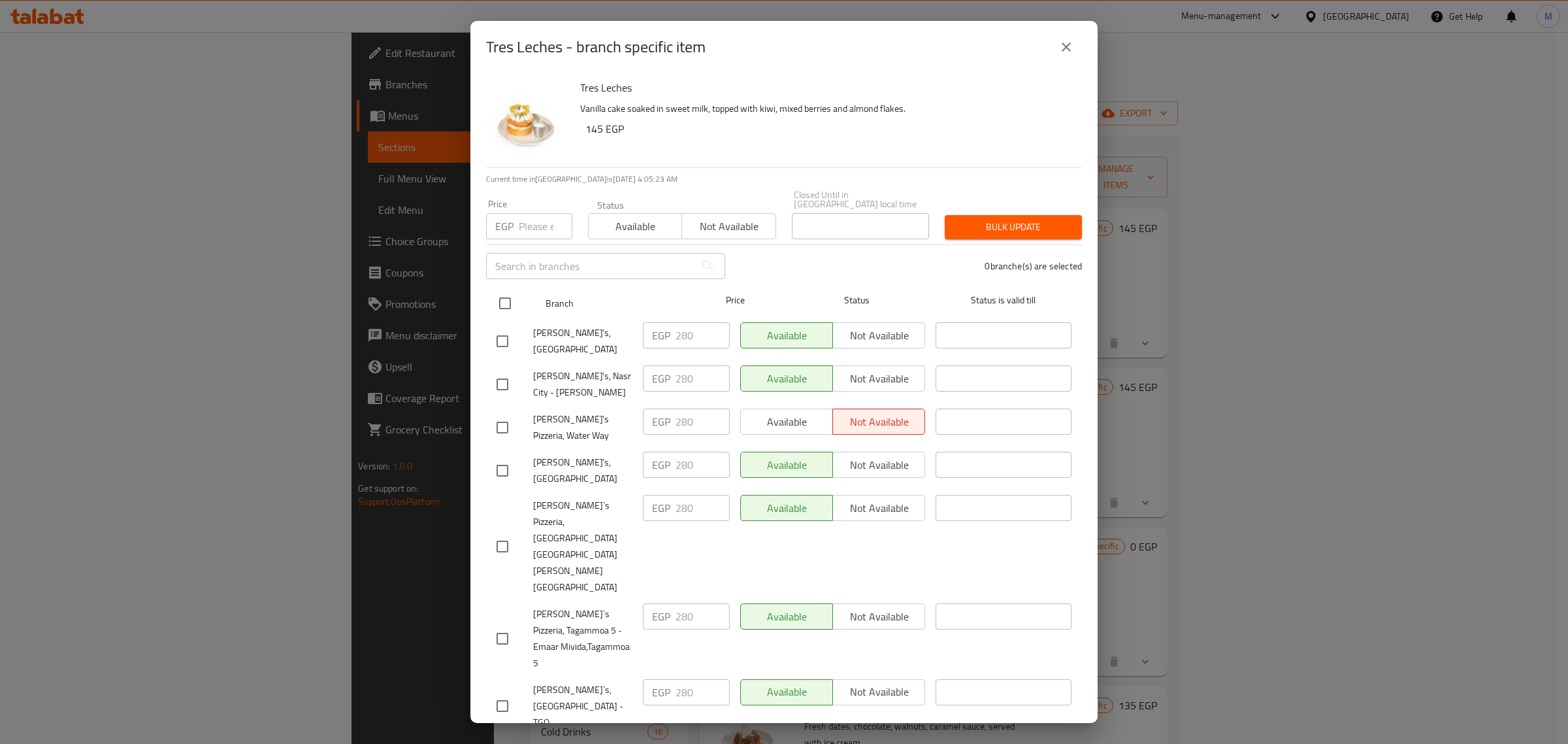
checkbox input "true"
click at [517, 223] on div "EGP Price" at bounding box center [528, 226] width 86 height 26
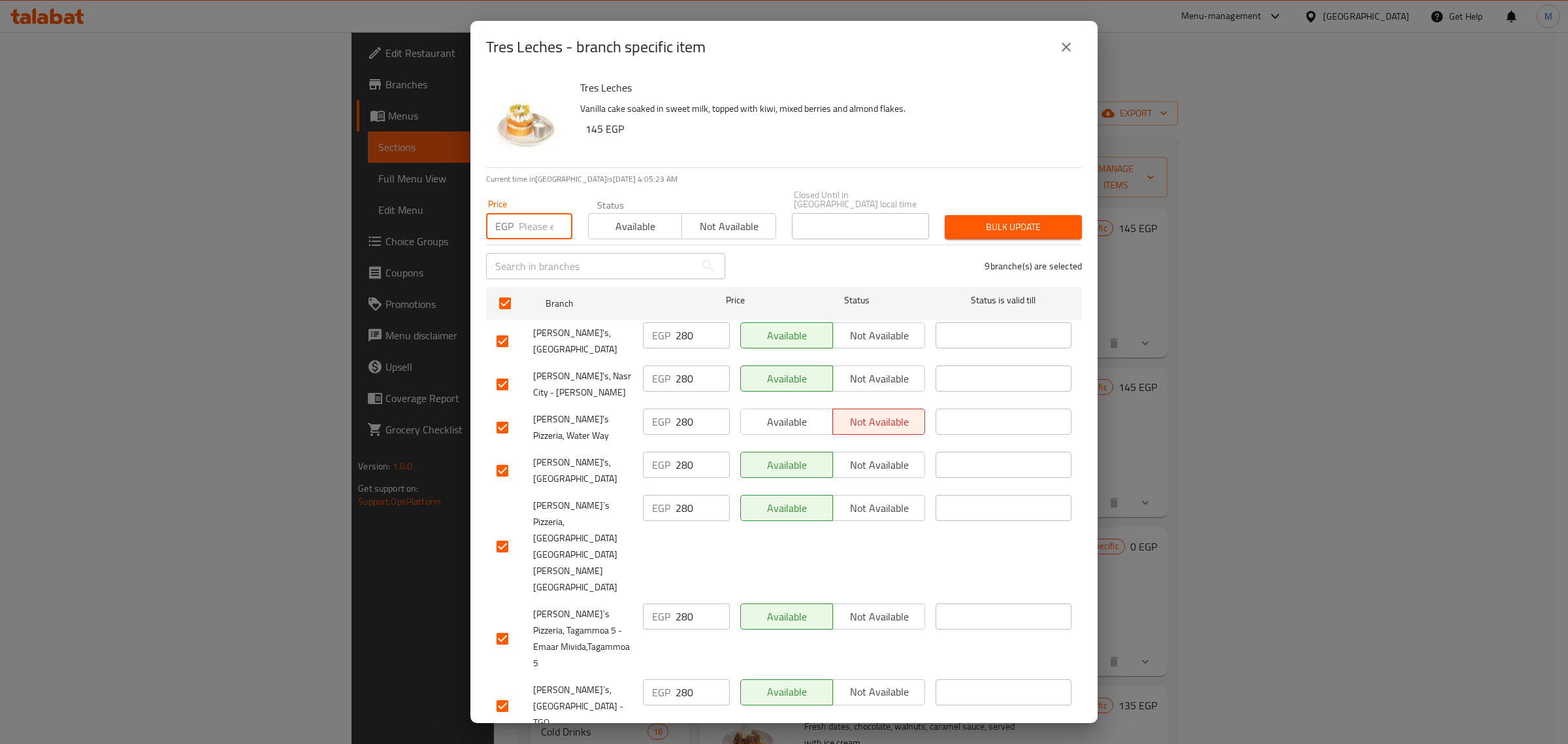
paste input "291"
type input "291"
click at [501, 743] on input "checkbox" at bounding box center [502, 758] width 28 height 28
checkbox input "false"
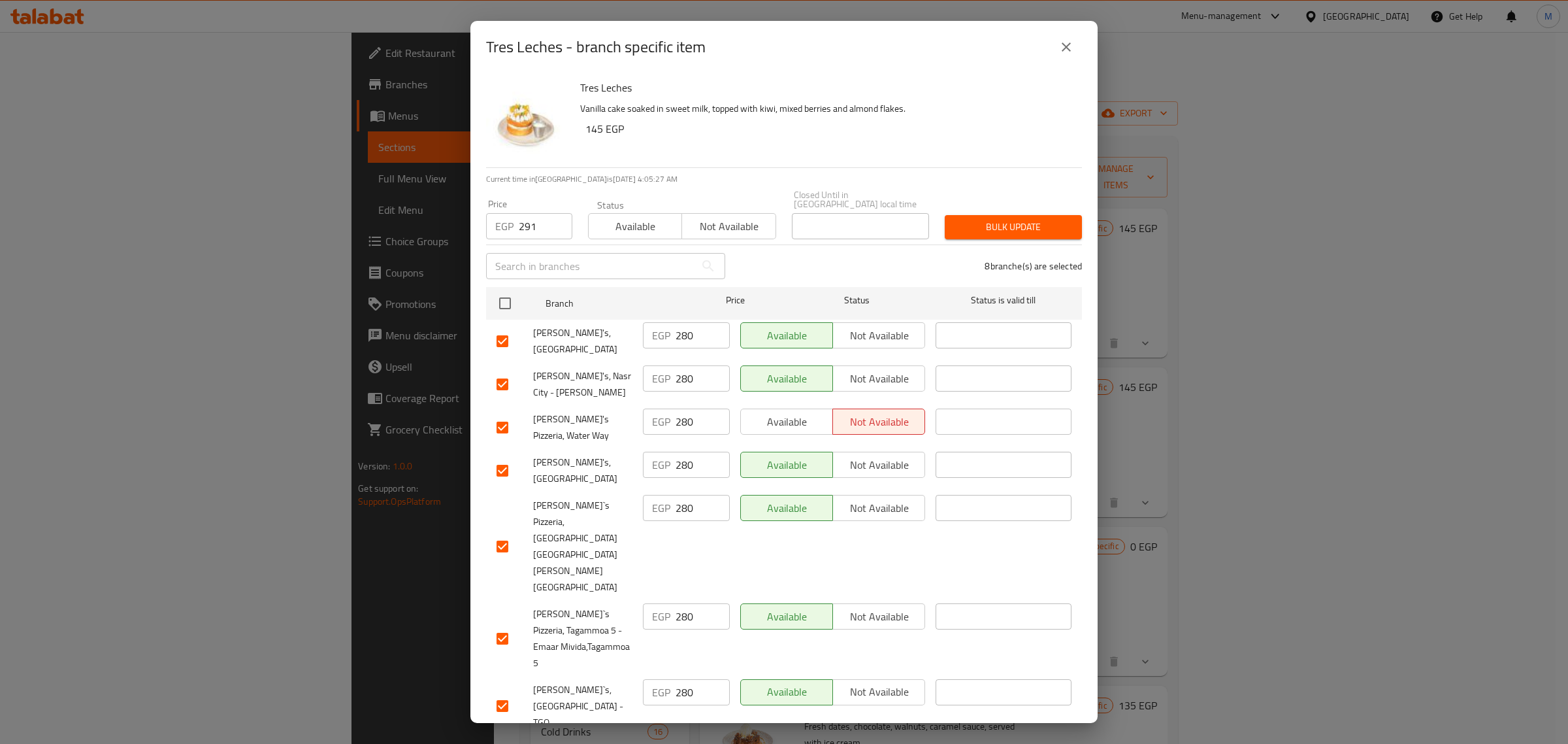
click at [988, 236] on div "Bulk update" at bounding box center [1013, 227] width 153 height 40
click at [994, 227] on span "Bulk update" at bounding box center [1013, 227] width 116 height 16
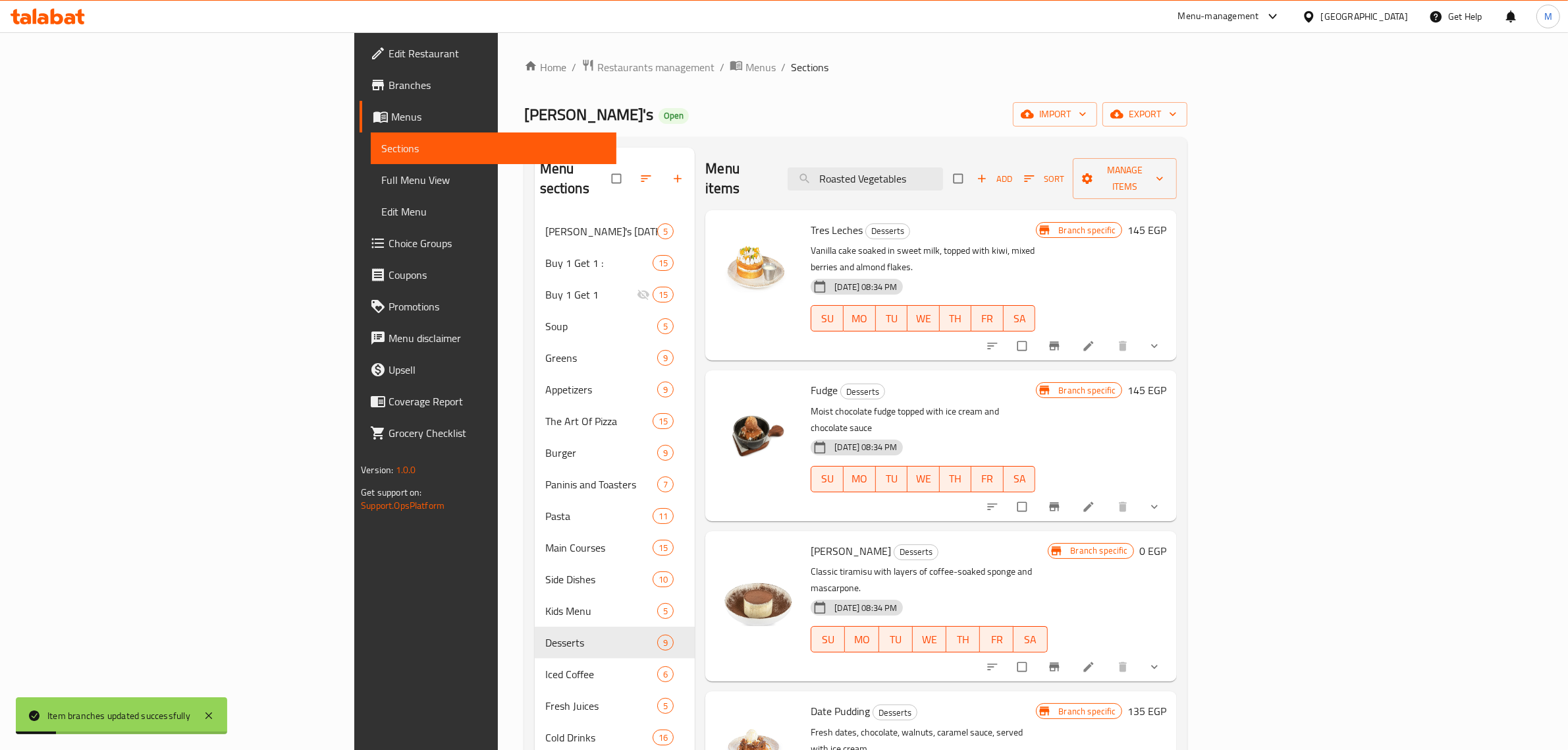
click at [1061, 340] on icon "Branch-specific-item" at bounding box center [1054, 346] width 13 height 13
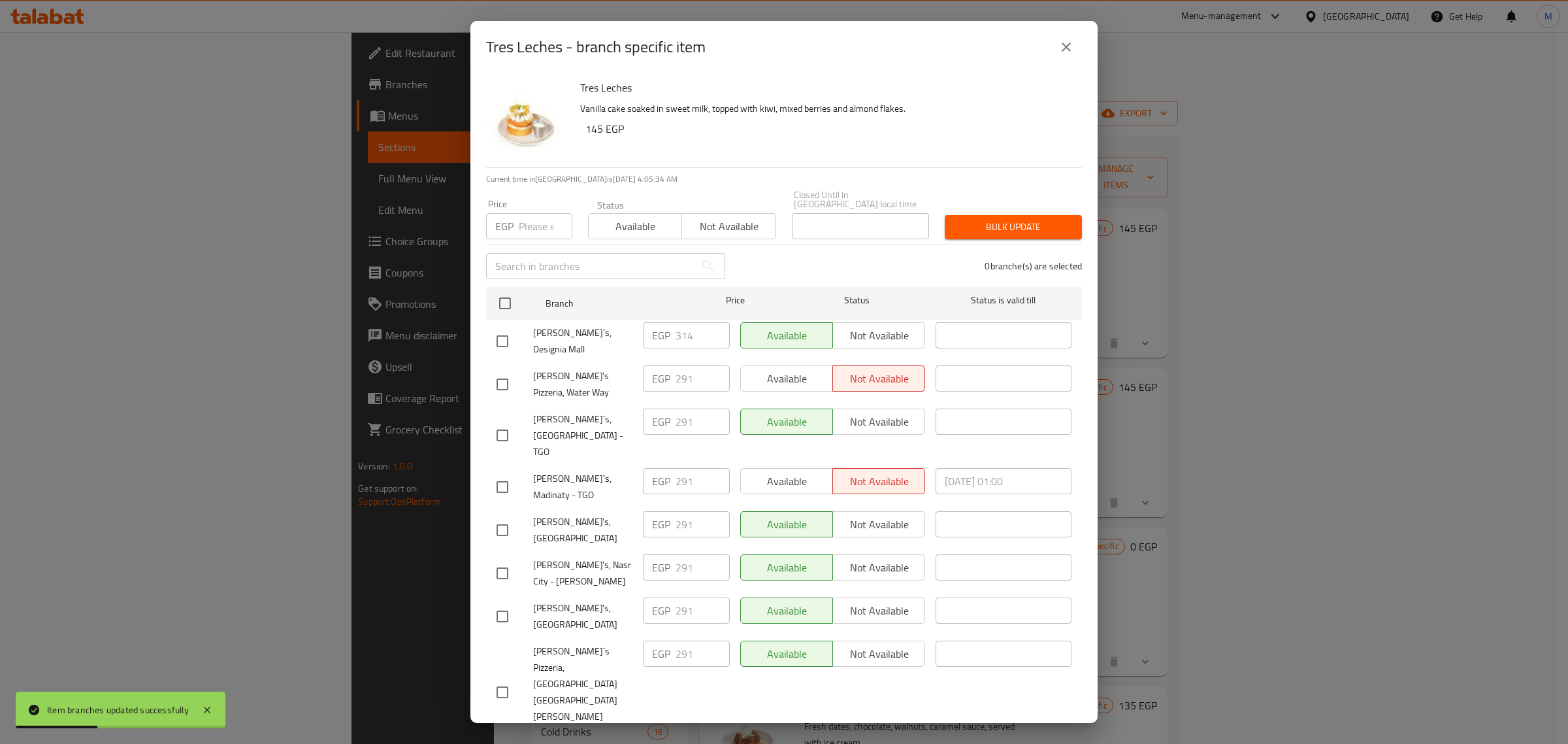
click at [501, 331] on input "checkbox" at bounding box center [502, 341] width 28 height 28
checkbox input "true"
click at [536, 219] on input "number" at bounding box center [545, 226] width 54 height 26
paste input "327"
type input "327"
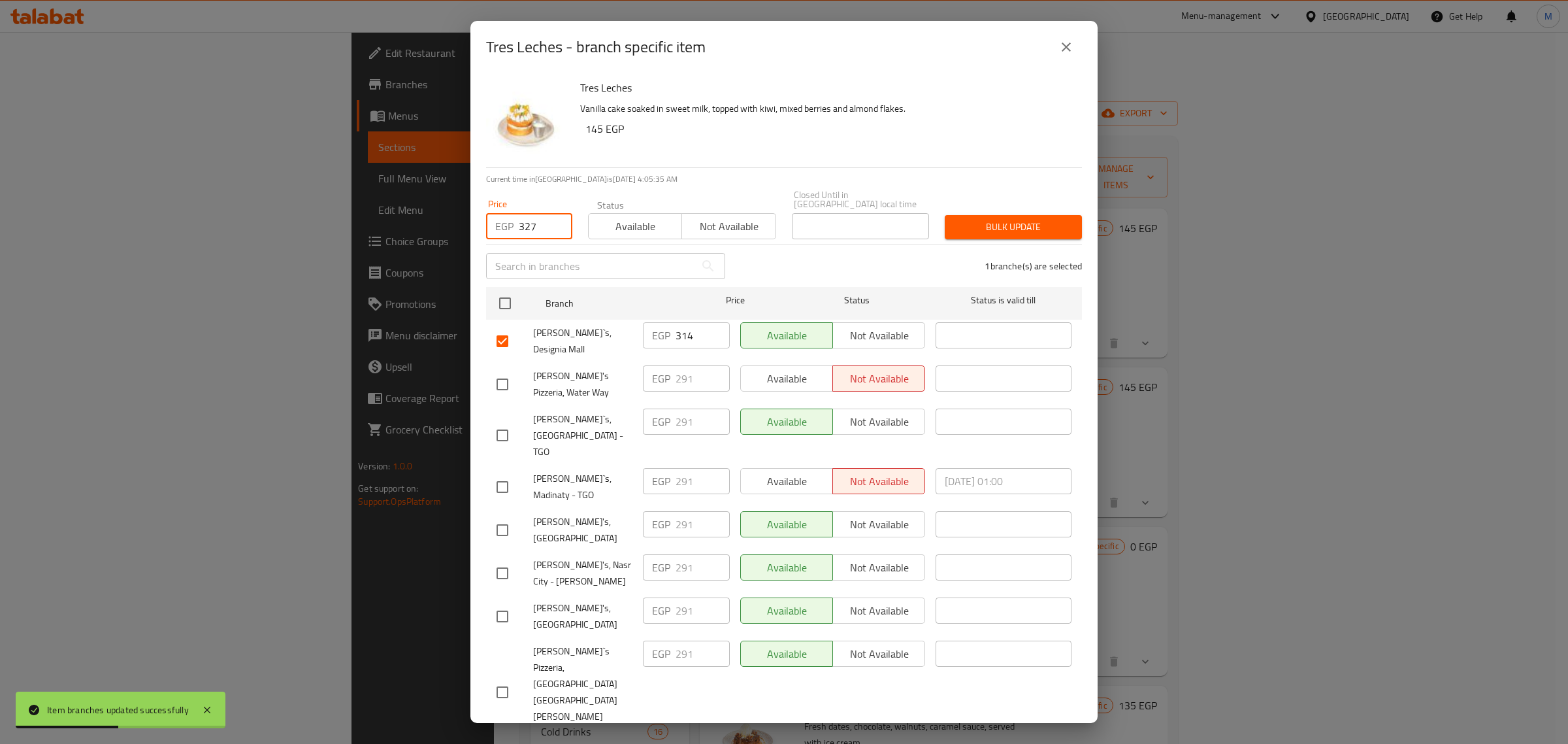
click at [974, 225] on span "Bulk update" at bounding box center [1013, 227] width 116 height 16
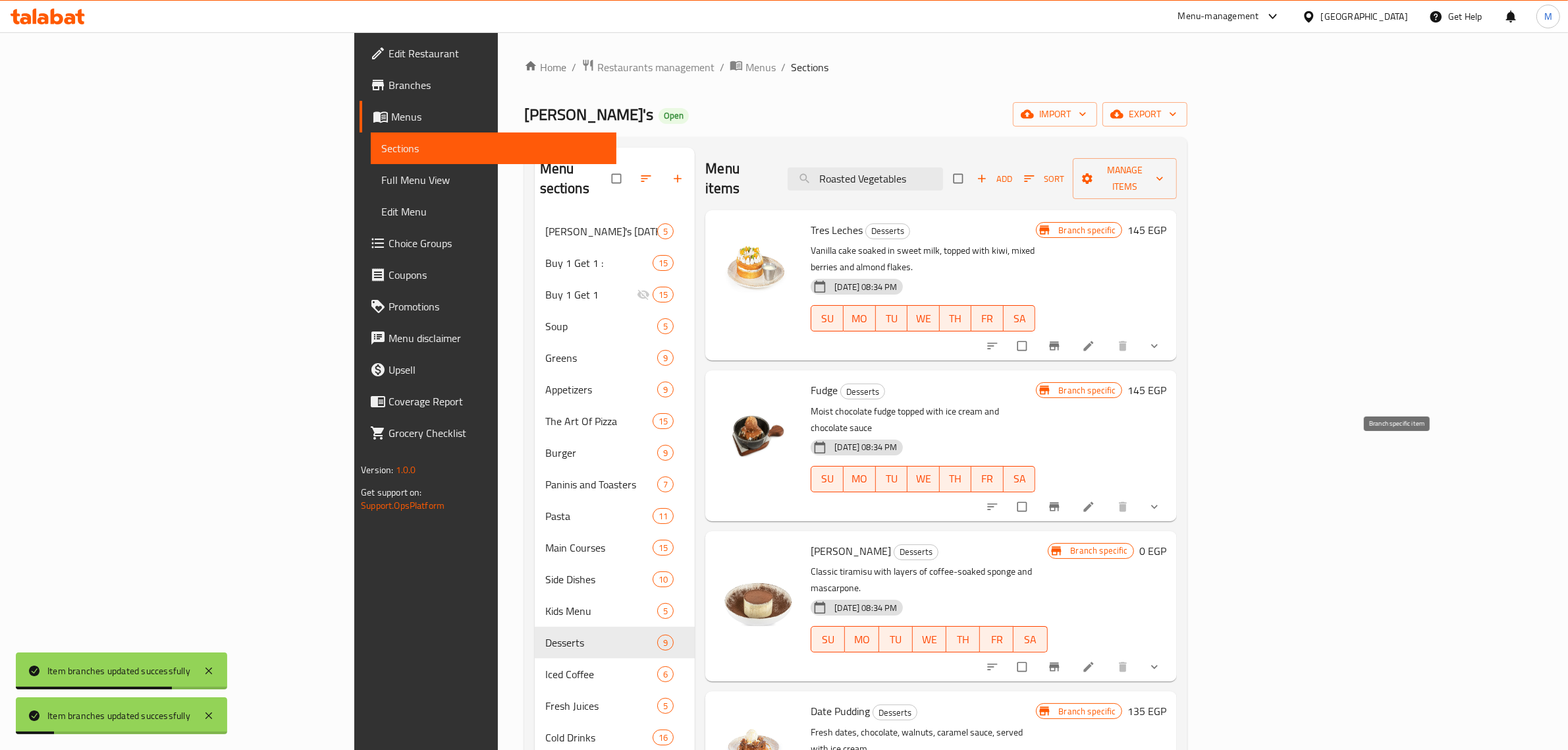
click at [1063, 500] on span "Branch-specific-item" at bounding box center [1055, 506] width 16 height 13
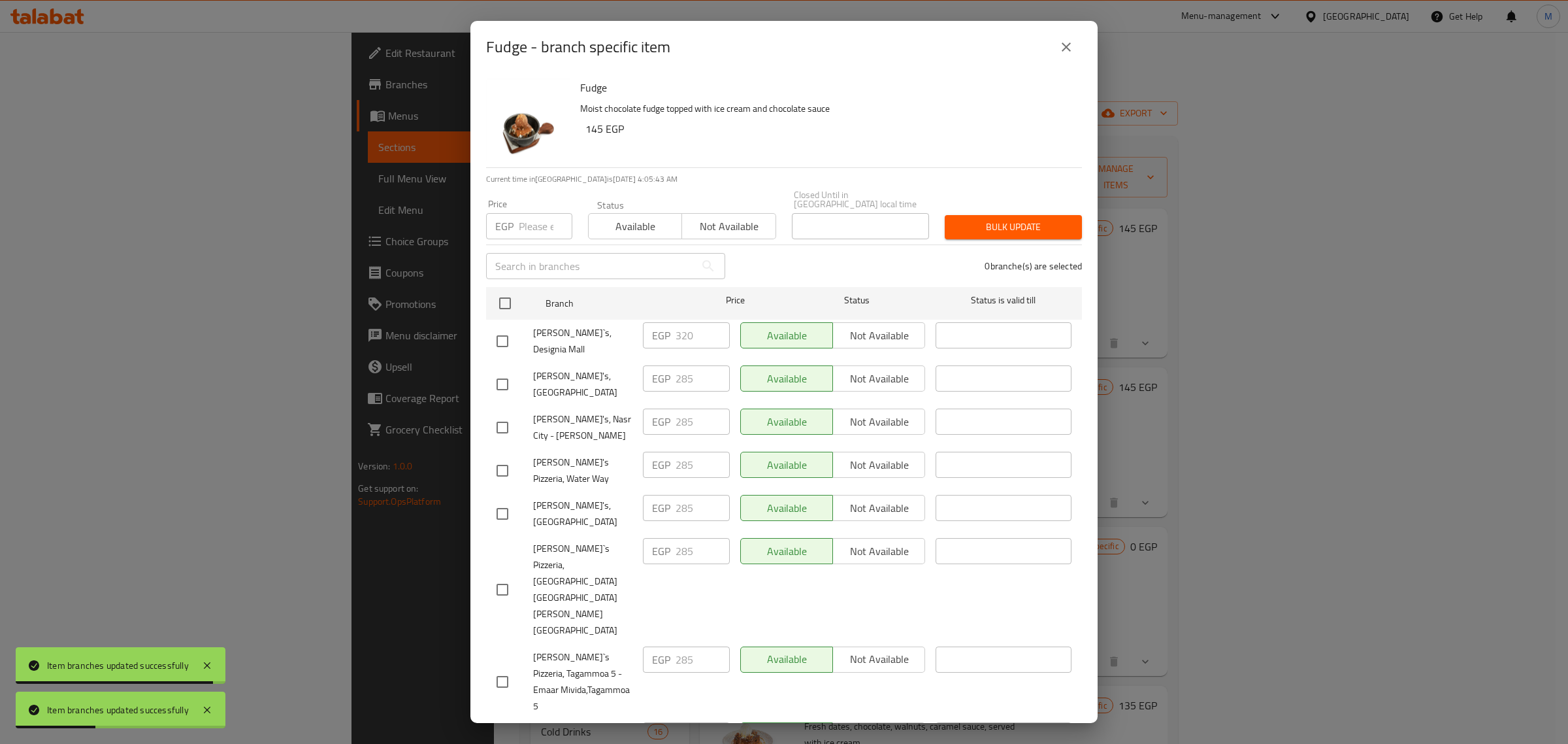
click at [527, 282] on ul "Branch Price Status Status is valid till [PERSON_NAME]`s, Designia Mall EGP 320…" at bounding box center [784, 554] width 596 height 546
click at [511, 295] on input "checkbox" at bounding box center [505, 303] width 28 height 28
checkbox input "true"
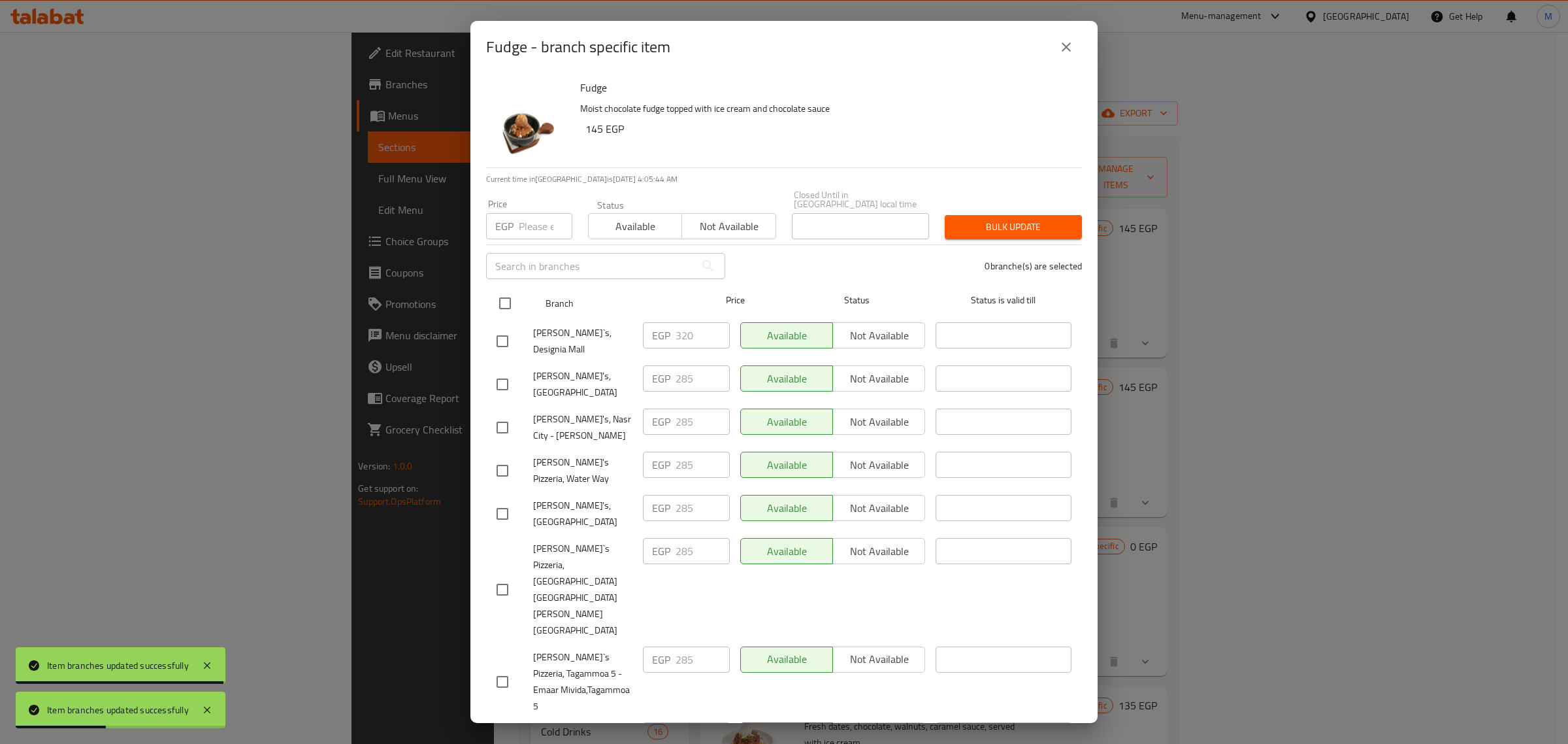
checkbox input "true"
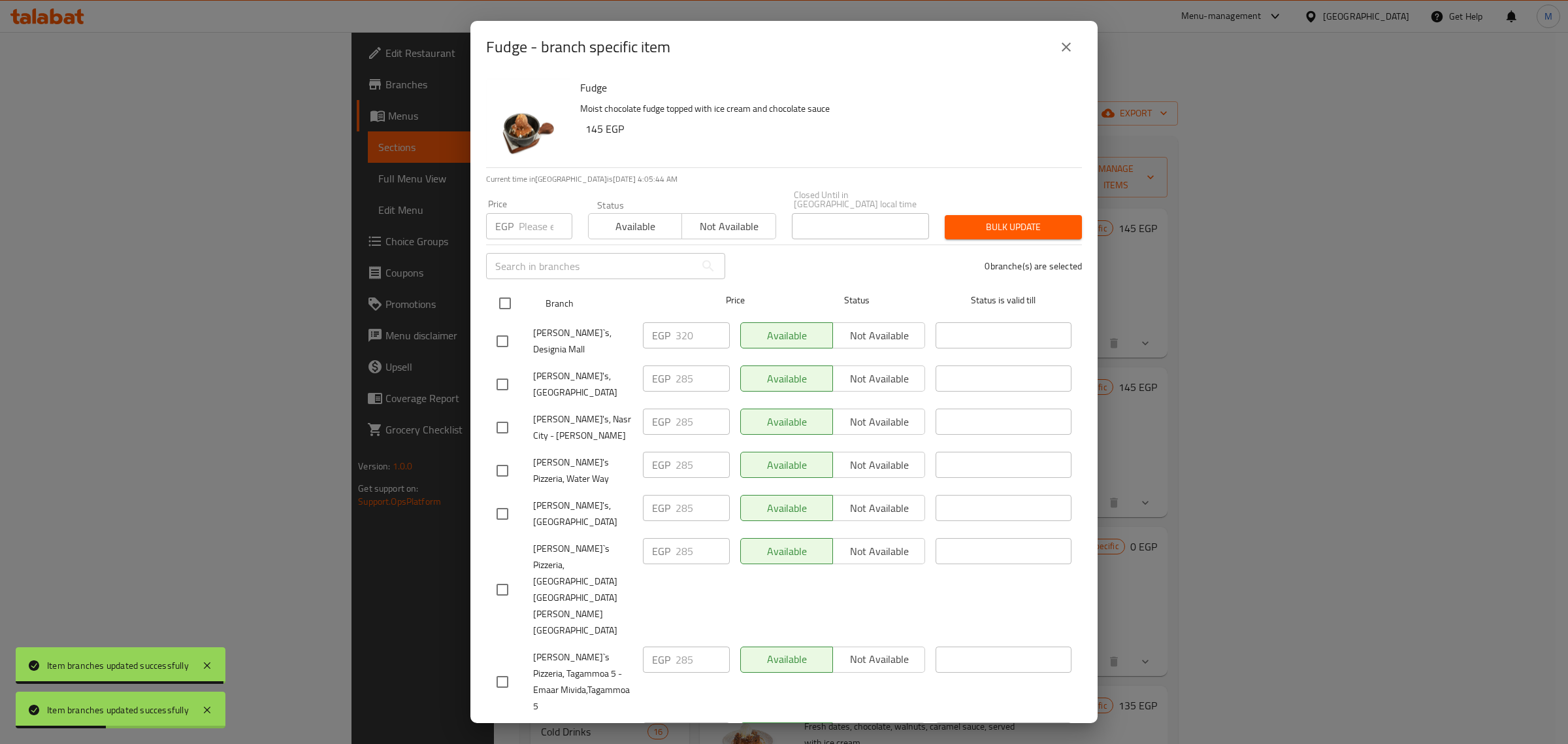
checkbox input "true"
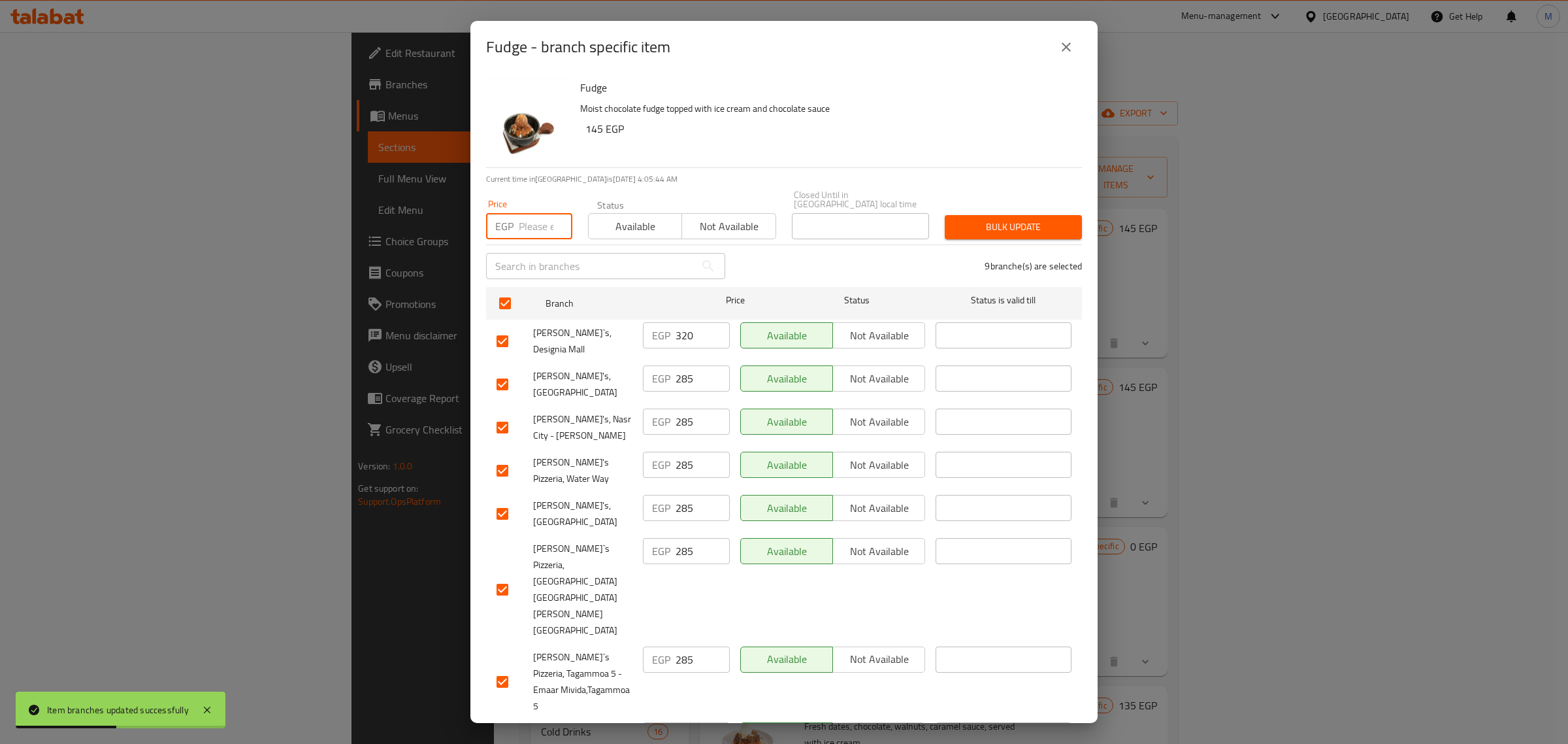
click at [528, 224] on input "number" at bounding box center [545, 226] width 54 height 26
paste input "297"
type input "297"
click at [507, 328] on input "checkbox" at bounding box center [502, 341] width 28 height 28
checkbox input "false"
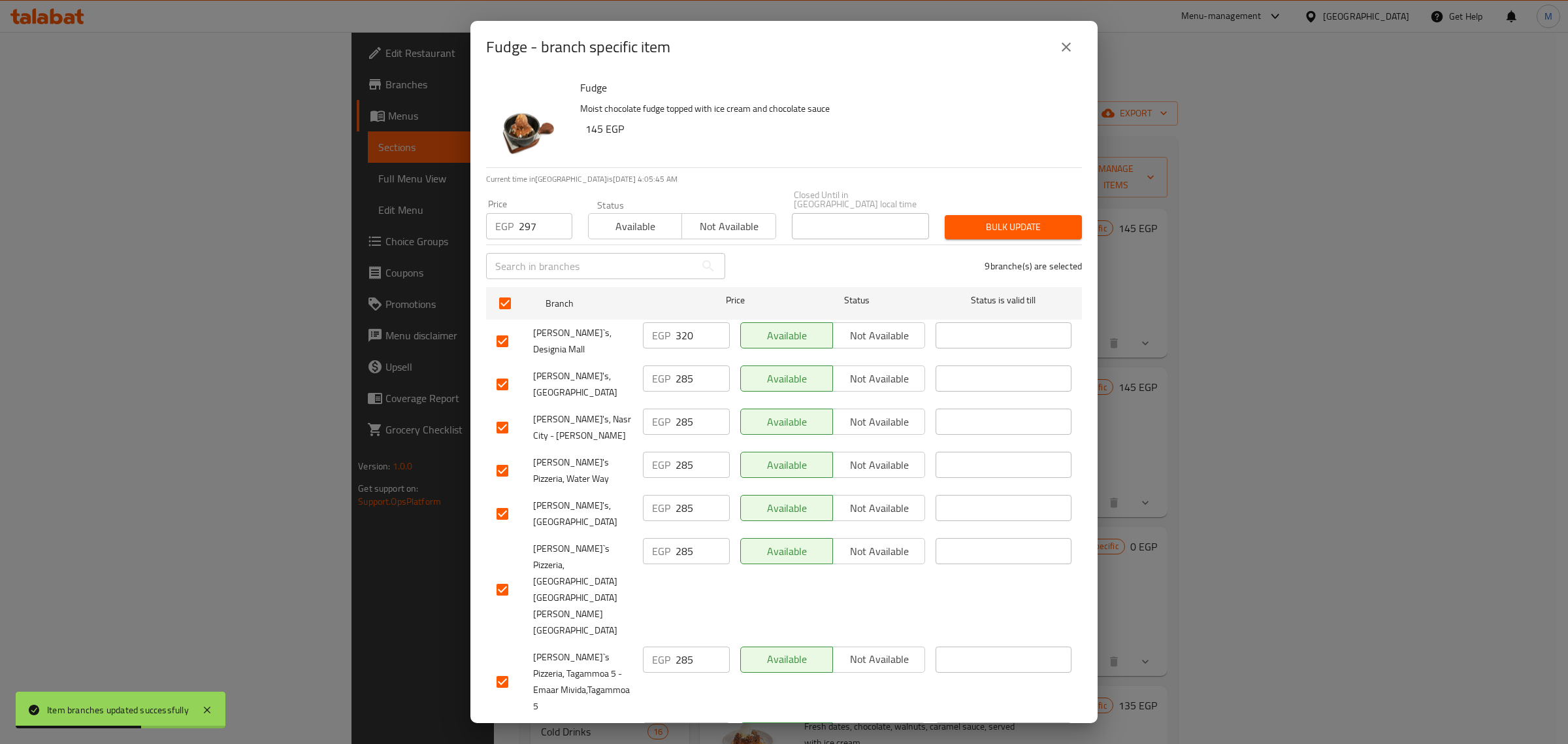
checkbox input "false"
click at [1000, 224] on span "Bulk update" at bounding box center [1013, 227] width 116 height 16
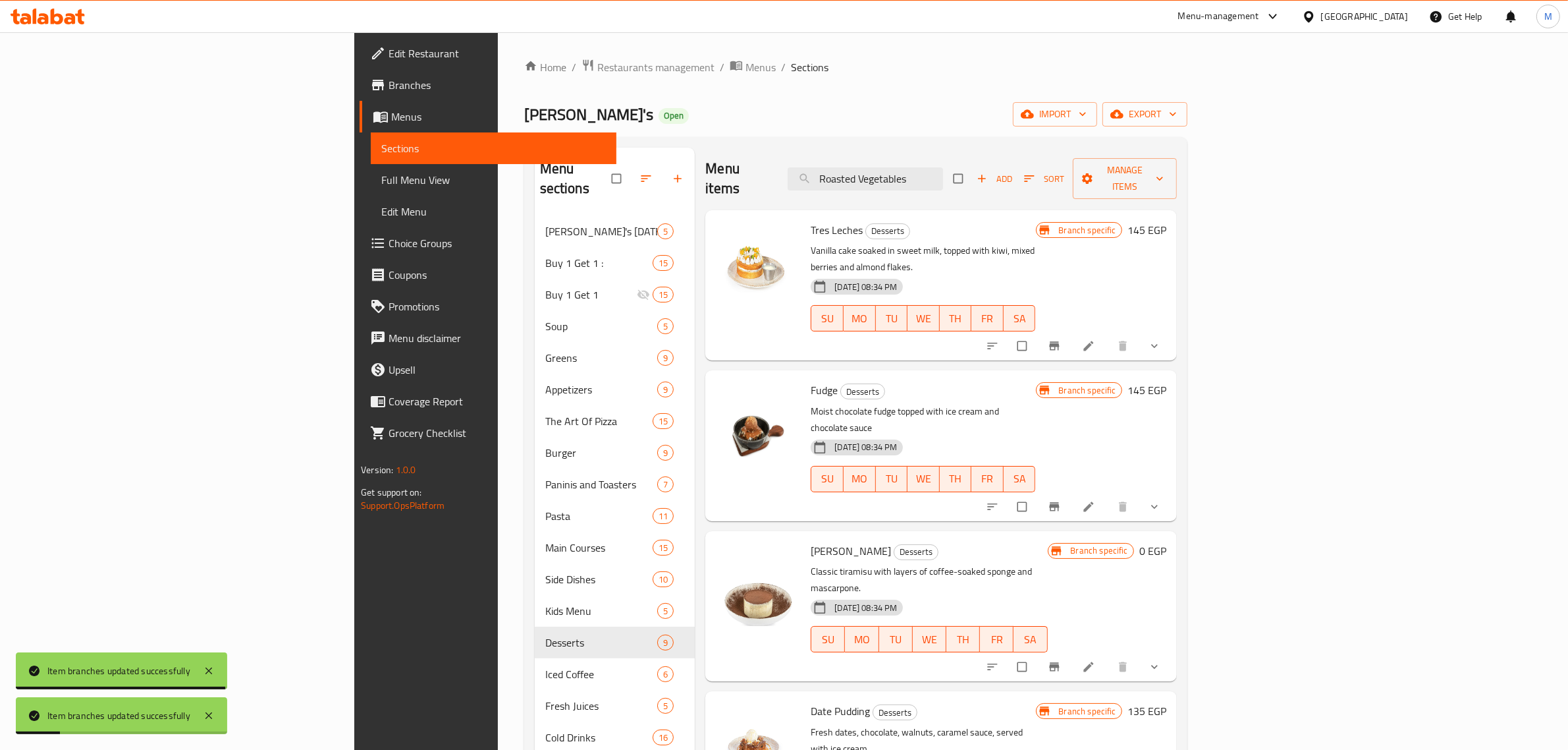
click at [1061, 500] on icon "Branch-specific-item" at bounding box center [1054, 506] width 13 height 13
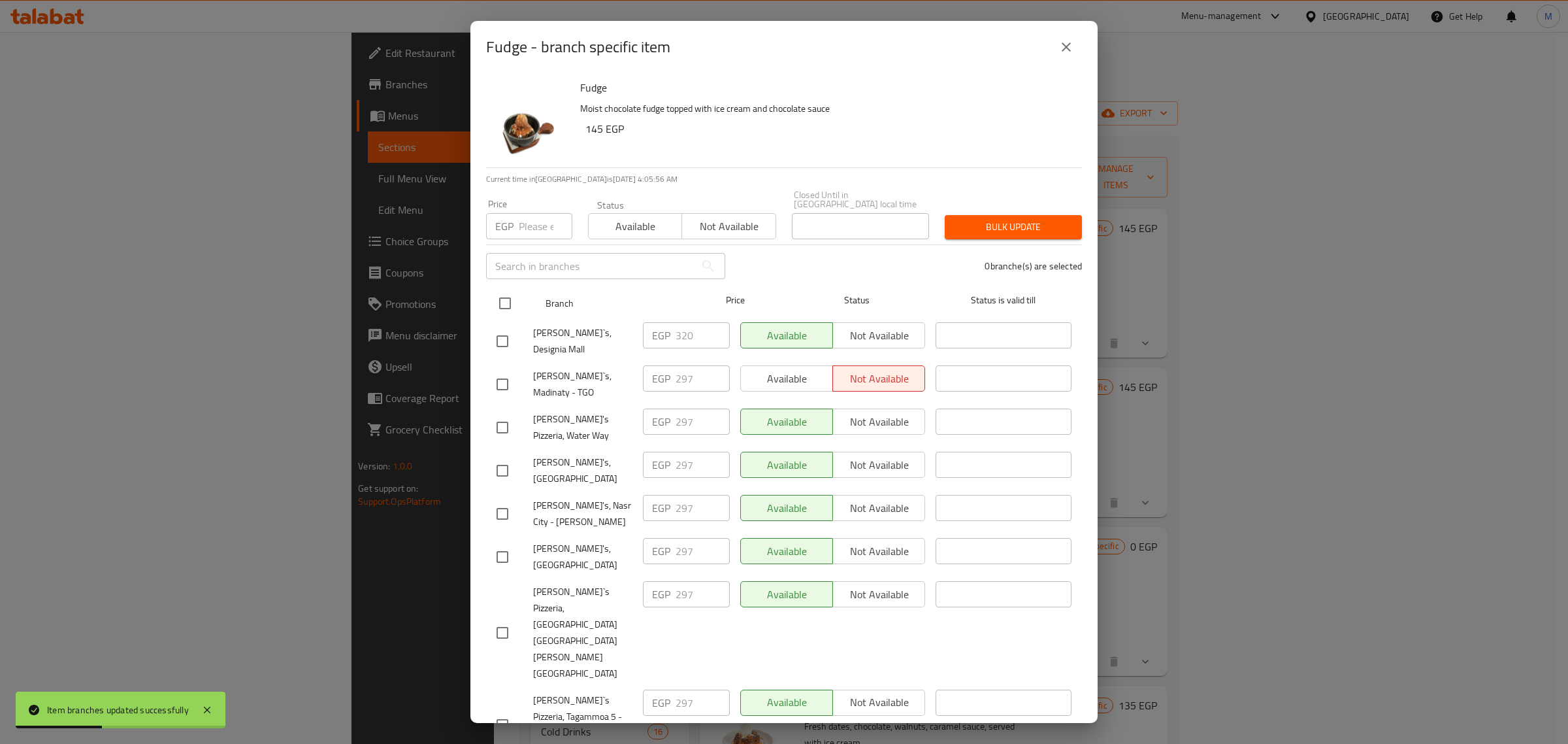
drag, startPoint x: 510, startPoint y: 338, endPoint x: 542, endPoint y: 297, distance: 52.0
click at [509, 338] on input "checkbox" at bounding box center [502, 341] width 28 height 28
checkbox input "true"
click at [545, 226] on input "number" at bounding box center [545, 226] width 54 height 26
paste input "333"
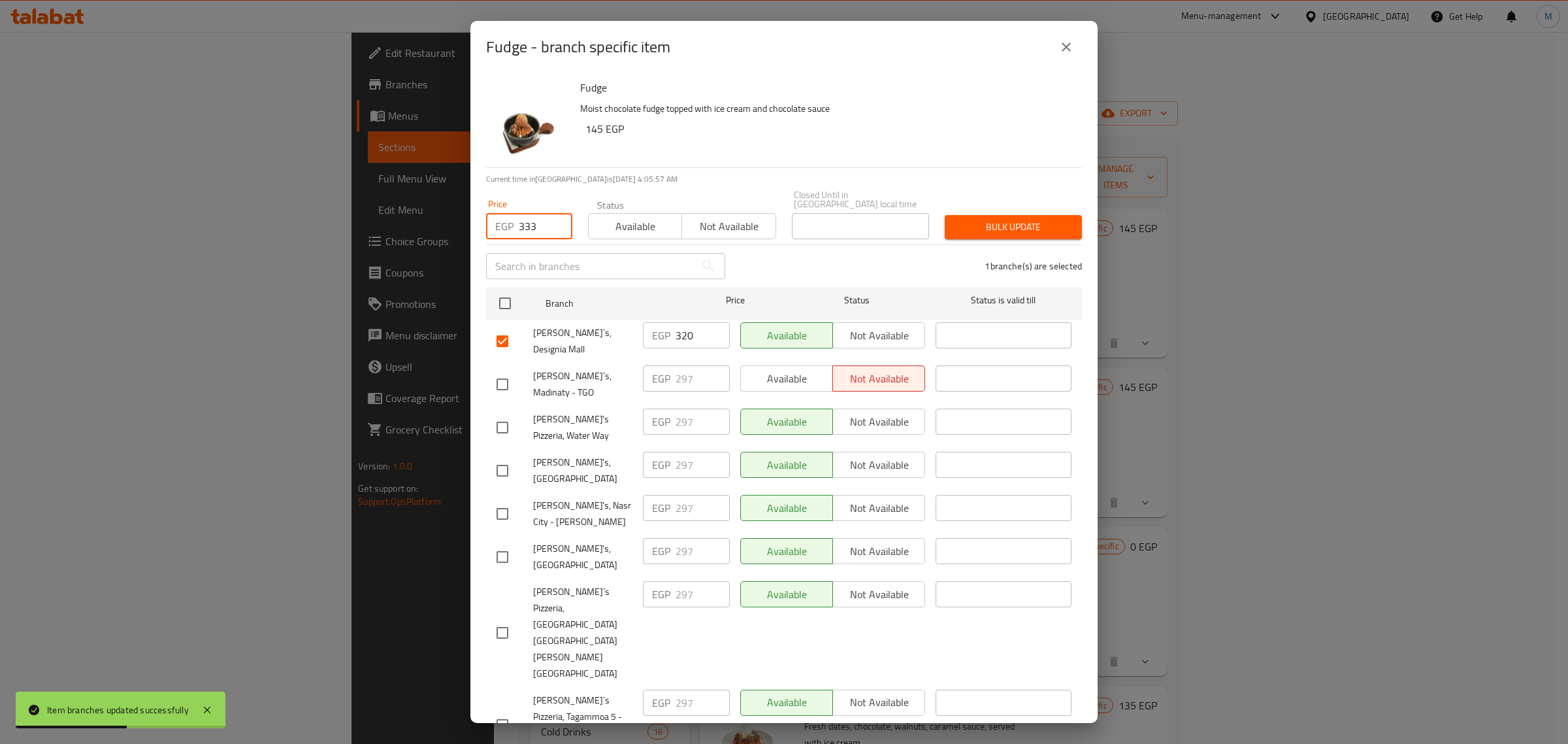
type input "333"
click at [968, 223] on span "Bulk update" at bounding box center [1013, 227] width 116 height 16
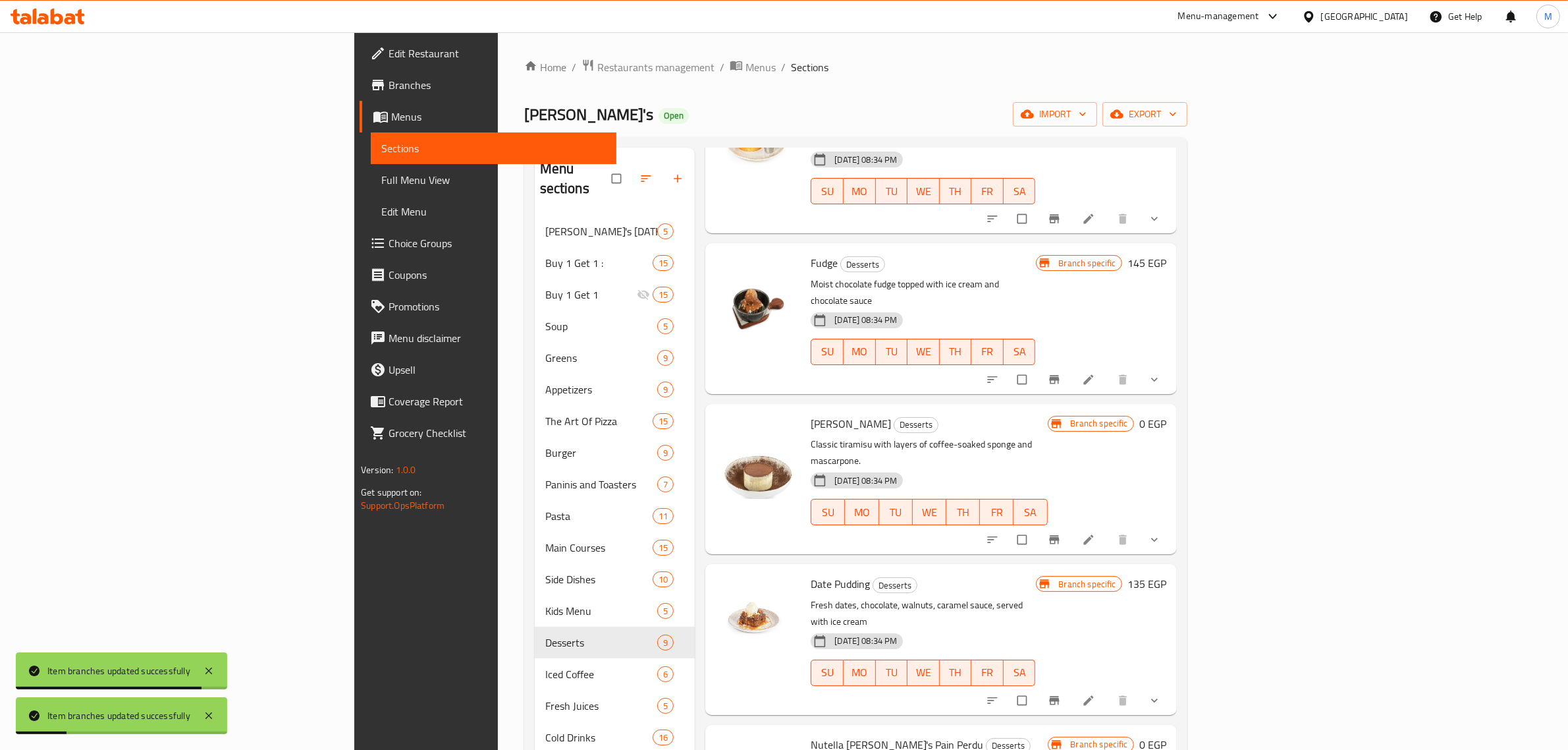
scroll to position [247, 0]
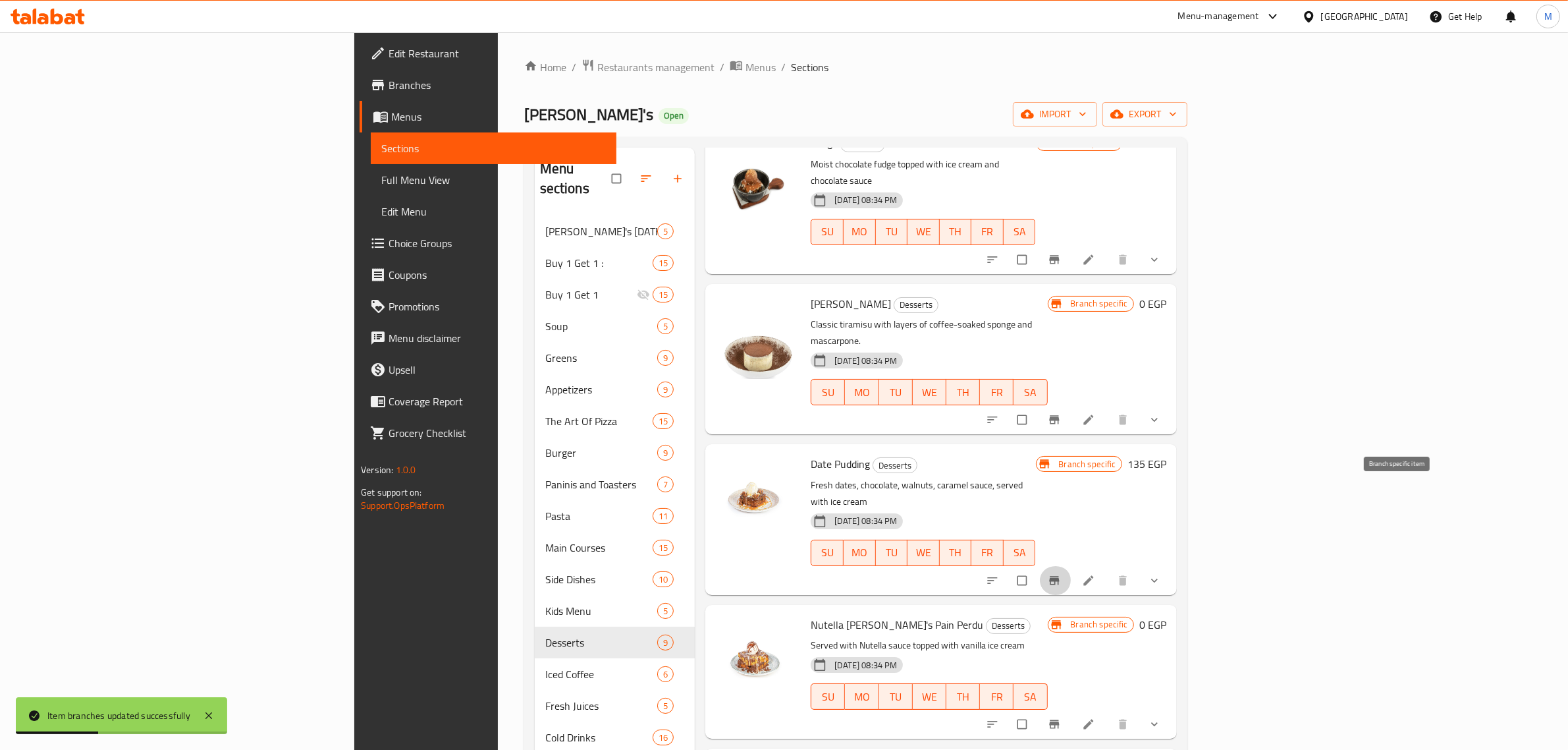
click at [1059, 576] on icon "Branch-specific-item" at bounding box center [1053, 580] width 10 height 9
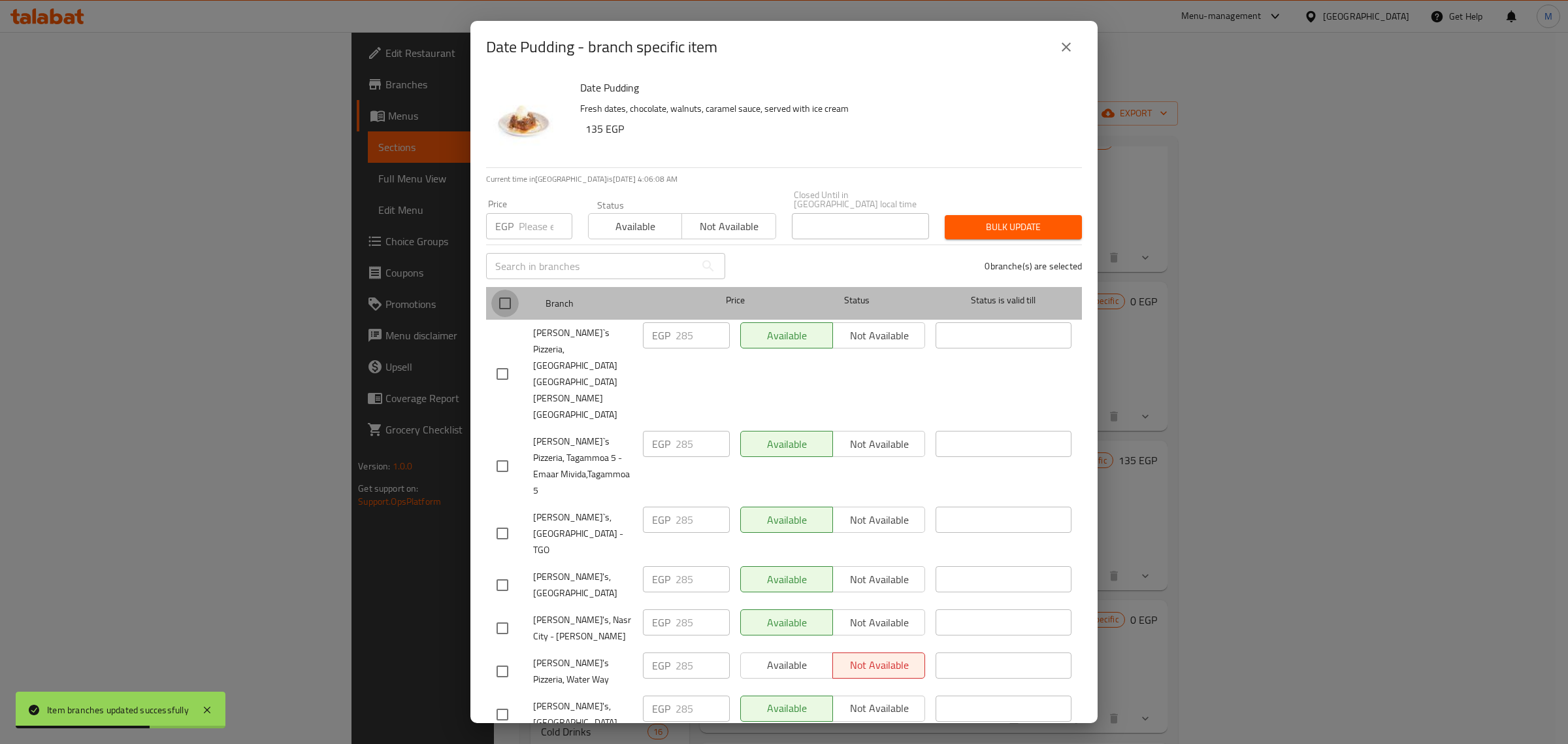
click at [506, 305] on input "checkbox" at bounding box center [505, 303] width 28 height 28
checkbox input "true"
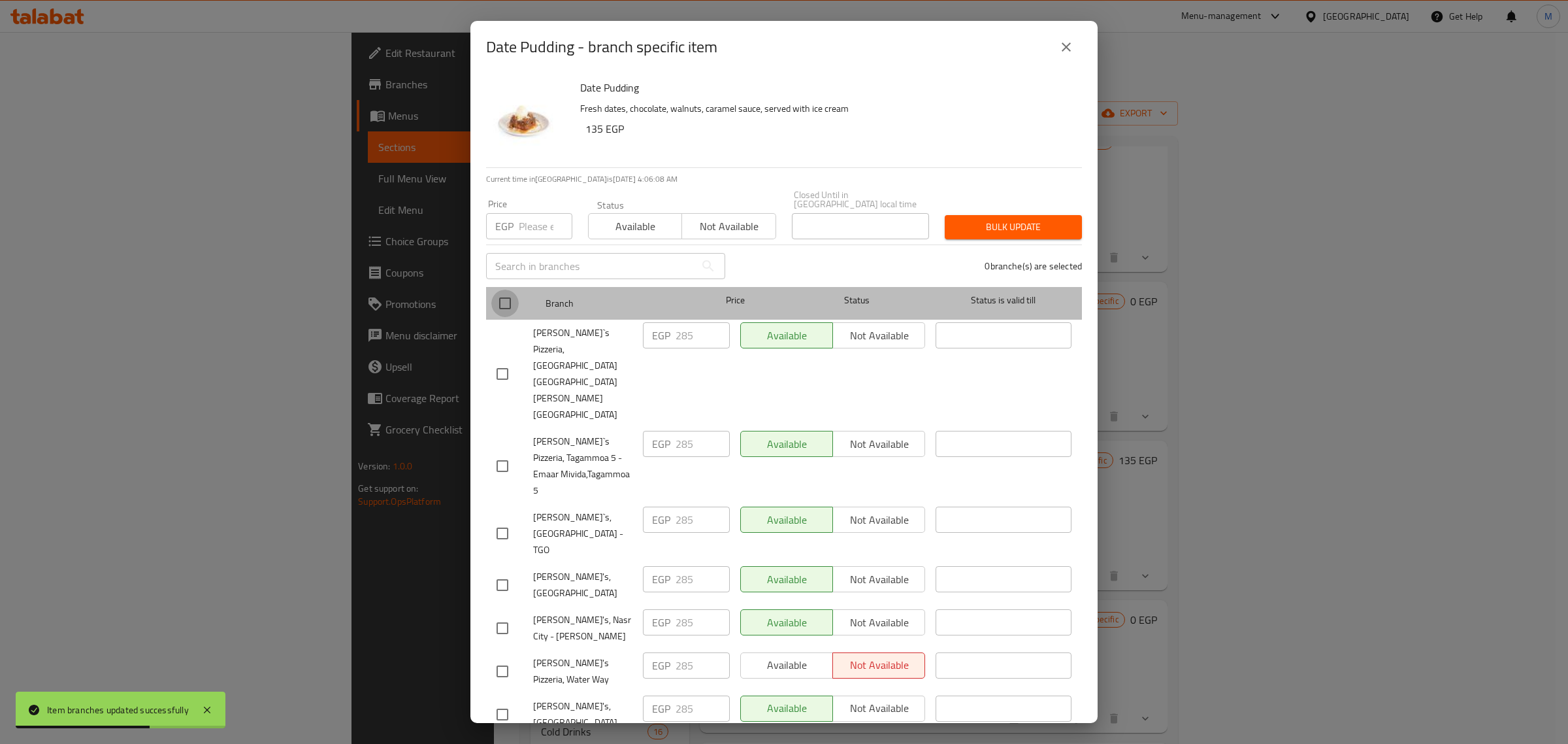
checkbox input "true"
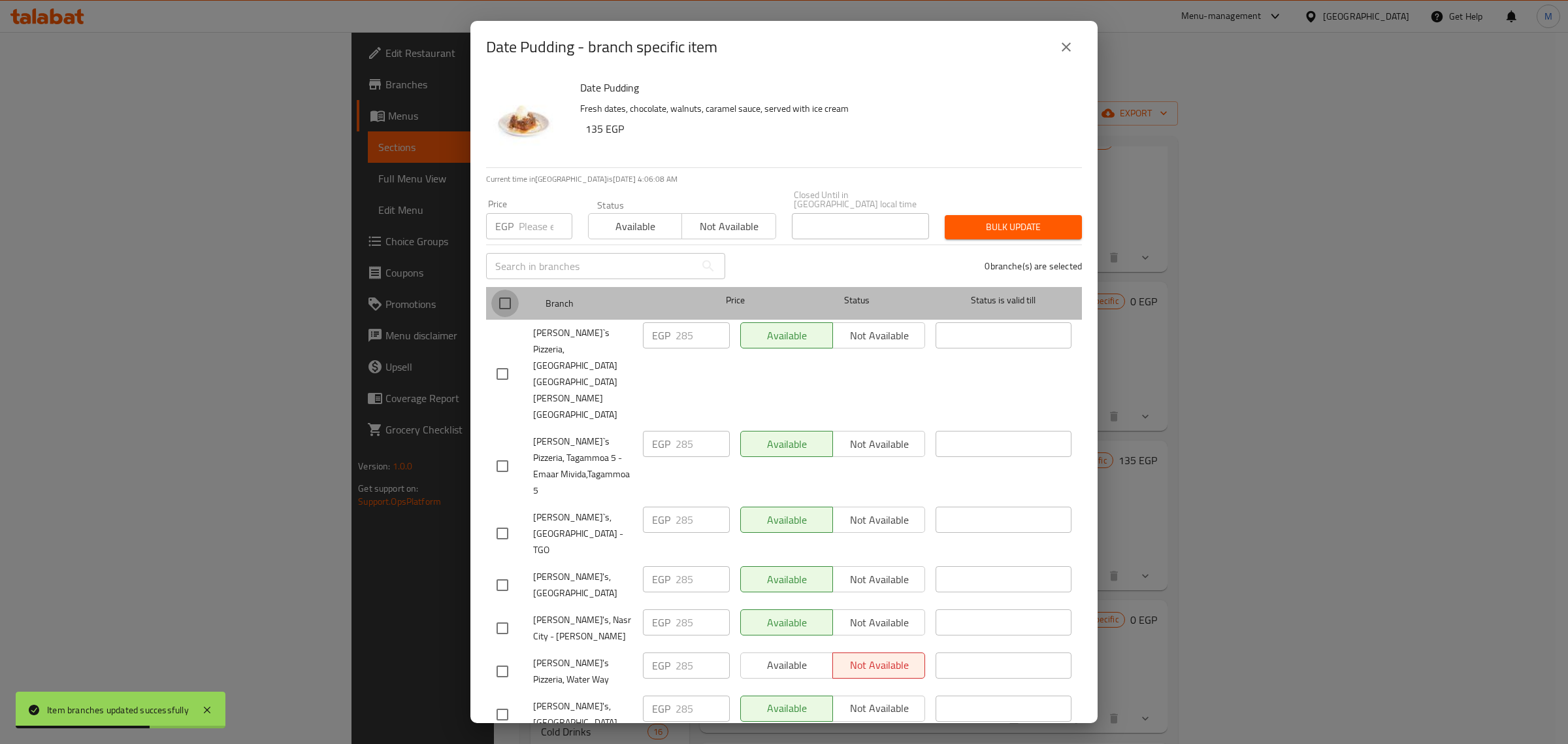
checkbox input "true"
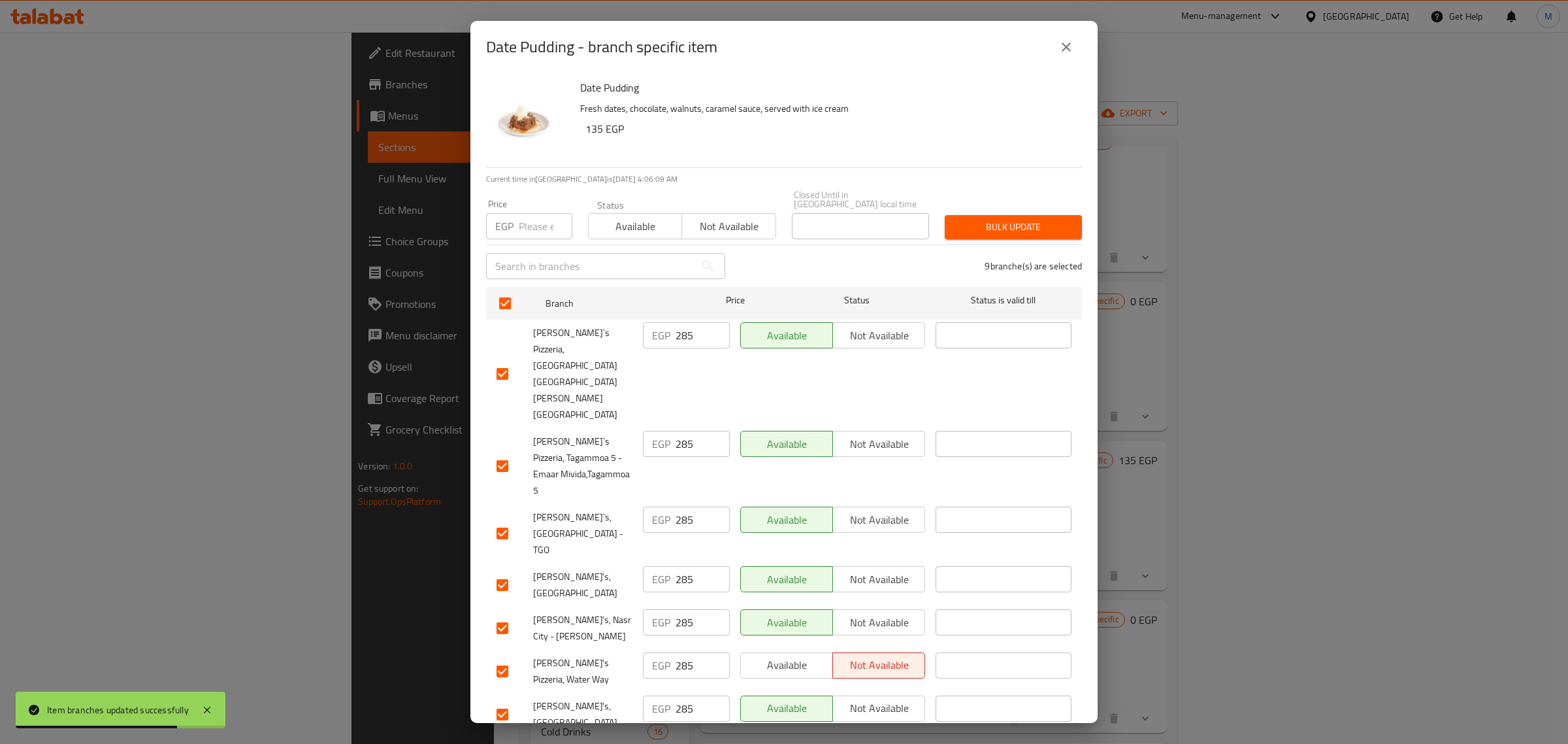
click at [529, 227] on input "number" at bounding box center [545, 226] width 54 height 26
paste input "297"
type input "297"
click at [503, 743] on input "checkbox" at bounding box center [502, 758] width 28 height 28
checkbox input "false"
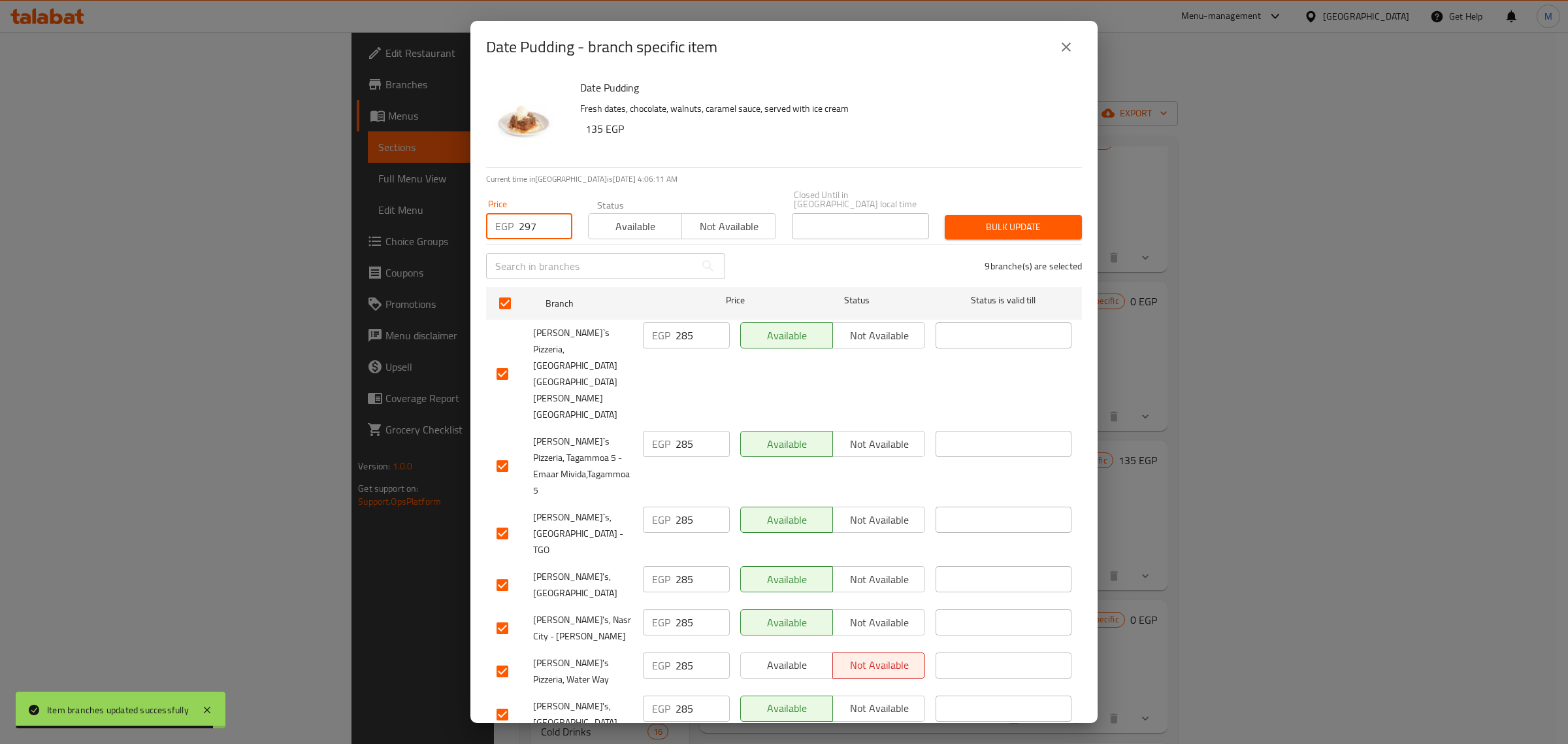
checkbox input "false"
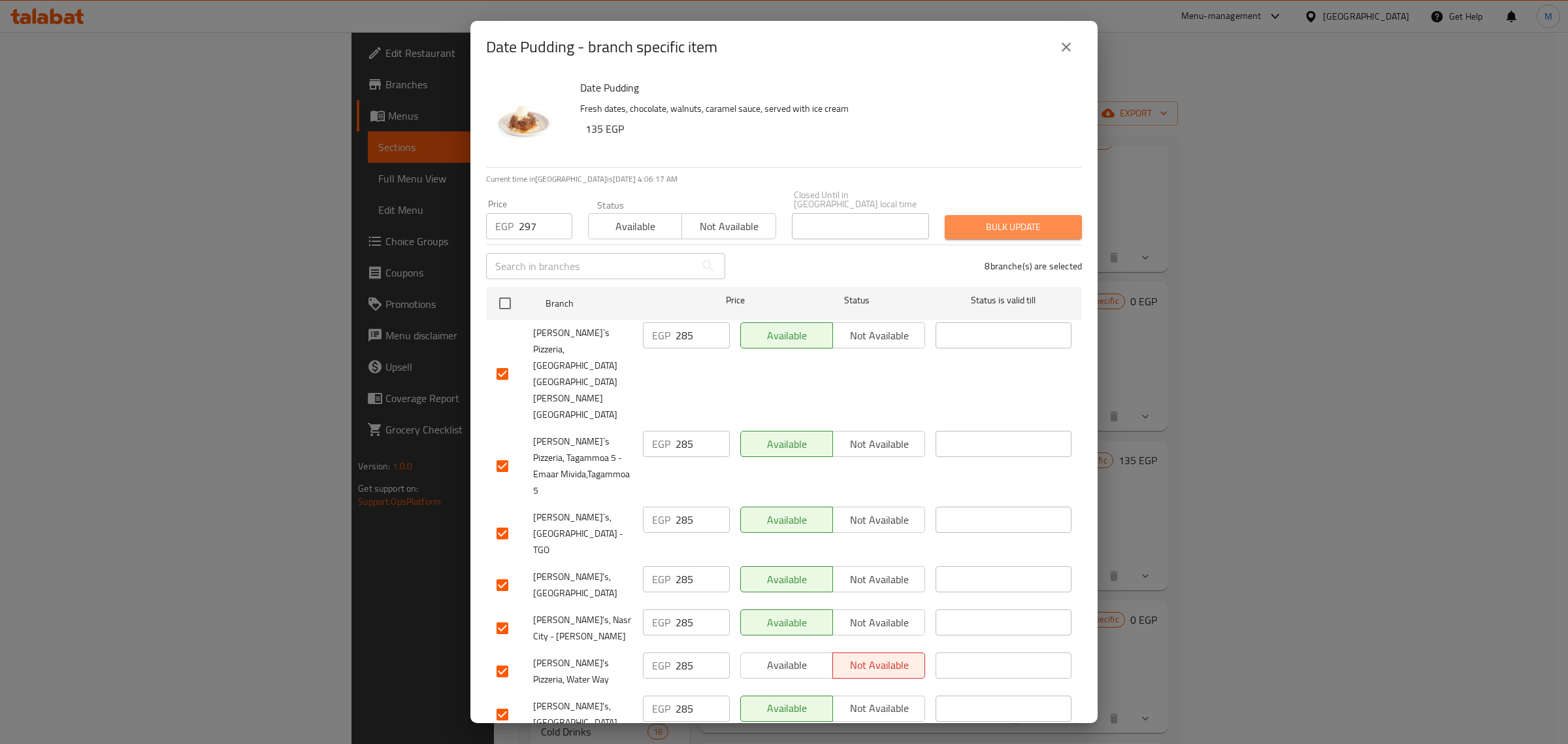
click at [1039, 230] on span "Bulk update" at bounding box center [1013, 227] width 116 height 16
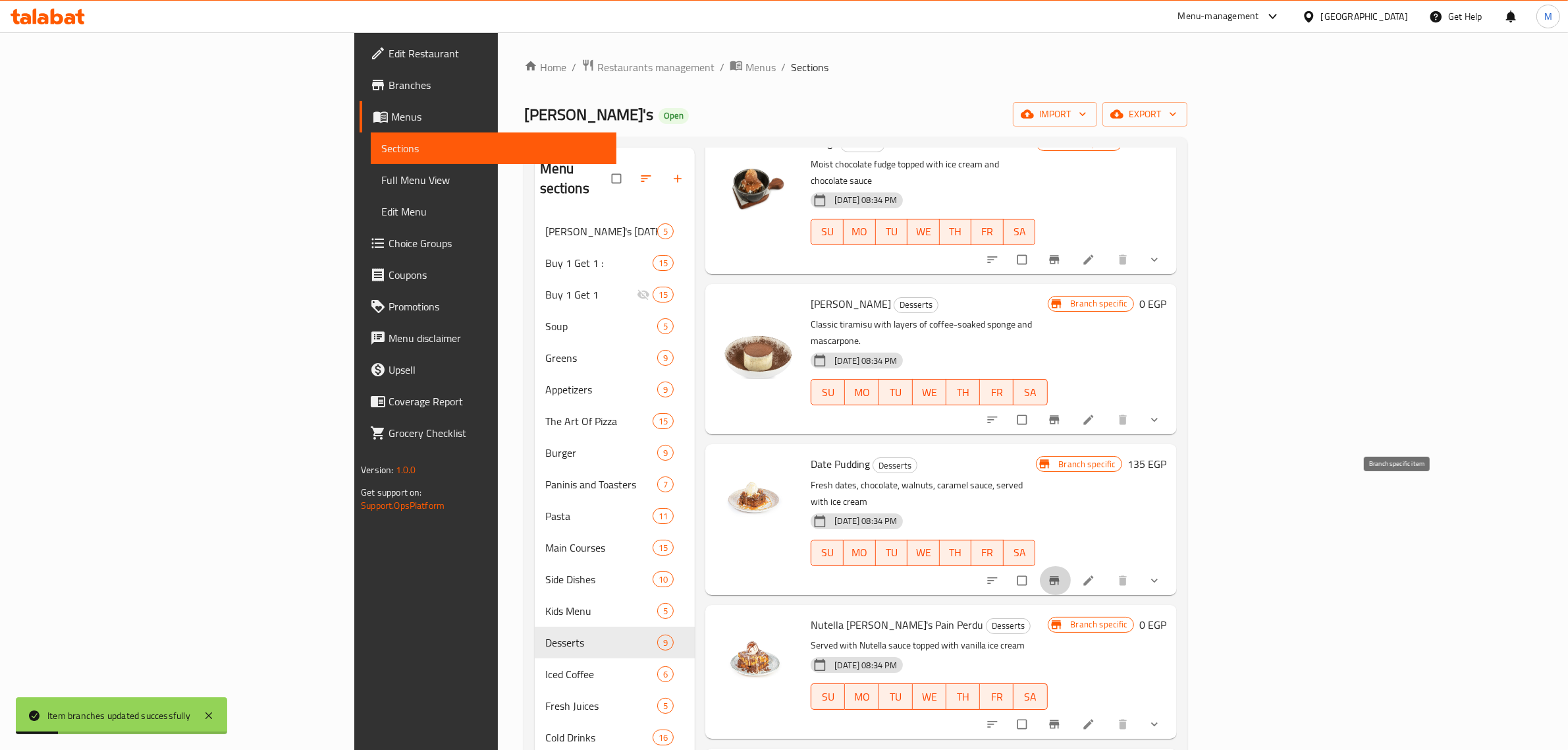
click at [1061, 574] on icon "Branch-specific-item" at bounding box center [1054, 581] width 13 height 13
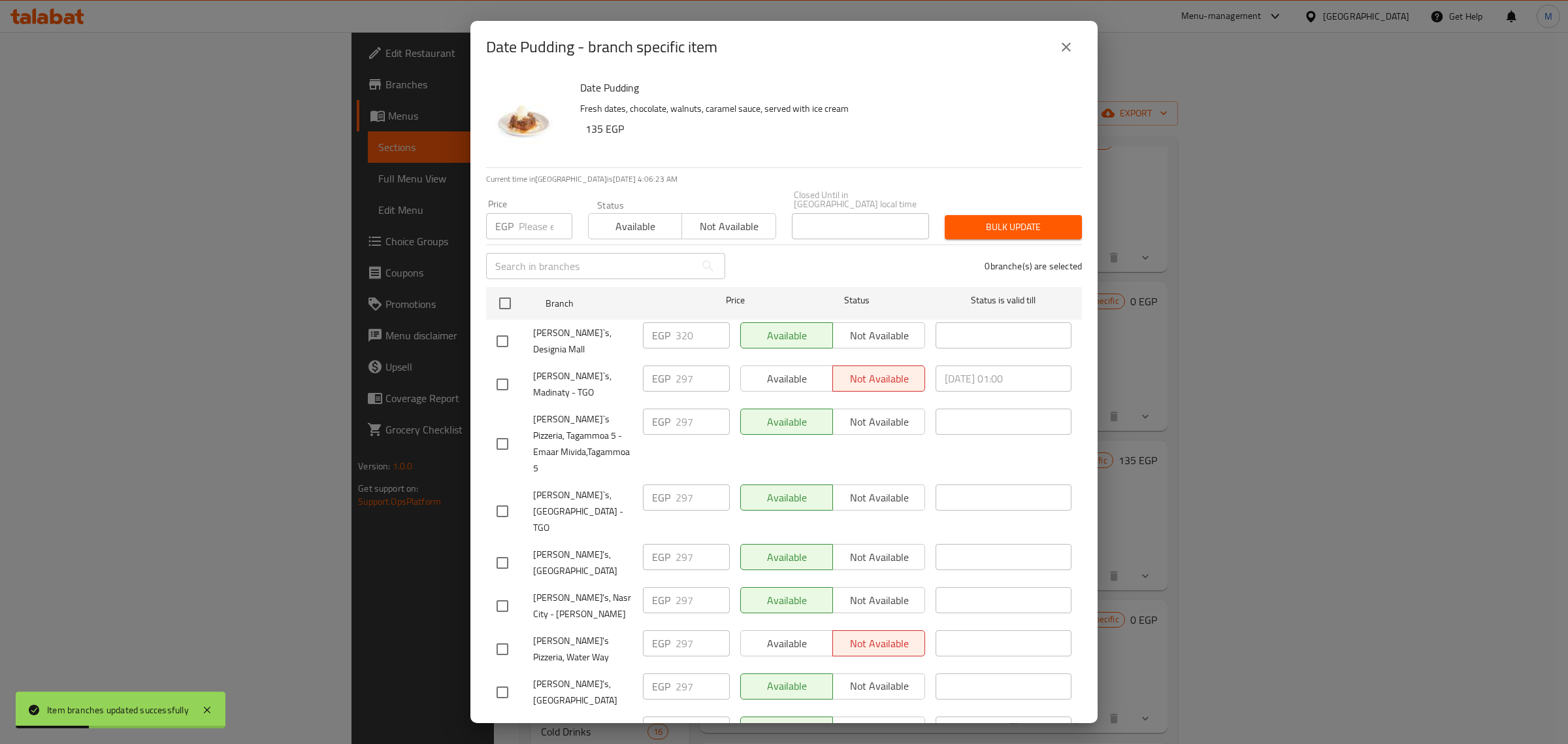
click at [515, 338] on input "checkbox" at bounding box center [502, 341] width 28 height 28
checkbox input "true"
drag, startPoint x: 522, startPoint y: 227, endPoint x: 531, endPoint y: 229, distance: 9.2
click at [523, 227] on input "number" at bounding box center [545, 226] width 54 height 26
paste input "333"
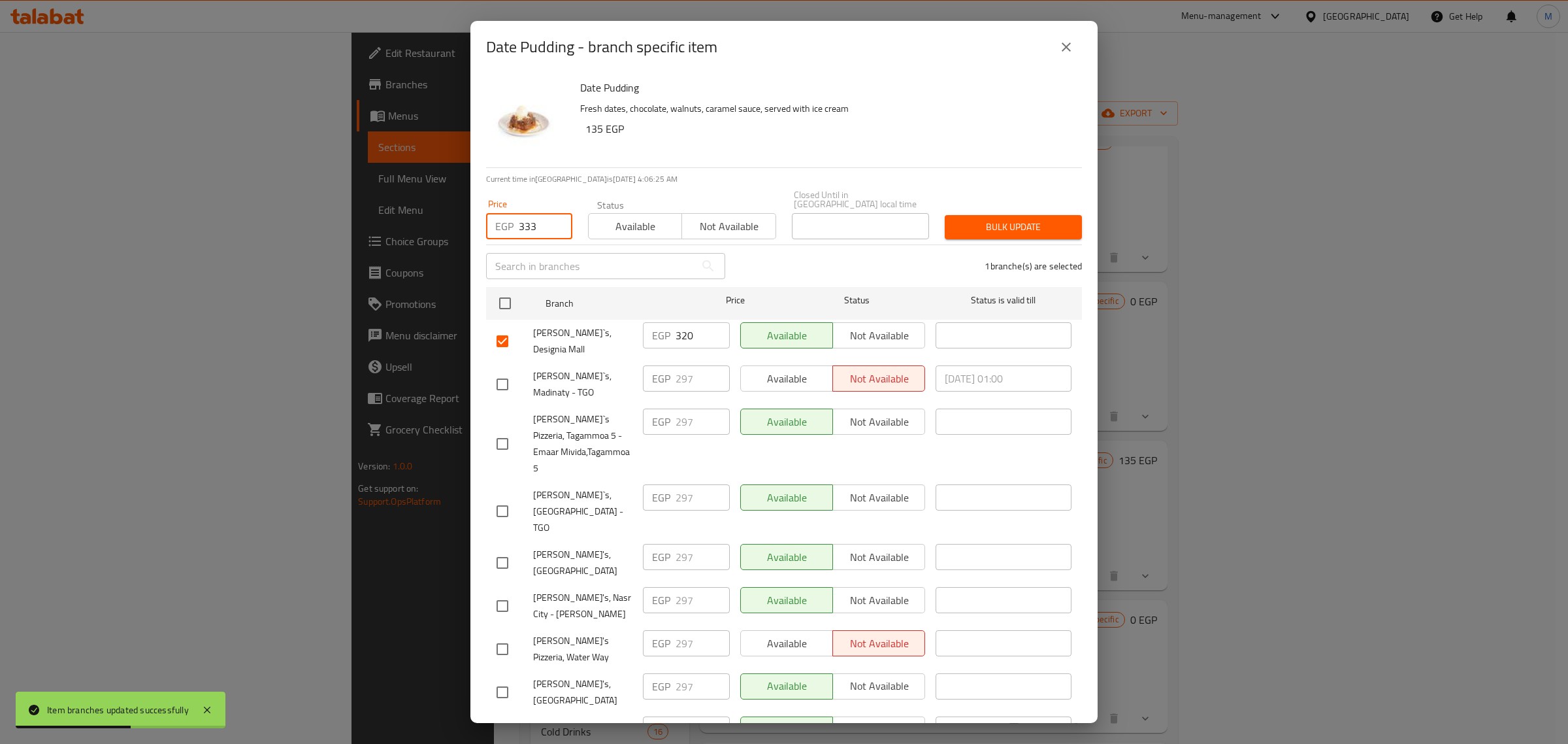
type input "333"
click at [1024, 229] on span "Bulk update" at bounding box center [1013, 227] width 116 height 16
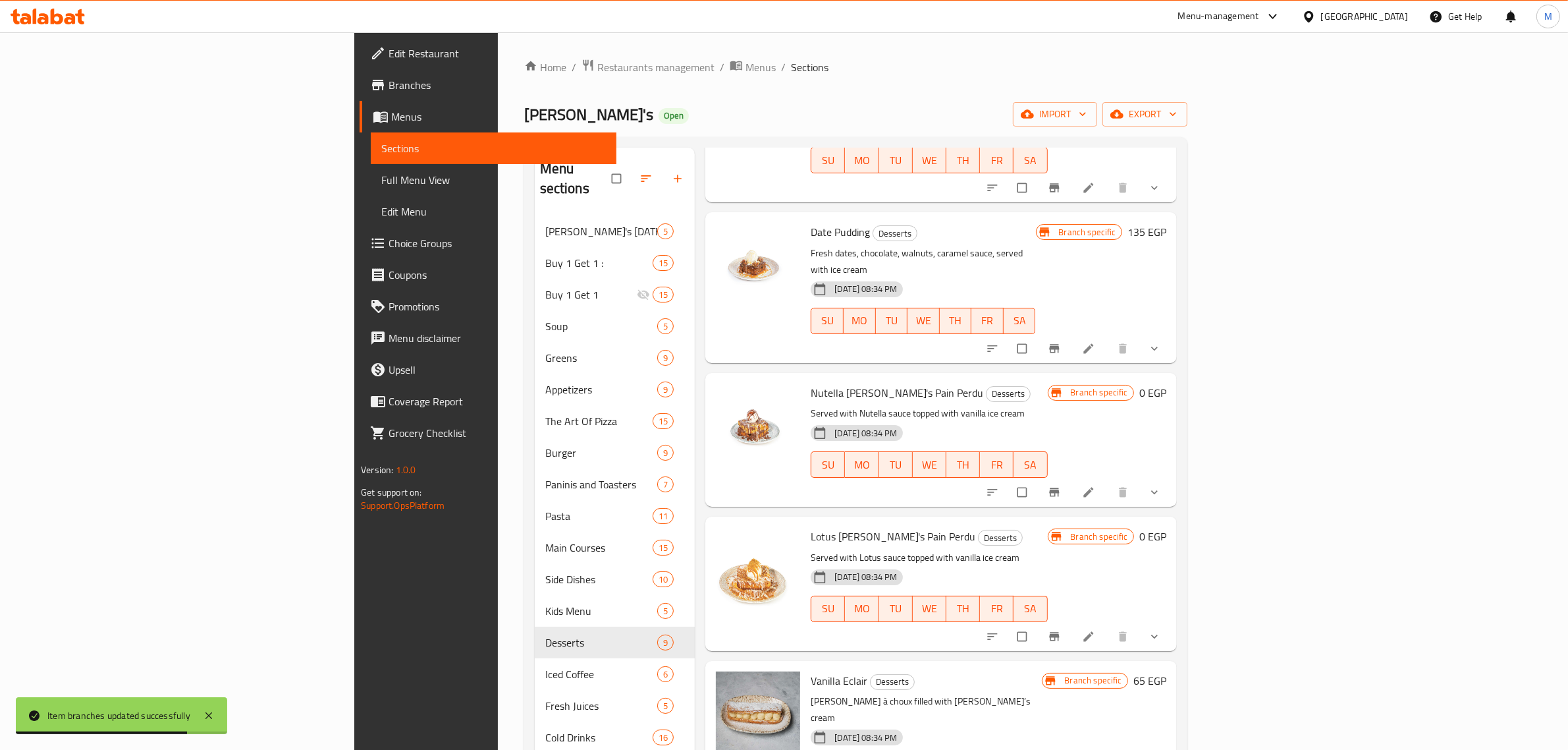
scroll to position [494, 0]
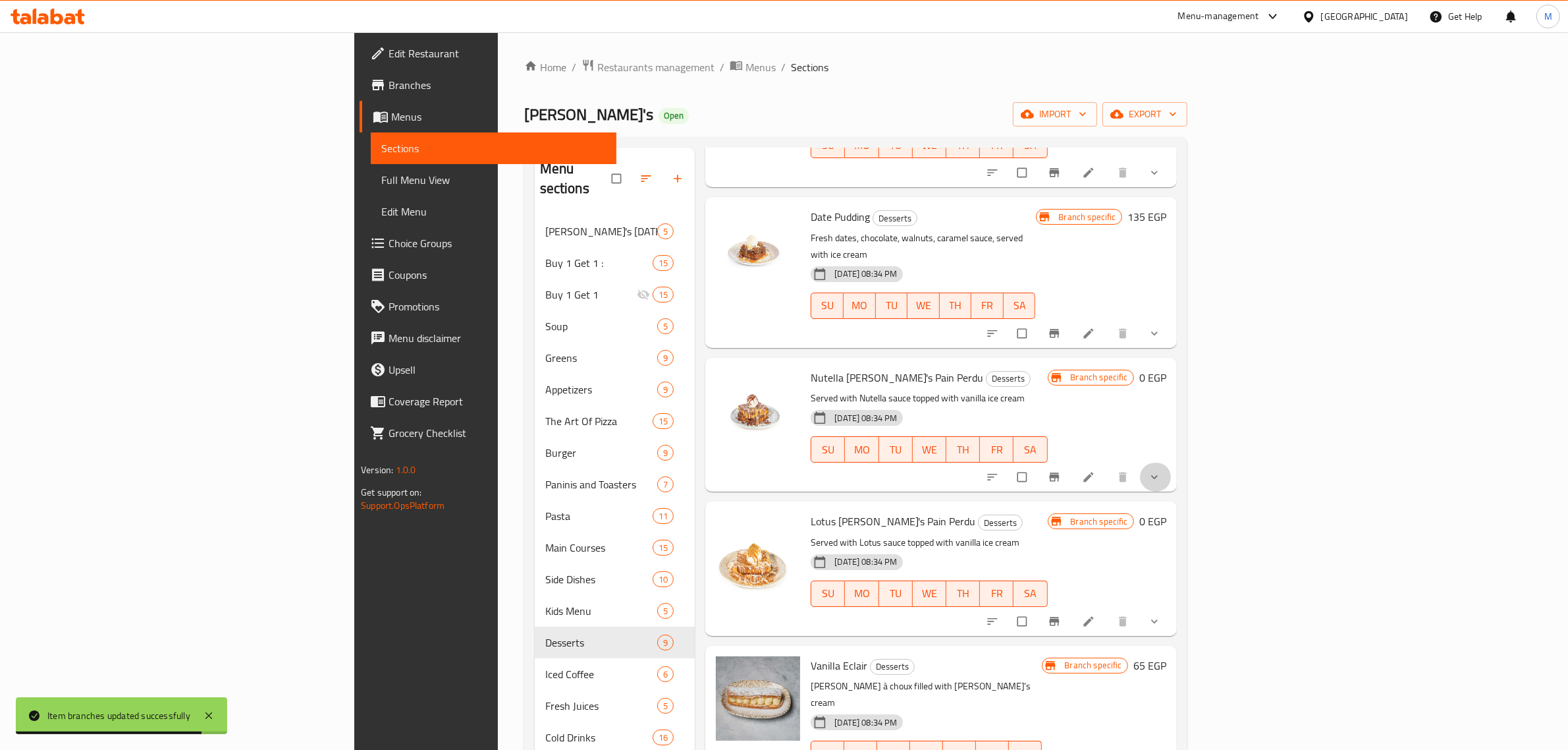
click at [1172, 463] on button "show more" at bounding box center [1156, 477] width 32 height 29
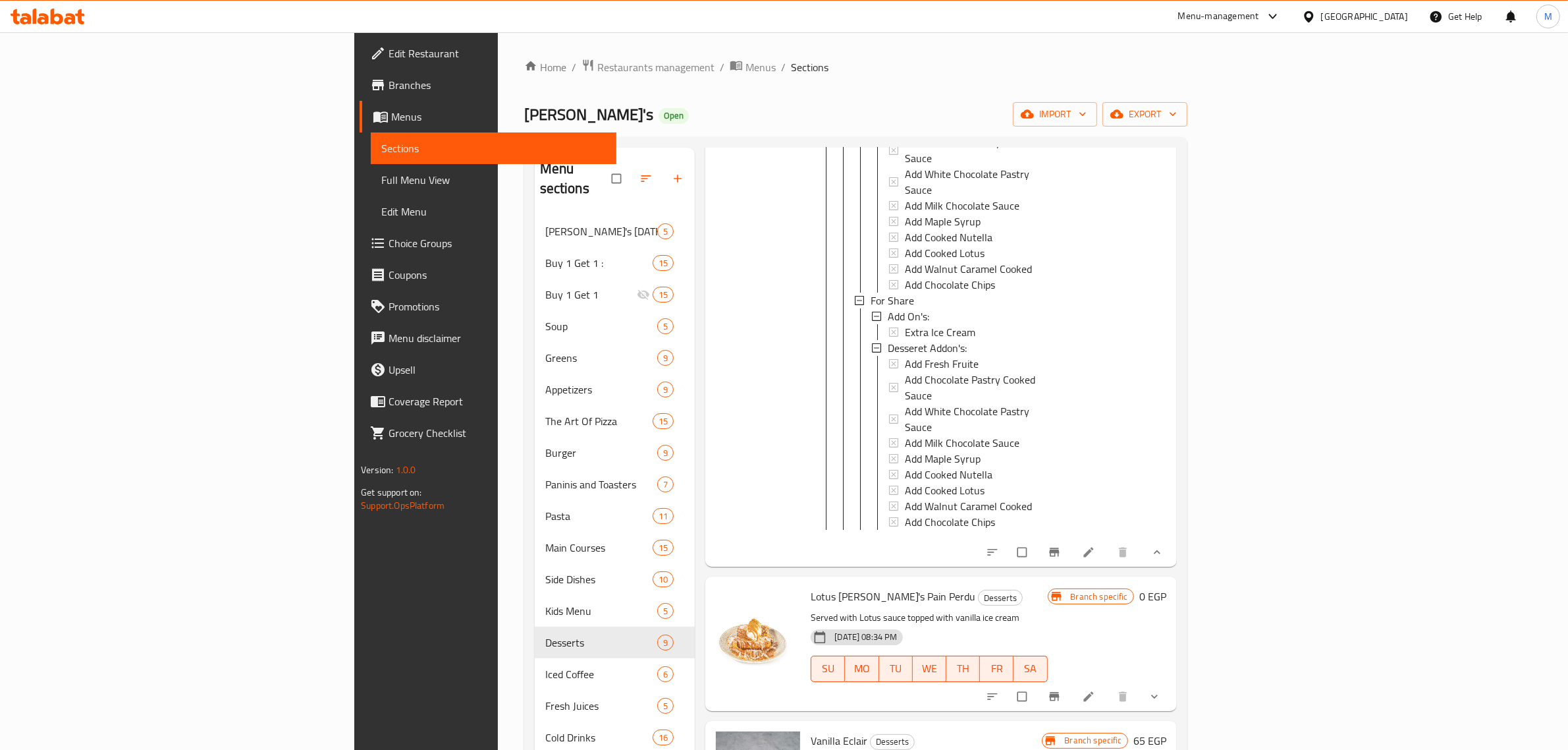
scroll to position [1068, 0]
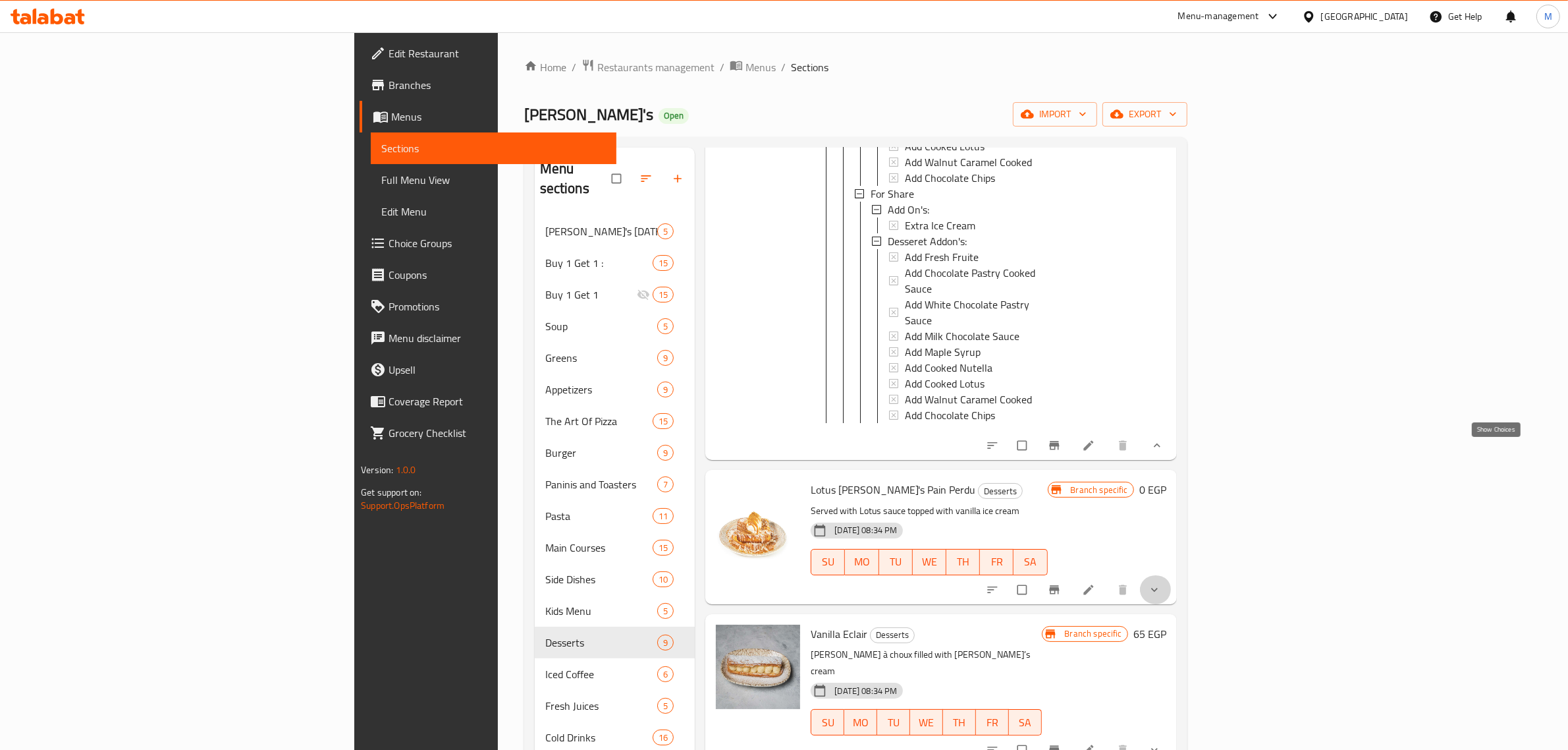
click at [1161, 583] on icon "show more" at bounding box center [1154, 590] width 13 height 13
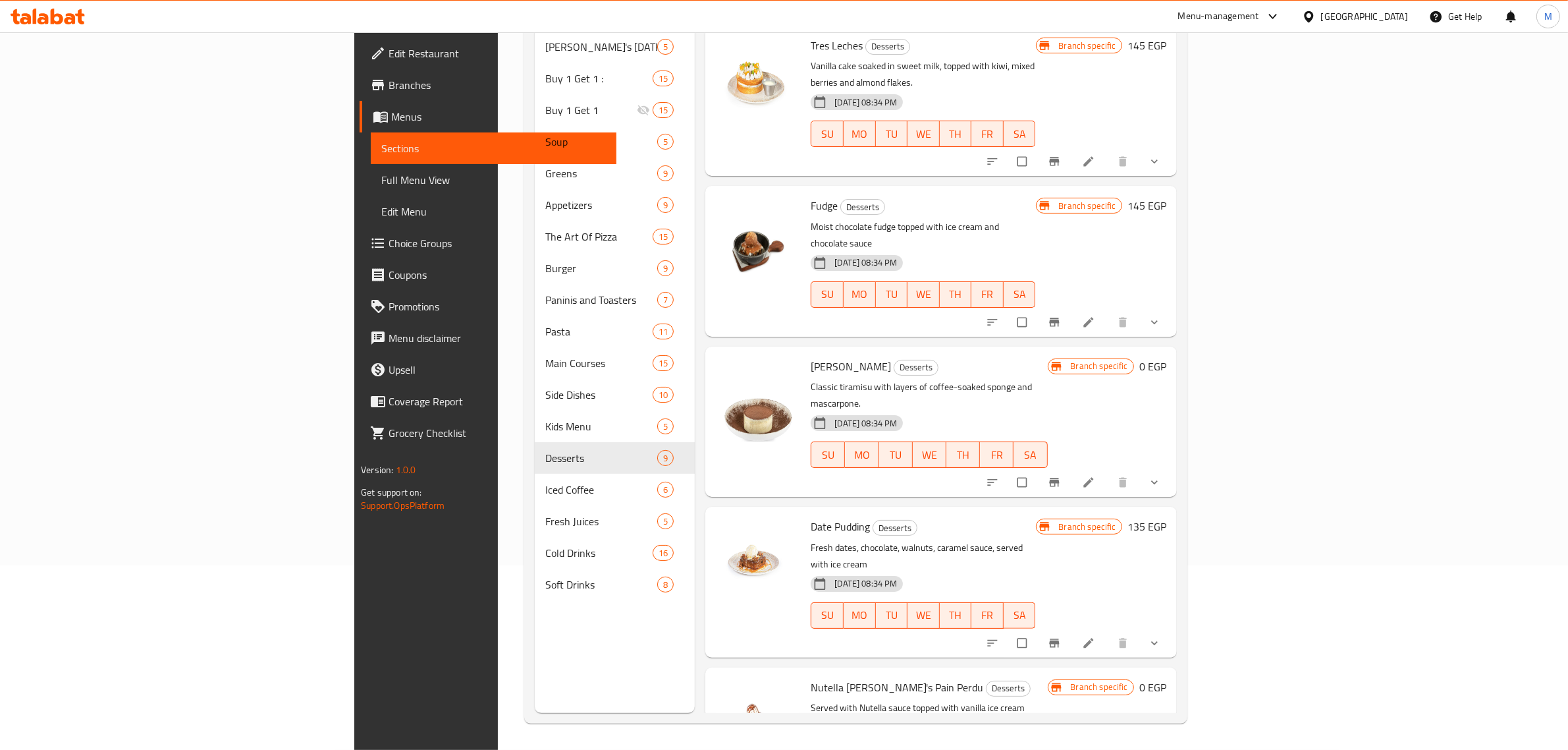
scroll to position [103, 0]
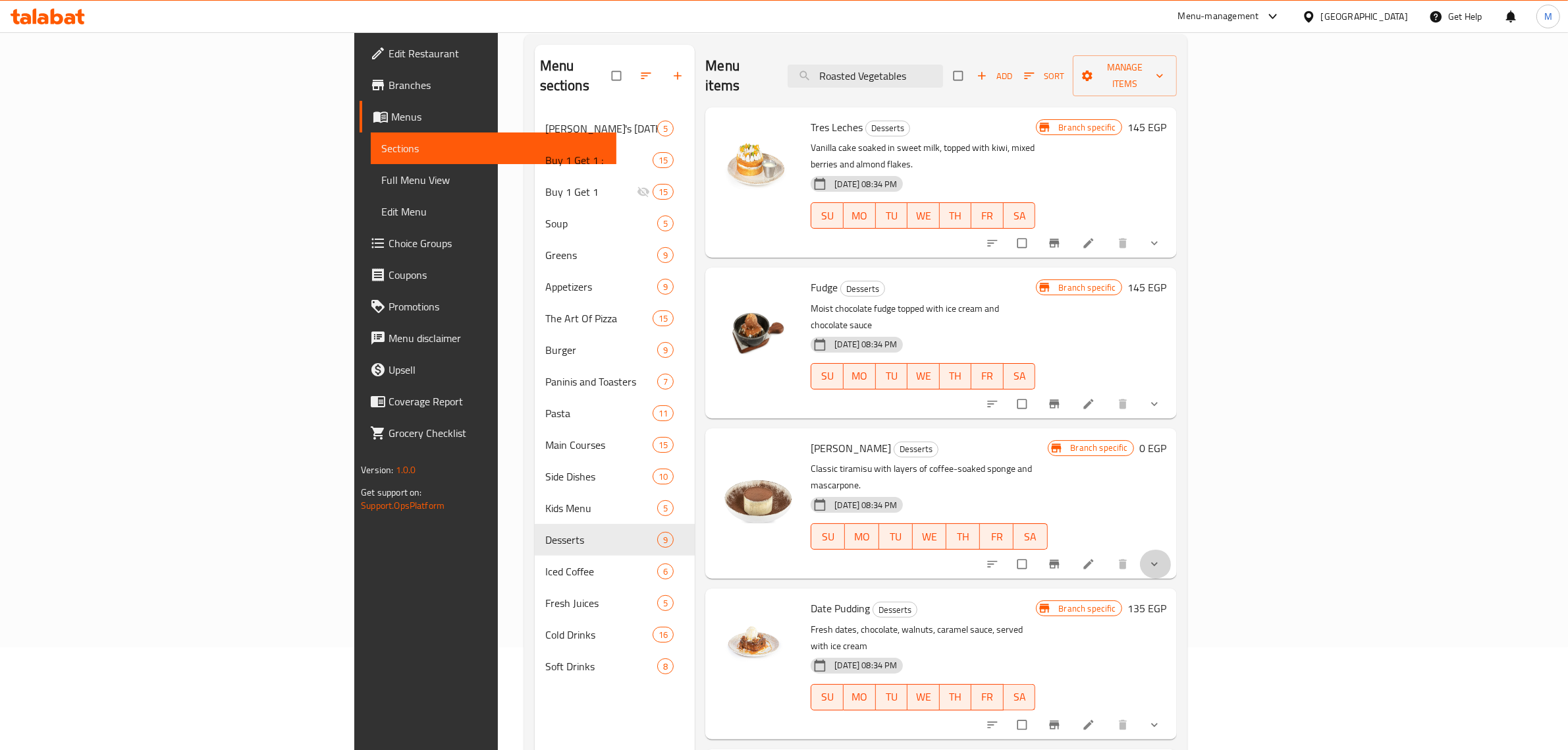
click at [1164, 557] on span "show more" at bounding box center [1156, 564] width 16 height 13
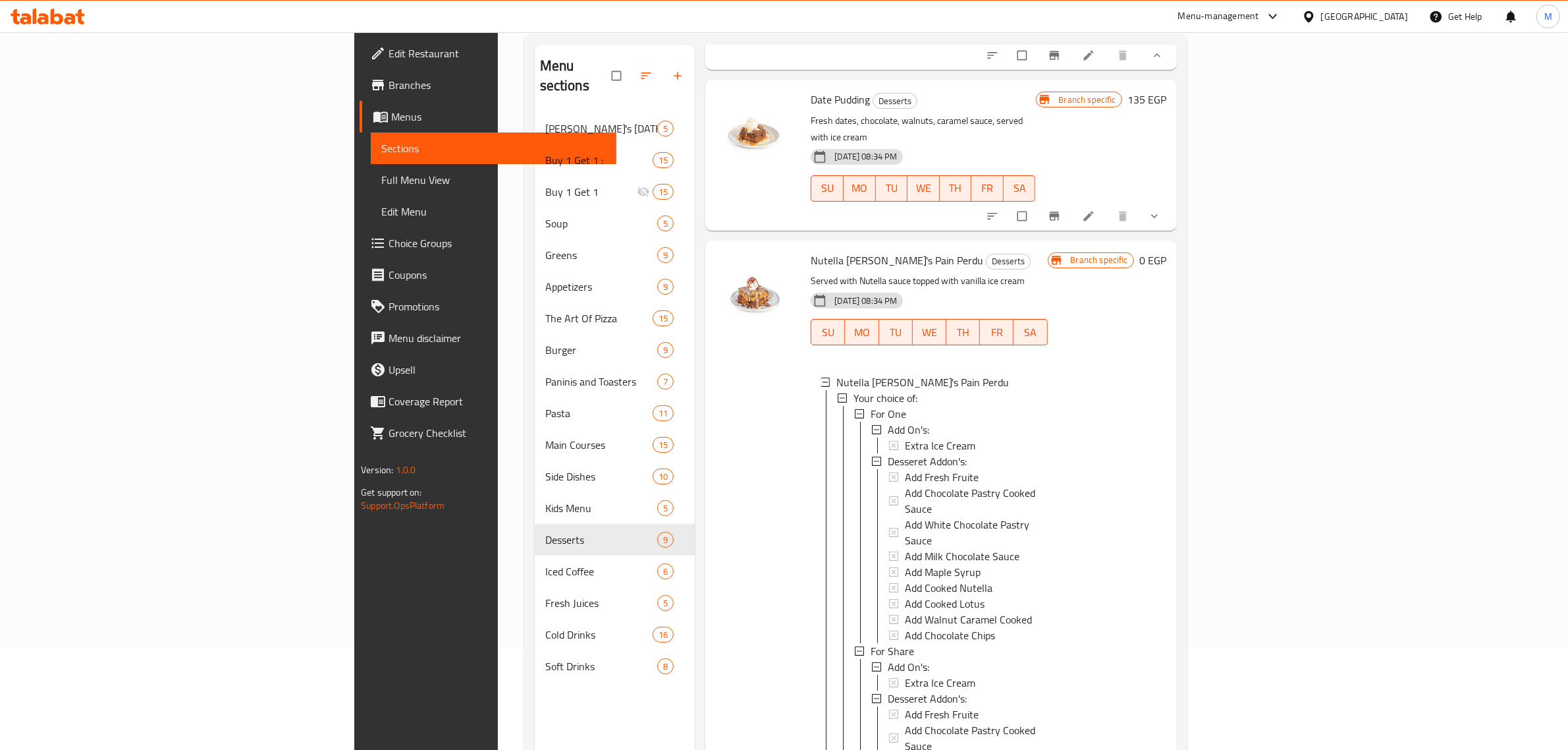
scroll to position [906, 0]
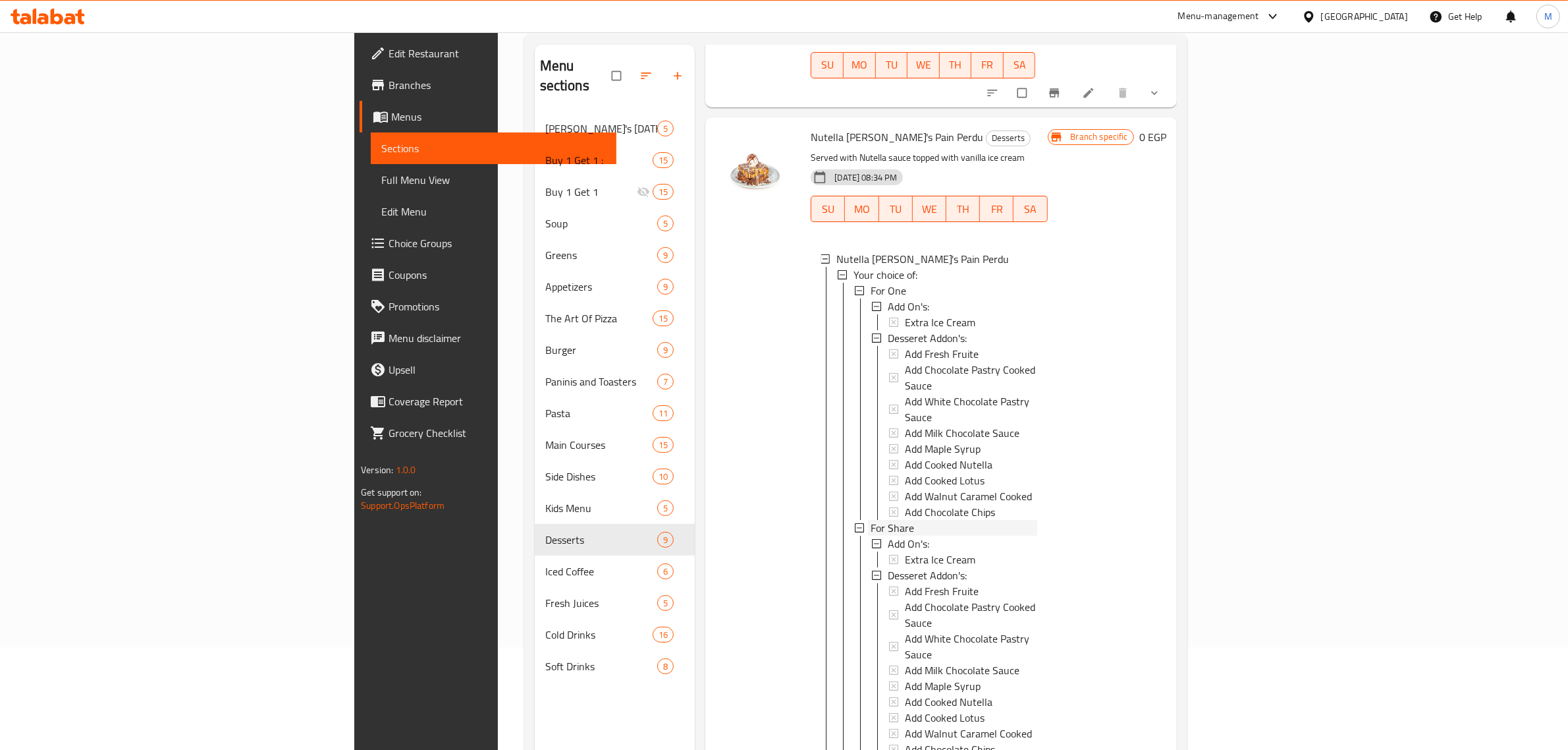
click at [871, 520] on div "For Share" at bounding box center [953, 528] width 166 height 16
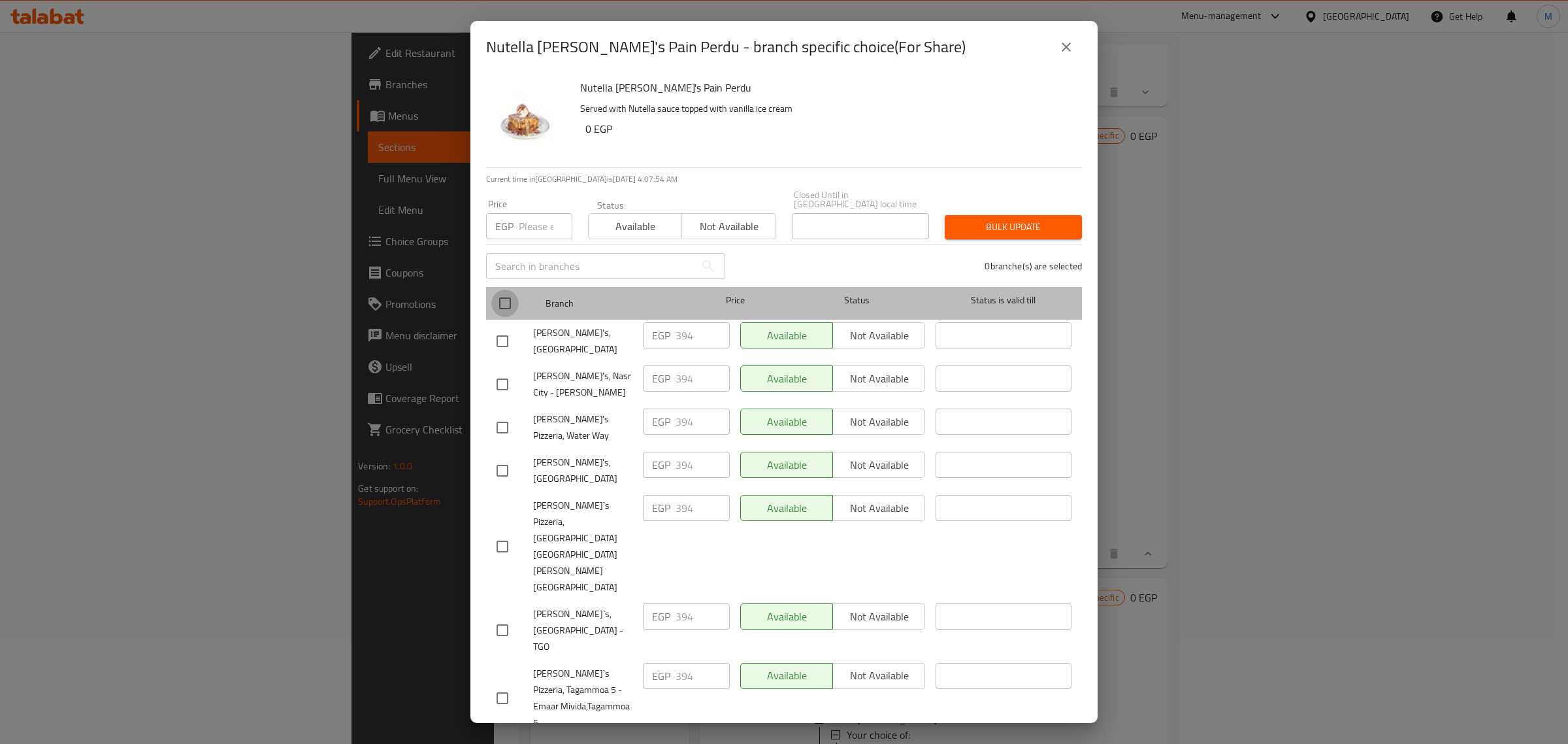
click at [510, 304] on input "checkbox" at bounding box center [505, 303] width 28 height 28
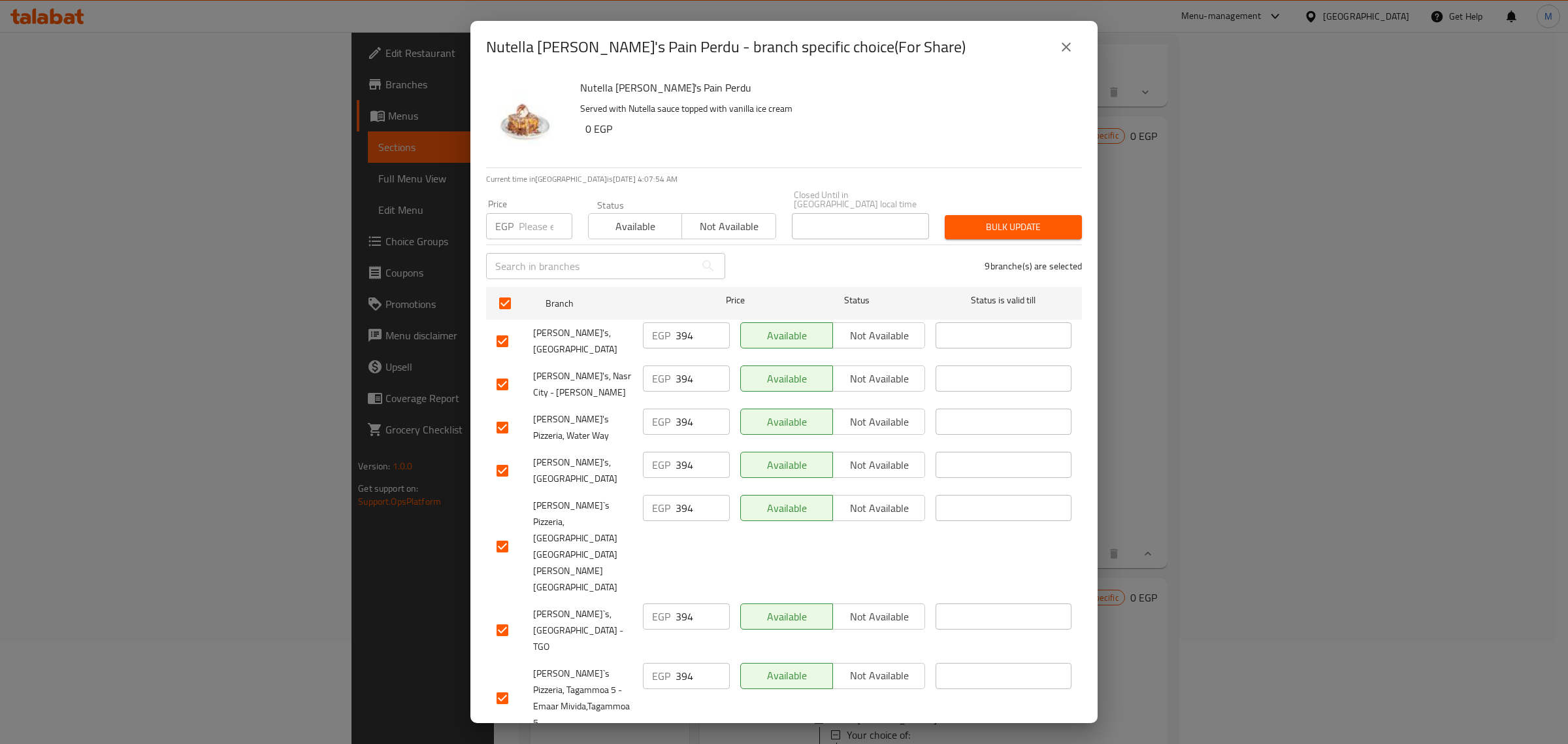
click at [526, 223] on input "number" at bounding box center [545, 226] width 54 height 26
paste input "405"
click at [994, 225] on span "Bulk update" at bounding box center [1013, 227] width 116 height 16
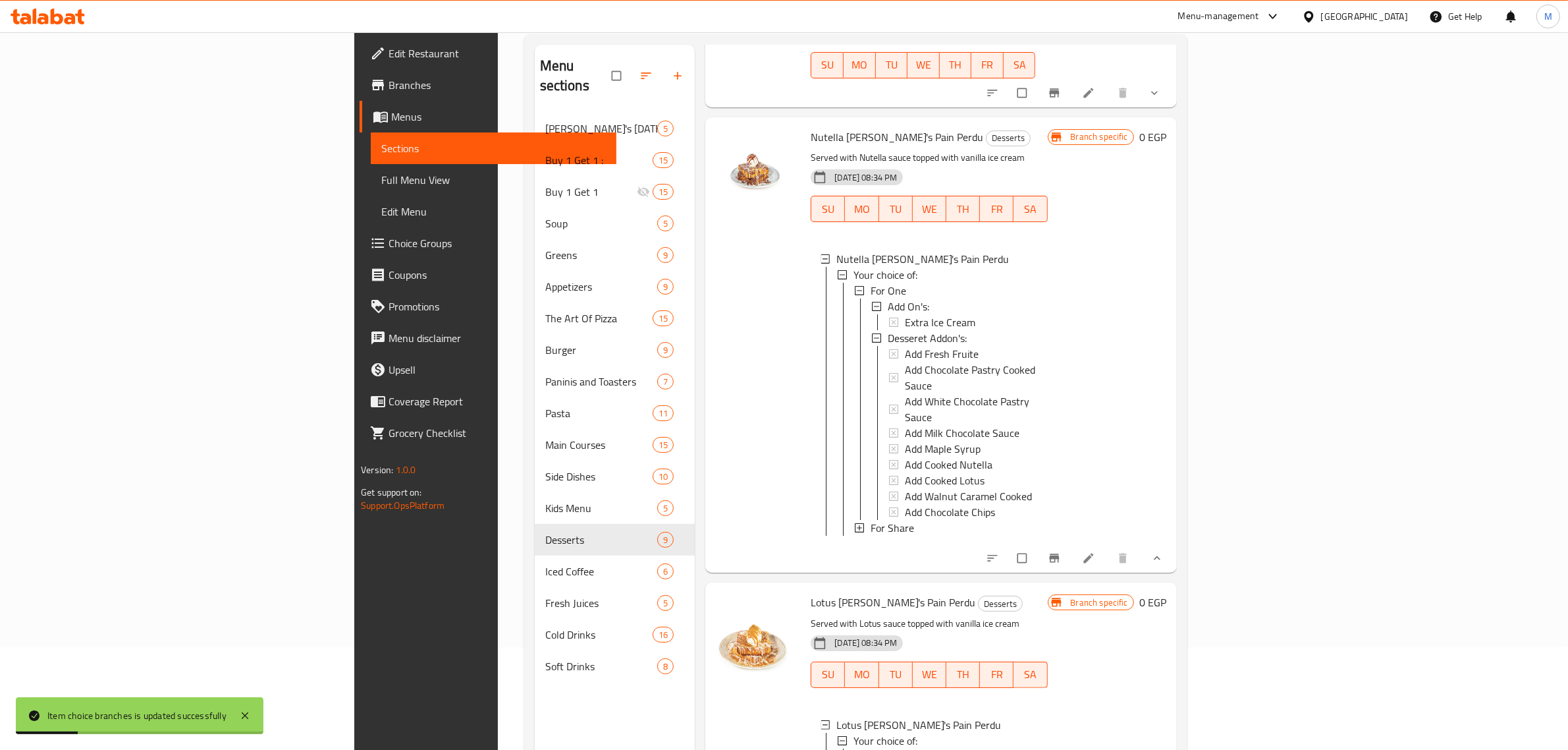
click at [902, 520] on div "For Share" at bounding box center [953, 528] width 166 height 16
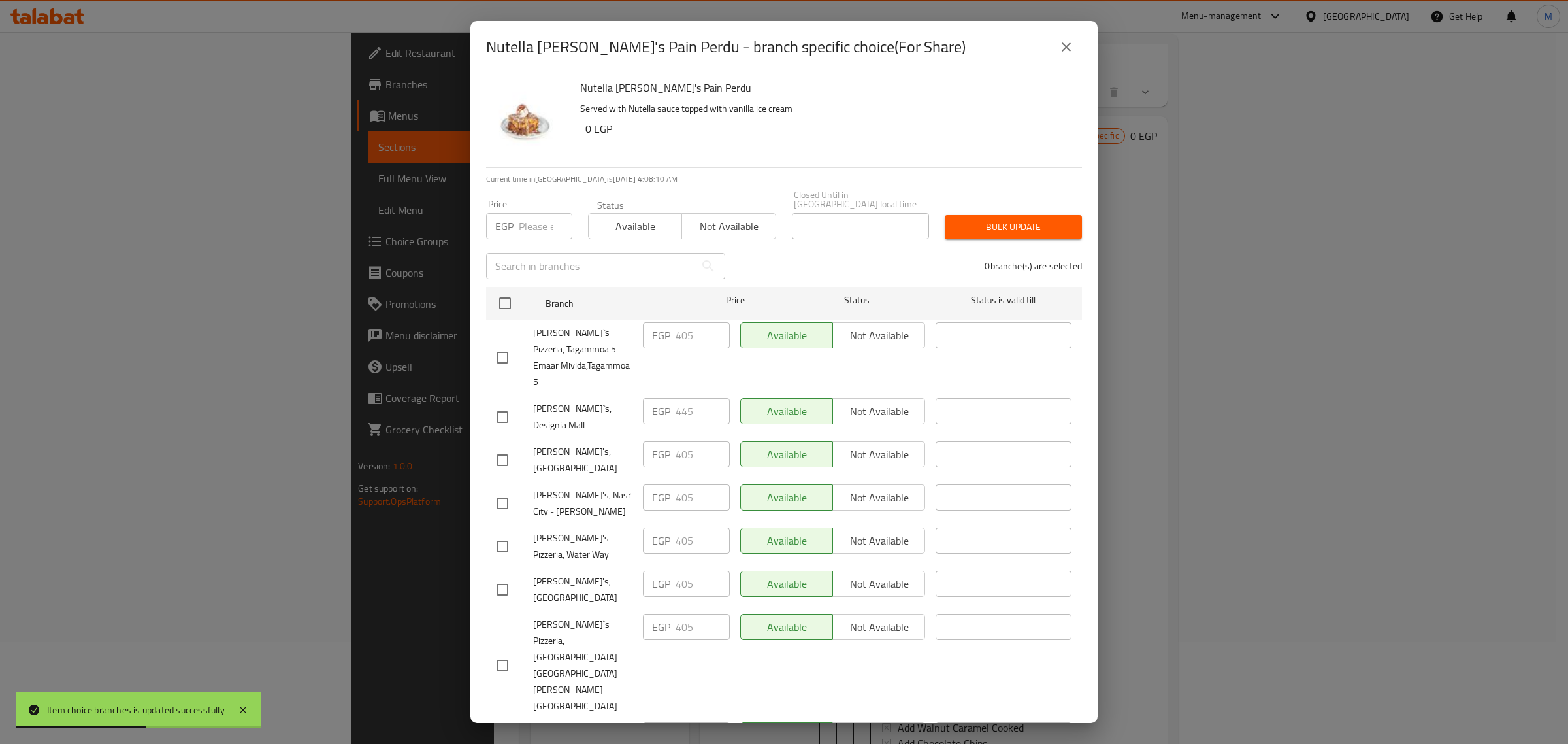
click at [506, 403] on input "checkbox" at bounding box center [502, 417] width 28 height 28
click at [531, 236] on div "Price EGP Price" at bounding box center [529, 219] width 102 height 56
click at [533, 229] on input "number" at bounding box center [545, 226] width 54 height 26
paste input "454"
click at [975, 223] on span "Bulk update" at bounding box center [1013, 227] width 116 height 16
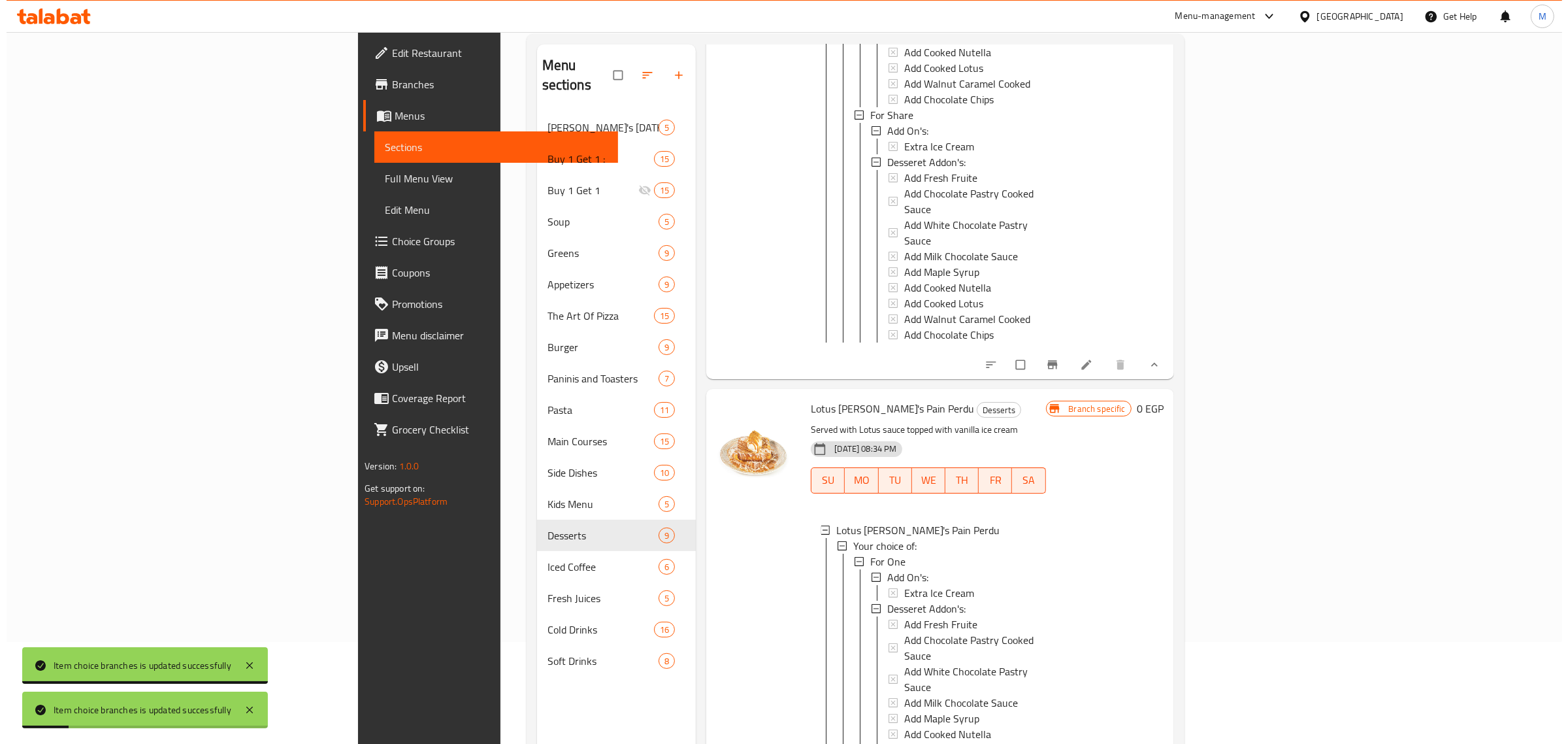
scroll to position [1, 0]
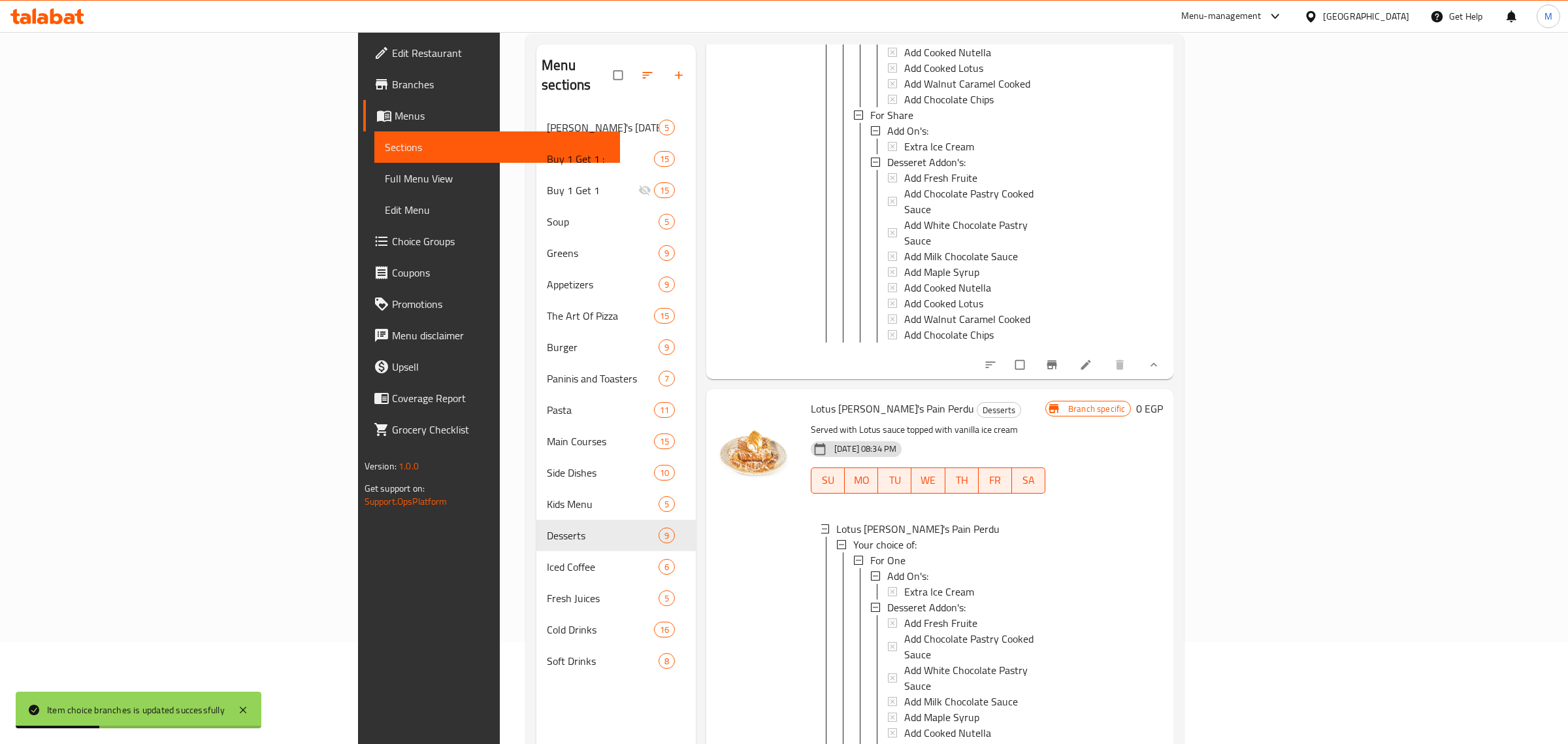
scroll to position [0, 0]
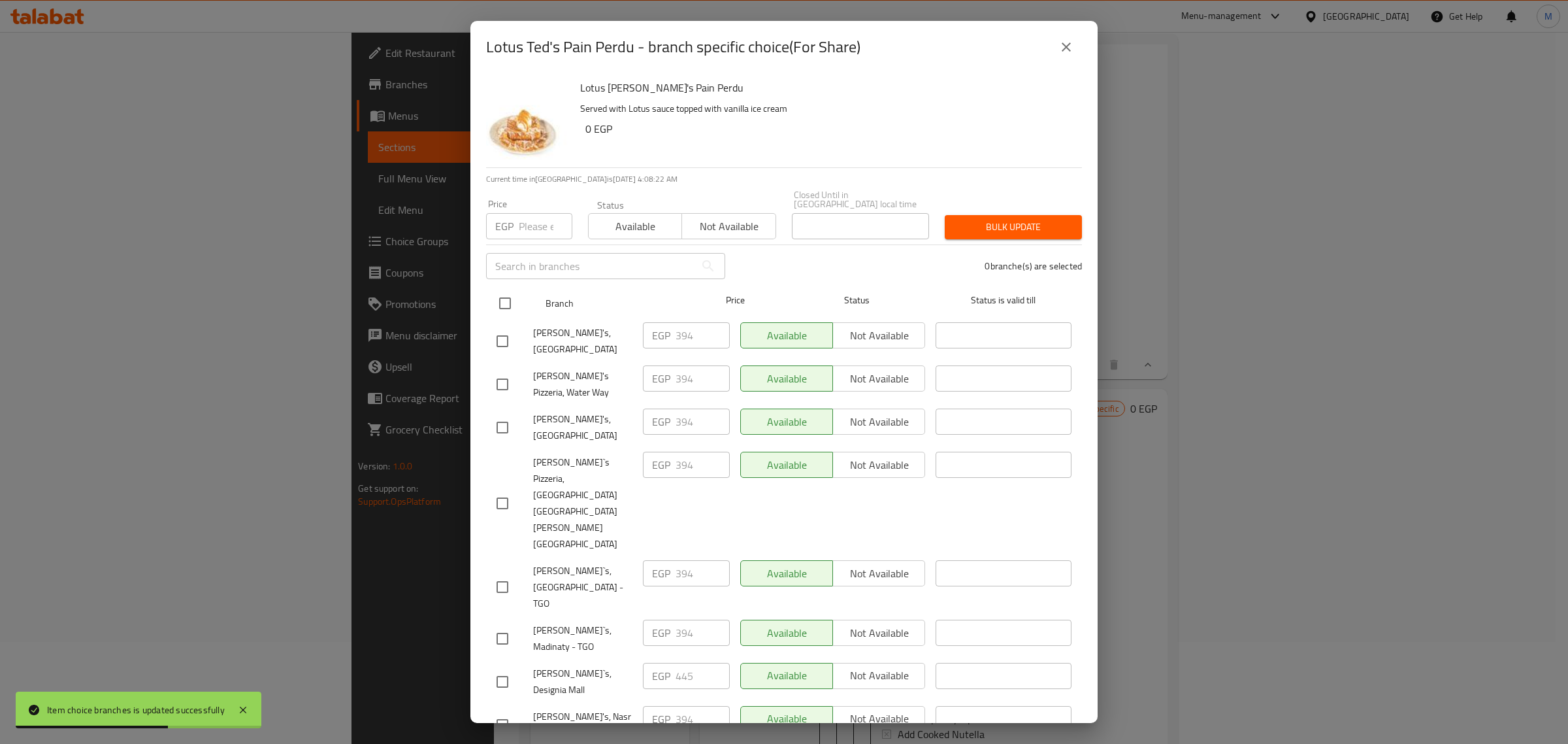
click at [507, 302] on input "checkbox" at bounding box center [505, 303] width 28 height 28
click at [530, 220] on input "number" at bounding box center [545, 226] width 54 height 26
paste input "405"
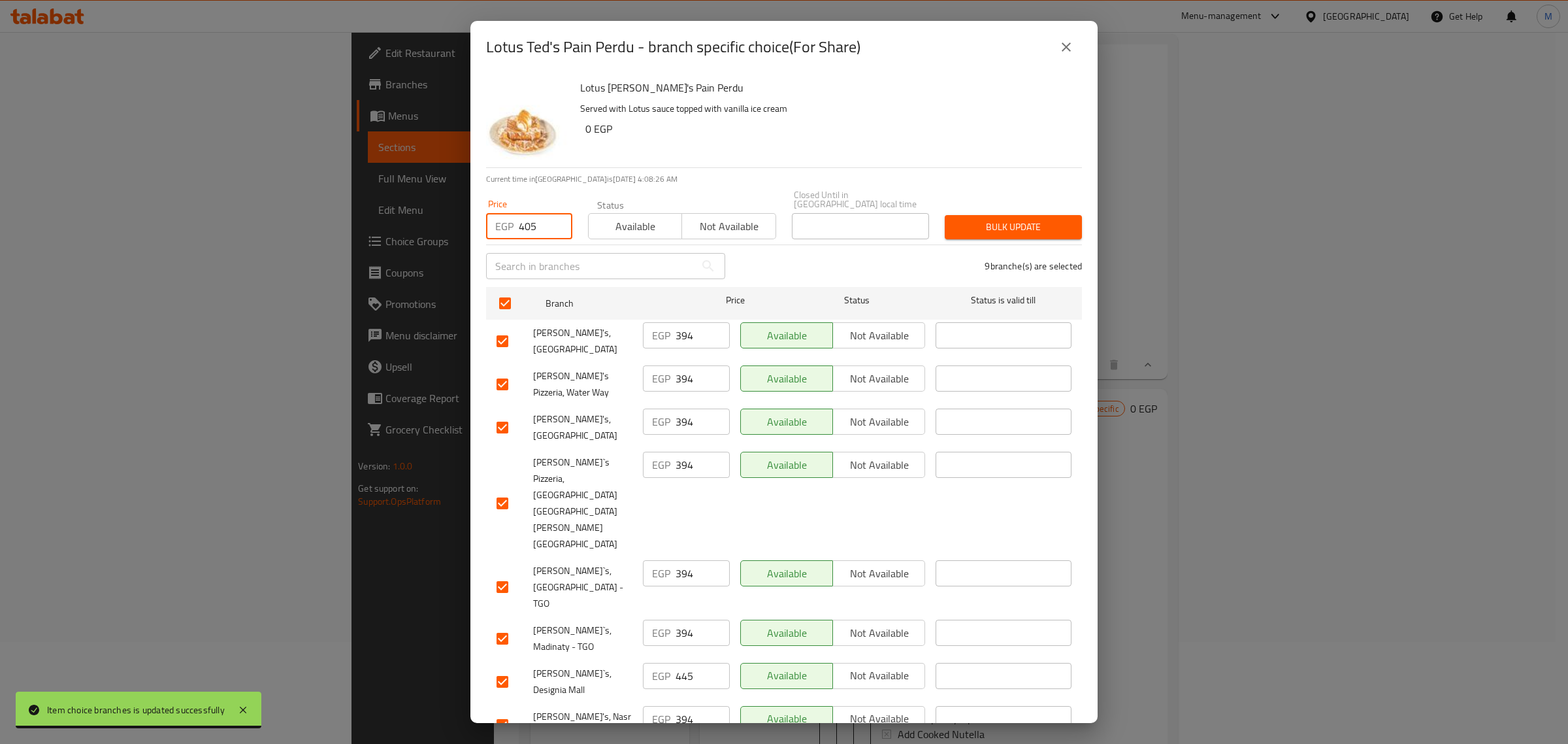
click at [508, 668] on input "checkbox" at bounding box center [502, 682] width 28 height 28
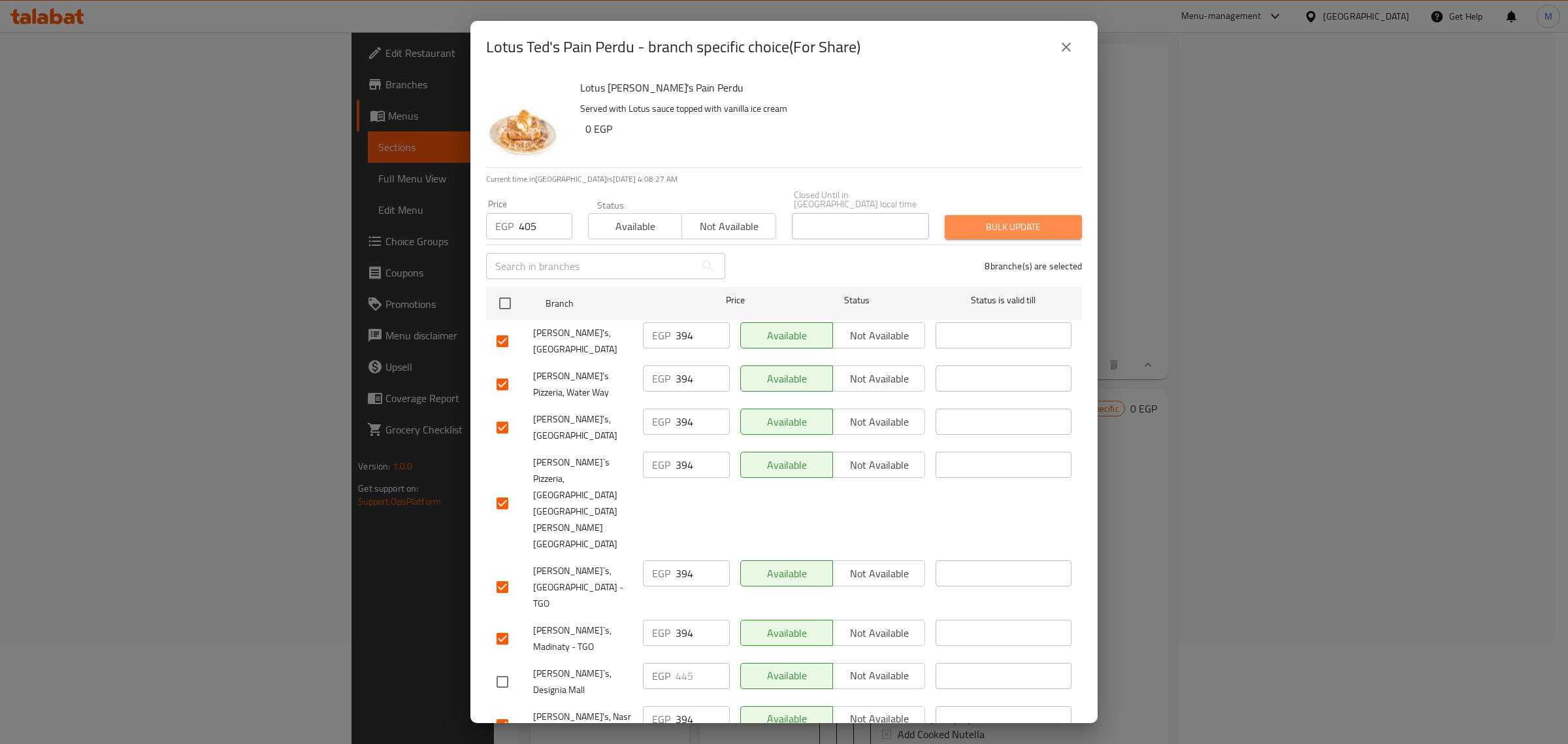
drag, startPoint x: 971, startPoint y: 223, endPoint x: 967, endPoint y: 230, distance: 8.1
click at [970, 223] on span "Bulk update" at bounding box center [1013, 227] width 116 height 16
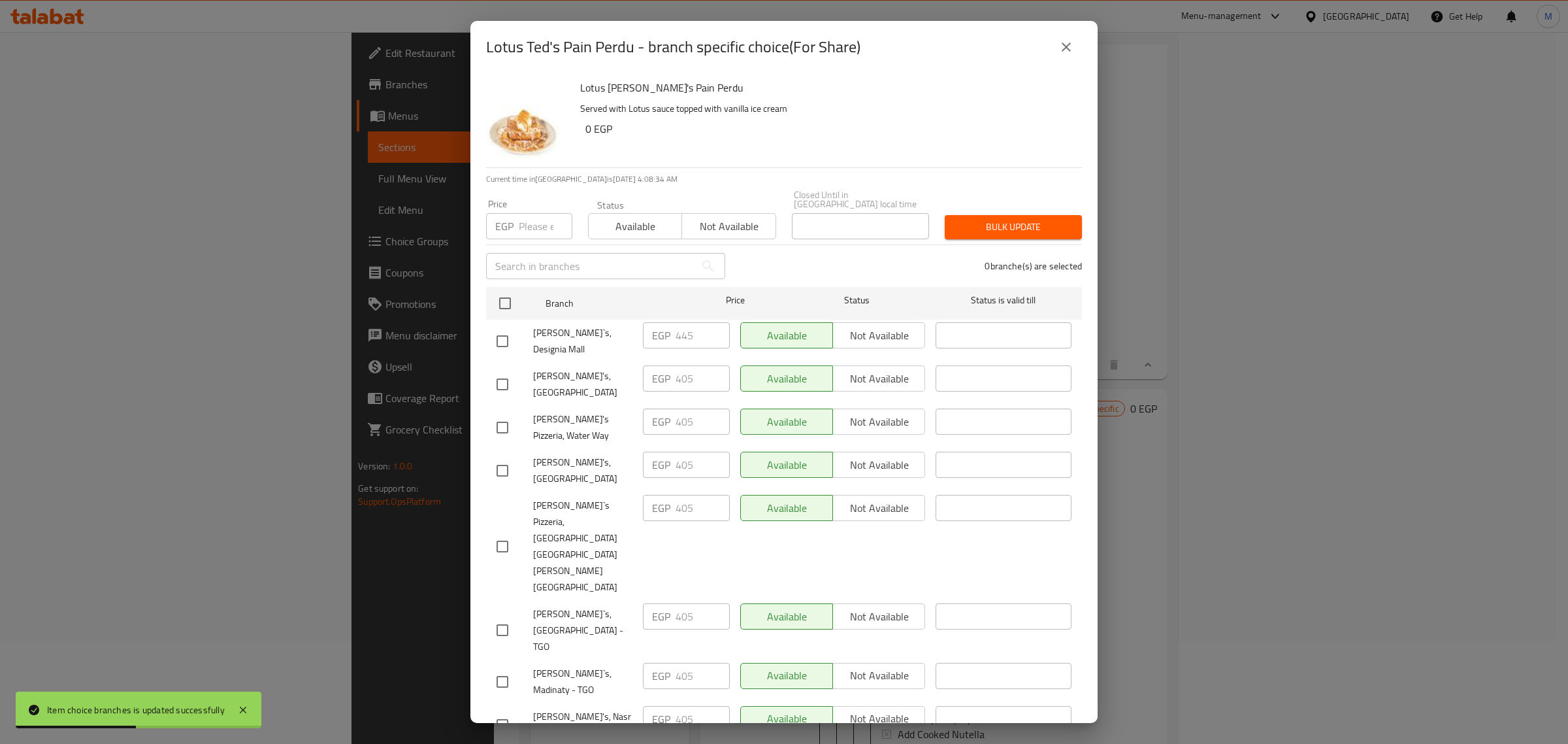
click at [506, 334] on input "checkbox" at bounding box center [502, 341] width 28 height 28
click at [528, 223] on input "number" at bounding box center [545, 226] width 54 height 26
paste input "454"
click at [965, 229] on span "Bulk update" at bounding box center [1013, 227] width 116 height 16
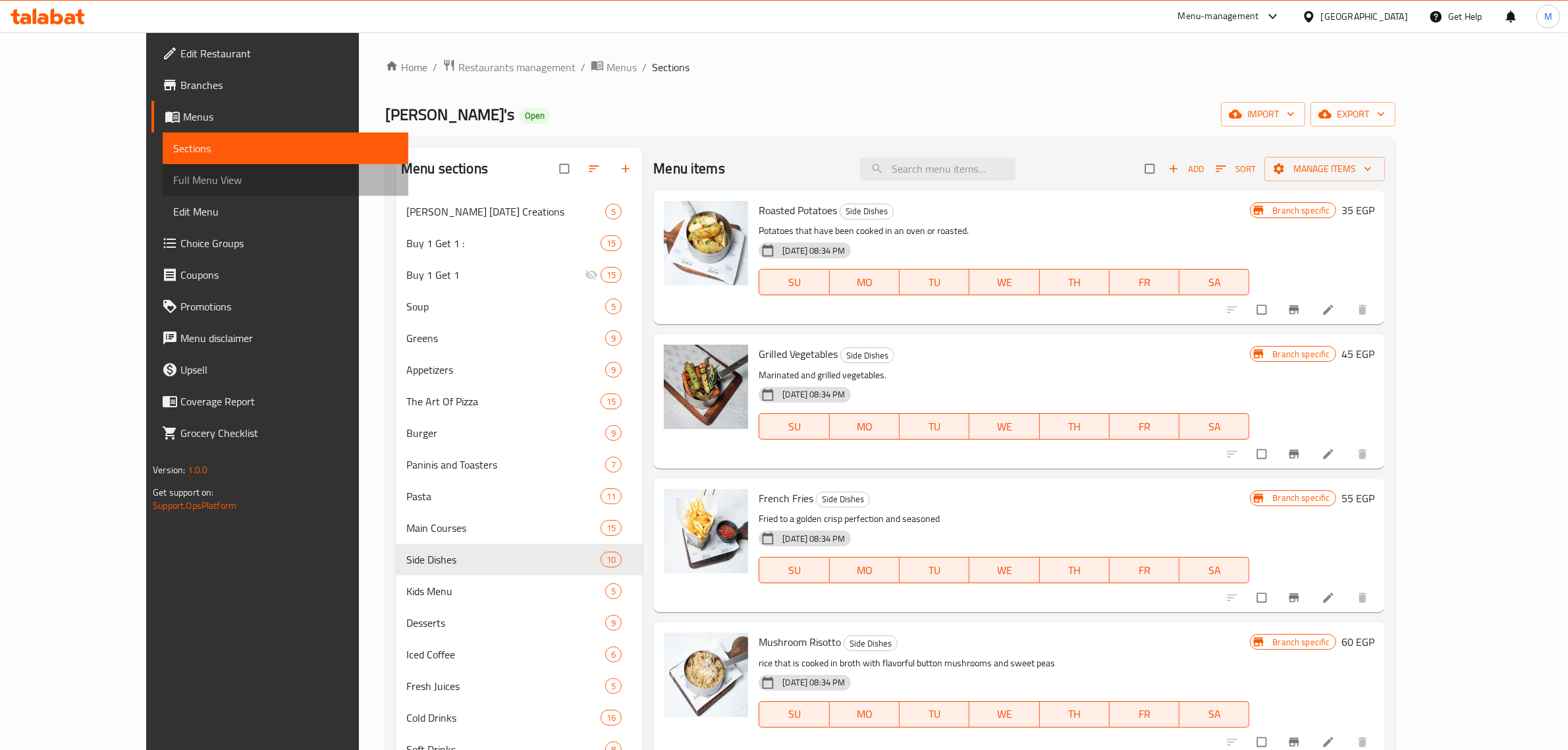
click at [173, 177] on span "Full Menu View" at bounding box center [285, 180] width 224 height 16
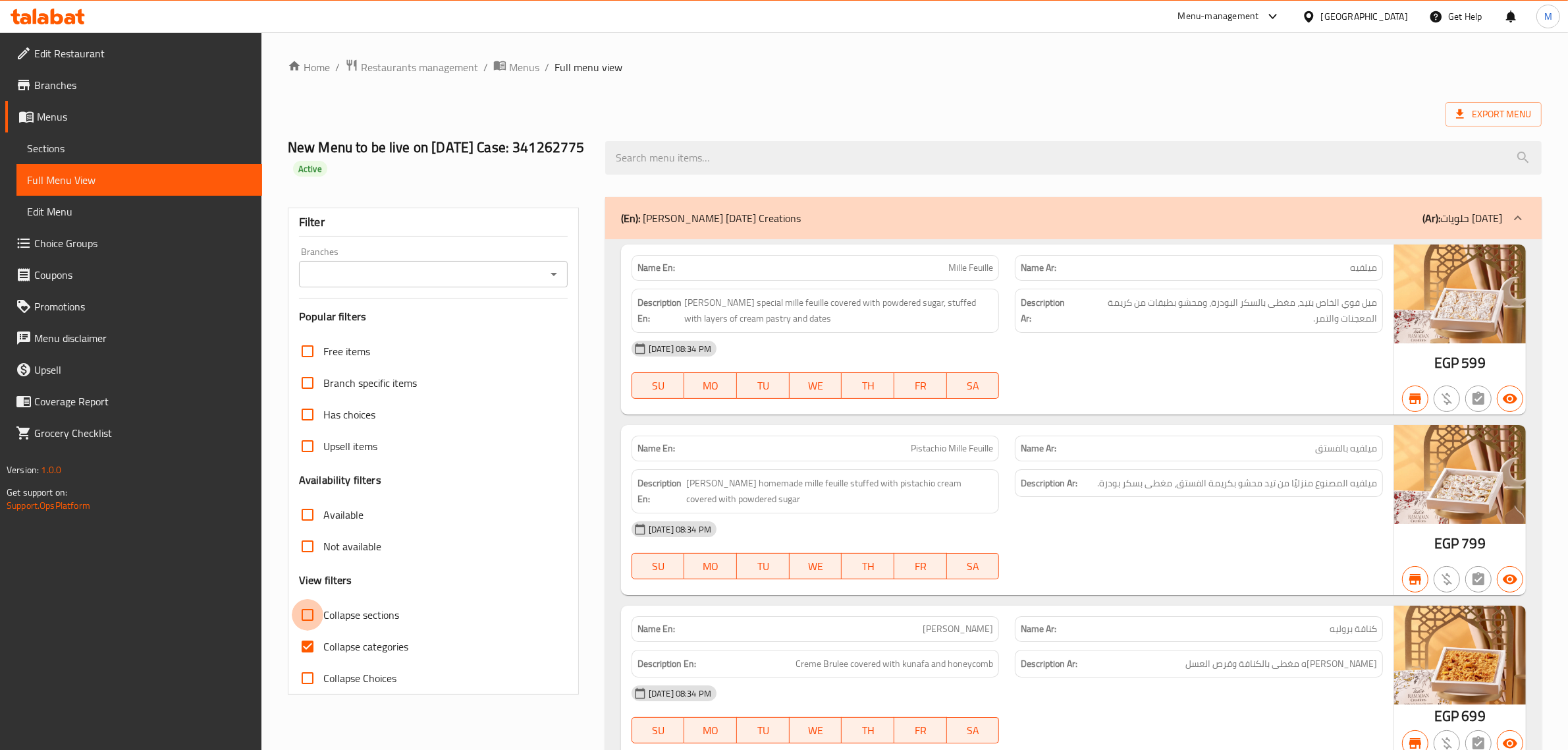
click at [314, 615] on input "Collapse sections" at bounding box center [308, 615] width 32 height 32
checkbox input "true"
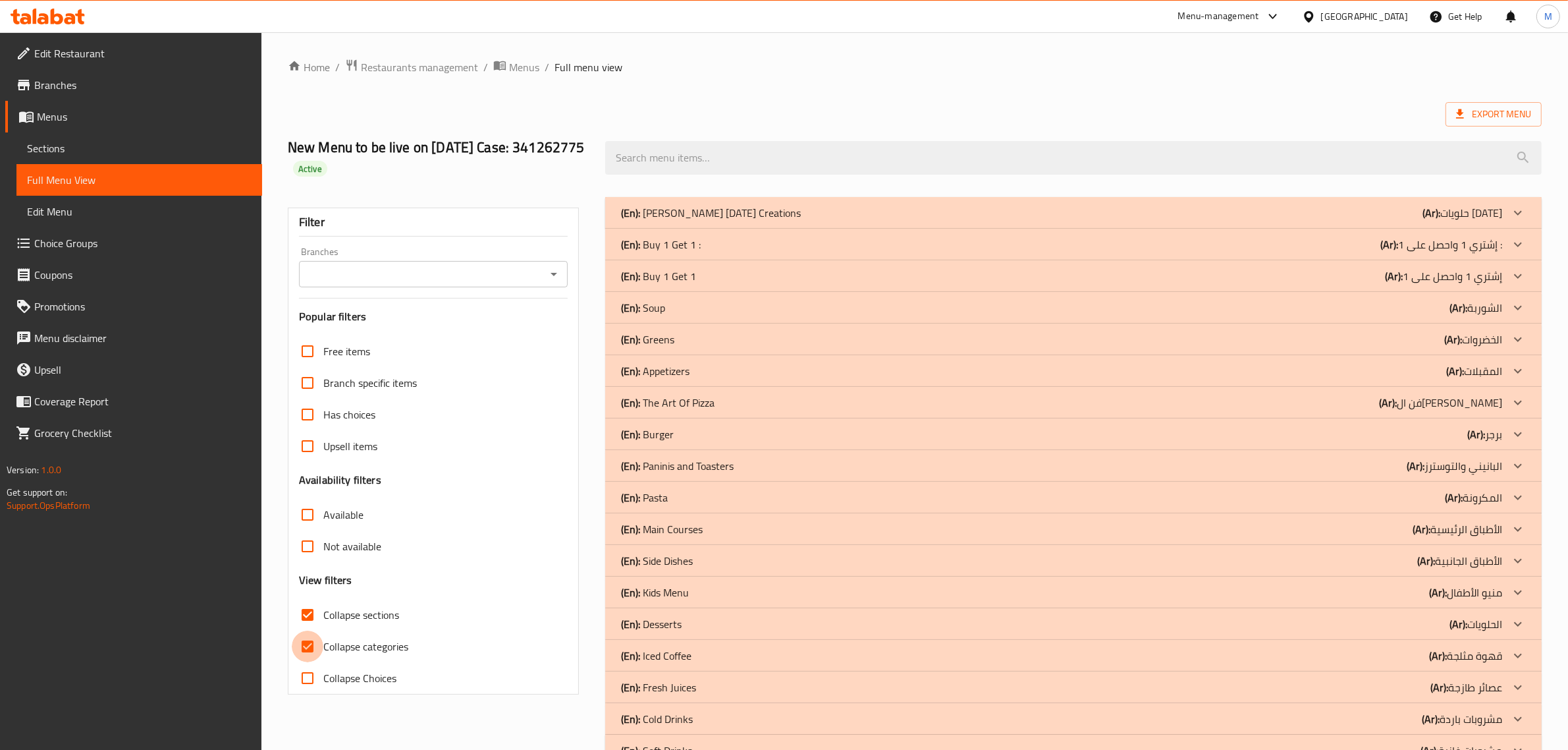
click at [315, 643] on input "Collapse categories" at bounding box center [308, 646] width 32 height 32
checkbox input "false"
click at [308, 620] on input "Collapse sections" at bounding box center [308, 615] width 32 height 32
checkbox input "false"
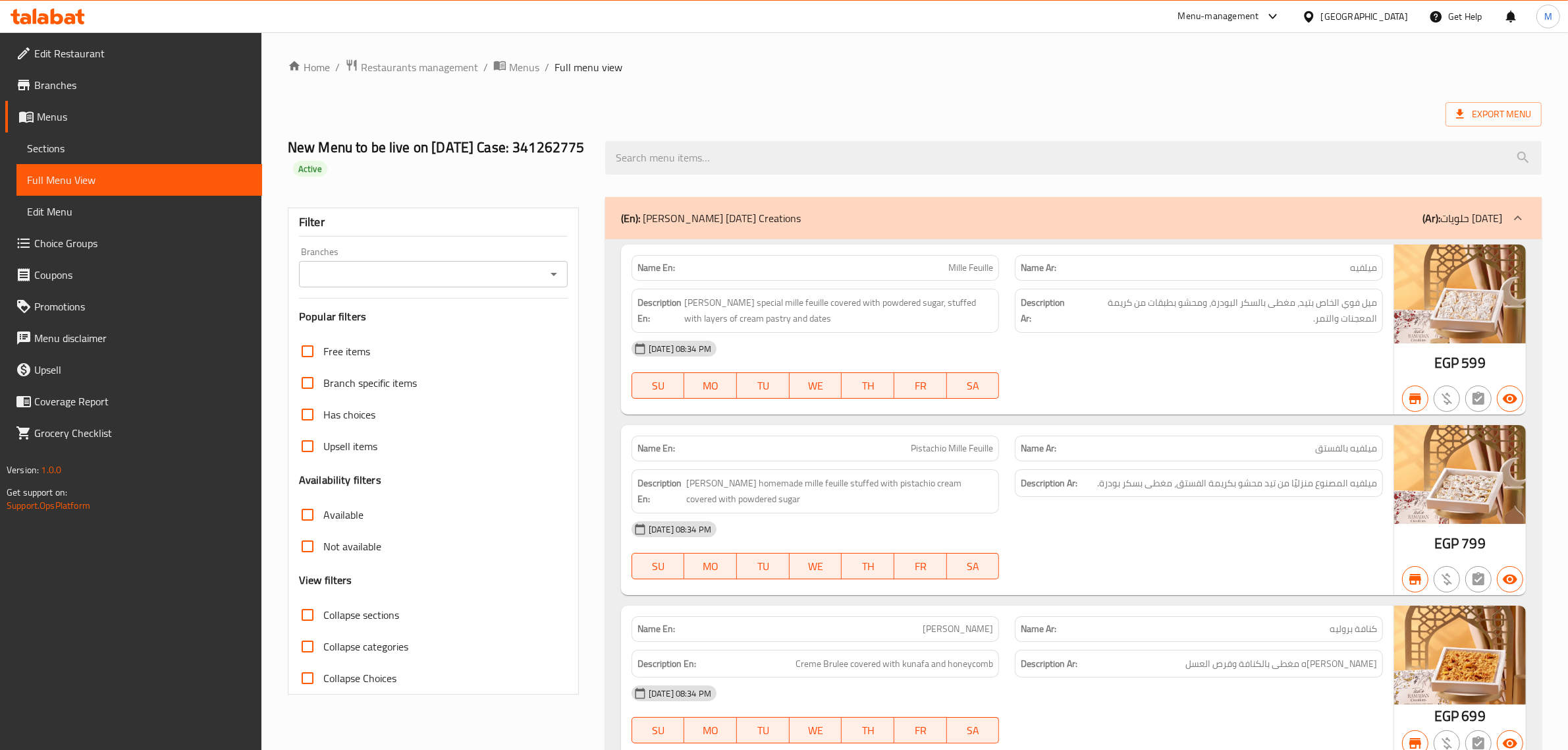
click at [973, 234] on div "(En): Ted's Ramadan Creations (Ar): حلويات رمضان" at bounding box center [1073, 218] width 936 height 42
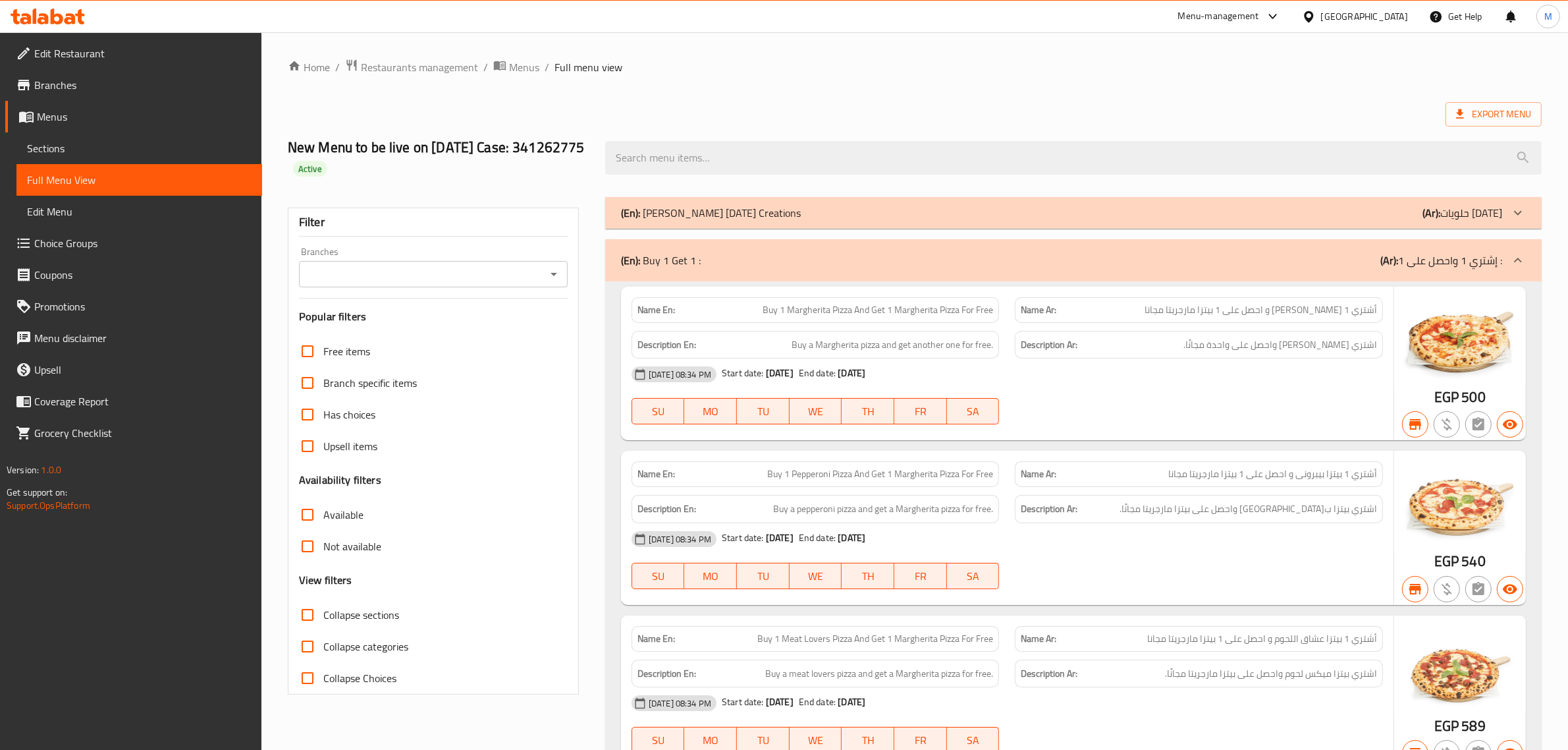
click at [1032, 270] on div "(En): Buy 1 Get 1 : (Ar): إشتري 1 واحصل على 1 :" at bounding box center [1073, 260] width 936 height 42
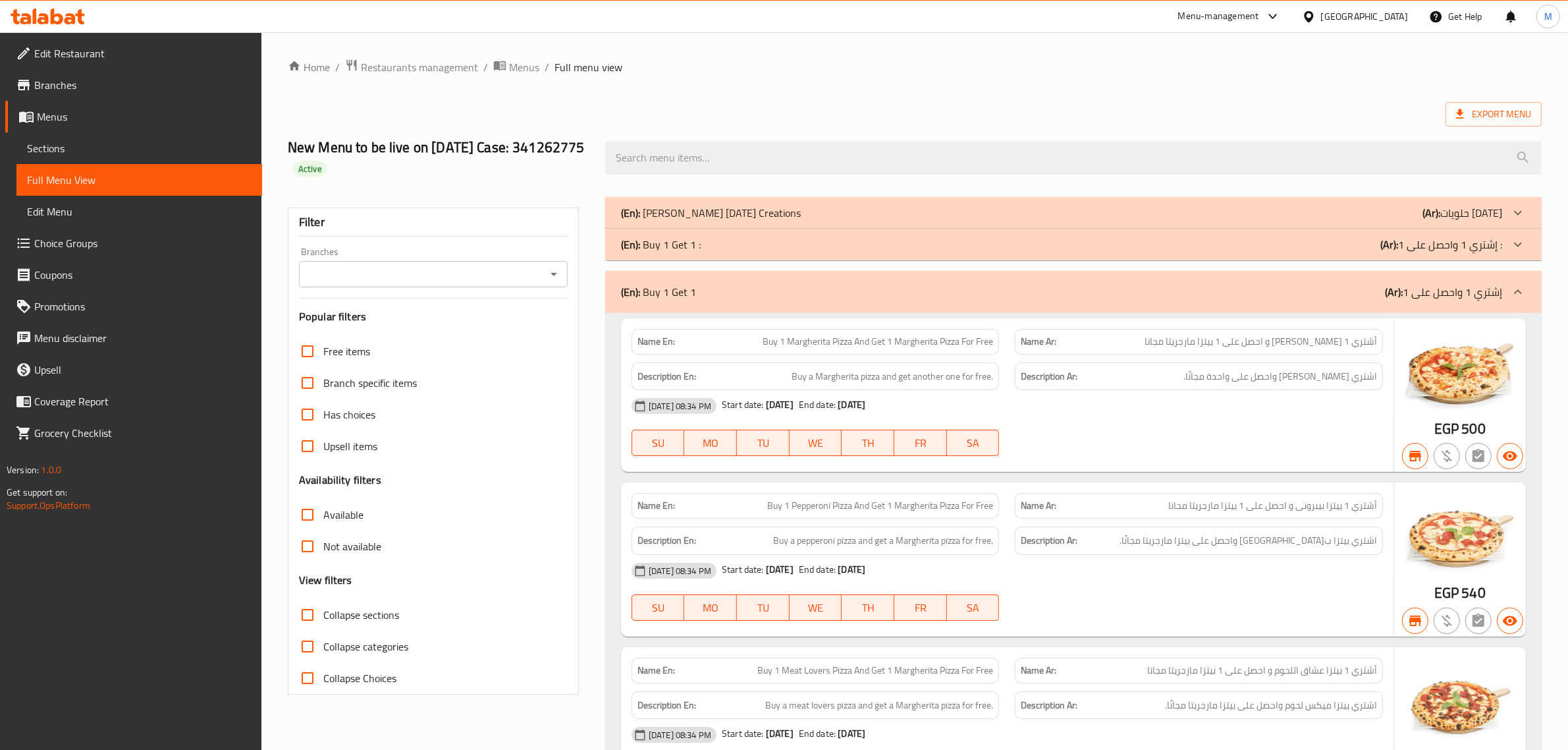
click at [986, 292] on div "(En): Buy 1 Get 1 (Ar): إشتري 1 واحصل على 1" at bounding box center [1062, 292] width 881 height 16
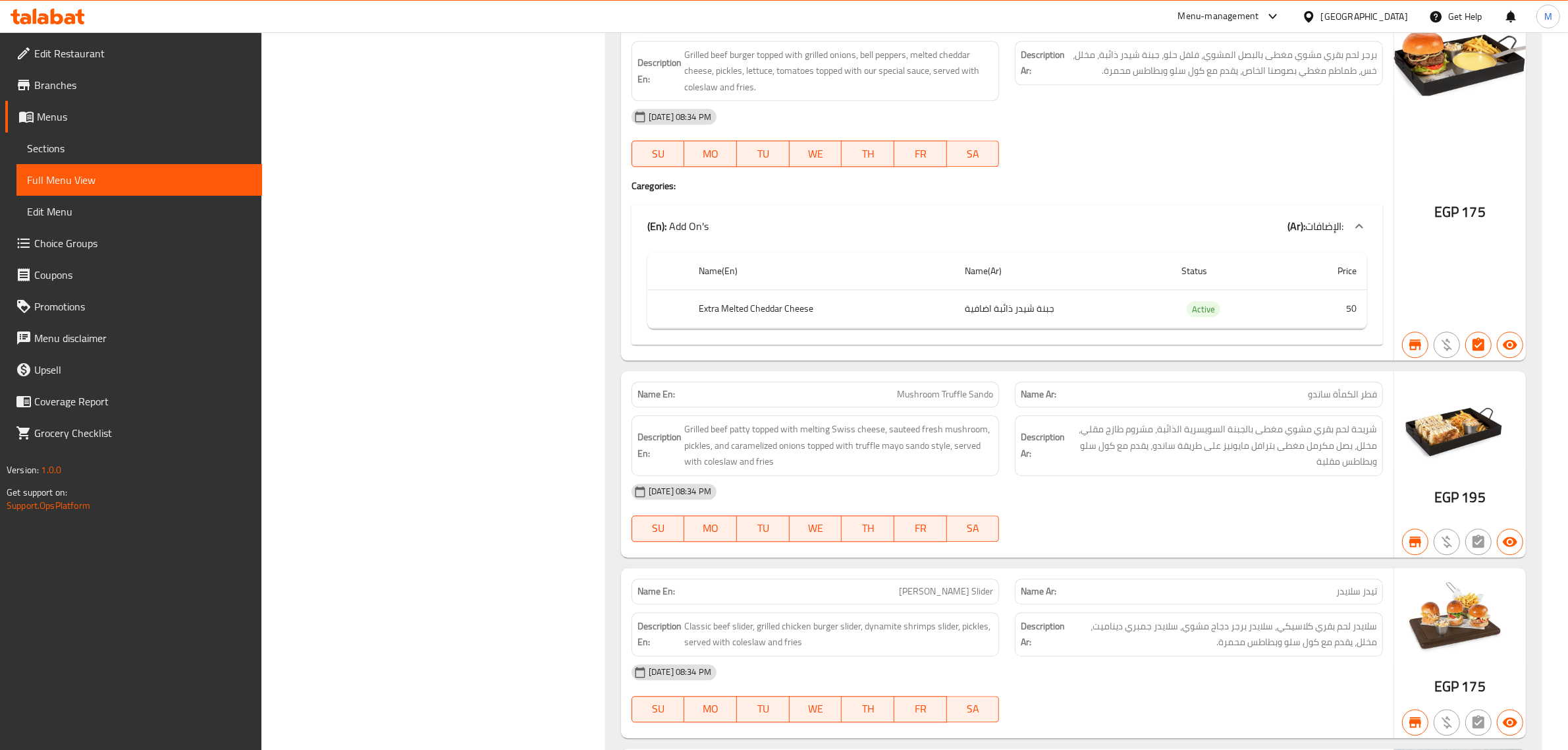
scroll to position [10211, 0]
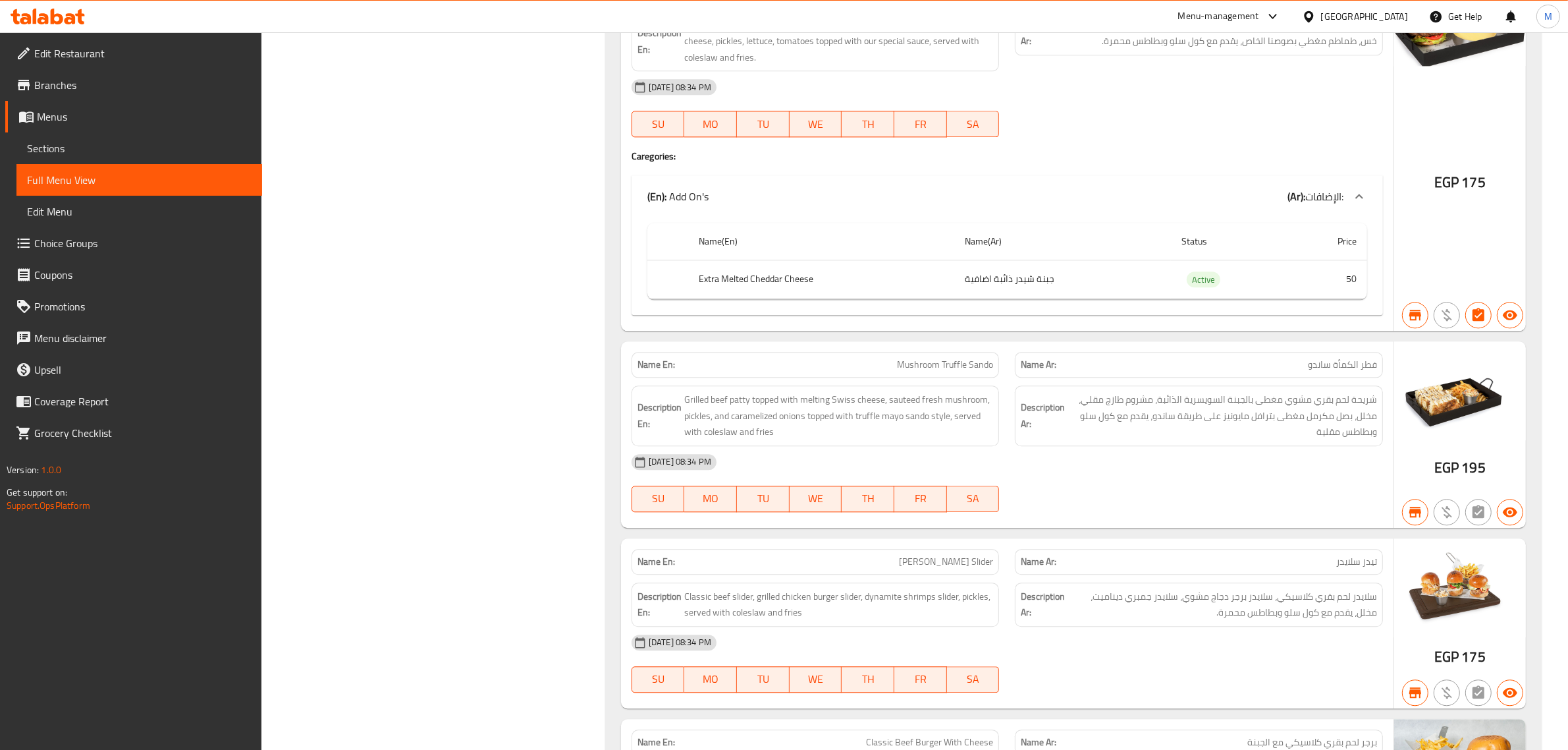
click at [736, 299] on th "Extra Melted Cheddar Cheese" at bounding box center [822, 279] width 266 height 39
copy th "Melted"
click at [769, 299] on th "Extra Melted Cheddar Cheese" at bounding box center [822, 279] width 266 height 39
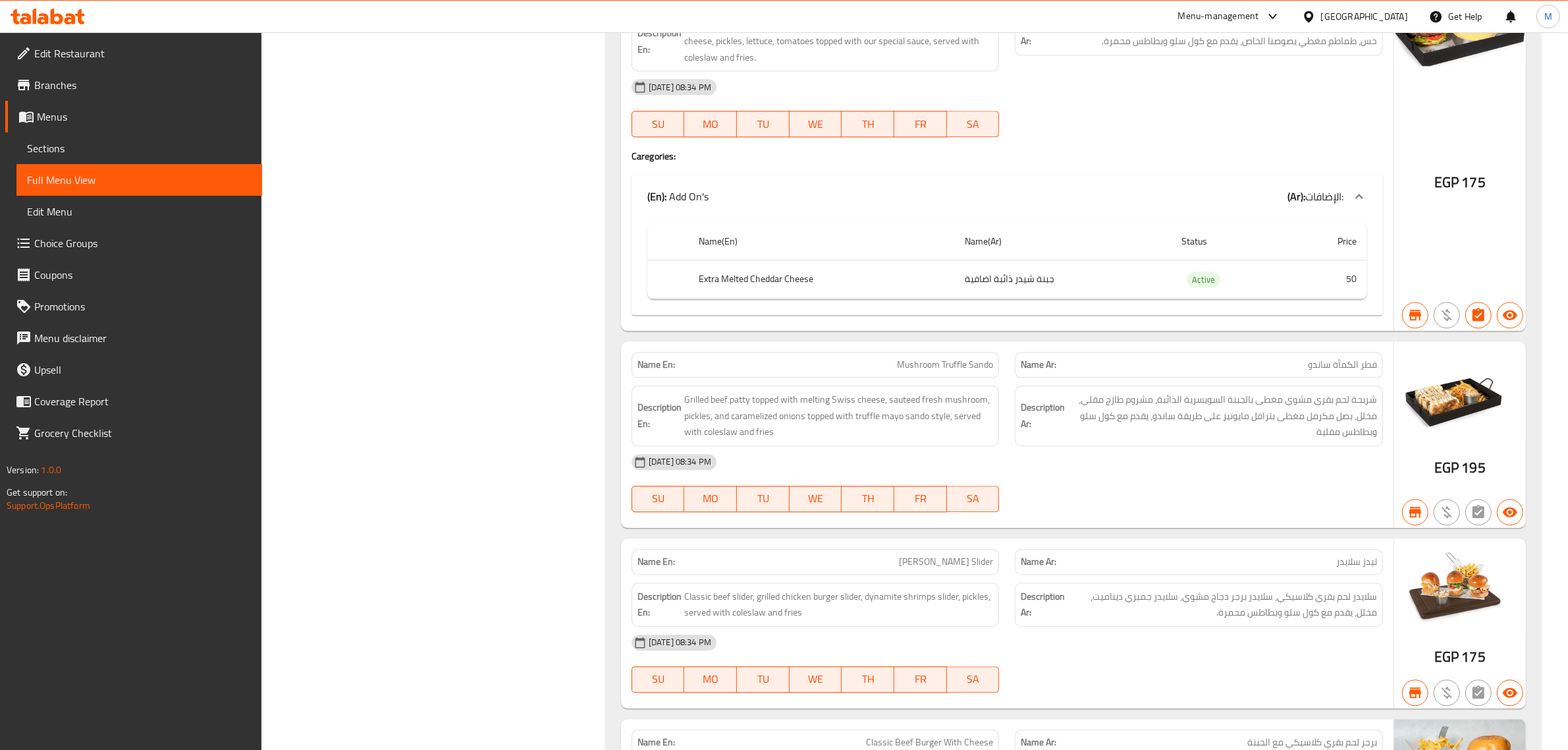
click at [814, 299] on th "Extra Melted Cheddar Cheese" at bounding box center [822, 279] width 266 height 39
drag, startPoint x: 818, startPoint y: 317, endPoint x: 751, endPoint y: 321, distance: 67.1
click at [751, 299] on th "Extra Melted Cheddar Cheese" at bounding box center [822, 279] width 266 height 39
copy th "Cheddar Cheese"
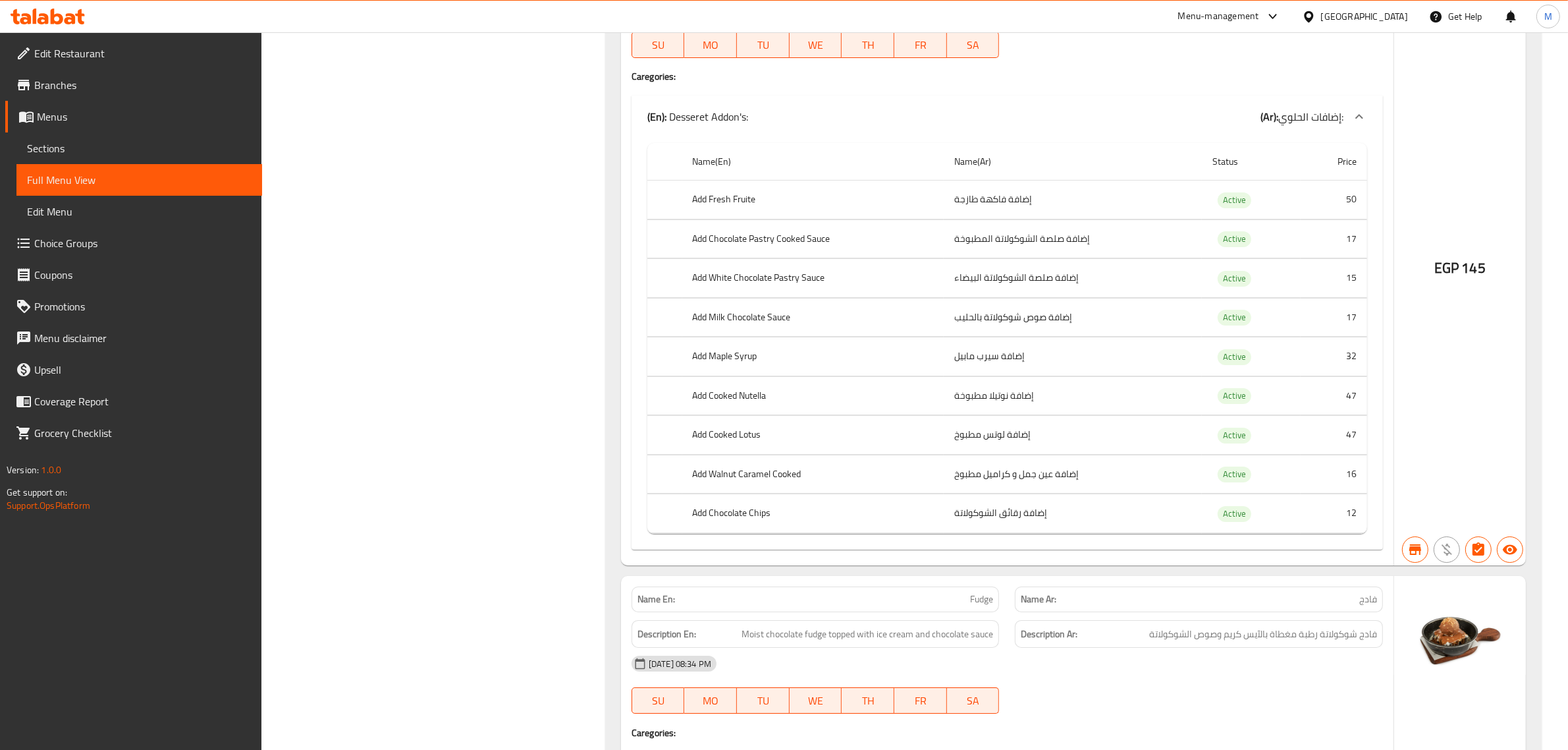
scroll to position [24870, 0]
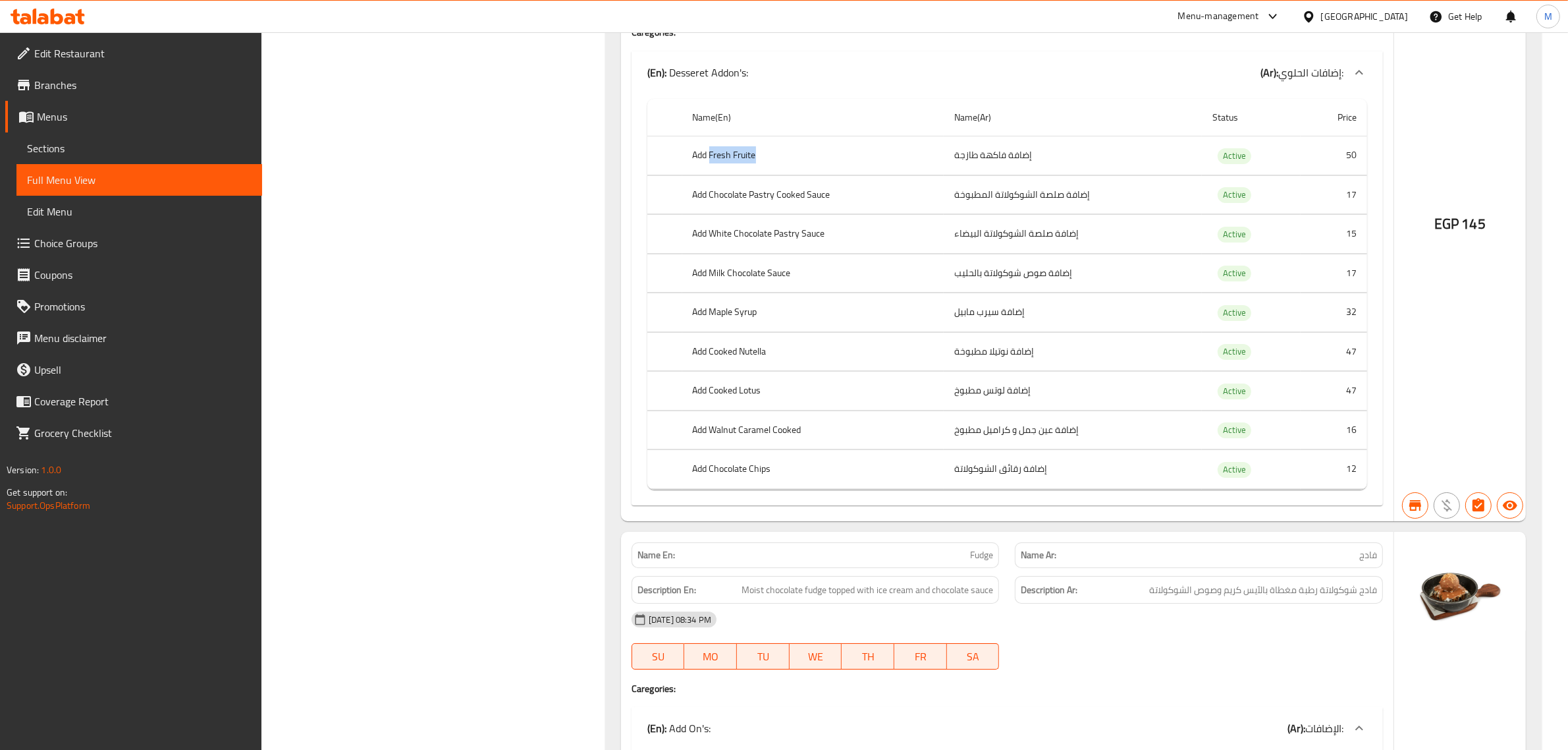
drag, startPoint x: 762, startPoint y: 269, endPoint x: 710, endPoint y: 269, distance: 52.0
click at [710, 175] on th "Add Fresh Fruite" at bounding box center [812, 156] width 261 height 39
copy th "Fresh Fruite"
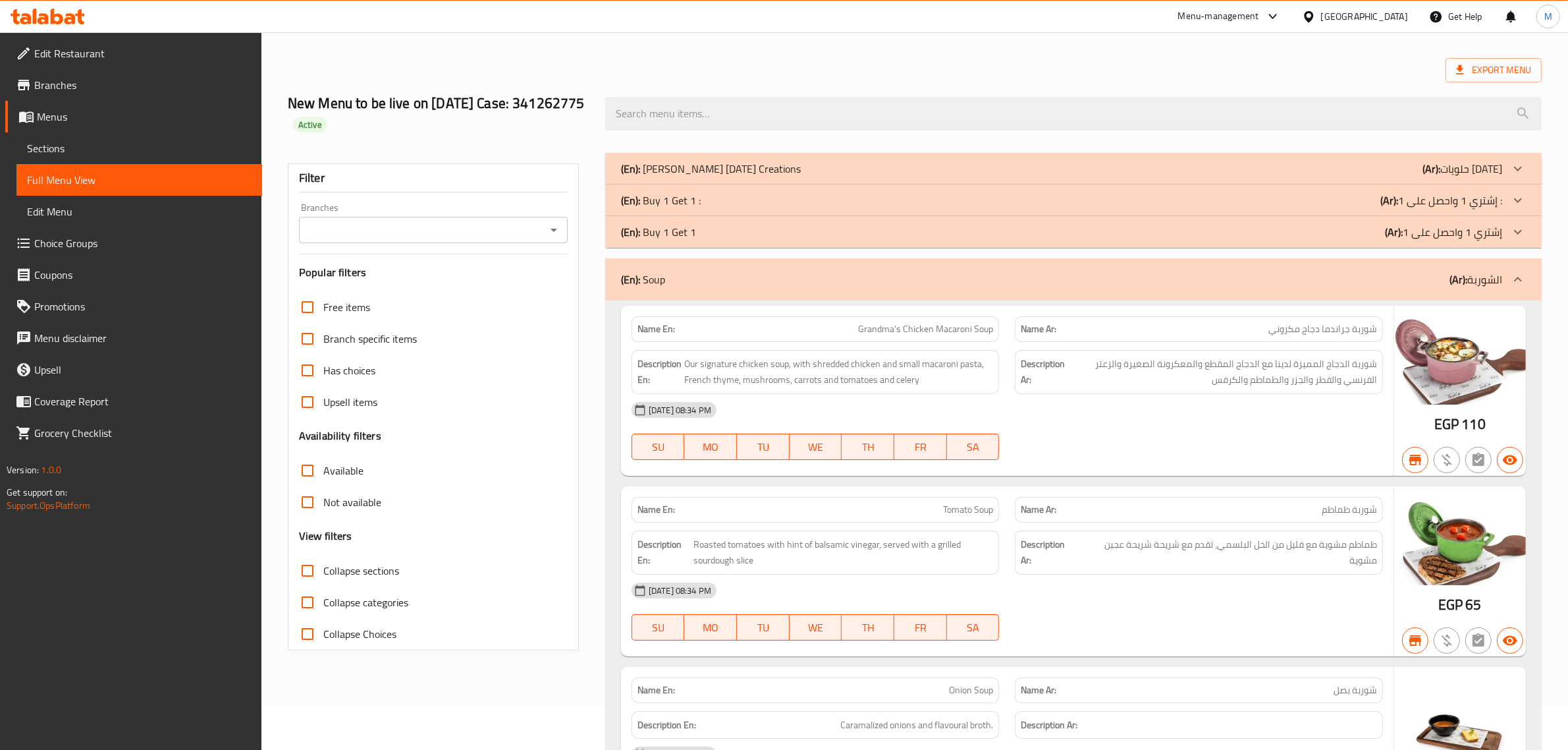
scroll to position [0, 0]
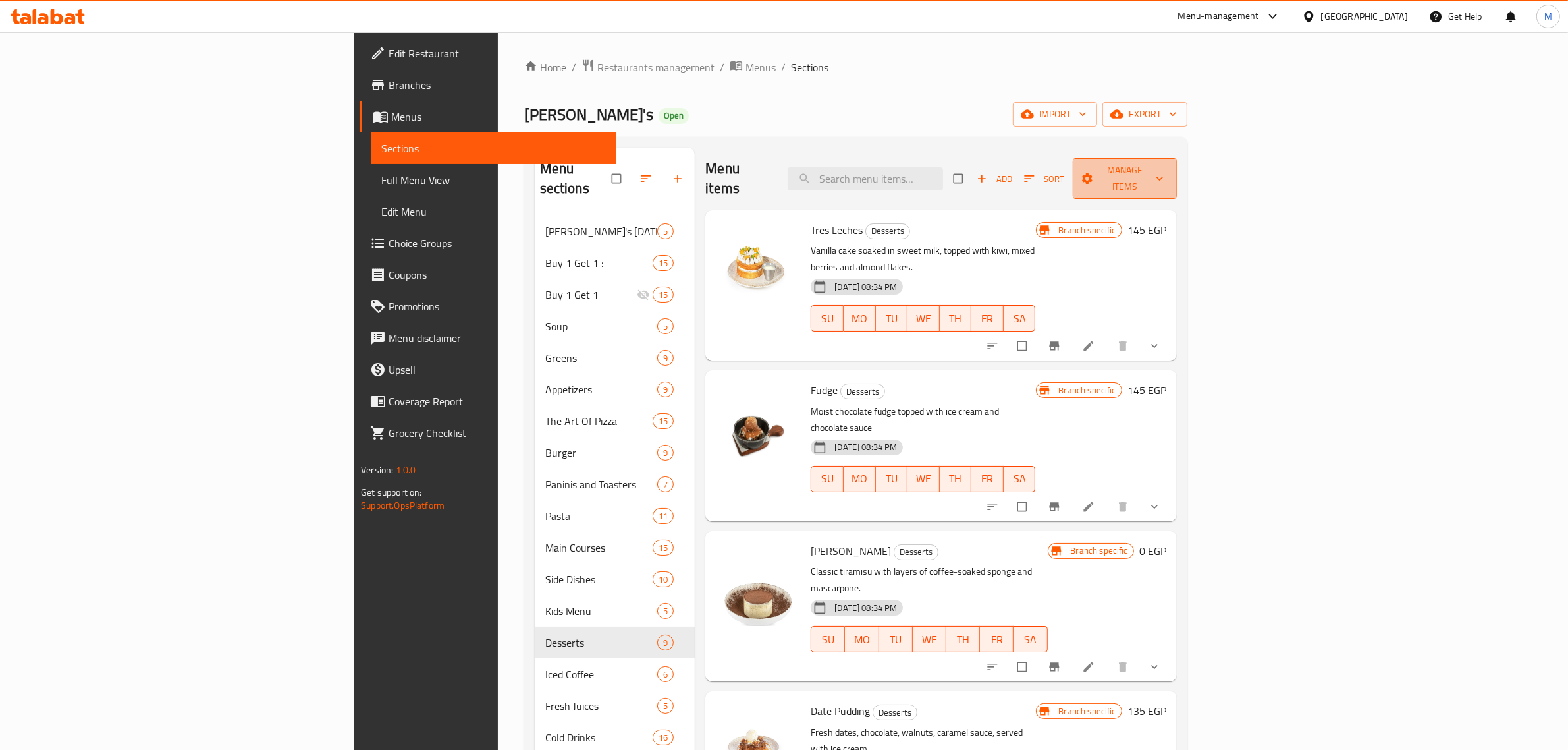
click at [1166, 173] on span "Manage items" at bounding box center [1124, 179] width 82 height 33
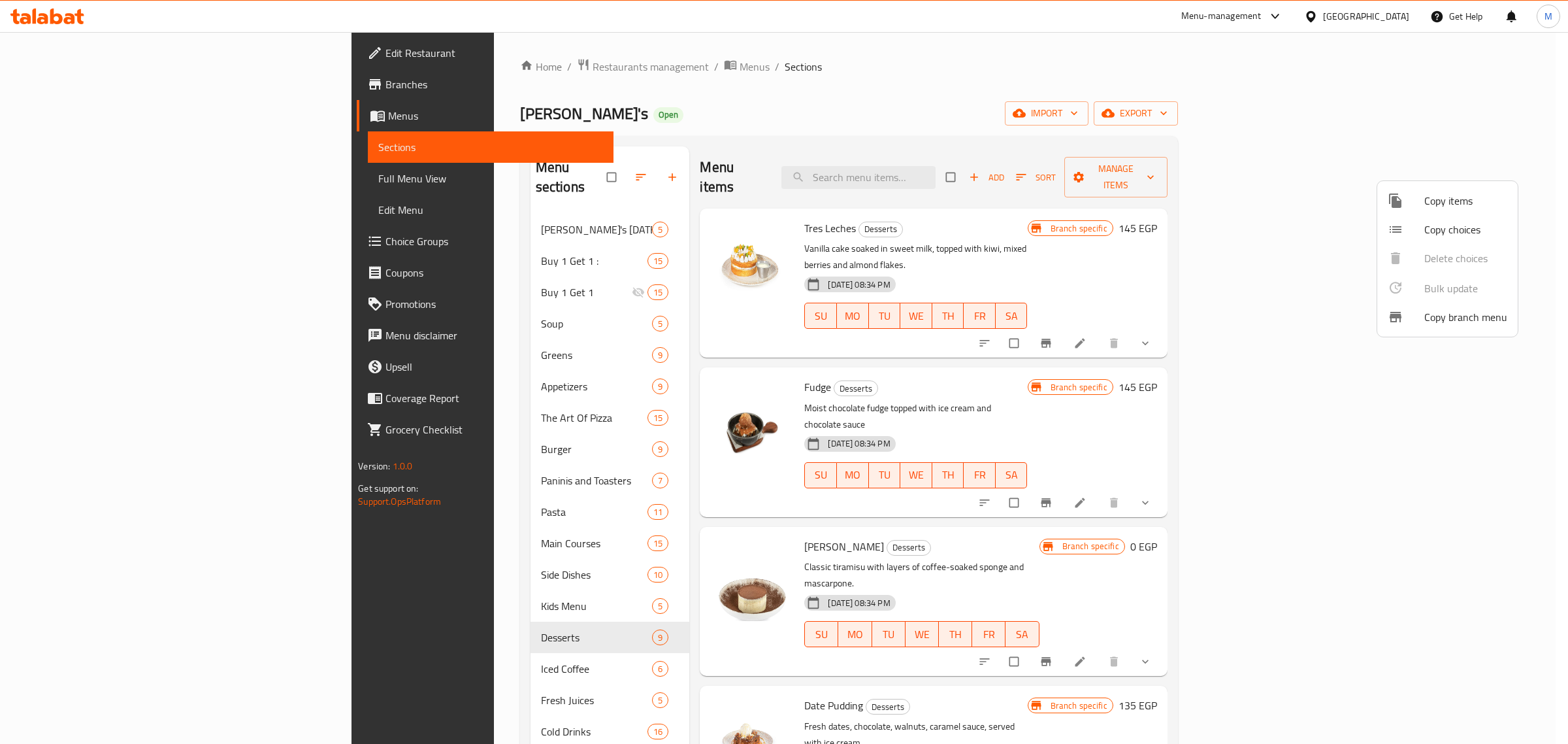
click at [1473, 115] on div at bounding box center [784, 372] width 1568 height 744
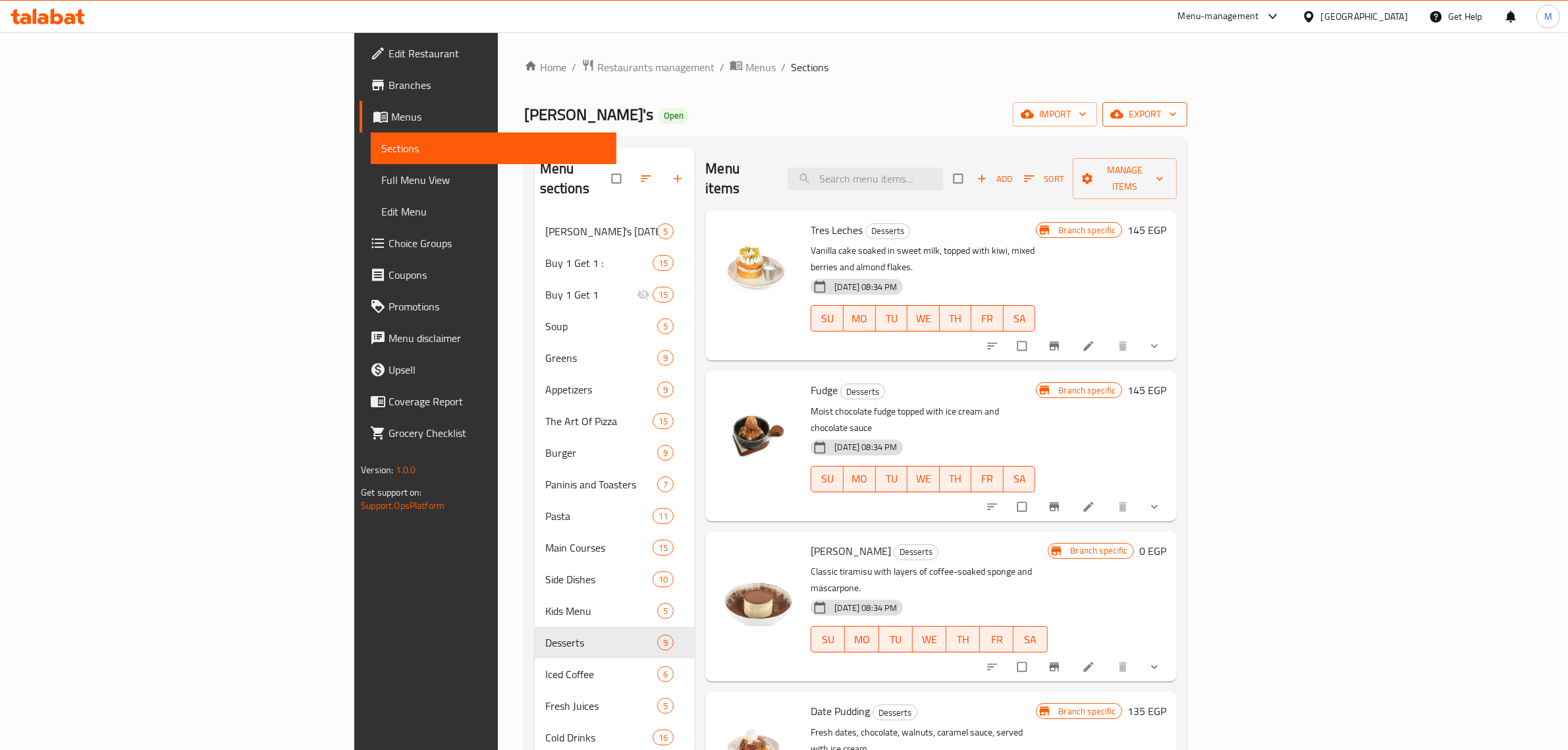
click at [1176, 117] on span "export" at bounding box center [1145, 114] width 64 height 17
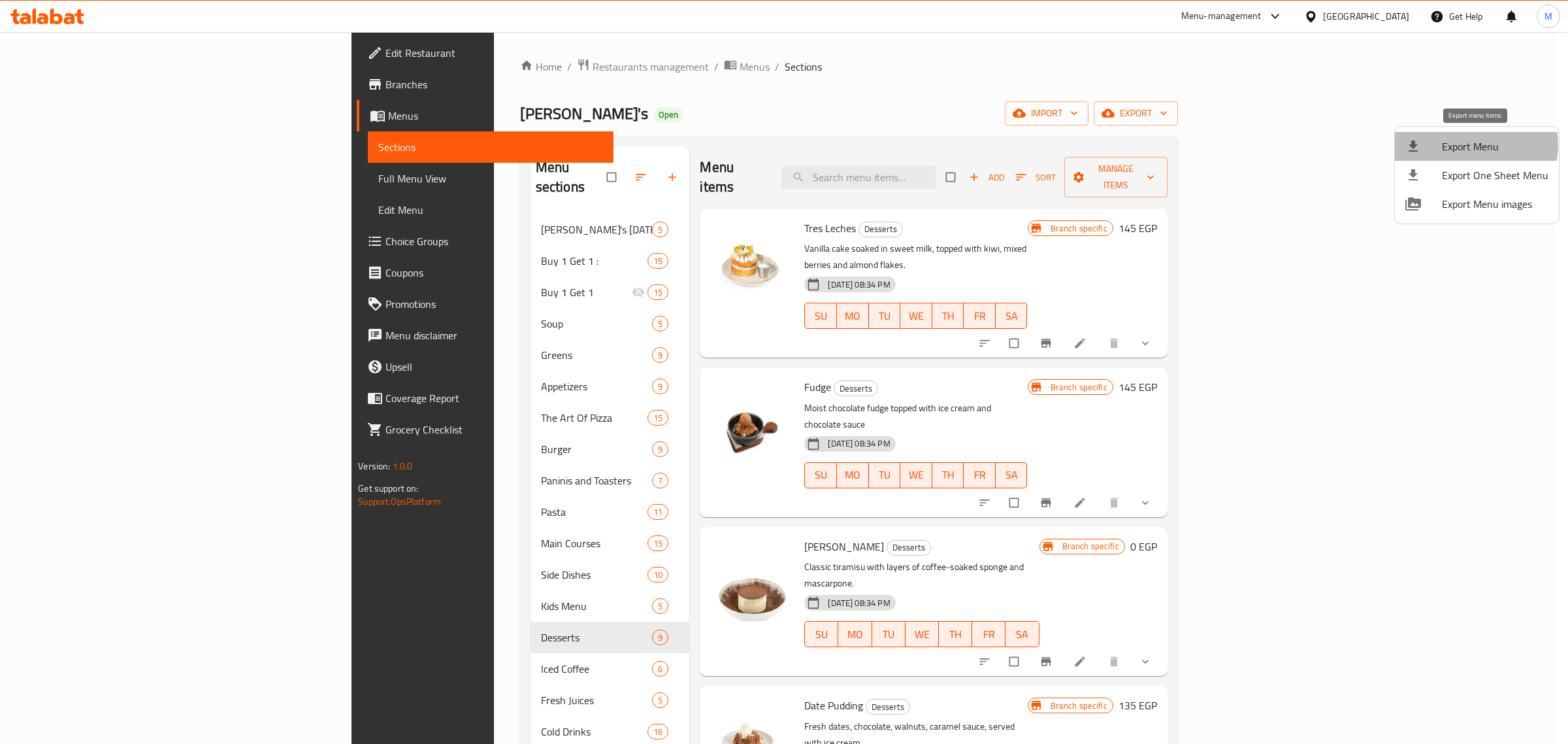
click at [1468, 145] on span "Export Menu" at bounding box center [1494, 146] width 106 height 16
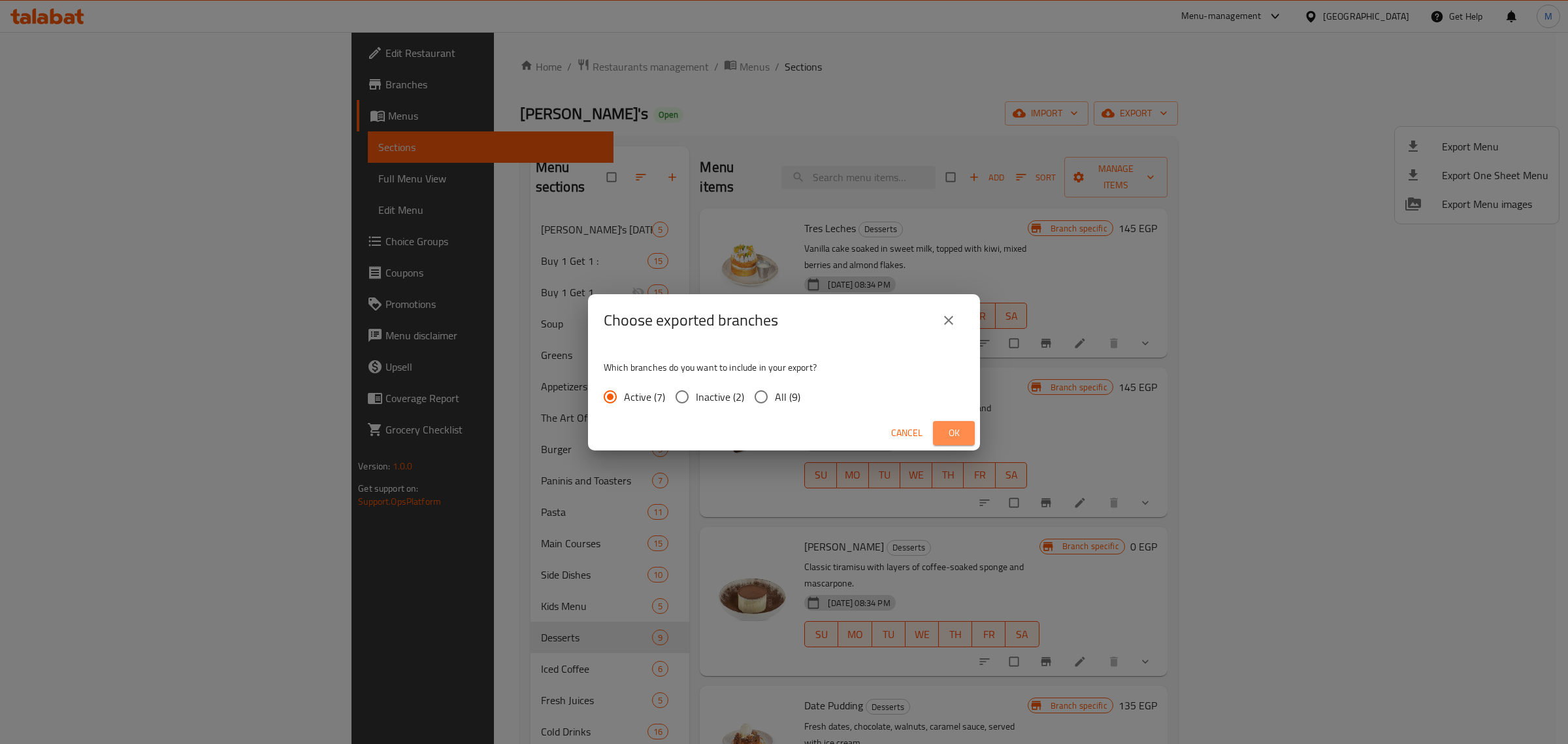
click at [955, 430] on span "Ok" at bounding box center [954, 433] width 21 height 16
